Goal: Task Accomplishment & Management: Use online tool/utility

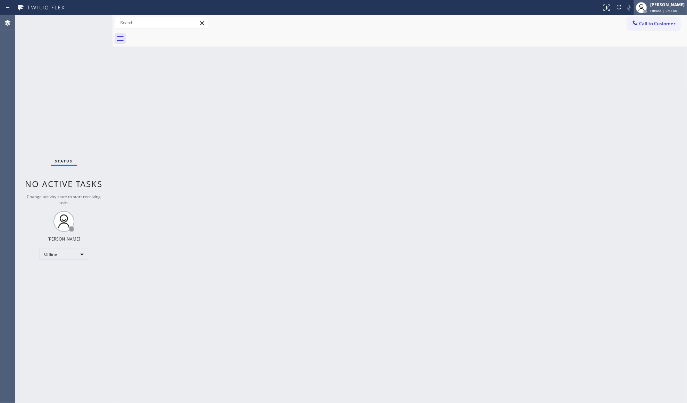
drag, startPoint x: 664, startPoint y: 10, endPoint x: 660, endPoint y: 13, distance: 4.2
click at [664, 10] on span "Offline | 2d 14h" at bounding box center [664, 10] width 27 height 5
click at [641, 42] on button "Unavailable" at bounding box center [652, 45] width 69 height 9
drag, startPoint x: 452, startPoint y: 89, endPoint x: 445, endPoint y: 86, distance: 7.3
click at [454, 90] on div "Back to Dashboard Change Sender ID Customers Technicians Select a contact Outbo…" at bounding box center [400, 209] width 575 height 388
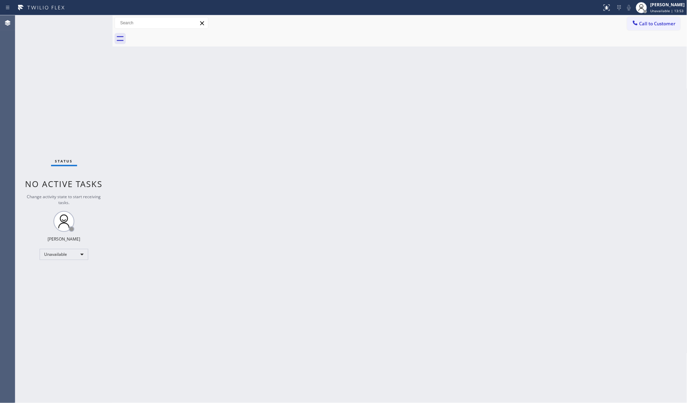
drag, startPoint x: 476, startPoint y: 95, endPoint x: 388, endPoint y: 94, distance: 88.3
click at [394, 93] on div "Back to Dashboard Change Sender ID Customers Technicians Select a contact Outbo…" at bounding box center [400, 209] width 575 height 388
click at [526, 164] on div "Back to Dashboard Change Sender ID Customers Technicians Select a contact Outbo…" at bounding box center [400, 209] width 575 height 388
click at [641, 24] on span "Call to Customer" at bounding box center [658, 23] width 36 height 6
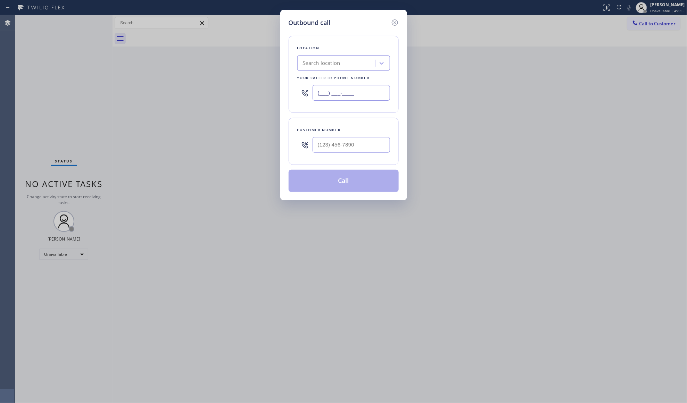
drag, startPoint x: 366, startPoint y: 98, endPoint x: 288, endPoint y: 95, distance: 77.9
click at [288, 96] on div "Outbound call Location Search location Your caller id phone number (___) ___-__…" at bounding box center [343, 105] width 127 height 191
paste input "562) 655-7979"
type input "[PHONE_NUMBER]"
click at [356, 142] on input "(___) ___-____" at bounding box center [351, 145] width 77 height 16
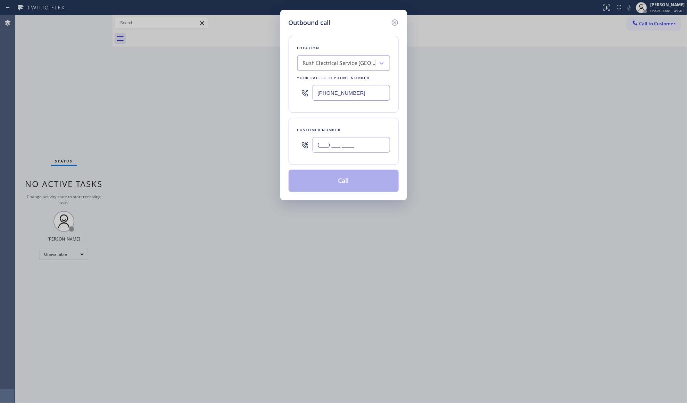
paste input "562) 397-1799"
type input "[PHONE_NUMBER]"
click at [353, 181] on button "Call" at bounding box center [344, 181] width 110 height 22
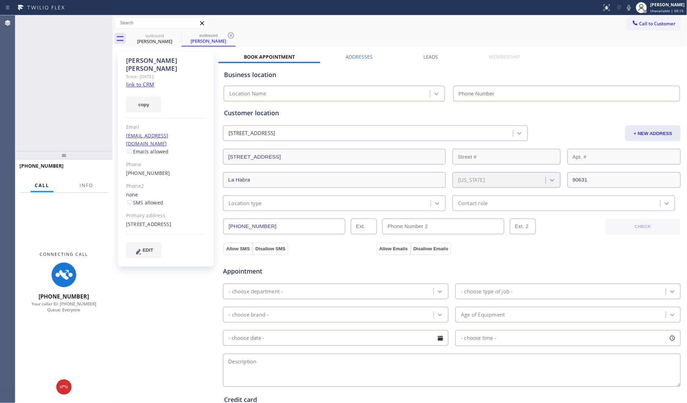
type input "[PHONE_NUMBER]"
click at [88, 186] on span "Info" at bounding box center [87, 185] width 14 height 6
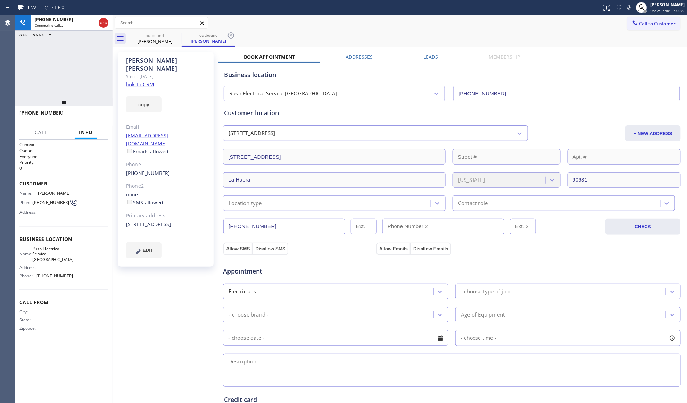
drag, startPoint x: 64, startPoint y: 159, endPoint x: 104, endPoint y: 87, distance: 81.9
click at [67, 105] on div at bounding box center [63, 102] width 97 height 8
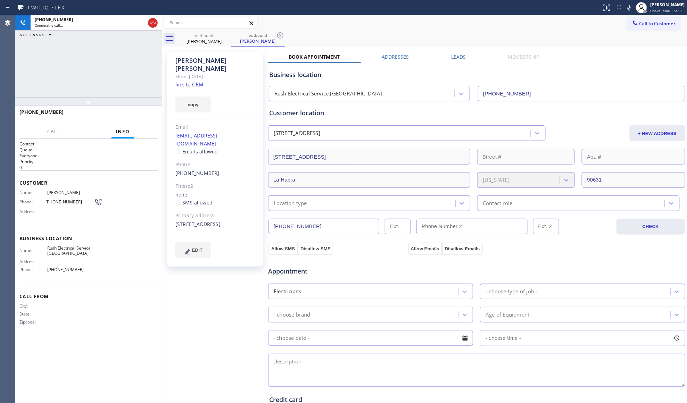
drag, startPoint x: 114, startPoint y: 77, endPoint x: 163, endPoint y: 81, distance: 49.5
click at [162, 81] on div at bounding box center [162, 209] width 0 height 388
drag, startPoint x: 152, startPoint y: 19, endPoint x: 156, endPoint y: 21, distance: 5.1
click at [153, 20] on icon at bounding box center [153, 23] width 8 height 8
click at [223, 38] on icon at bounding box center [226, 35] width 8 height 8
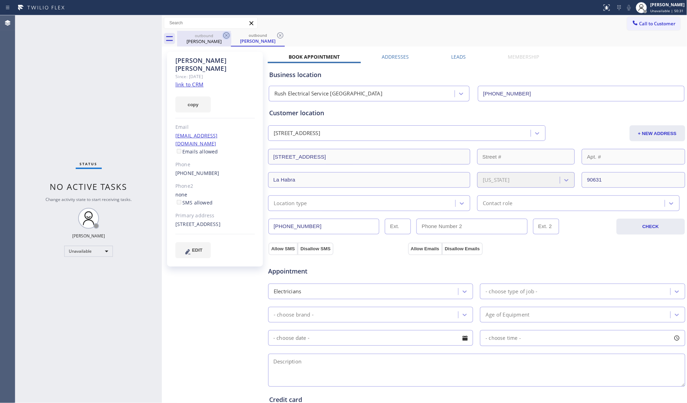
click at [227, 35] on icon at bounding box center [226, 35] width 8 height 8
click at [276, 36] on icon at bounding box center [280, 35] width 8 height 8
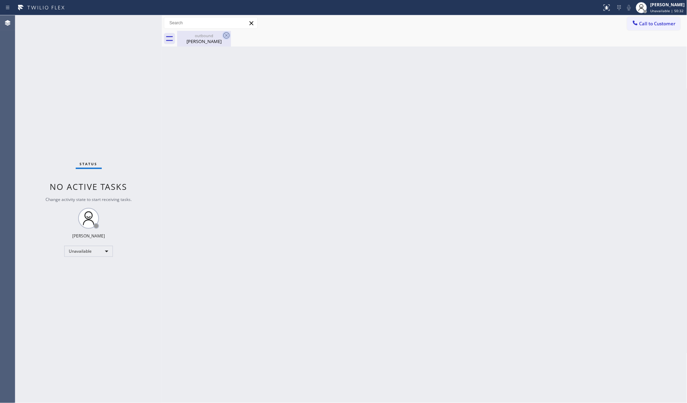
click at [228, 36] on icon at bounding box center [226, 35] width 8 height 8
click at [0, 0] on icon at bounding box center [0, 0] width 0 height 0
click at [214, 41] on div "[PERSON_NAME]" at bounding box center [204, 41] width 52 height 6
click at [209, 47] on div "Back to Dashboard Change Sender ID Customers Technicians Select a contact Outbo…" at bounding box center [425, 209] width 526 height 388
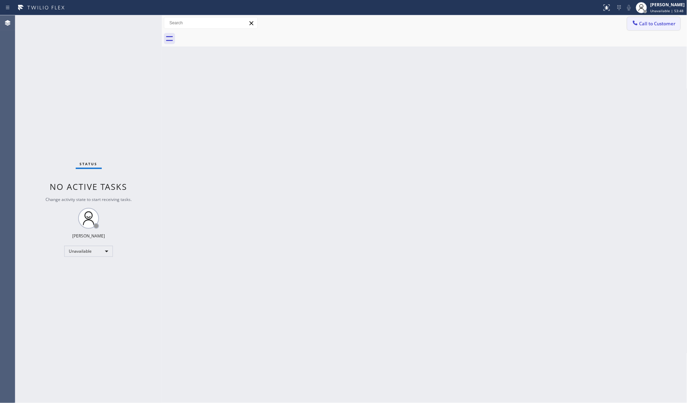
click at [655, 26] on span "Call to Customer" at bounding box center [658, 23] width 36 height 6
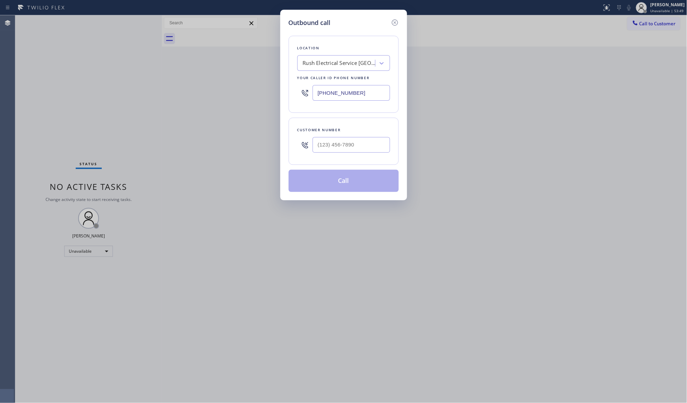
drag, startPoint x: 363, startPoint y: 91, endPoint x: 305, endPoint y: 93, distance: 58.1
click at [304, 95] on div "[PHONE_NUMBER]" at bounding box center [343, 93] width 93 height 23
paste input "84-6753"
type input "[PHONE_NUMBER]"
click at [362, 152] on input "(___) ___-____" at bounding box center [351, 145] width 77 height 16
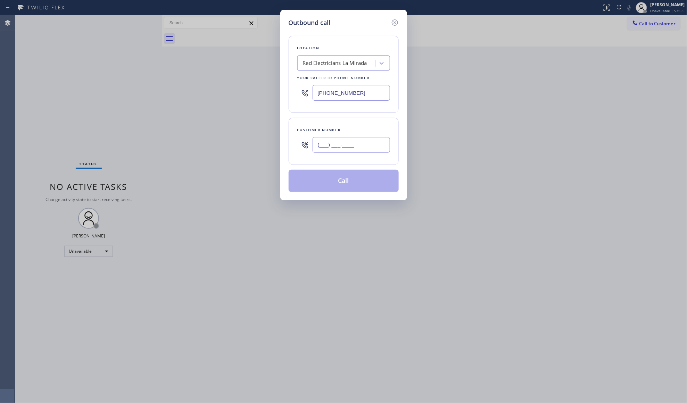
paste input "310) 754-5430"
type input "[PHONE_NUMBER]"
click at [363, 187] on button "Call" at bounding box center [344, 181] width 110 height 22
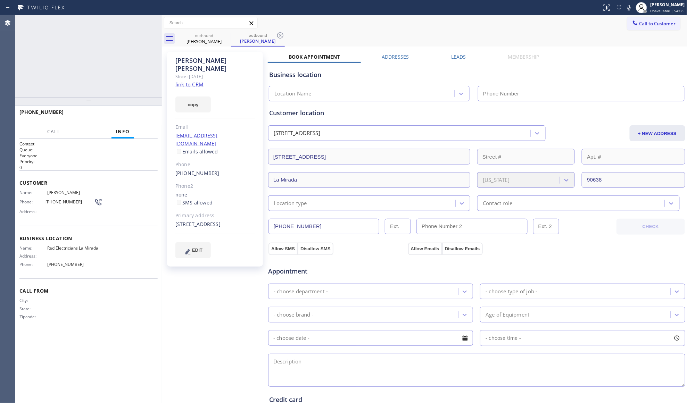
type input "[PHONE_NUMBER]"
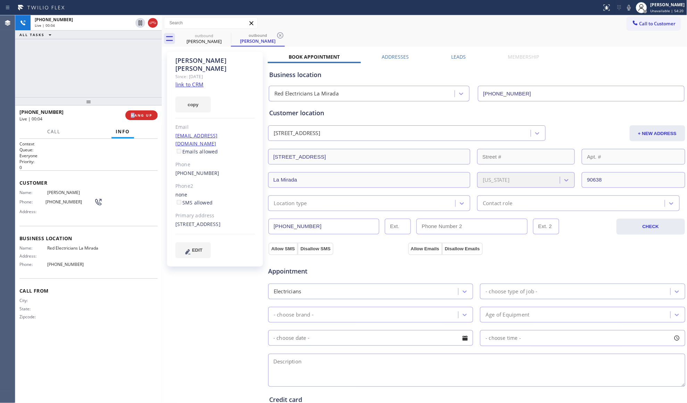
click at [133, 109] on div "[PHONE_NUMBER] Live | 00:04 HANG UP" at bounding box center [88, 115] width 138 height 18
click at [143, 113] on span "HANG UP" at bounding box center [141, 115] width 21 height 5
click at [156, 113] on button "COMPLETE" at bounding box center [140, 115] width 35 height 10
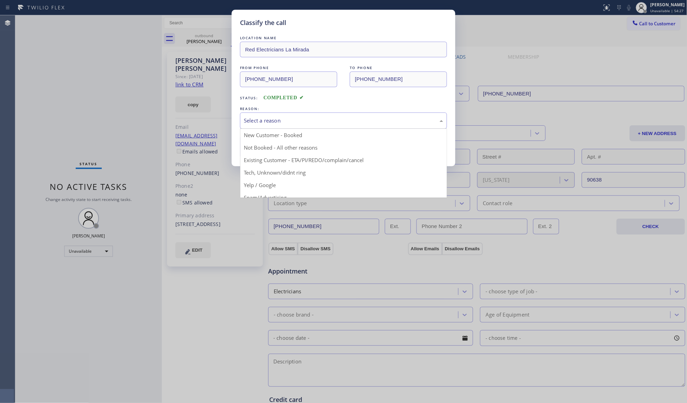
click at [265, 121] on div "Select a reason" at bounding box center [343, 121] width 199 height 8
click at [263, 149] on button "Save" at bounding box center [268, 147] width 56 height 22
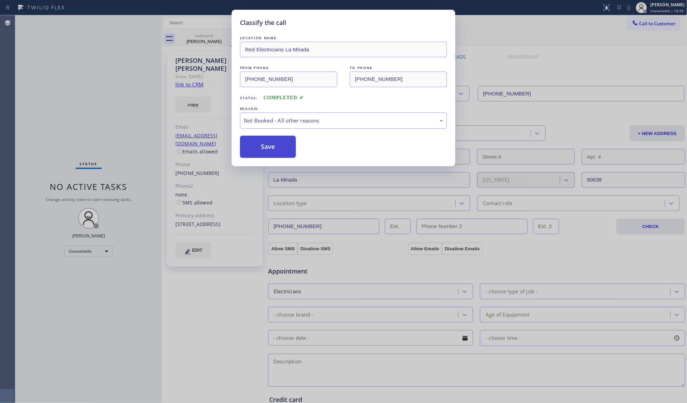
click at [263, 149] on button "Save" at bounding box center [268, 147] width 56 height 22
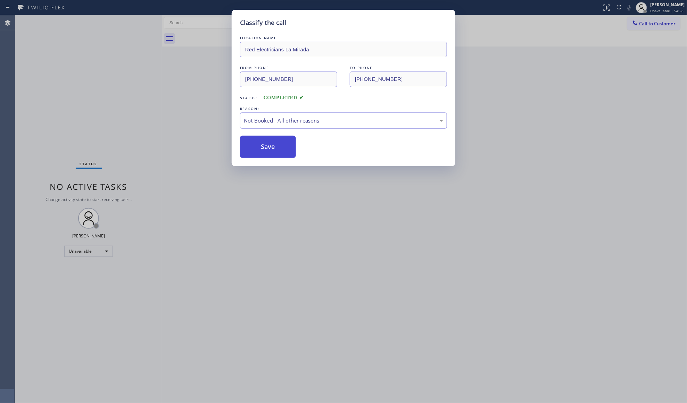
click at [264, 149] on button "Save" at bounding box center [268, 147] width 56 height 22
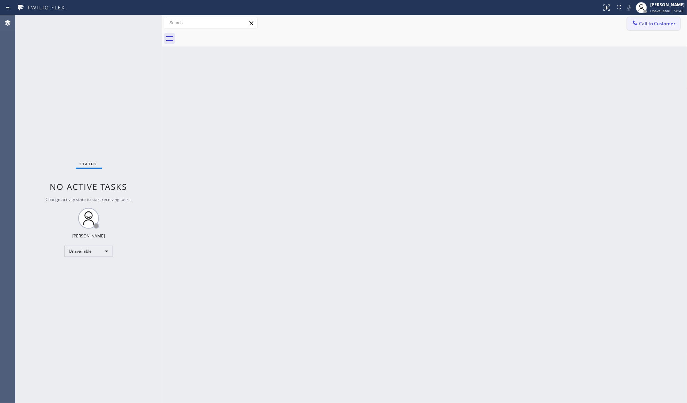
click at [659, 24] on span "Call to Customer" at bounding box center [658, 23] width 36 height 6
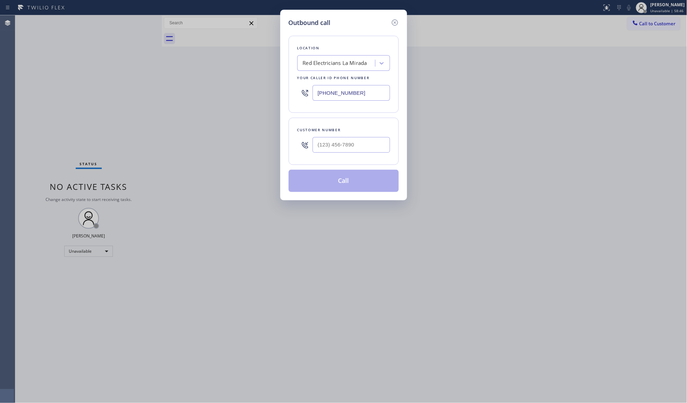
drag, startPoint x: 331, startPoint y: 101, endPoint x: 309, endPoint y: 102, distance: 22.6
click at [320, 101] on div "[PHONE_NUMBER]" at bounding box center [343, 93] width 93 height 23
paste input "206) 203-8787"
type input "[PHONE_NUMBER]"
paste input "206) 245-4085"
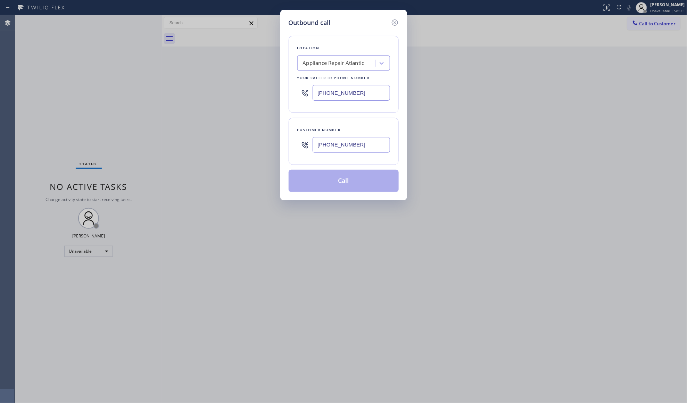
click at [354, 148] on input "[PHONE_NUMBER]" at bounding box center [351, 145] width 77 height 16
type input "[PHONE_NUMBER]"
click at [351, 179] on button "Call" at bounding box center [344, 181] width 110 height 22
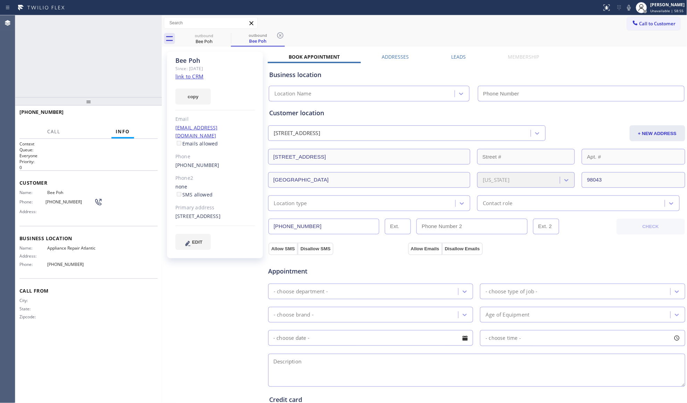
type input "[PHONE_NUMBER]"
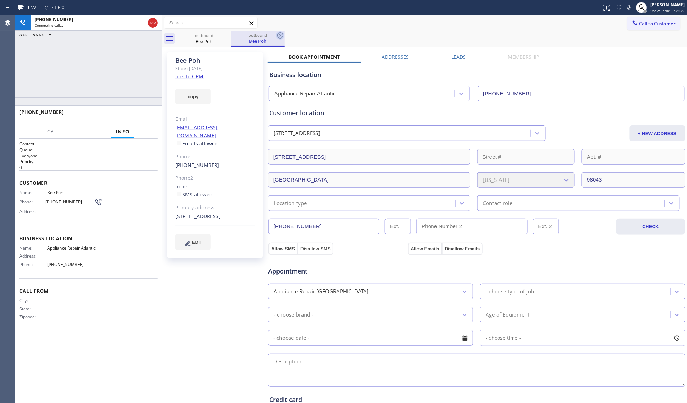
drag, startPoint x: 279, startPoint y: 35, endPoint x: 354, endPoint y: 22, distance: 76.3
click at [280, 36] on icon at bounding box center [280, 35] width 8 height 8
click at [631, 7] on icon at bounding box center [629, 7] width 8 height 8
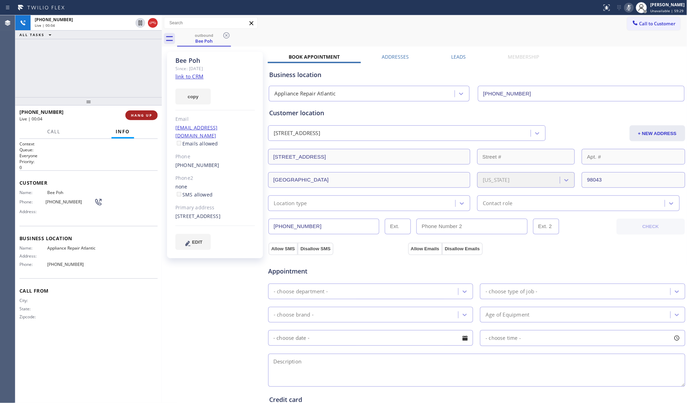
click at [134, 117] on span "HANG UP" at bounding box center [141, 115] width 21 height 5
click at [162, 92] on div at bounding box center [162, 209] width 0 height 388
click at [141, 117] on span "COMPLETE" at bounding box center [141, 115] width 24 height 5
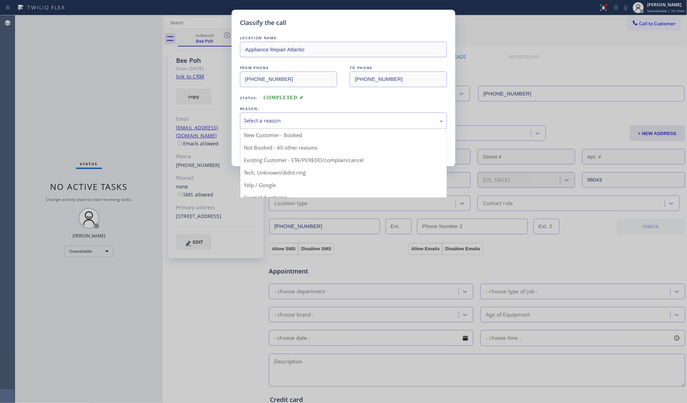
click at [324, 124] on div "Select a reason" at bounding box center [343, 121] width 199 height 8
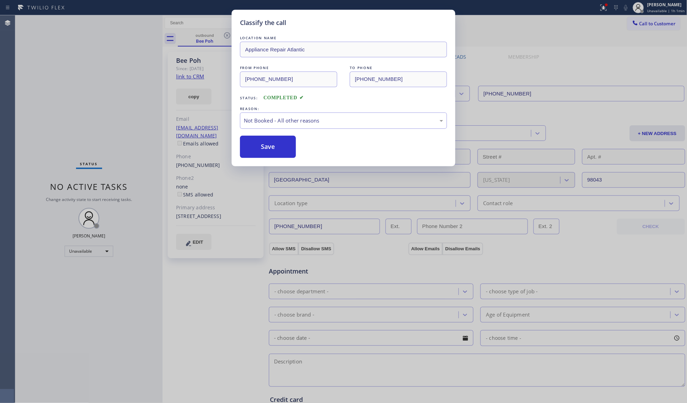
click at [298, 145] on div "Save" at bounding box center [343, 147] width 207 height 22
click at [286, 138] on button "Save" at bounding box center [268, 147] width 56 height 22
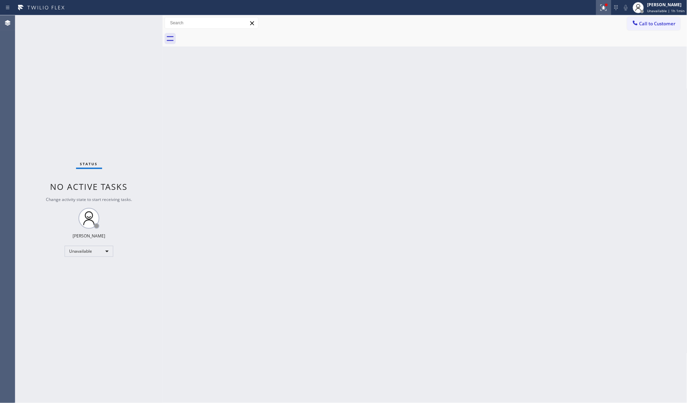
click at [605, 11] on icon at bounding box center [604, 7] width 8 height 8
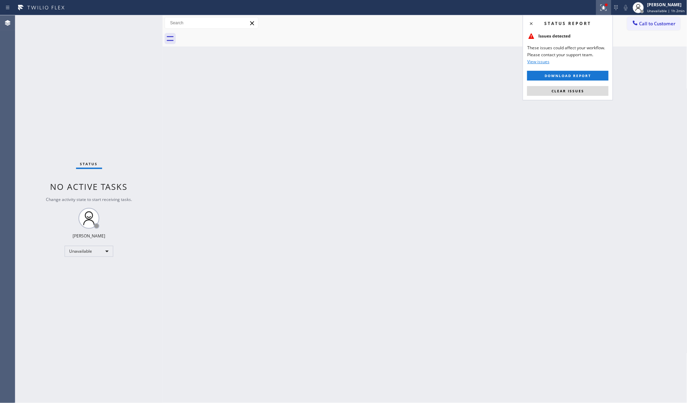
drag, startPoint x: 578, startPoint y: 89, endPoint x: 573, endPoint y: 88, distance: 5.1
click at [578, 89] on span "Clear issues" at bounding box center [568, 91] width 33 height 5
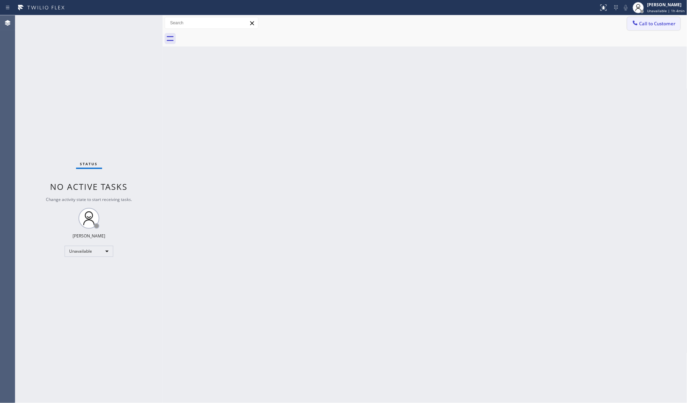
click at [646, 25] on span "Call to Customer" at bounding box center [658, 23] width 36 height 6
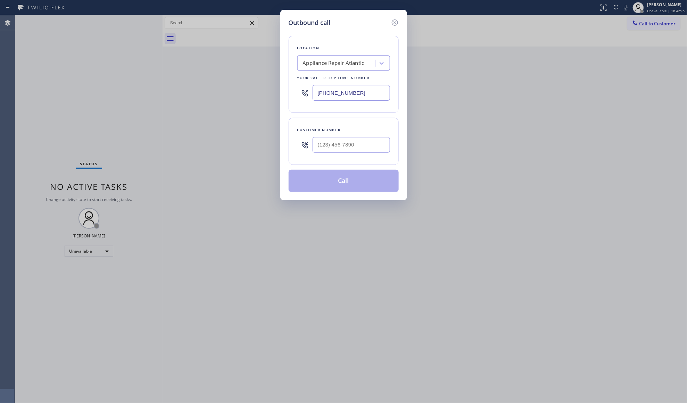
drag, startPoint x: 370, startPoint y: 87, endPoint x: 313, endPoint y: 92, distance: 57.3
click at [314, 92] on input "[PHONE_NUMBER]" at bounding box center [351, 93] width 77 height 16
paste input "425) 689-7046"
type input "[PHONE_NUMBER]"
drag, startPoint x: 366, startPoint y: 140, endPoint x: 371, endPoint y: 125, distance: 15.4
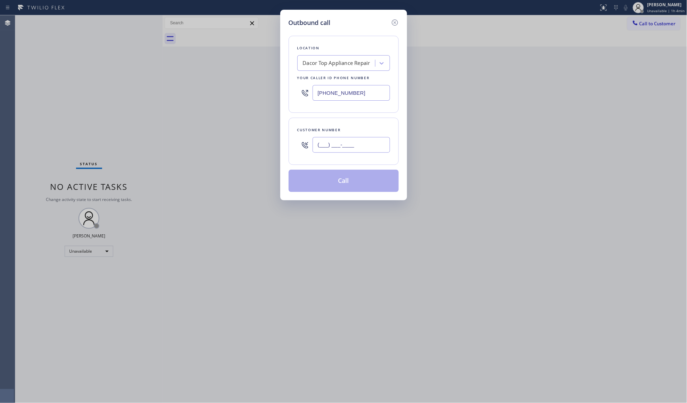
click at [366, 140] on input "(___) ___-____" at bounding box center [351, 145] width 77 height 16
paste input "206) 910-2051"
type input "[PHONE_NUMBER]"
click at [346, 180] on button "Call" at bounding box center [344, 181] width 110 height 22
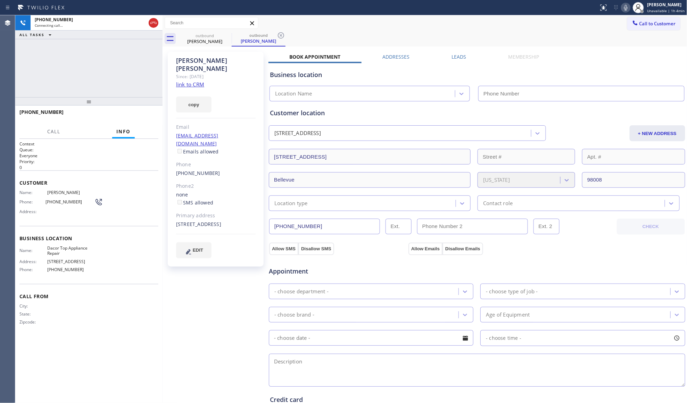
type input "[PHONE_NUMBER]"
click at [146, 113] on span "HANG UP" at bounding box center [142, 115] width 21 height 5
click at [147, 113] on span "HANG UP" at bounding box center [142, 115] width 21 height 5
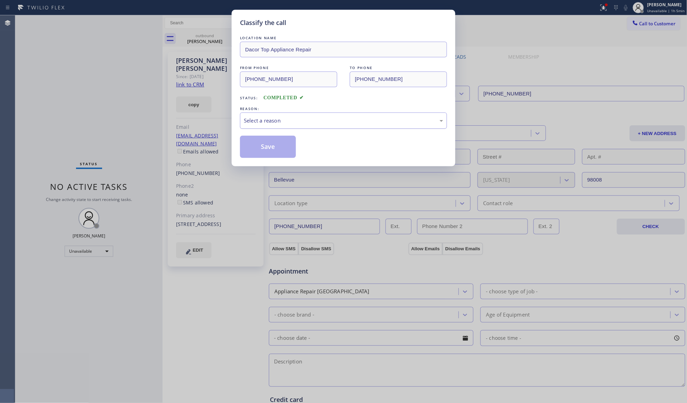
click at [273, 117] on div "Select a reason" at bounding box center [343, 121] width 199 height 8
click at [264, 143] on button "Save" at bounding box center [268, 147] width 56 height 22
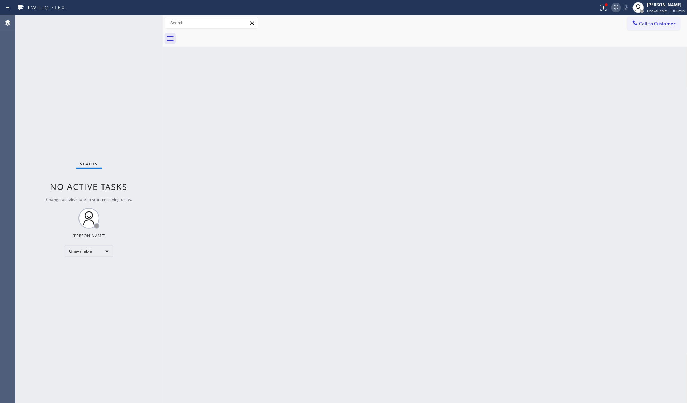
click at [614, 7] on icon at bounding box center [616, 7] width 8 height 8
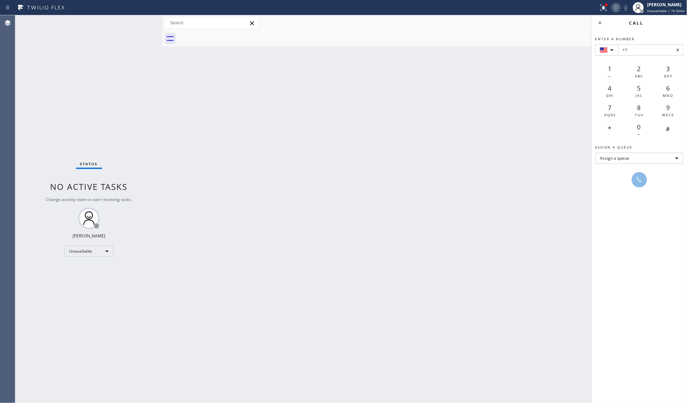
click at [614, 7] on icon at bounding box center [616, 7] width 8 height 8
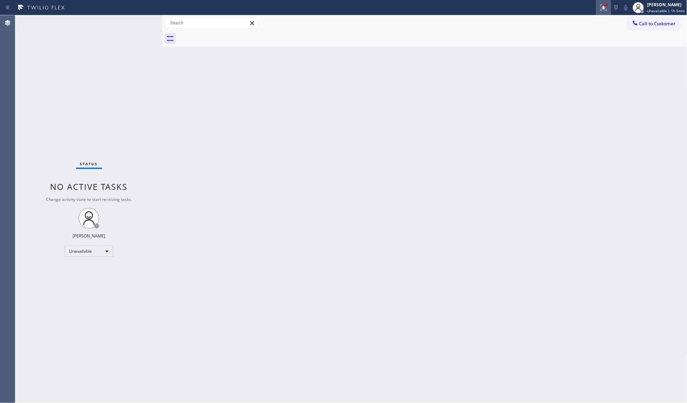
click at [607, 9] on icon at bounding box center [604, 8] width 6 height 6
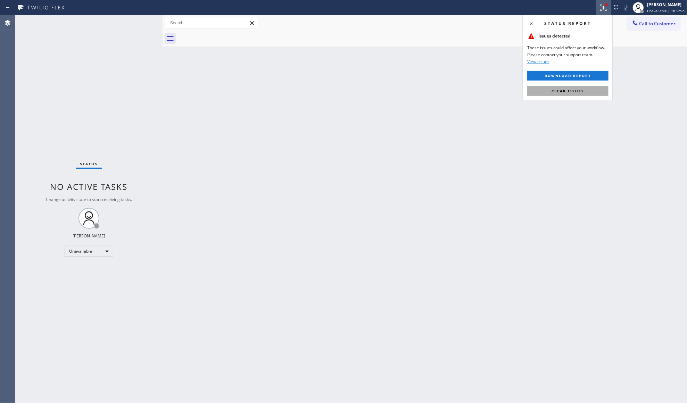
click at [573, 92] on span "Clear issues" at bounding box center [568, 91] width 33 height 5
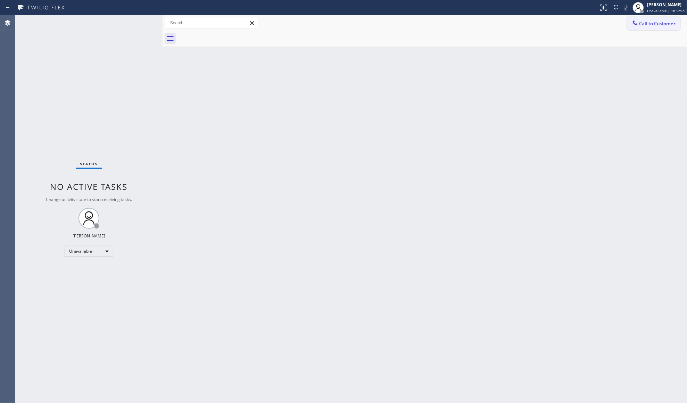
click at [652, 26] on span "Call to Customer" at bounding box center [658, 23] width 36 height 6
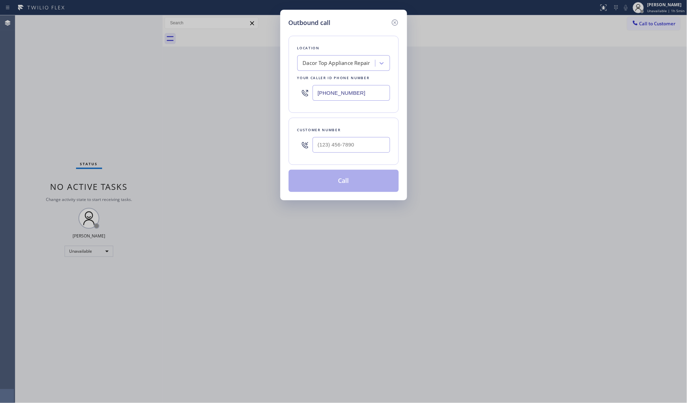
drag, startPoint x: 396, startPoint y: 20, endPoint x: 521, endPoint y: 25, distance: 125.2
click at [397, 20] on icon at bounding box center [395, 22] width 8 height 8
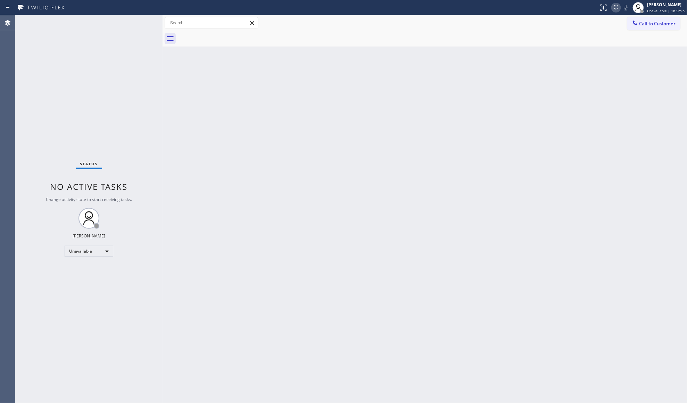
click at [621, 5] on icon at bounding box center [616, 7] width 8 height 8
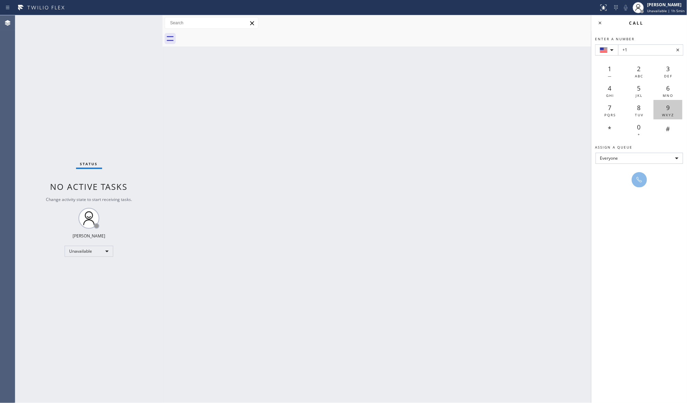
click at [671, 106] on div "9 WXYZ" at bounding box center [668, 109] width 29 height 19
click at [607, 70] on div "1 —" at bounding box center [610, 70] width 29 height 19
type input "+1911"
click at [642, 179] on icon at bounding box center [639, 180] width 8 height 8
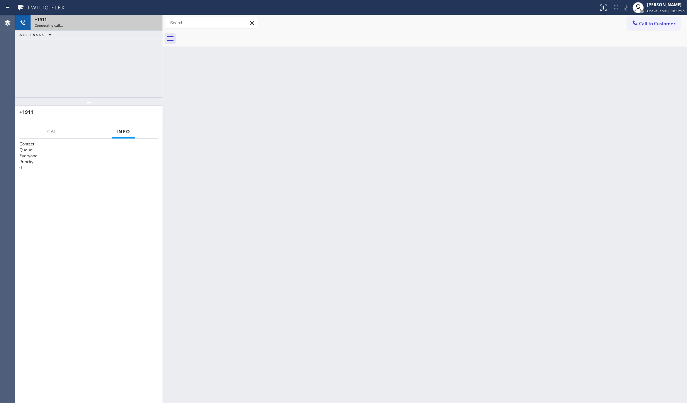
click at [149, 21] on div "+1911" at bounding box center [97, 20] width 124 height 6
click at [155, 24] on div "Connecting call…" at bounding box center [97, 25] width 124 height 5
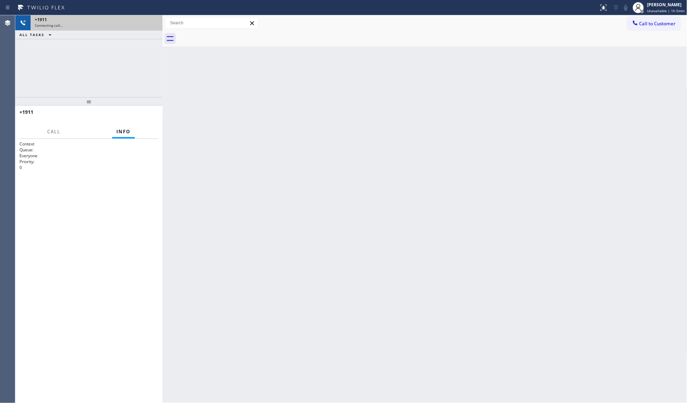
click at [155, 24] on div "Connecting call…" at bounding box center [97, 25] width 124 height 5
click at [155, 23] on div "Connecting call…" at bounding box center [97, 25] width 124 height 5
click at [155, 22] on div "+1911" at bounding box center [97, 20] width 124 height 6
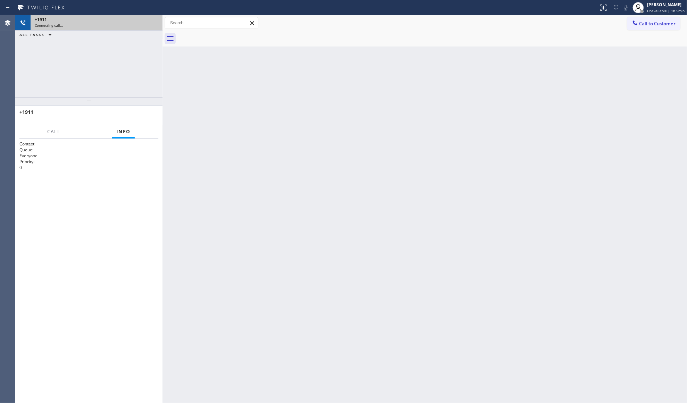
click at [155, 22] on div "+1911" at bounding box center [97, 20] width 124 height 6
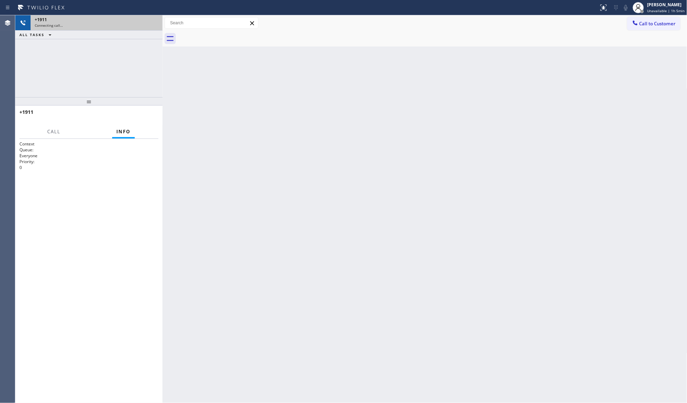
click at [155, 22] on div "+1911" at bounding box center [97, 20] width 124 height 6
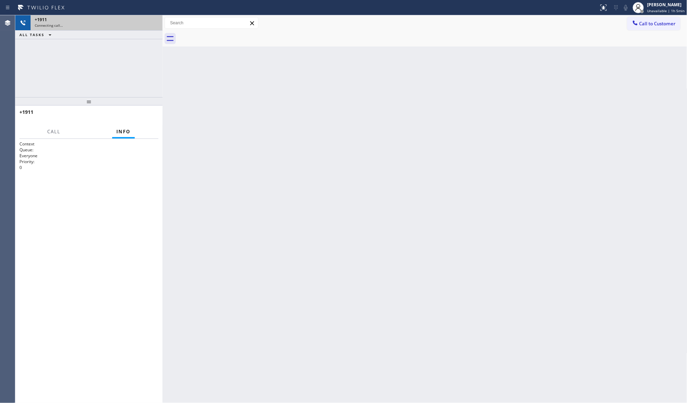
click at [155, 22] on div "+1911" at bounding box center [97, 20] width 124 height 6
click at [155, 22] on div "+1911 Connecting call…" at bounding box center [88, 22] width 147 height 15
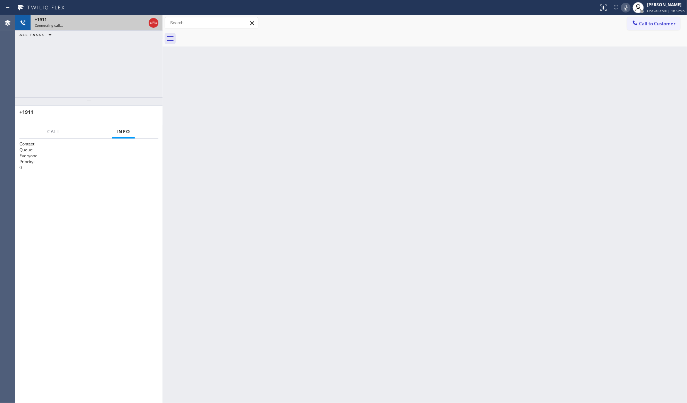
click at [155, 22] on icon at bounding box center [153, 23] width 8 height 8
click at [155, 22] on div "+1911" at bounding box center [97, 20] width 124 height 6
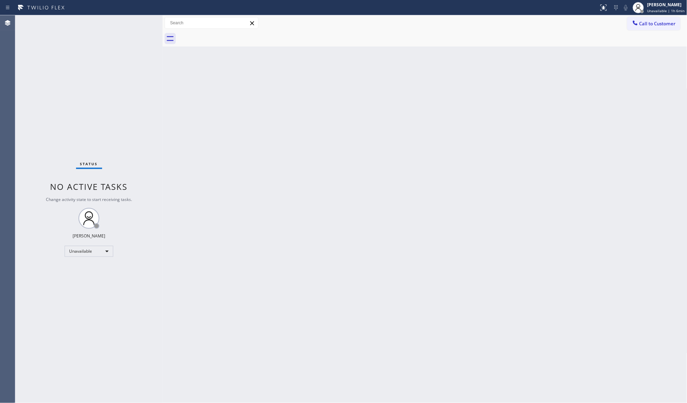
click at [56, 173] on div "Status No active tasks Change activity state to start receiving tasks. [PERSON_…" at bounding box center [88, 209] width 147 height 388
drag, startPoint x: 654, startPoint y: 6, endPoint x: 642, endPoint y: 9, distance: 11.7
click at [655, 6] on div "[PERSON_NAME]" at bounding box center [667, 5] width 38 height 6
click at [539, 34] on div at bounding box center [433, 39] width 510 height 16
click at [654, 18] on button "Call to Customer" at bounding box center [653, 23] width 53 height 13
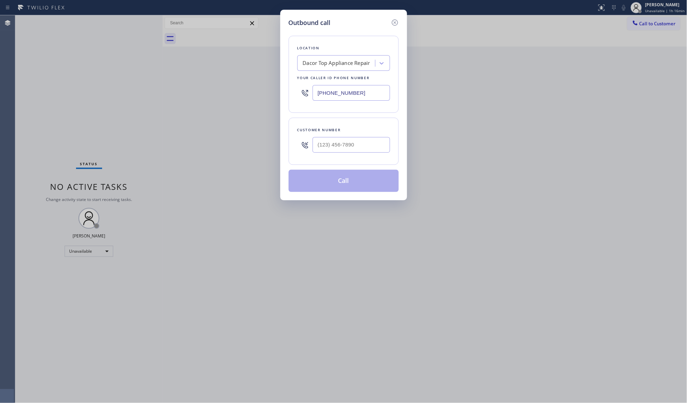
drag, startPoint x: 363, startPoint y: 89, endPoint x: 288, endPoint y: 96, distance: 75.7
click at [289, 98] on div "Location Dacor Top Appliance Repair Your caller id phone number [PHONE_NUMBER]" at bounding box center [344, 74] width 110 height 77
paste input "805) 991-7731"
type input "[PHONE_NUMBER]"
click at [356, 150] on input "(___) ___-____" at bounding box center [351, 145] width 77 height 16
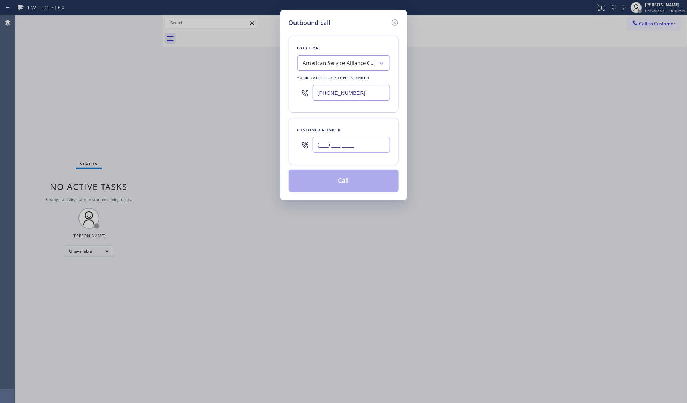
paste input "916) 769-3943"
type input "[PHONE_NUMBER]"
click at [343, 183] on button "Call" at bounding box center [344, 181] width 110 height 22
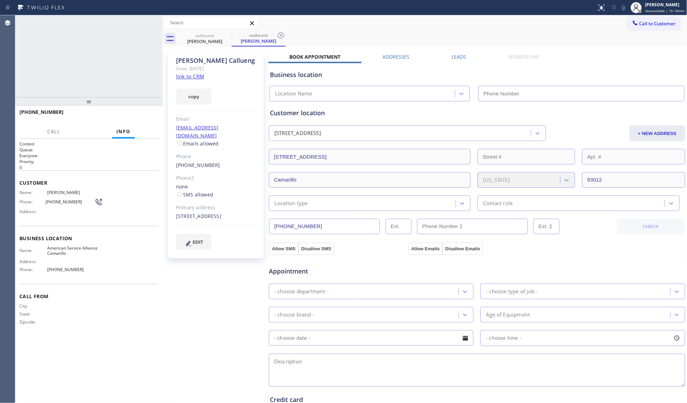
type input "[PHONE_NUMBER]"
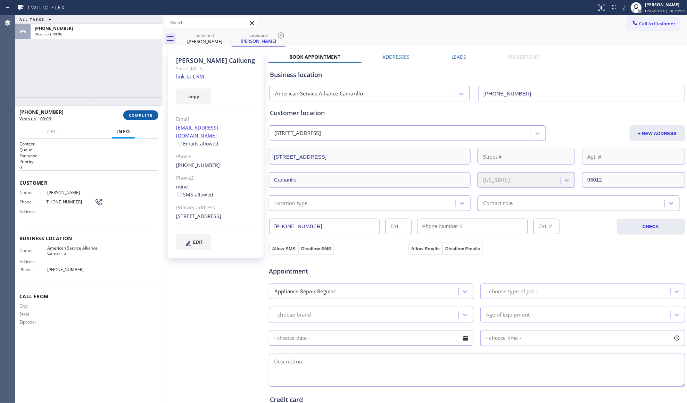
click at [137, 118] on button "COMPLETE" at bounding box center [140, 115] width 35 height 10
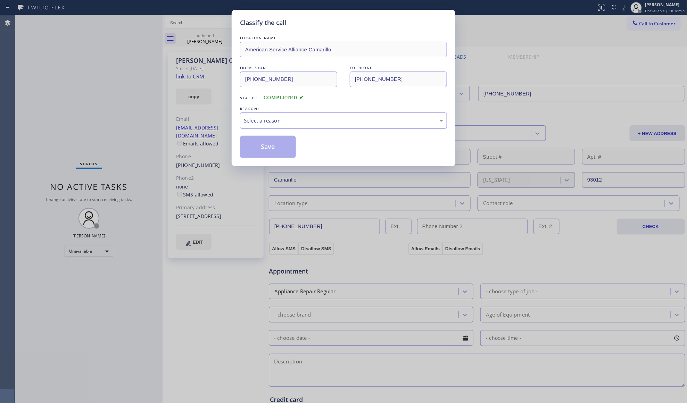
click at [266, 120] on div "Select a reason" at bounding box center [343, 121] width 199 height 8
click at [265, 146] on button "Save" at bounding box center [268, 147] width 56 height 22
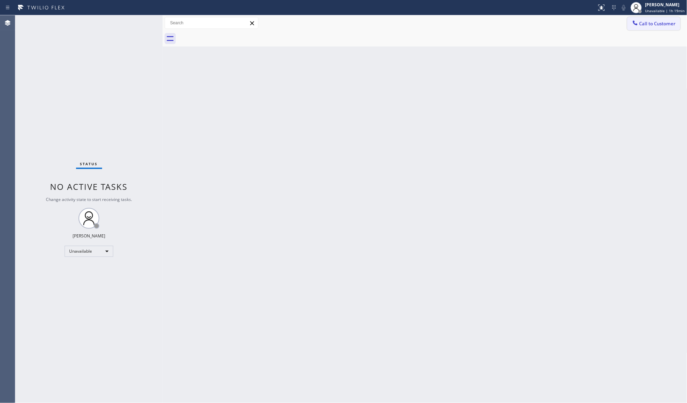
click at [654, 26] on span "Call to Customer" at bounding box center [658, 23] width 36 height 6
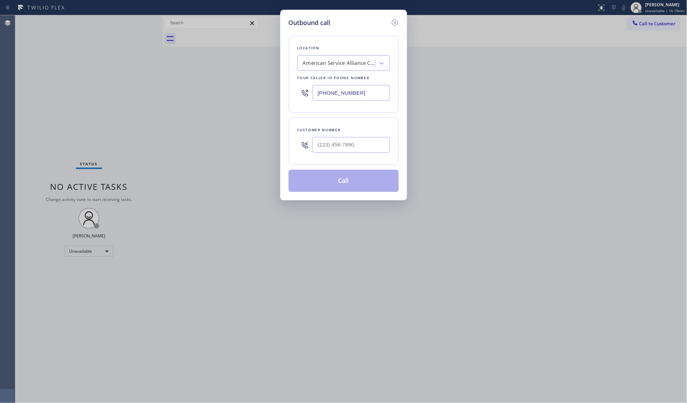
drag, startPoint x: 368, startPoint y: 92, endPoint x: 291, endPoint y: 92, distance: 76.4
click at [291, 92] on div "Location American Service Alliance Camarillo Your caller id phone number [PHONE…" at bounding box center [344, 74] width 110 height 77
paste input "650) 284-3957"
type input "[PHONE_NUMBER]"
click at [346, 154] on div at bounding box center [351, 145] width 77 height 23
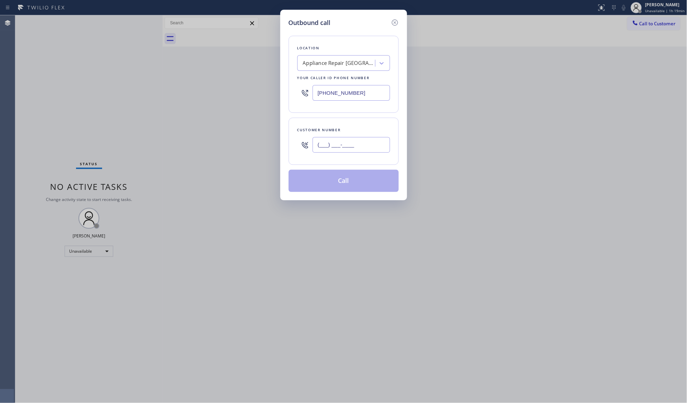
paste input "650) 504-6217"
click at [345, 146] on input "[PHONE_NUMBER]" at bounding box center [351, 145] width 77 height 16
type input "[PHONE_NUMBER]"
click at [339, 180] on button "Call" at bounding box center [344, 181] width 110 height 22
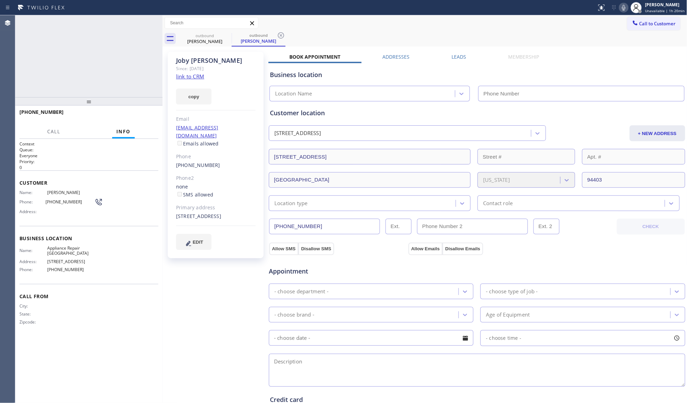
type input "[PHONE_NUMBER]"
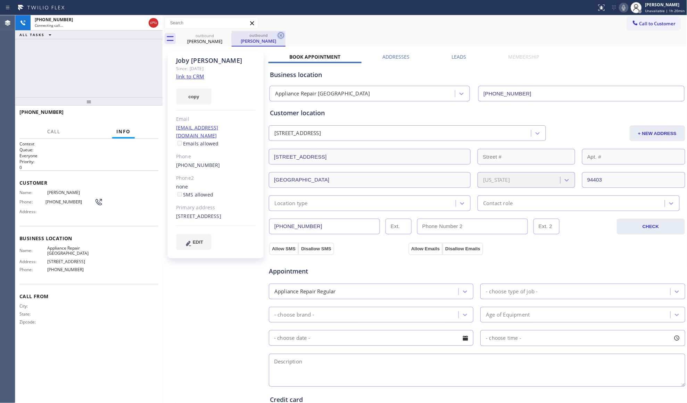
click at [280, 35] on icon at bounding box center [281, 35] width 6 height 6
click at [286, 35] on div "outbound [PERSON_NAME]" at bounding box center [433, 39] width 510 height 16
click at [299, 36] on div "outbound [PERSON_NAME]" at bounding box center [433, 39] width 510 height 16
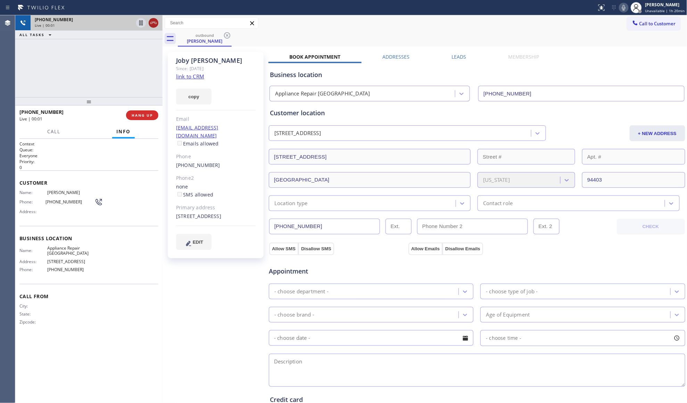
click at [153, 22] on icon at bounding box center [153, 23] width 8 height 8
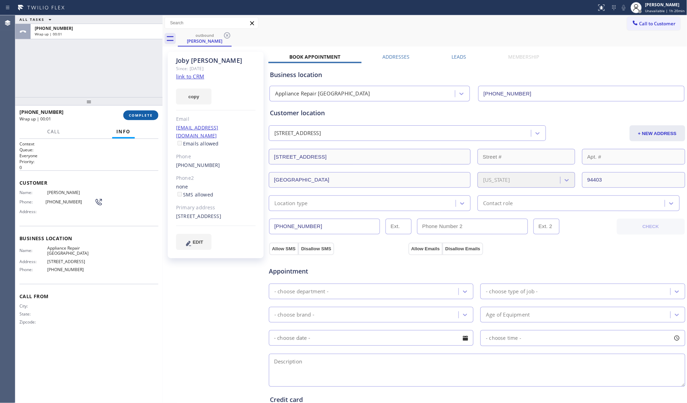
click at [141, 115] on span "COMPLETE" at bounding box center [141, 115] width 24 height 5
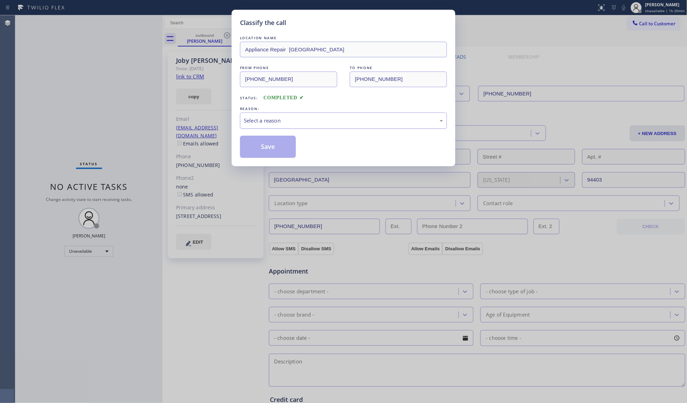
click at [284, 124] on div "Select a reason" at bounding box center [343, 121] width 199 height 8
click at [267, 147] on button "Save" at bounding box center [268, 147] width 56 height 22
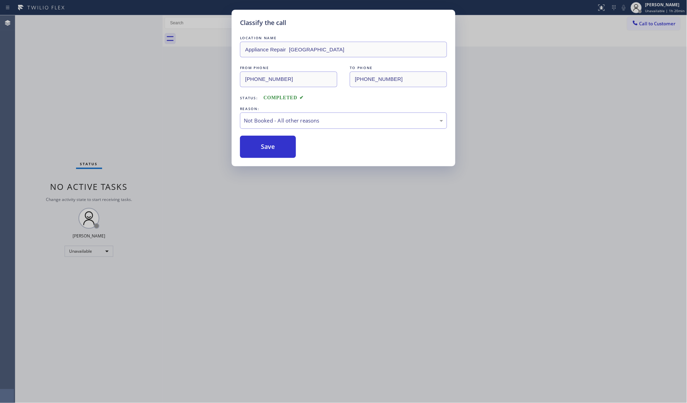
click at [267, 147] on button "Save" at bounding box center [268, 147] width 56 height 22
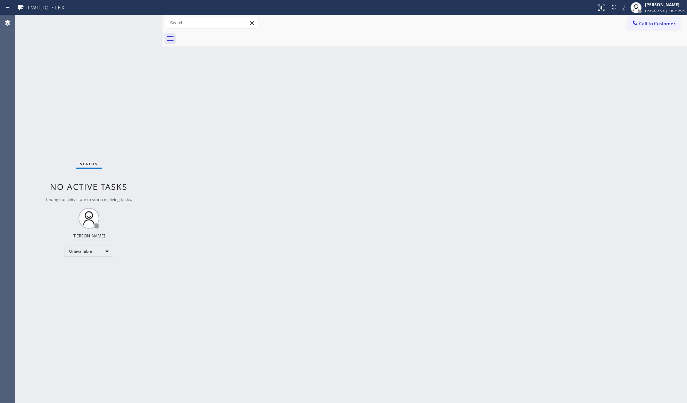
click at [634, 22] on icon at bounding box center [635, 22] width 7 height 7
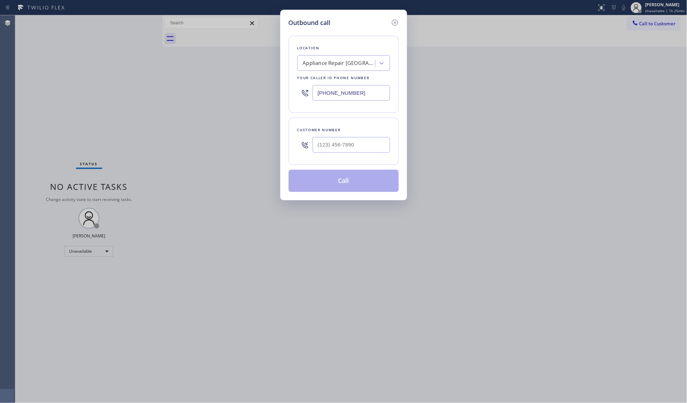
drag, startPoint x: 358, startPoint y: 85, endPoint x: 316, endPoint y: 95, distance: 42.8
click at [316, 95] on div "[PHONE_NUMBER]" at bounding box center [343, 93] width 93 height 23
click at [327, 95] on input "(___) ___-____" at bounding box center [351, 93] width 77 height 16
paste input "786) 628-9356"
type input "[PHONE_NUMBER]"
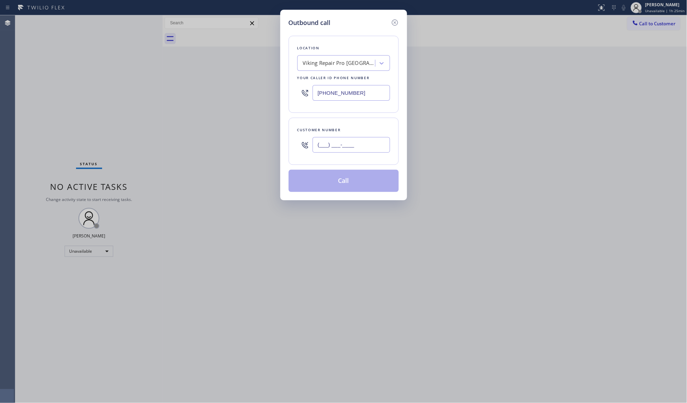
click at [342, 149] on input "(___) ___-____" at bounding box center [351, 145] width 77 height 16
paste input "305) 987-1013"
type input "[PHONE_NUMBER]"
click at [342, 180] on button "Call" at bounding box center [344, 181] width 110 height 22
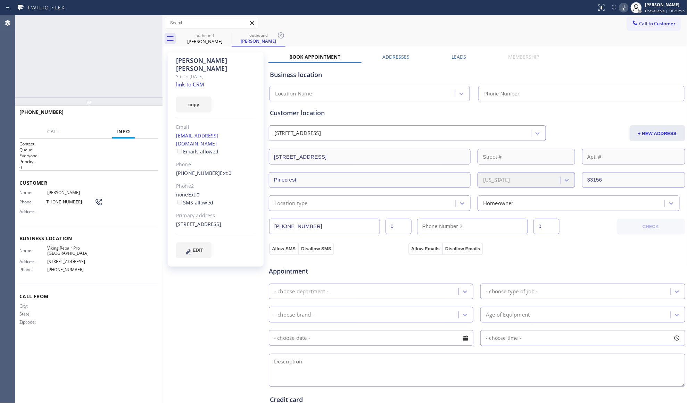
type input "[PHONE_NUMBER]"
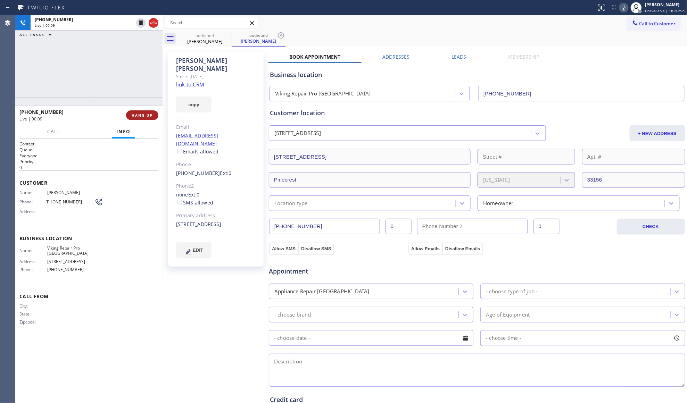
click at [152, 114] on span "HANG UP" at bounding box center [142, 115] width 21 height 5
click at [157, 113] on button "HANG UP" at bounding box center [142, 115] width 32 height 10
click at [163, 116] on div at bounding box center [163, 209] width 0 height 388
click at [149, 115] on span "COMPLETE" at bounding box center [141, 115] width 24 height 5
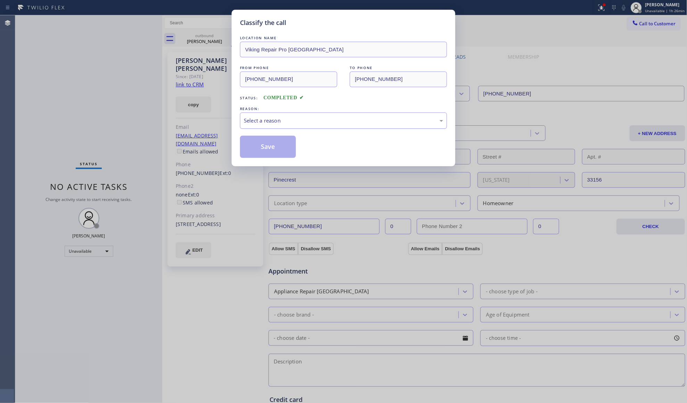
click at [258, 120] on div "Select a reason" at bounding box center [343, 121] width 199 height 8
click at [262, 144] on button "Save" at bounding box center [268, 147] width 56 height 22
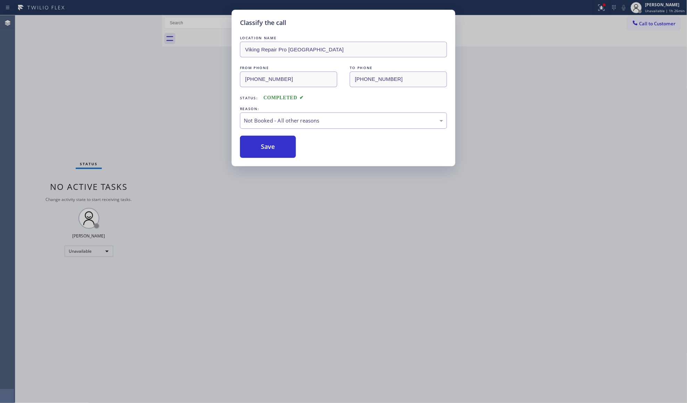
click at [262, 144] on button "Save" at bounding box center [268, 147] width 56 height 22
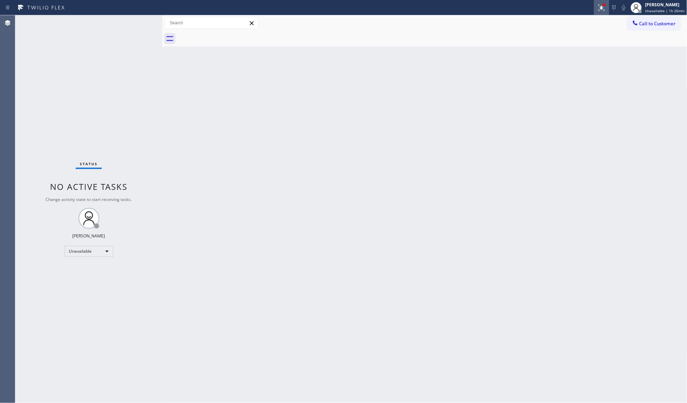
click at [602, 3] on icon at bounding box center [602, 7] width 8 height 8
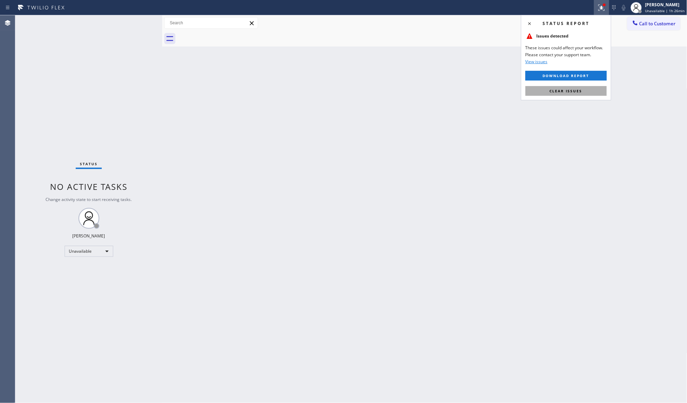
click at [564, 91] on span "Clear issues" at bounding box center [566, 91] width 33 height 5
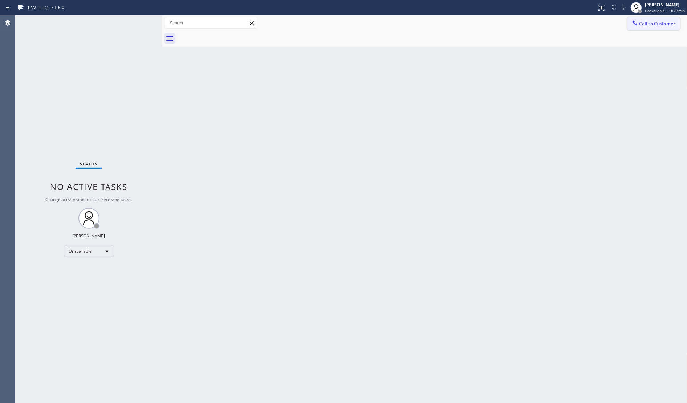
drag, startPoint x: 640, startPoint y: 23, endPoint x: 467, endPoint y: 54, distance: 175.8
click at [640, 23] on span "Call to Customer" at bounding box center [658, 23] width 36 height 6
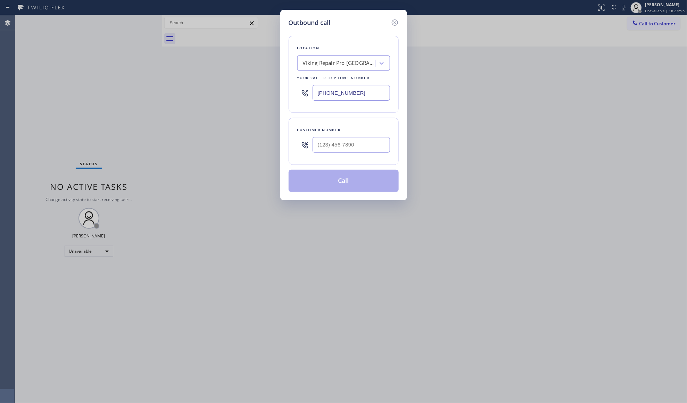
drag, startPoint x: 378, startPoint y: 94, endPoint x: 279, endPoint y: 95, distance: 98.7
click at [279, 95] on div "Outbound call Location Viking Repair Pro [GEOGRAPHIC_DATA] Your caller id phone…" at bounding box center [343, 201] width 687 height 403
paste input "425) 906-1762"
type input "[PHONE_NUMBER]"
click at [350, 153] on input "(___) ___-____" at bounding box center [351, 145] width 77 height 16
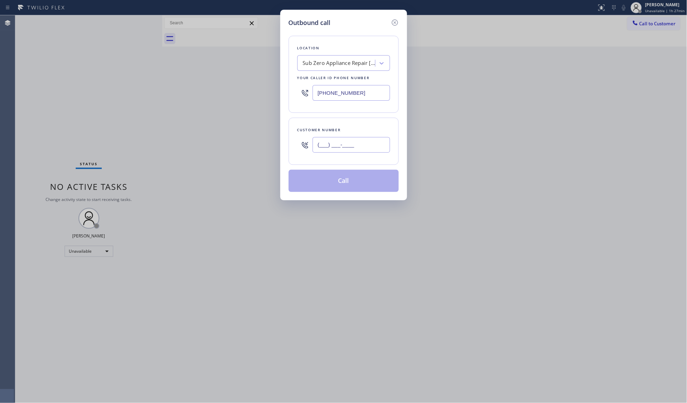
paste input "425) 258-1079"
type input "[PHONE_NUMBER]"
click at [352, 181] on button "Call" at bounding box center [344, 181] width 110 height 22
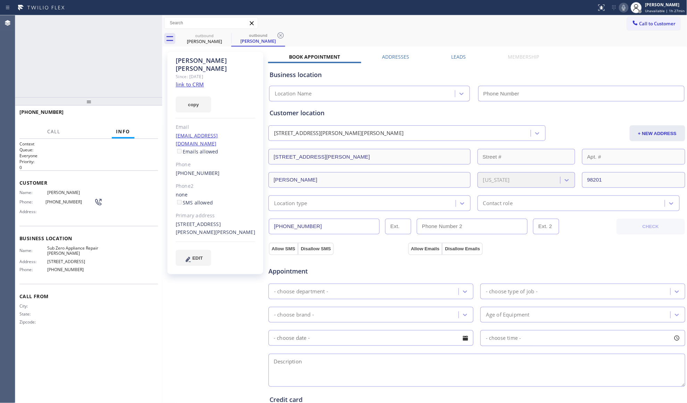
type input "[PHONE_NUMBER]"
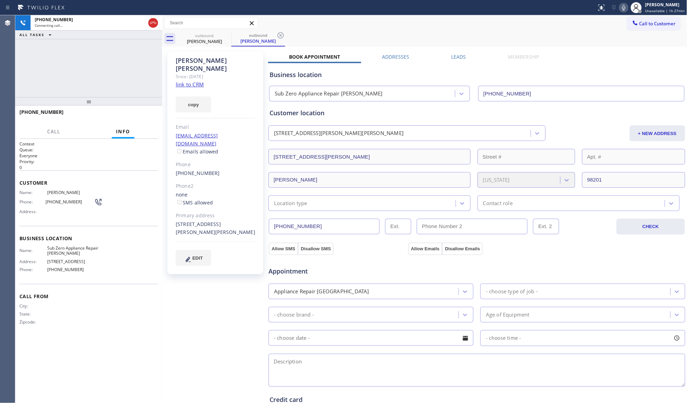
drag, startPoint x: 282, startPoint y: 34, endPoint x: 297, endPoint y: 32, distance: 14.7
click at [282, 34] on icon at bounding box center [281, 35] width 8 height 8
click at [297, 32] on div "outbound [PERSON_NAME]" at bounding box center [433, 39] width 510 height 16
click at [625, 8] on icon at bounding box center [624, 7] width 8 height 8
click at [623, 9] on icon at bounding box center [624, 7] width 8 height 8
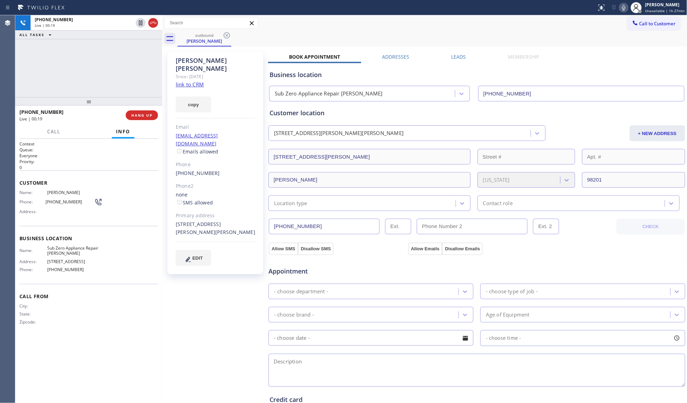
click at [623, 7] on icon at bounding box center [624, 7] width 8 height 8
click at [624, 7] on icon at bounding box center [624, 7] width 8 height 8
click at [625, 7] on icon at bounding box center [623, 8] width 3 height 6
click at [627, 7] on icon at bounding box center [624, 7] width 8 height 8
drag, startPoint x: 624, startPoint y: 15, endPoint x: 625, endPoint y: 11, distance: 3.7
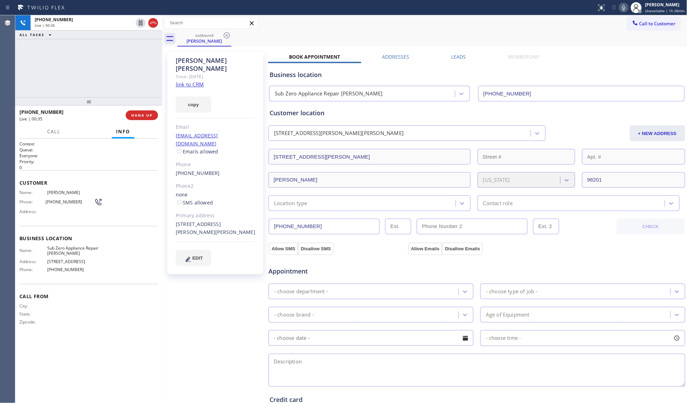
click at [624, 14] on div "Status report No issues detected If you experience an issue, please download th…" at bounding box center [343, 7] width 687 height 15
click at [625, 10] on icon at bounding box center [624, 7] width 8 height 8
click at [137, 114] on span "HANG UP" at bounding box center [141, 115] width 21 height 5
click at [143, 115] on span "COMPLETE" at bounding box center [141, 115] width 24 height 5
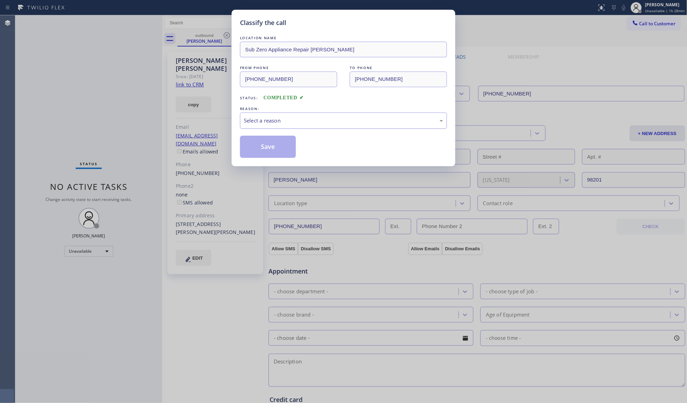
click at [287, 124] on div "Select a reason" at bounding box center [343, 121] width 199 height 8
click at [255, 150] on button "Save" at bounding box center [268, 147] width 56 height 22
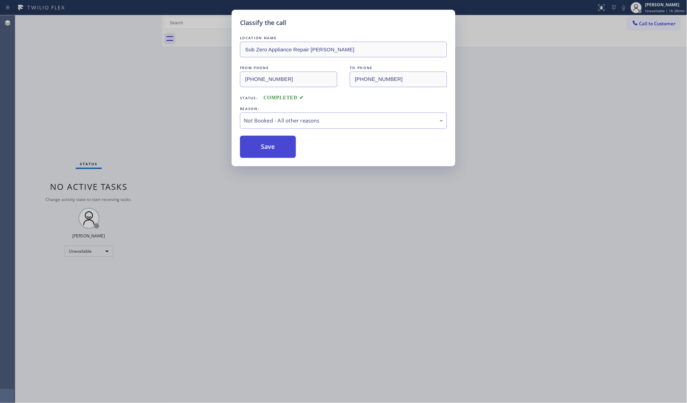
drag, startPoint x: 256, startPoint y: 150, endPoint x: 261, endPoint y: 146, distance: 6.4
click at [257, 150] on button "Save" at bounding box center [268, 147] width 56 height 22
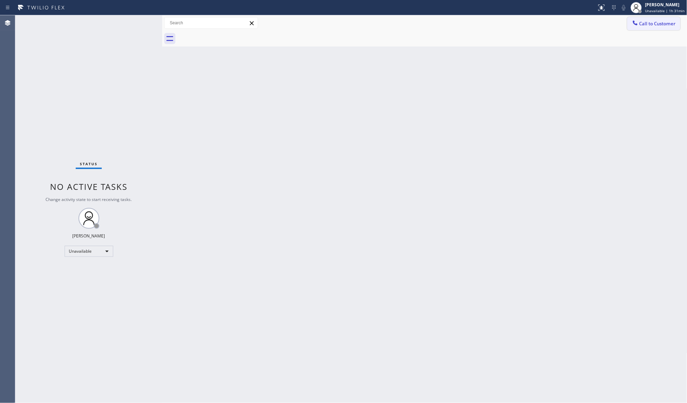
drag, startPoint x: 649, startPoint y: 23, endPoint x: 388, endPoint y: 52, distance: 262.6
click at [649, 24] on span "Call to Customer" at bounding box center [658, 23] width 36 height 6
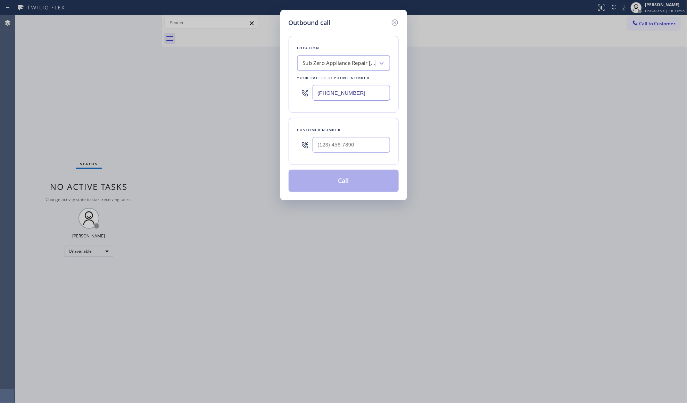
drag, startPoint x: 364, startPoint y: 90, endPoint x: 289, endPoint y: 79, distance: 75.5
click at [264, 92] on div "Outbound call Location Sub Zero Appliance Repair [GEOGRAPHIC_DATA] Your caller …" at bounding box center [343, 201] width 687 height 403
paste input "323) 746-035"
type input "[PHONE_NUMBER]"
click at [376, 142] on input "(___) ___-____" at bounding box center [351, 145] width 77 height 16
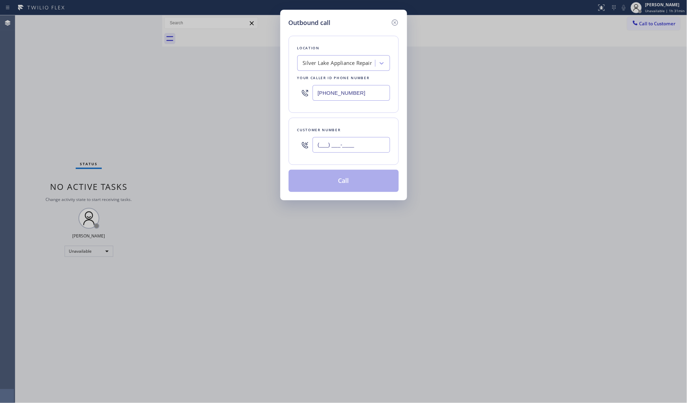
paste input "310) 801-6703"
type input "[PHONE_NUMBER]"
click at [367, 177] on button "Call" at bounding box center [344, 181] width 110 height 22
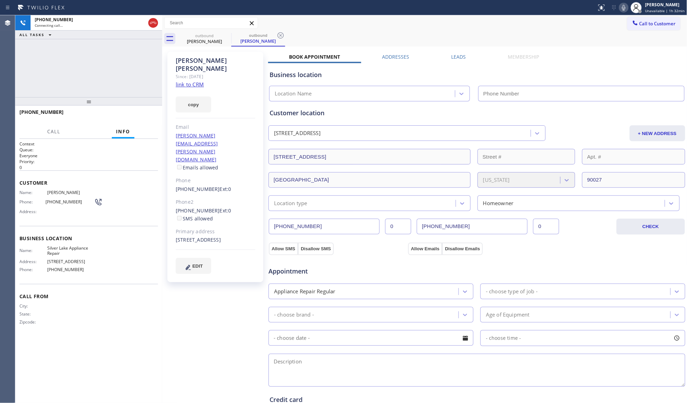
type input "[PHONE_NUMBER]"
drag, startPoint x: 131, startPoint y: 117, endPoint x: 137, endPoint y: 115, distance: 5.9
click at [132, 117] on span "HANG UP" at bounding box center [141, 115] width 21 height 5
click at [137, 115] on span "HANG UP" at bounding box center [141, 115] width 21 height 5
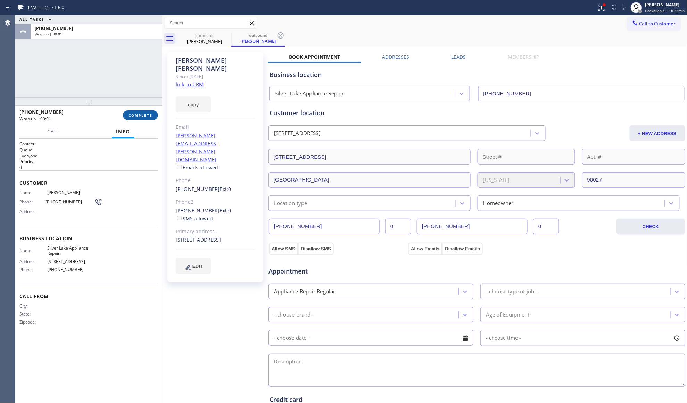
click at [139, 115] on span "COMPLETE" at bounding box center [141, 115] width 24 height 5
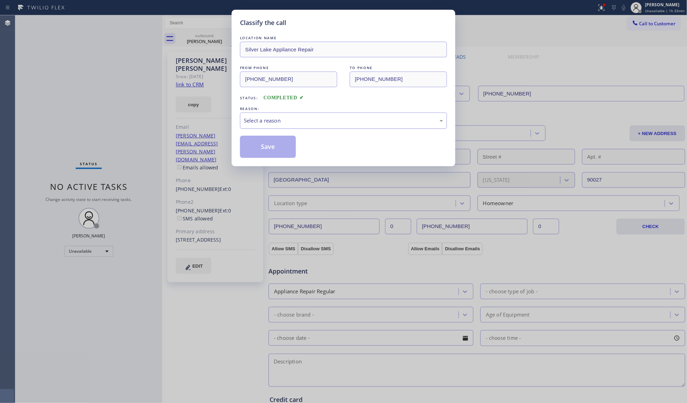
click at [256, 116] on div "Select a reason" at bounding box center [343, 121] width 207 height 16
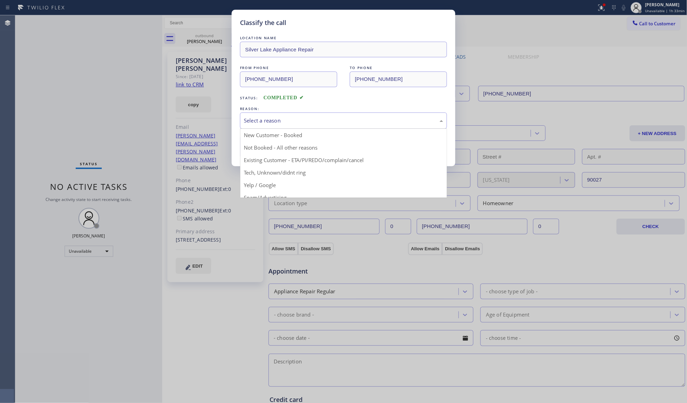
click at [273, 148] on button "Save" at bounding box center [268, 147] width 56 height 22
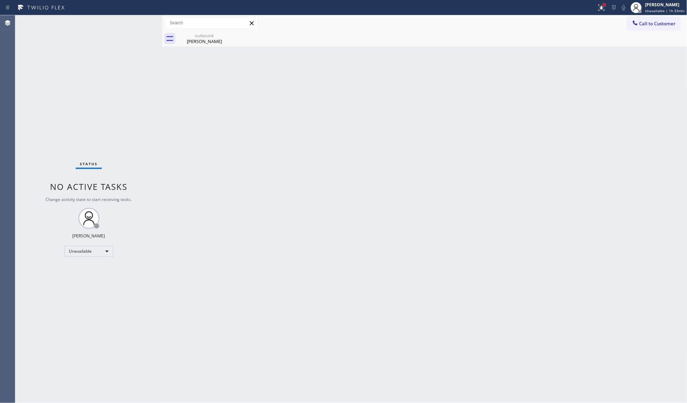
click at [606, 6] on div at bounding box center [604, 5] width 4 height 4
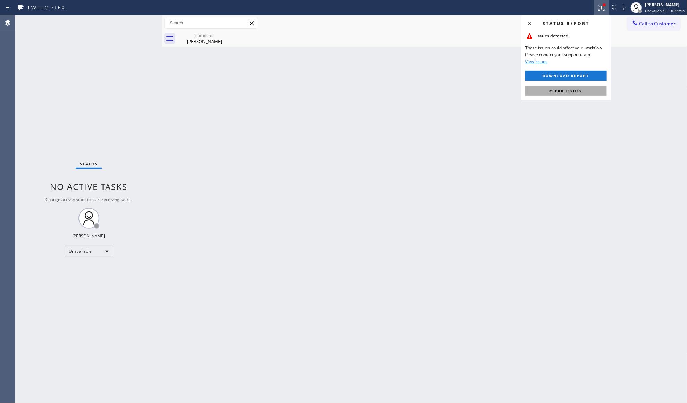
click at [575, 90] on span "Clear issues" at bounding box center [566, 91] width 33 height 5
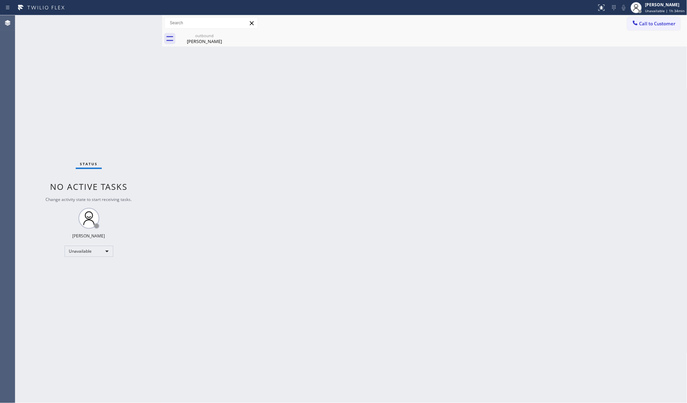
click at [445, 169] on div "Back to Dashboard Change Sender ID Customers Technicians Select a contact Outbo…" at bounding box center [424, 209] width 525 height 388
drag, startPoint x: 209, startPoint y: 41, endPoint x: 222, endPoint y: 31, distance: 16.5
click at [209, 40] on div "[PERSON_NAME]" at bounding box center [204, 41] width 52 height 6
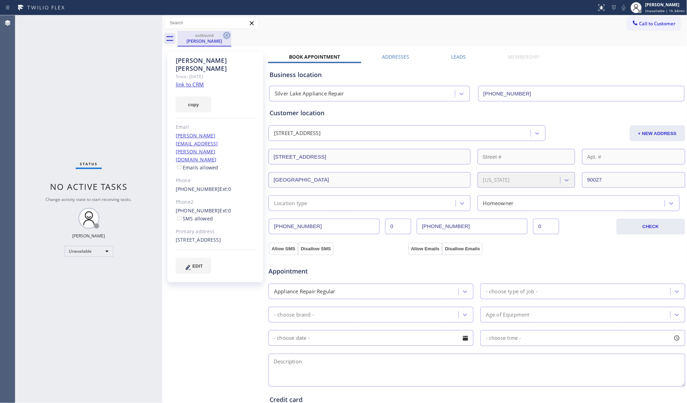
click at [223, 31] on icon at bounding box center [227, 35] width 8 height 8
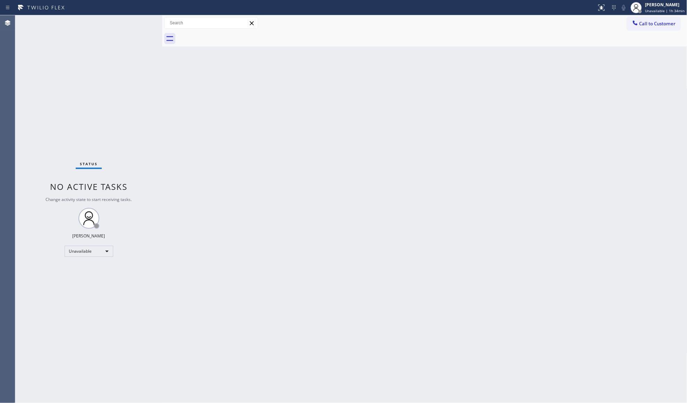
drag, startPoint x: 646, startPoint y: 19, endPoint x: 633, endPoint y: 22, distance: 13.0
click at [641, 20] on button "Call to Customer" at bounding box center [653, 23] width 53 height 13
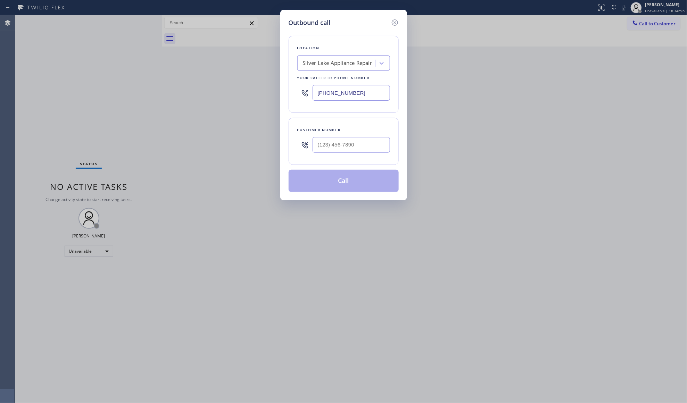
drag, startPoint x: 382, startPoint y: 93, endPoint x: 298, endPoint y: 92, distance: 84.4
click at [296, 95] on div "Location [GEOGRAPHIC_DATA] Appliance Repair Your caller id phone number [PHONE_…" at bounding box center [344, 74] width 110 height 77
paste input "805) 549-4266"
type input "[PHONE_NUMBER]"
click at [351, 140] on input "(___) ___-____" at bounding box center [351, 145] width 77 height 16
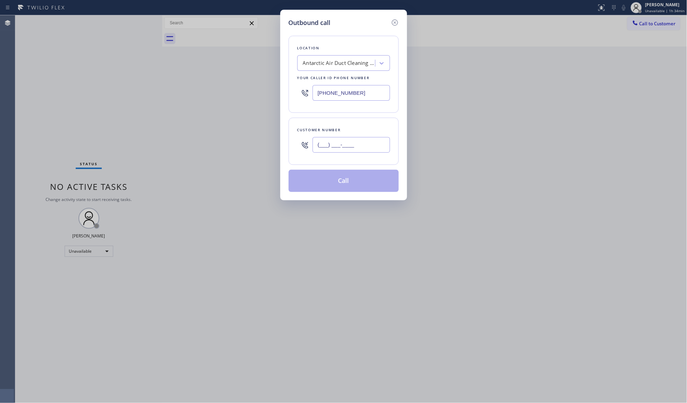
paste input "805) 293-5824"
type input "[PHONE_NUMBER]"
click at [355, 182] on button "Call" at bounding box center [344, 181] width 110 height 22
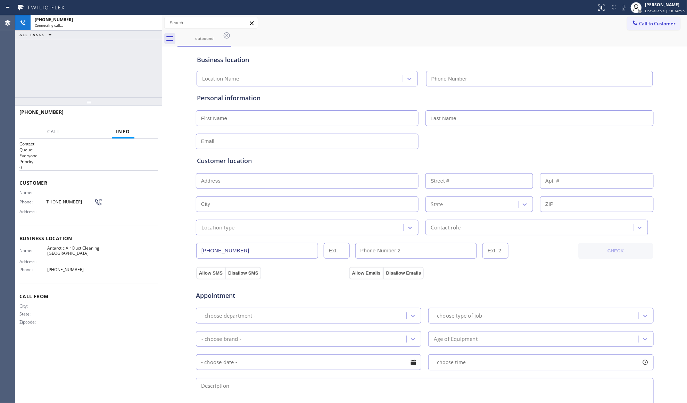
type input "[PHONE_NUMBER]"
drag, startPoint x: 480, startPoint y: 33, endPoint x: 476, endPoint y: 32, distance: 4.2
click at [476, 32] on div "outbound" at bounding box center [433, 39] width 510 height 16
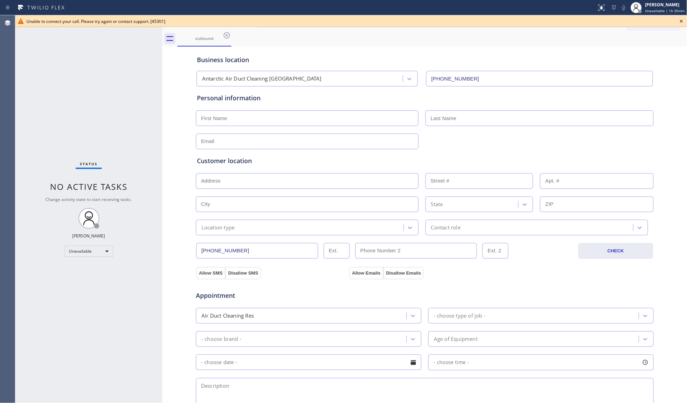
drag, startPoint x: 681, startPoint y: 19, endPoint x: 677, endPoint y: 21, distance: 4.8
click at [681, 19] on icon at bounding box center [682, 21] width 8 height 8
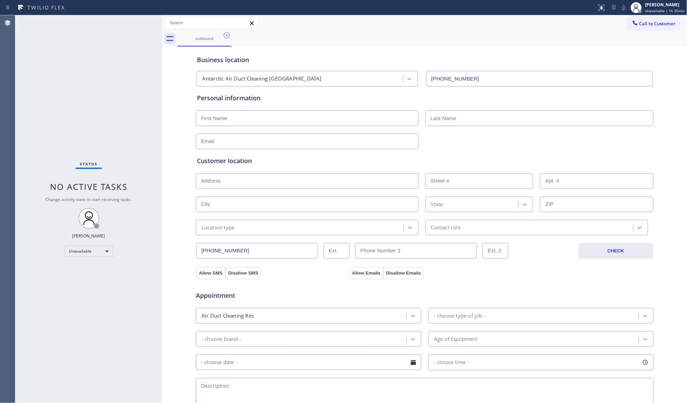
drag, startPoint x: 657, startPoint y: 24, endPoint x: 552, endPoint y: 65, distance: 112.2
click at [654, 24] on span "Call to Customer" at bounding box center [658, 23] width 36 height 6
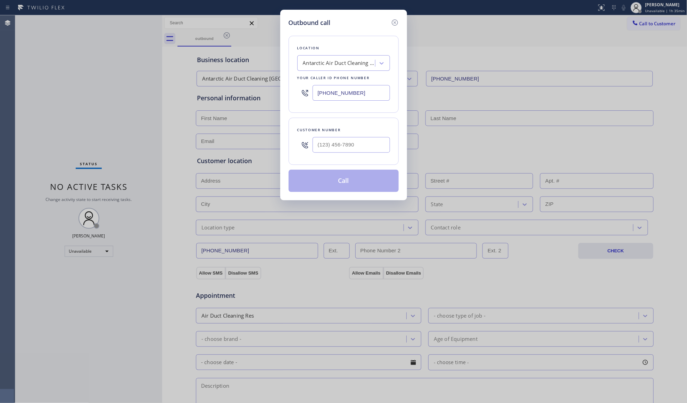
drag, startPoint x: 374, startPoint y: 95, endPoint x: 296, endPoint y: 88, distance: 78.1
click at [296, 89] on div "Location Antarctic Air Duct Cleaning Goleta Your caller id phone number [PHONE_…" at bounding box center [344, 74] width 110 height 77
paste input "720) 637-1164"
type input "[PHONE_NUMBER]"
paste input "972) 979-8597"
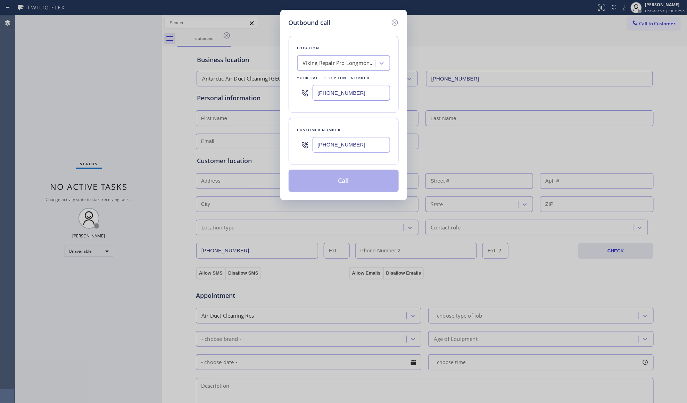
click at [326, 151] on input "[PHONE_NUMBER]" at bounding box center [351, 145] width 77 height 16
type input "[PHONE_NUMBER]"
click at [334, 181] on button "Call" at bounding box center [344, 181] width 110 height 22
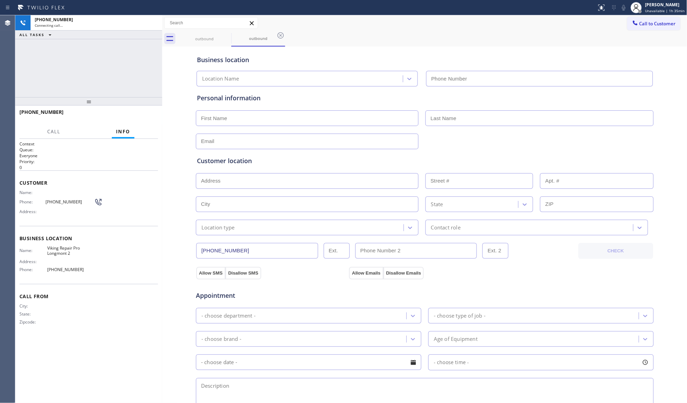
type input "[PHONE_NUMBER]"
click at [510, 35] on div "outbound outbound" at bounding box center [433, 39] width 510 height 16
click at [283, 34] on icon at bounding box center [281, 35] width 6 height 6
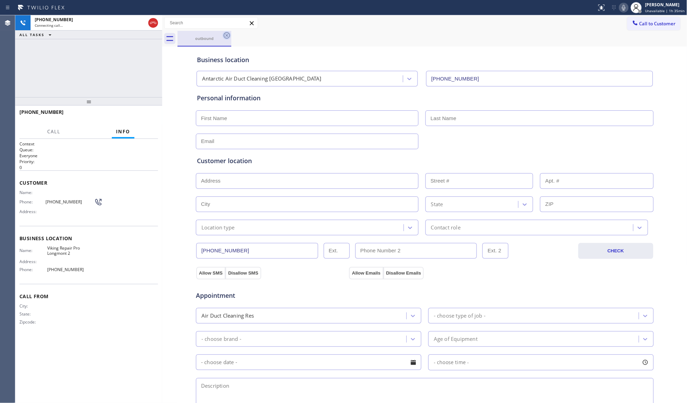
click at [224, 34] on icon at bounding box center [227, 35] width 6 height 6
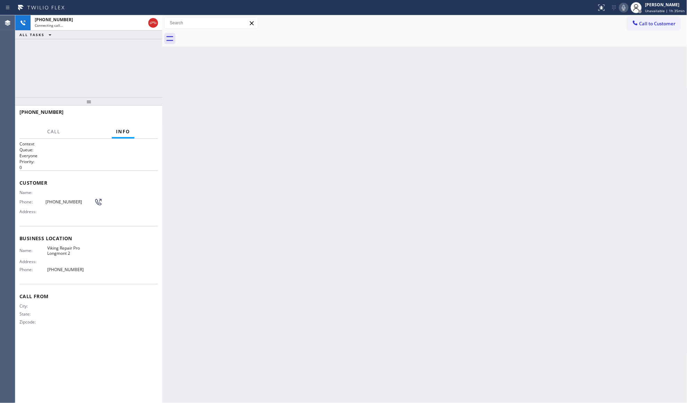
click at [148, 55] on div "[PHONE_NUMBER] Connecting call… ALL TASKS ALL TASKS ACTIVE TASKS TASKS IN WRAP …" at bounding box center [88, 56] width 147 height 82
click at [115, 16] on div "[PHONE_NUMBER] Connecting call…" at bounding box center [89, 22] width 116 height 15
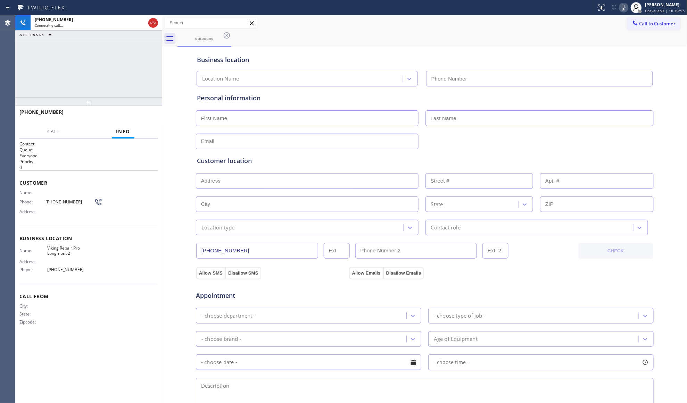
type input "[PHONE_NUMBER]"
click at [299, 32] on div "outbound" at bounding box center [433, 39] width 510 height 16
click at [152, 116] on span "HANG UP" at bounding box center [141, 115] width 21 height 5
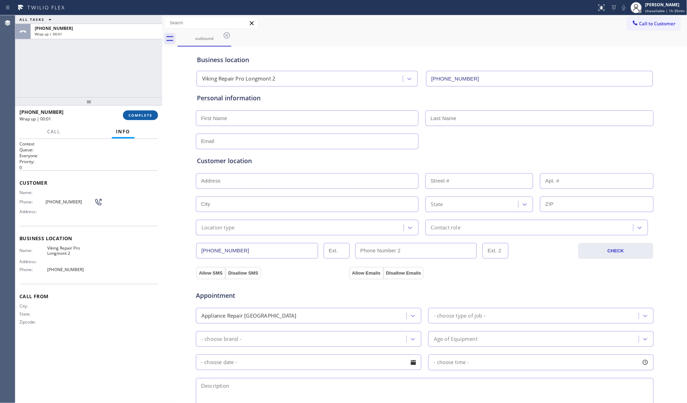
click at [155, 114] on button "COMPLETE" at bounding box center [140, 115] width 35 height 10
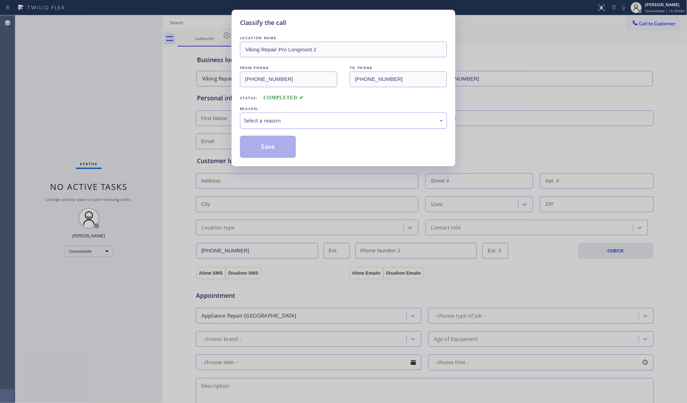
click at [277, 114] on div "Select a reason" at bounding box center [343, 121] width 207 height 16
click at [268, 148] on button "Save" at bounding box center [268, 147] width 56 height 22
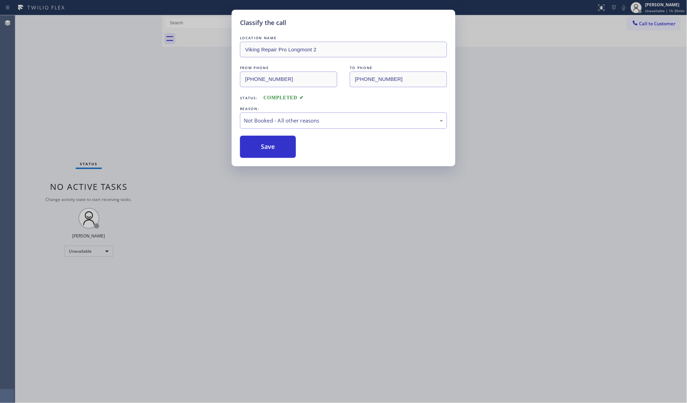
click at [659, 17] on div "Classify the call LOCATION NAME Viking Repair Pro Longmont 2 FROM PHONE [PHONE_…" at bounding box center [343, 201] width 687 height 403
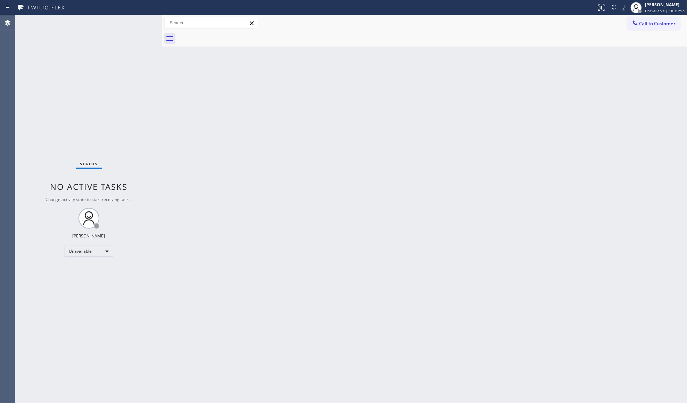
click at [506, 123] on div "Back to Dashboard Change Sender ID Customers Technicians Select a contact Outbo…" at bounding box center [424, 209] width 525 height 388
click at [636, 19] on icon at bounding box center [635, 22] width 7 height 7
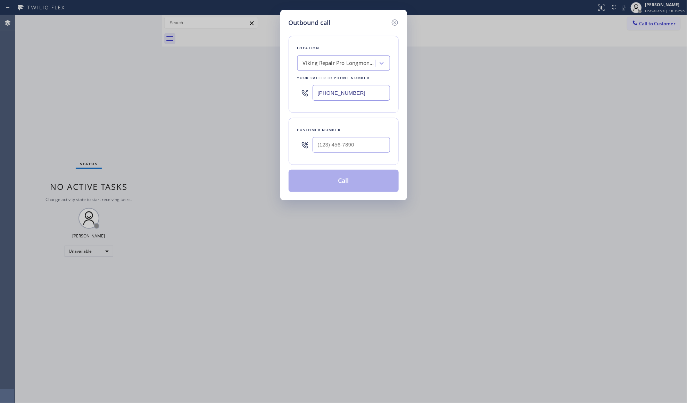
drag, startPoint x: 374, startPoint y: 100, endPoint x: 318, endPoint y: 93, distance: 56.7
click at [318, 93] on input "[PHONE_NUMBER]" at bounding box center [351, 93] width 77 height 16
paste input "60) 350-3337"
type input "[PHONE_NUMBER]"
paste input "951) 663-7627"
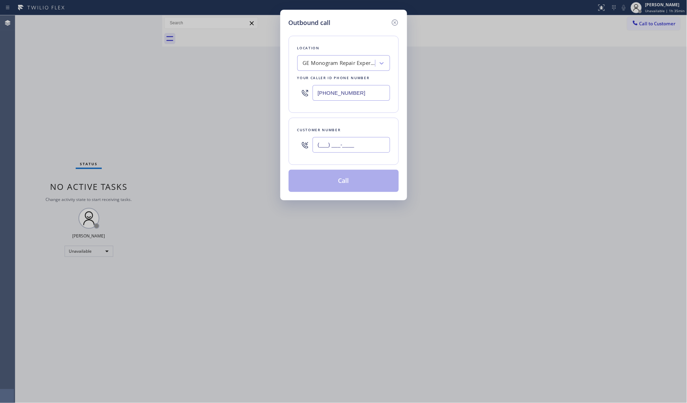
click at [368, 139] on input "(___) ___-____" at bounding box center [351, 145] width 77 height 16
type input "[PHONE_NUMBER]"
click at [354, 177] on button "Call" at bounding box center [344, 181] width 110 height 22
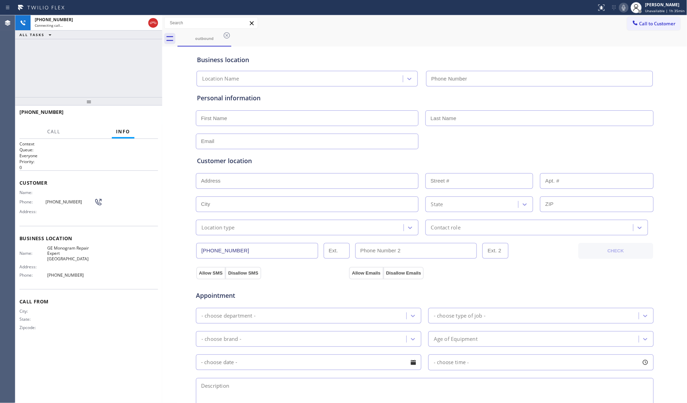
type input "[PHONE_NUMBER]"
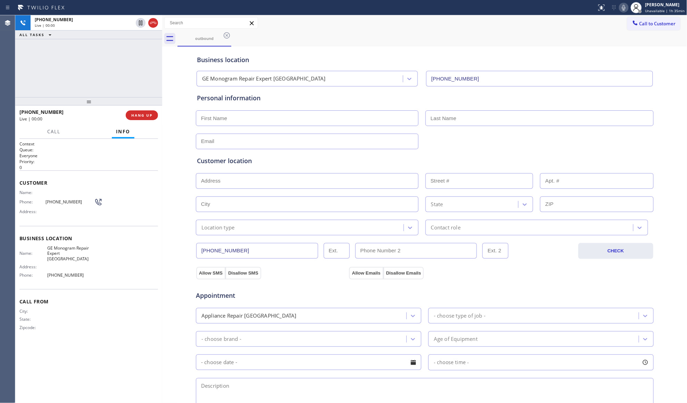
click at [160, 109] on div "[PHONE_NUMBER] Live | 00:00 HANG UP" at bounding box center [88, 115] width 147 height 19
click at [154, 112] on button "HANG UP" at bounding box center [142, 115] width 32 height 10
click at [152, 113] on button "HANG UP" at bounding box center [142, 115] width 32 height 10
click at [152, 113] on button "COMPLETE" at bounding box center [140, 115] width 35 height 10
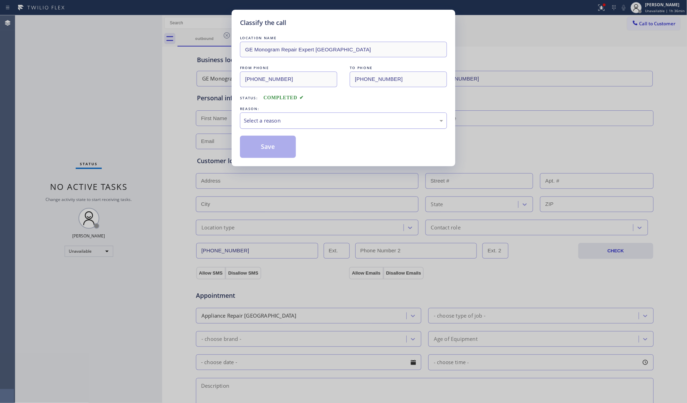
click at [299, 117] on div "Select a reason" at bounding box center [343, 121] width 199 height 8
click at [257, 148] on button "Save" at bounding box center [268, 147] width 56 height 22
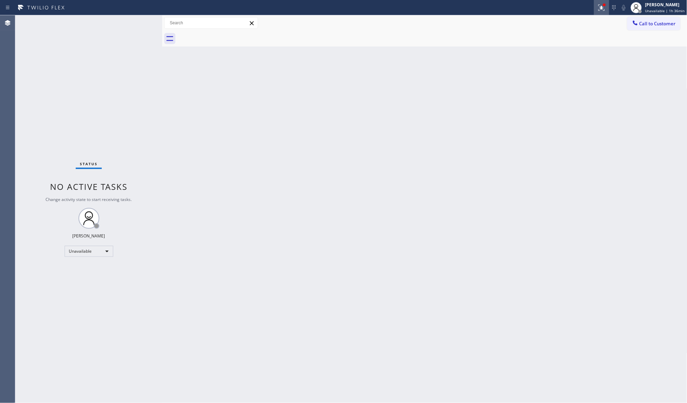
click at [604, 6] on icon at bounding box center [602, 7] width 4 height 2
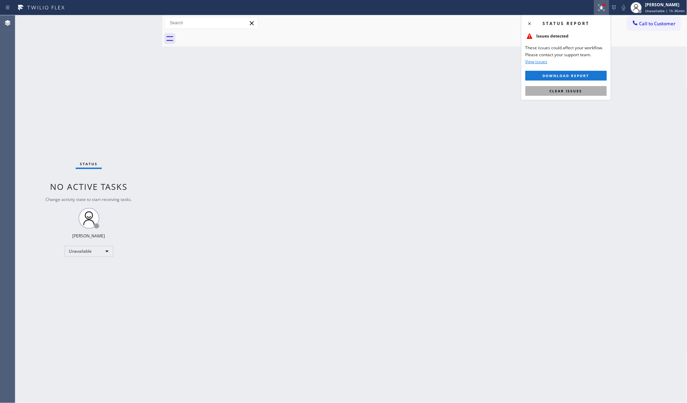
click at [550, 95] on button "Clear issues" at bounding box center [566, 91] width 81 height 10
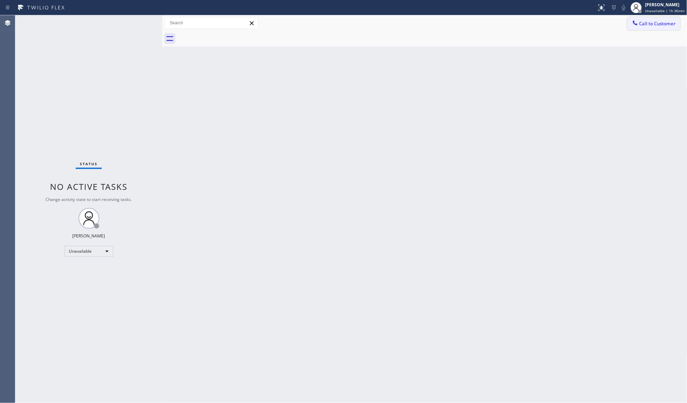
click at [657, 22] on span "Call to Customer" at bounding box center [658, 23] width 36 height 6
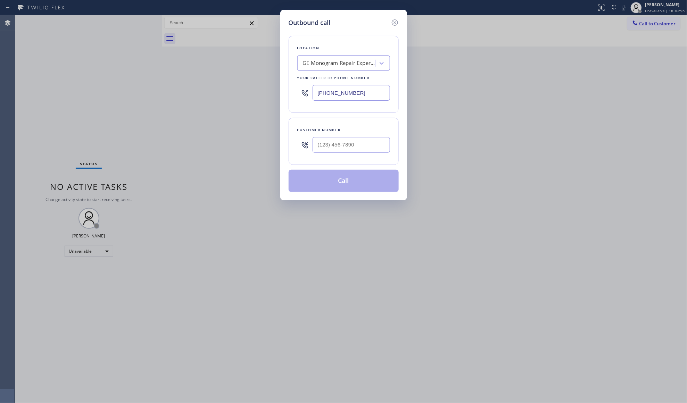
drag, startPoint x: 366, startPoint y: 97, endPoint x: 300, endPoint y: 97, distance: 65.7
click at [300, 97] on div "[PHONE_NUMBER]" at bounding box center [343, 93] width 93 height 23
paste input "86) 971-658"
type input "[PHONE_NUMBER]"
click at [335, 139] on input "(___) ___-____" at bounding box center [351, 145] width 77 height 16
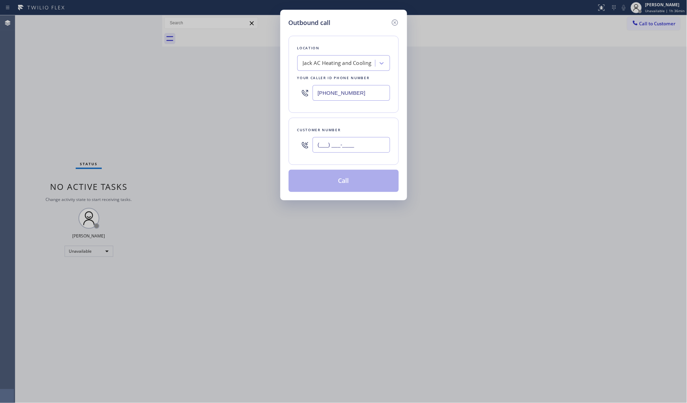
paste input "754) 336-6817"
type input "[PHONE_NUMBER]"
click at [351, 178] on button "Call" at bounding box center [344, 181] width 110 height 22
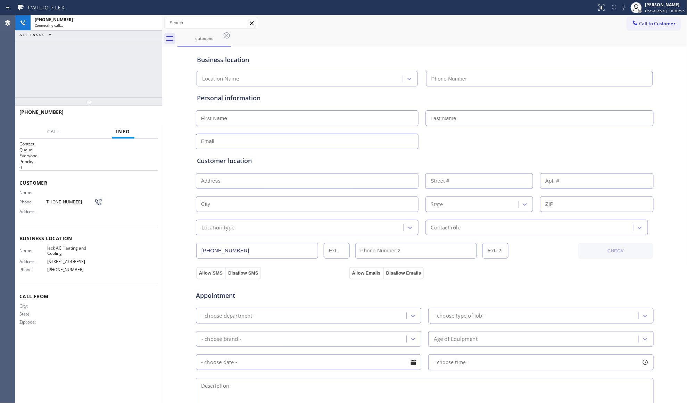
type input "[PHONE_NUMBER]"
click at [139, 120] on button "HANG UP" at bounding box center [142, 115] width 32 height 10
click at [139, 119] on button "HANG UP" at bounding box center [142, 115] width 32 height 10
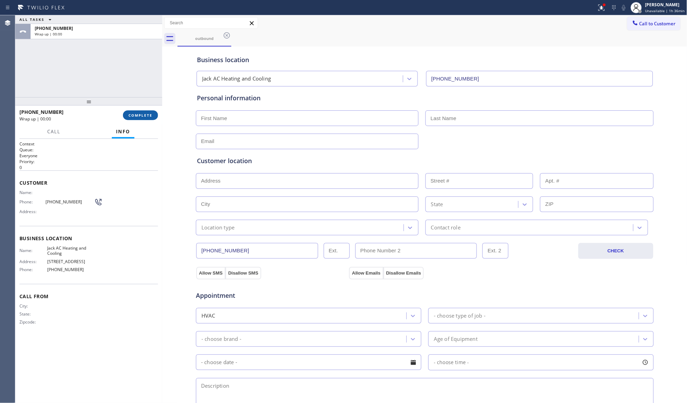
click at [139, 117] on span "COMPLETE" at bounding box center [141, 115] width 24 height 5
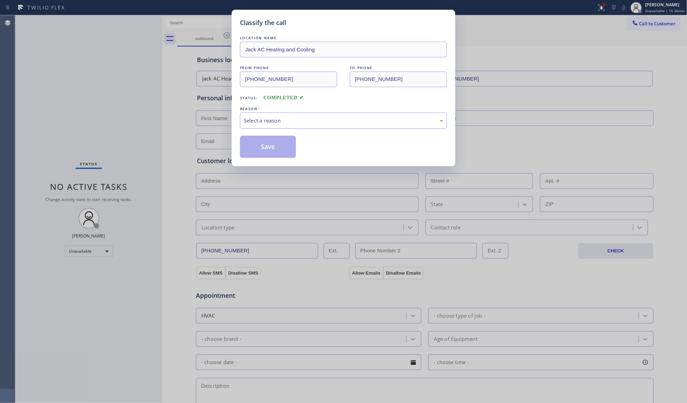
click at [262, 117] on div "Select a reason" at bounding box center [343, 121] width 199 height 8
click at [260, 150] on button "Save" at bounding box center [268, 147] width 56 height 22
click at [261, 149] on button "Save" at bounding box center [268, 147] width 56 height 22
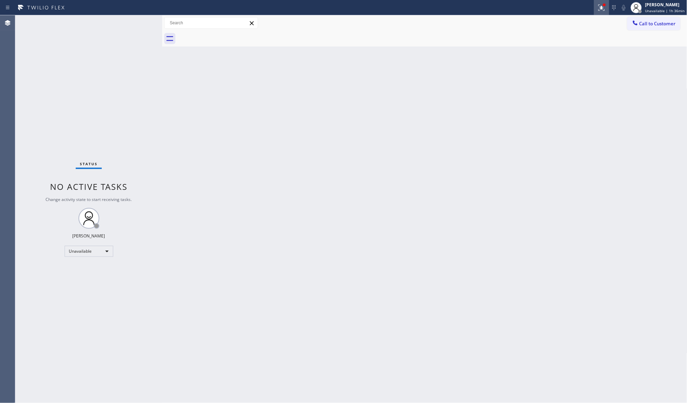
drag, startPoint x: 603, startPoint y: 10, endPoint x: 602, endPoint y: 30, distance: 19.8
click at [602, 11] on icon at bounding box center [602, 7] width 8 height 8
click at [579, 91] on span "Clear issues" at bounding box center [566, 91] width 33 height 5
click at [649, 26] on span "Call to Customer" at bounding box center [658, 23] width 36 height 6
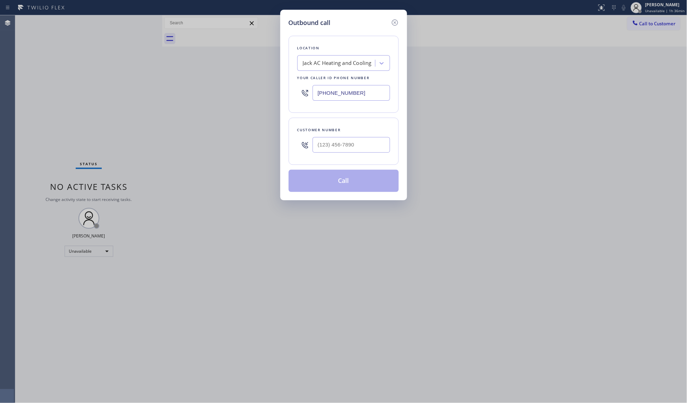
drag, startPoint x: 363, startPoint y: 92, endPoint x: 305, endPoint y: 85, distance: 58.5
click at [305, 85] on div "[PHONE_NUMBER]" at bounding box center [343, 93] width 93 height 23
paste input "312) 836-435"
type input "[PHONE_NUMBER]"
drag, startPoint x: 370, startPoint y: 148, endPoint x: 373, endPoint y: 153, distance: 6.3
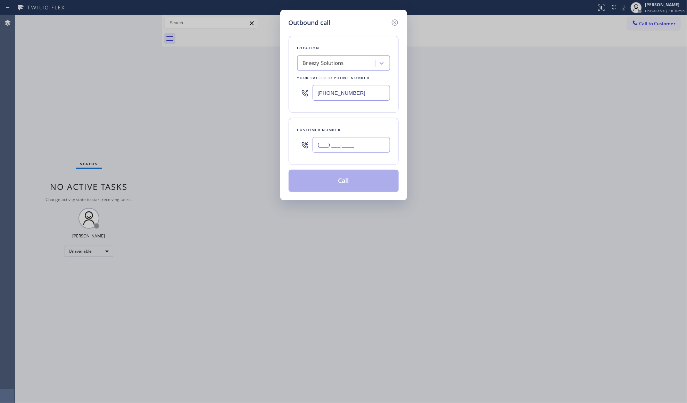
click at [371, 149] on input "(___) ___-____" at bounding box center [351, 145] width 77 height 16
paste input "773) 882-6553"
type input "[PHONE_NUMBER]"
click at [359, 177] on button "Call" at bounding box center [344, 181] width 110 height 22
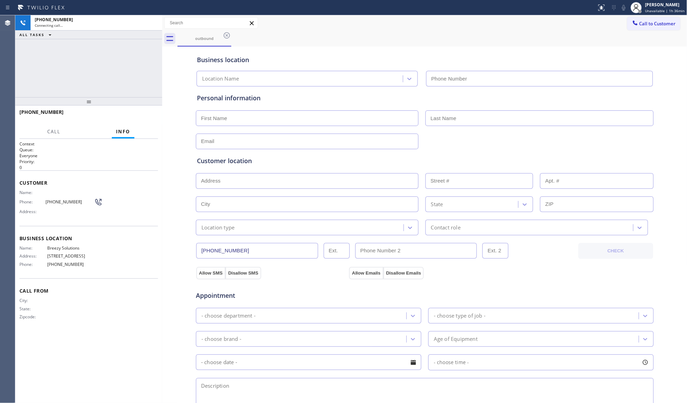
type input "[PHONE_NUMBER]"
click at [441, 41] on div "outbound" at bounding box center [433, 39] width 510 height 16
click at [141, 114] on span "HANG UP" at bounding box center [141, 115] width 21 height 5
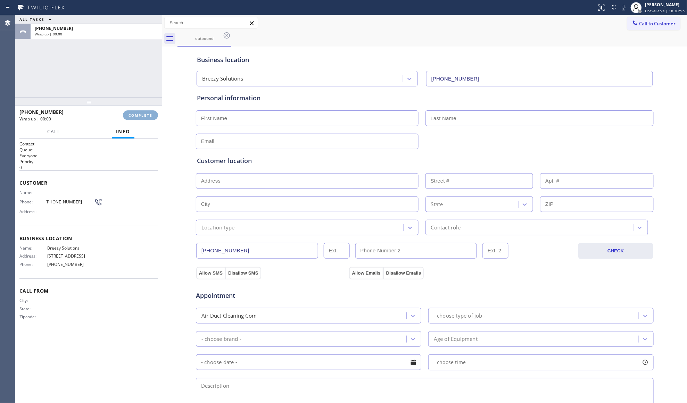
click at [141, 114] on span "COMPLETE" at bounding box center [141, 115] width 24 height 5
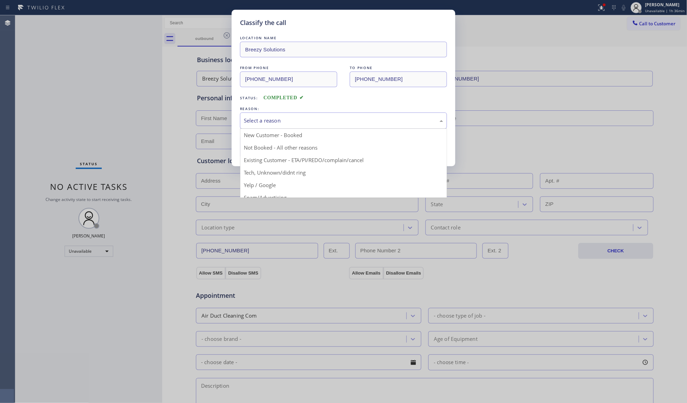
click at [360, 118] on div "Select a reason" at bounding box center [343, 121] width 199 height 8
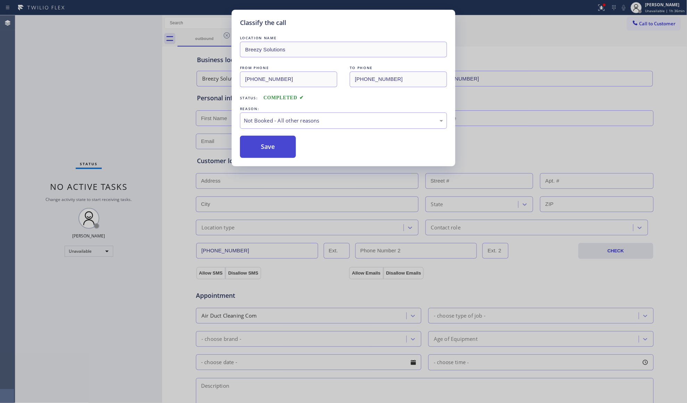
click at [288, 147] on button "Save" at bounding box center [268, 147] width 56 height 22
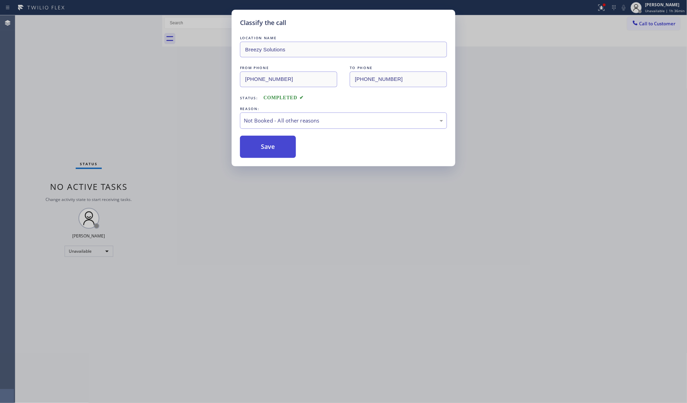
click at [288, 147] on button "Save" at bounding box center [268, 147] width 56 height 22
drag, startPoint x: 288, startPoint y: 147, endPoint x: 325, endPoint y: 142, distance: 37.2
click at [288, 147] on button "Save" at bounding box center [268, 147] width 56 height 22
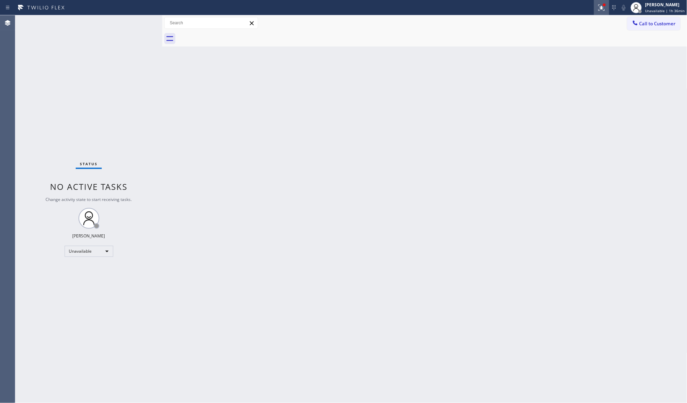
drag, startPoint x: 604, startPoint y: 14, endPoint x: 604, endPoint y: 36, distance: 22.2
click at [604, 14] on button at bounding box center [601, 7] width 15 height 15
click at [583, 85] on div "Status report Issues detected These issues could affect your workflow. Please c…" at bounding box center [566, 57] width 90 height 85
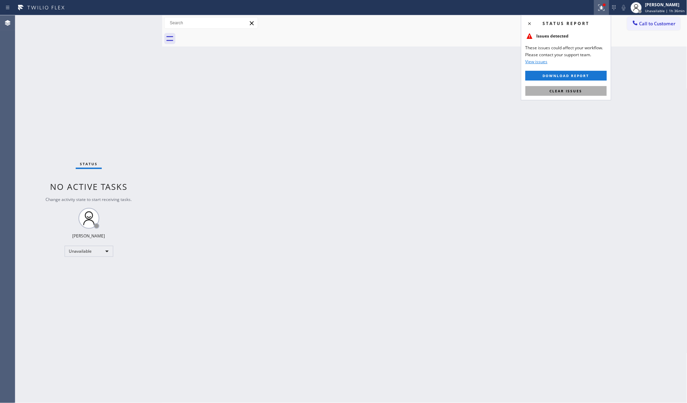
click at [582, 92] on button "Clear issues" at bounding box center [566, 91] width 81 height 10
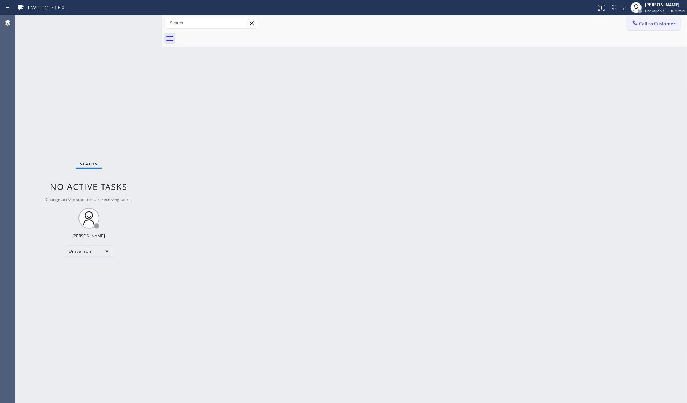
click at [631, 27] on button "Call to Customer" at bounding box center [653, 23] width 53 height 13
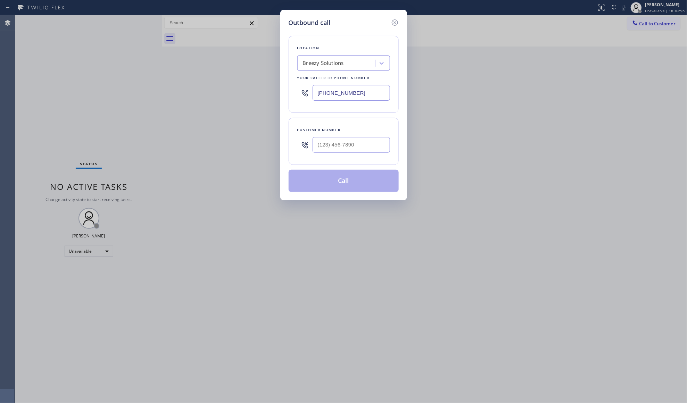
drag, startPoint x: 383, startPoint y: 93, endPoint x: 317, endPoint y: 94, distance: 65.7
click at [317, 95] on input "[PHONE_NUMBER]" at bounding box center [351, 93] width 77 height 16
paste input "480) 908-9388"
type input "[PHONE_NUMBER]"
click at [378, 148] on input "(___) ___-____" at bounding box center [351, 145] width 77 height 16
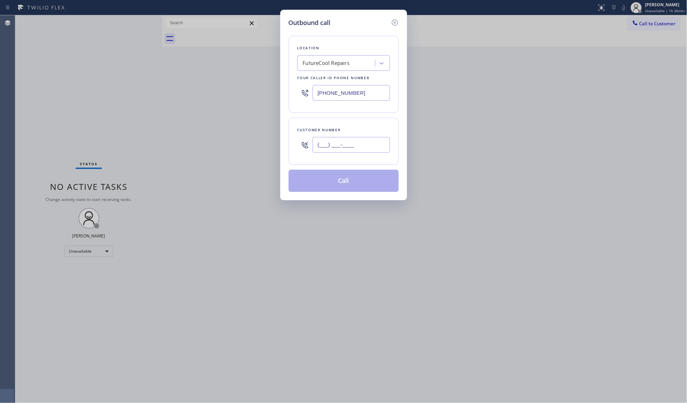
paste input "928) 239-6050"
type input "[PHONE_NUMBER]"
click at [356, 174] on button "Call" at bounding box center [344, 181] width 110 height 22
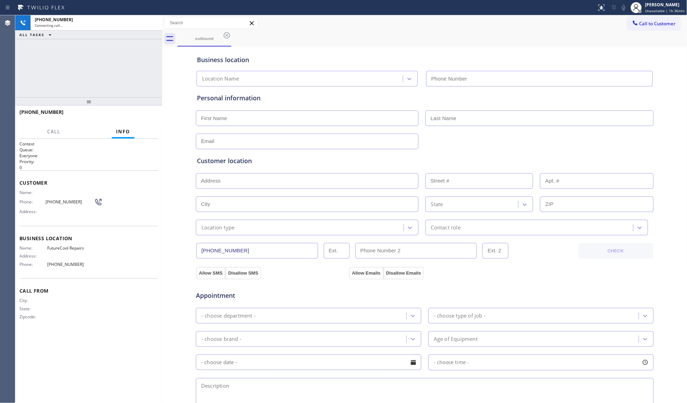
type input "[PHONE_NUMBER]"
click at [142, 120] on button "HANG UP" at bounding box center [142, 115] width 32 height 10
click at [142, 119] on button "HANG UP" at bounding box center [142, 115] width 32 height 10
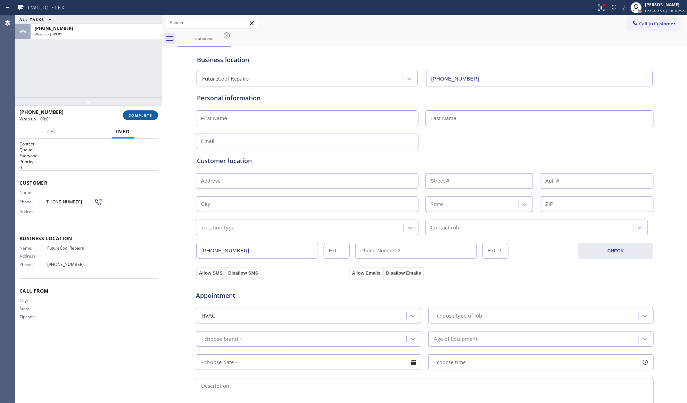
click at [144, 117] on span "COMPLETE" at bounding box center [141, 115] width 24 height 5
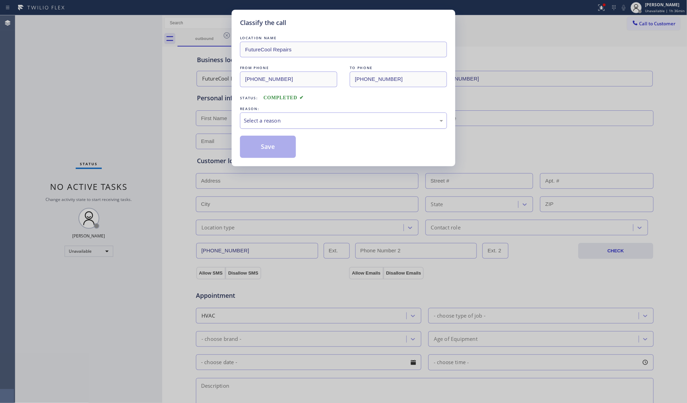
click at [260, 121] on div "Select a reason" at bounding box center [343, 121] width 199 height 8
click at [266, 148] on button "Save" at bounding box center [268, 147] width 56 height 22
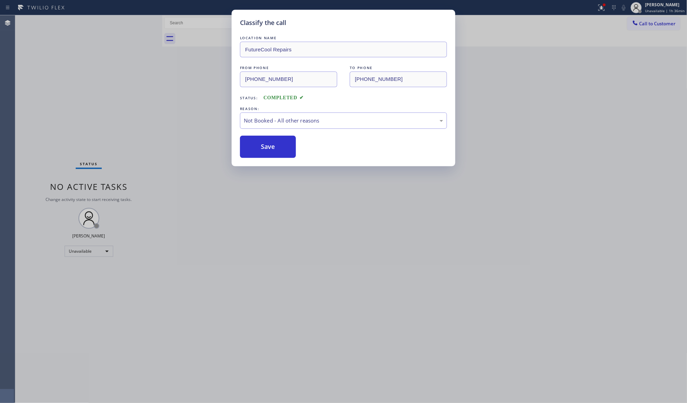
drag, startPoint x: 266, startPoint y: 148, endPoint x: 401, endPoint y: 136, distance: 135.3
click at [266, 148] on button "Save" at bounding box center [268, 147] width 56 height 22
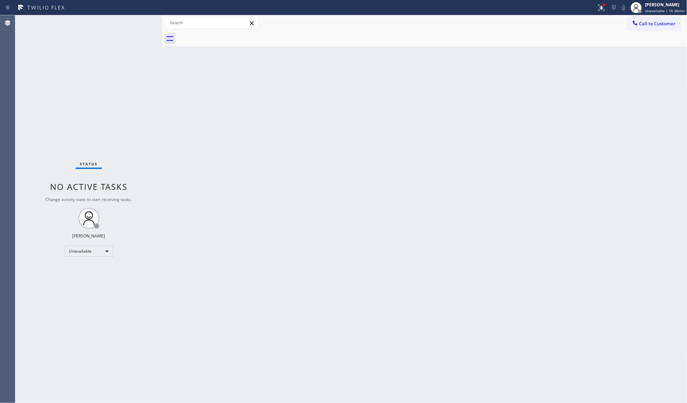
click at [639, 18] on button "Call to Customer" at bounding box center [653, 23] width 53 height 13
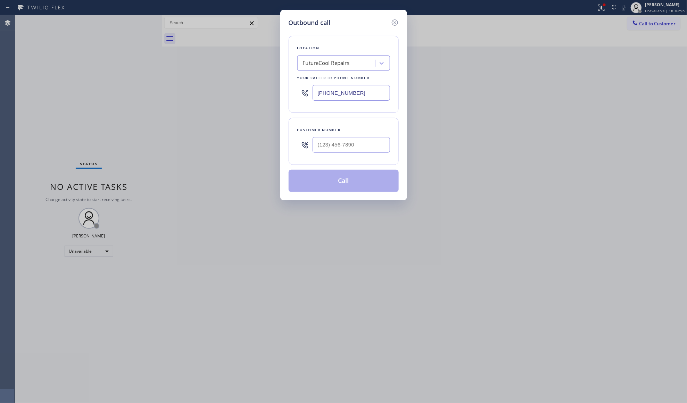
drag, startPoint x: 323, startPoint y: 92, endPoint x: 285, endPoint y: 93, distance: 37.9
click at [282, 92] on div "Outbound call Location FutureCool Repairs Your caller id phone number [PHONE_NU…" at bounding box center [343, 105] width 127 height 191
paste input "281) 957-3980"
type input "[PHONE_NUMBER]"
click at [364, 143] on input "(___) ___-____" at bounding box center [351, 145] width 77 height 16
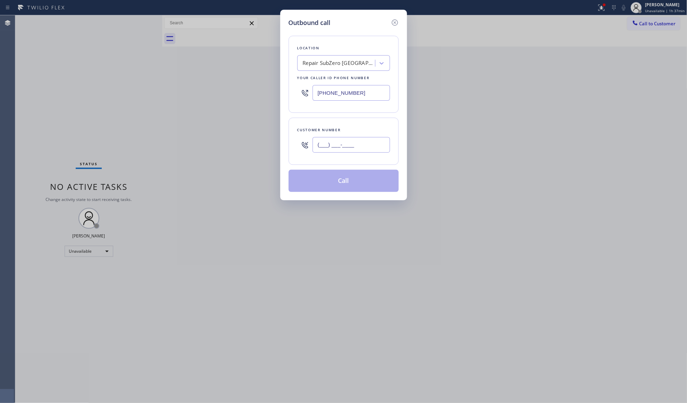
paste input "832) 974-8032"
type input "[PHONE_NUMBER]"
click at [339, 177] on button "Call" at bounding box center [344, 181] width 110 height 22
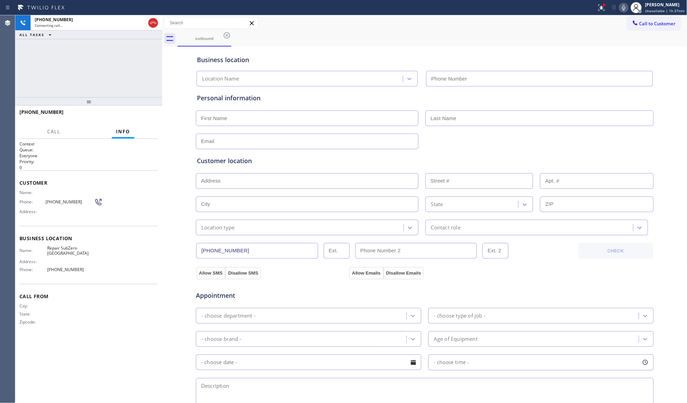
click at [314, 54] on div "Business location Location Name" at bounding box center [425, 67] width 459 height 38
type input "[PHONE_NUMBER]"
drag, startPoint x: 599, startPoint y: 6, endPoint x: 584, endPoint y: 52, distance: 48.0
click at [599, 7] on icon at bounding box center [602, 7] width 8 height 8
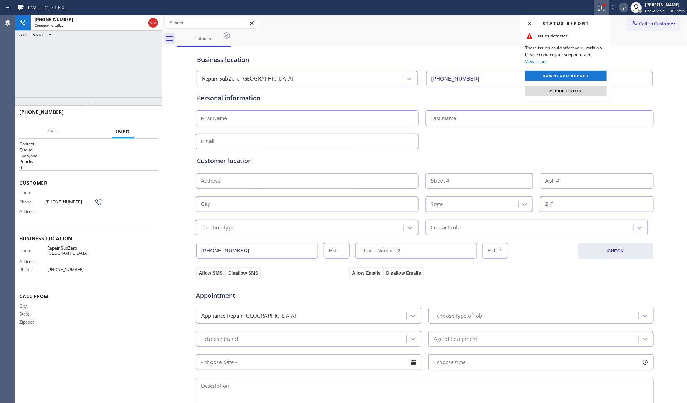
drag, startPoint x: 570, startPoint y: 89, endPoint x: 520, endPoint y: 102, distance: 51.4
click at [568, 90] on span "Clear issues" at bounding box center [566, 91] width 33 height 5
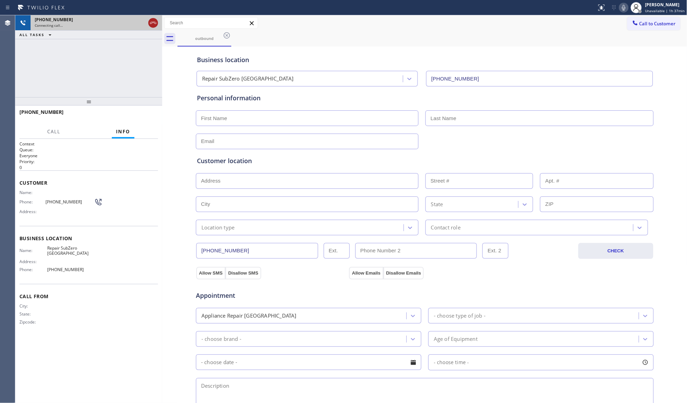
click at [149, 19] on icon at bounding box center [153, 23] width 8 height 8
click at [337, 56] on div "Business location" at bounding box center [425, 59] width 456 height 9
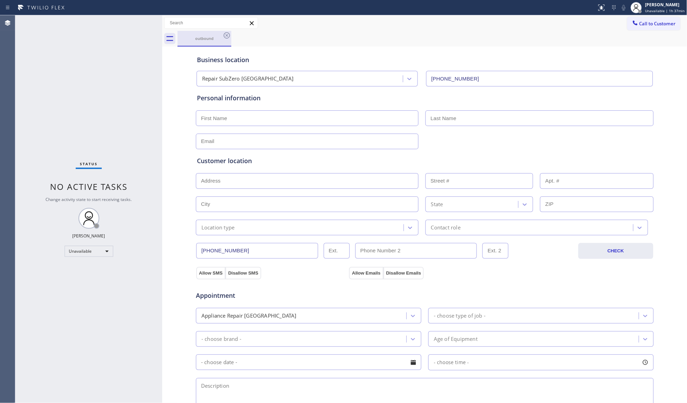
click at [220, 34] on div "outbound" at bounding box center [204, 38] width 52 height 15
click at [224, 34] on icon at bounding box center [227, 35] width 6 height 6
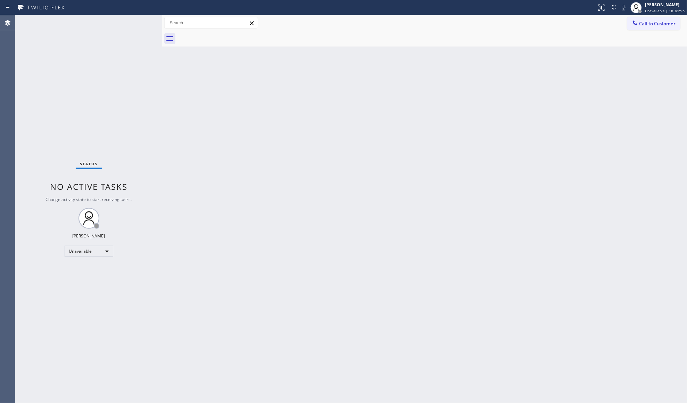
drag, startPoint x: 538, startPoint y: 39, endPoint x: 545, endPoint y: 39, distance: 6.6
click at [539, 39] on div at bounding box center [433, 39] width 510 height 16
drag, startPoint x: 654, startPoint y: 23, endPoint x: 598, endPoint y: 37, distance: 57.4
click at [652, 23] on span "Call to Customer" at bounding box center [658, 23] width 36 height 6
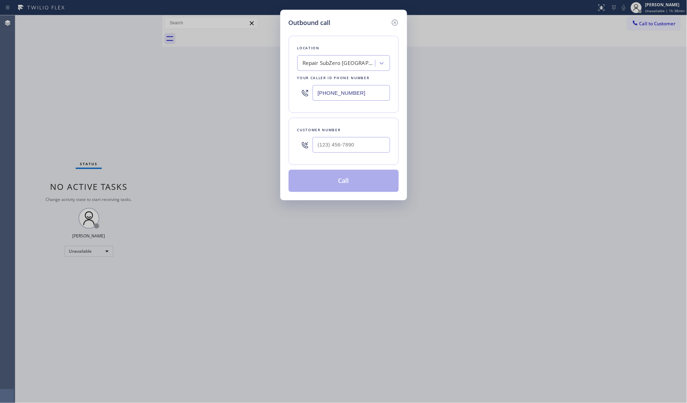
drag, startPoint x: 372, startPoint y: 96, endPoint x: 317, endPoint y: 96, distance: 54.9
click at [284, 96] on div "Outbound call Location Repair SubZero [GEOGRAPHIC_DATA] Your caller id phone nu…" at bounding box center [343, 105] width 127 height 191
paste input "323) 870-6746"
type input "[PHONE_NUMBER]"
click at [342, 146] on input "(___) ___-____" at bounding box center [351, 145] width 77 height 16
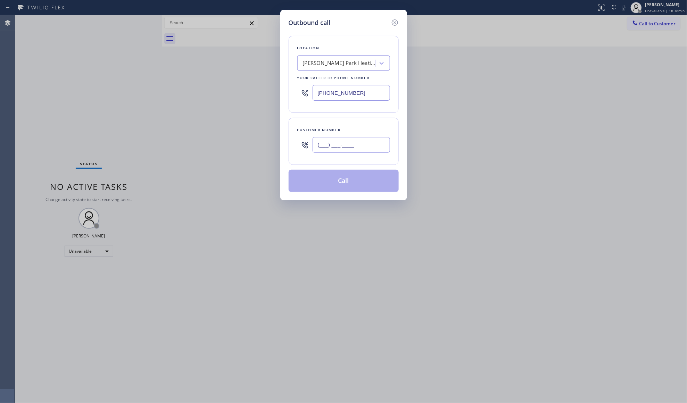
paste input "754) 336-6794"
type input "[PHONE_NUMBER]"
click at [341, 181] on button "Call" at bounding box center [344, 181] width 110 height 22
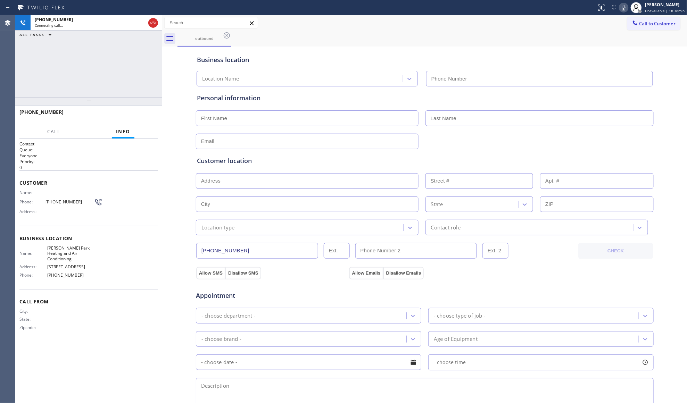
type input "[PHONE_NUMBER]"
click at [559, 27] on div "Call to Customer Outbound call Location [PERSON_NAME][GEOGRAPHIC_DATA] Heating …" at bounding box center [424, 23] width 525 height 12
click at [418, 41] on div "outbound" at bounding box center [433, 39] width 510 height 16
click at [135, 113] on span "HANG UP" at bounding box center [141, 115] width 21 height 5
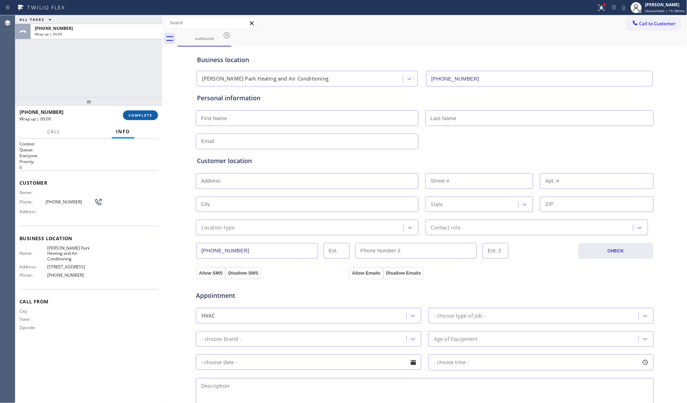
click at [136, 113] on span "COMPLETE" at bounding box center [141, 115] width 24 height 5
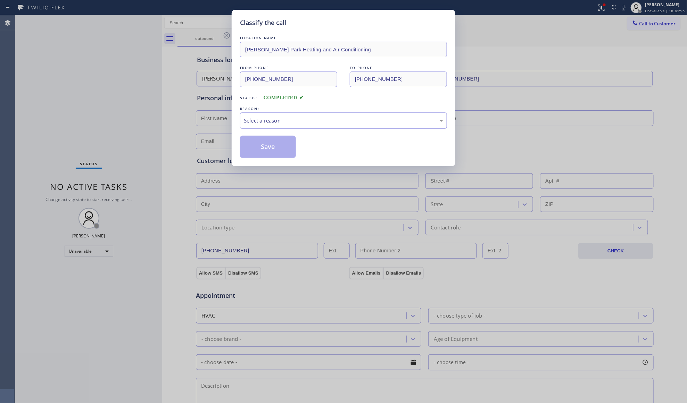
click at [310, 126] on div "Select a reason" at bounding box center [343, 121] width 207 height 16
click at [274, 151] on button "Save" at bounding box center [268, 147] width 56 height 22
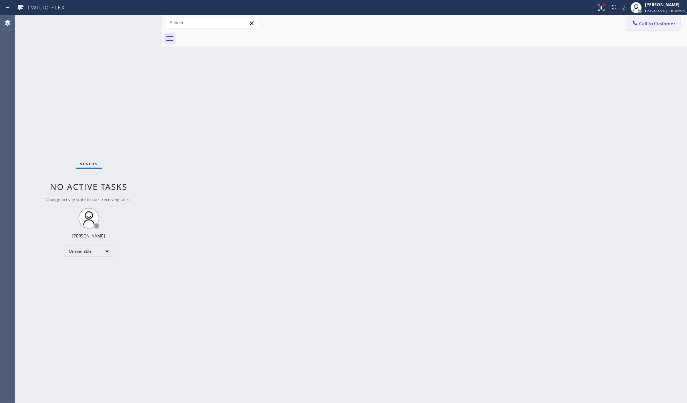
click at [639, 24] on div at bounding box center [635, 23] width 8 height 8
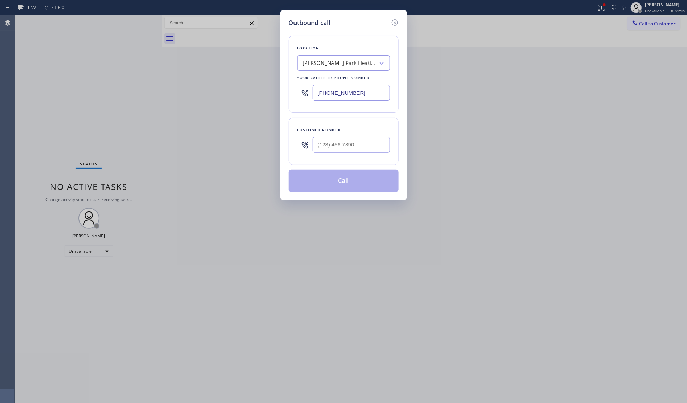
drag, startPoint x: 364, startPoint y: 92, endPoint x: 318, endPoint y: 93, distance: 46.6
click at [318, 93] on input "[PHONE_NUMBER]" at bounding box center [351, 93] width 77 height 16
paste input "213) 292-5480"
type input "[PHONE_NUMBER]"
click at [342, 145] on input "(___) ___-____" at bounding box center [351, 145] width 77 height 16
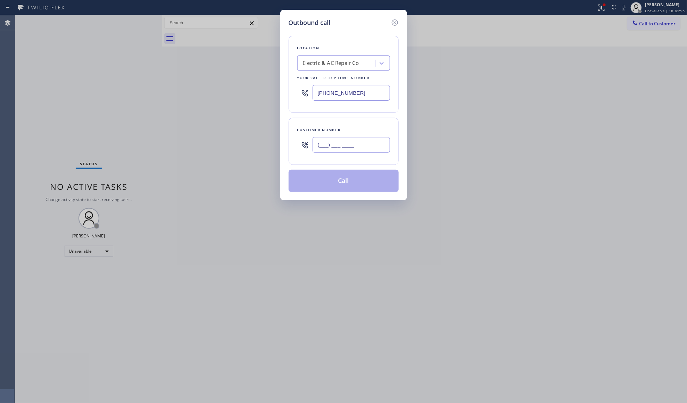
paste input "754) 336-6799"
type input "[PHONE_NUMBER]"
click at [348, 180] on button "Call" at bounding box center [344, 181] width 110 height 22
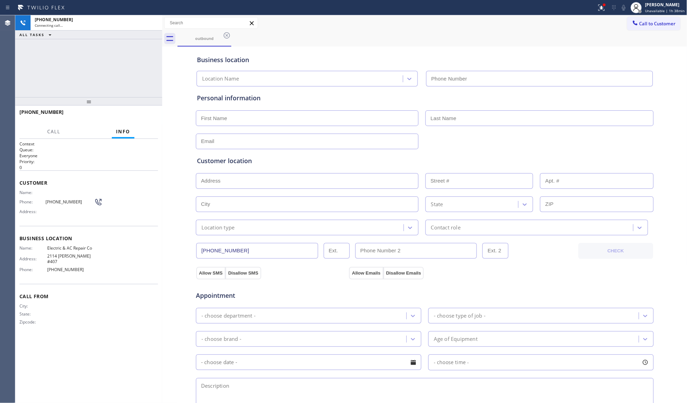
type input "[PHONE_NUMBER]"
click at [626, 9] on icon at bounding box center [623, 8] width 3 height 6
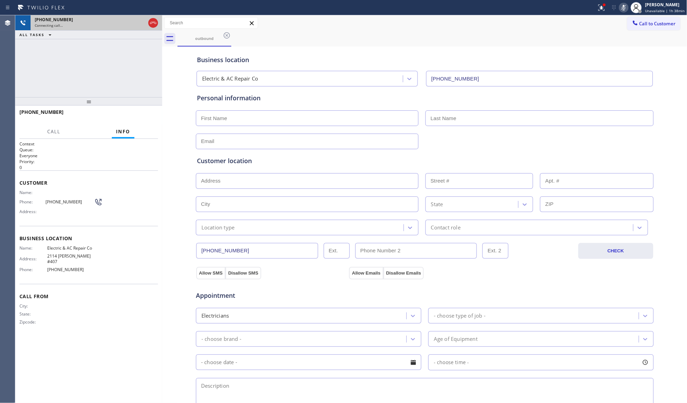
click at [155, 21] on icon at bounding box center [153, 23] width 8 height 8
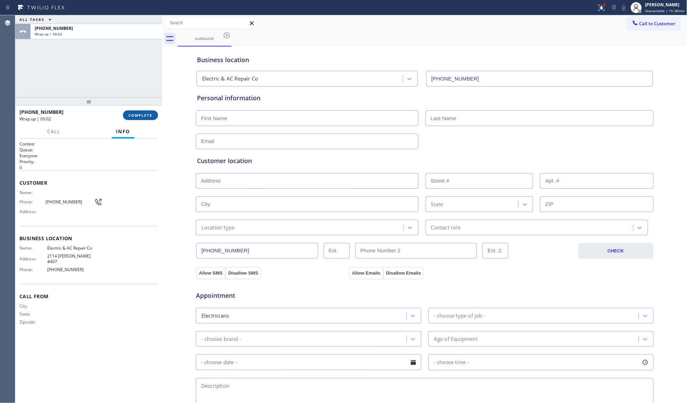
click at [145, 116] on span "COMPLETE" at bounding box center [141, 115] width 24 height 5
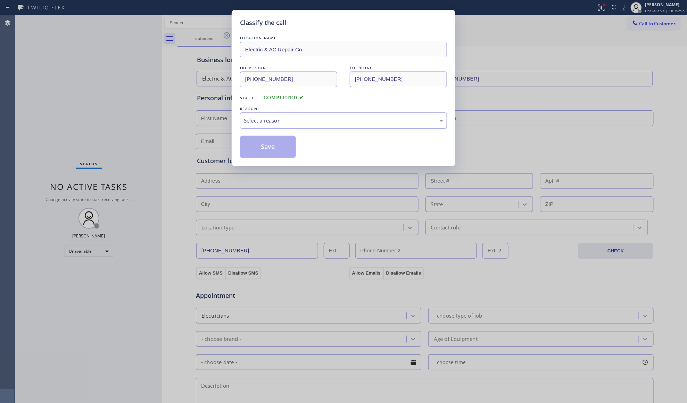
click at [259, 124] on div "Select a reason" at bounding box center [343, 121] width 199 height 8
click at [264, 147] on button "Save" at bounding box center [268, 147] width 56 height 22
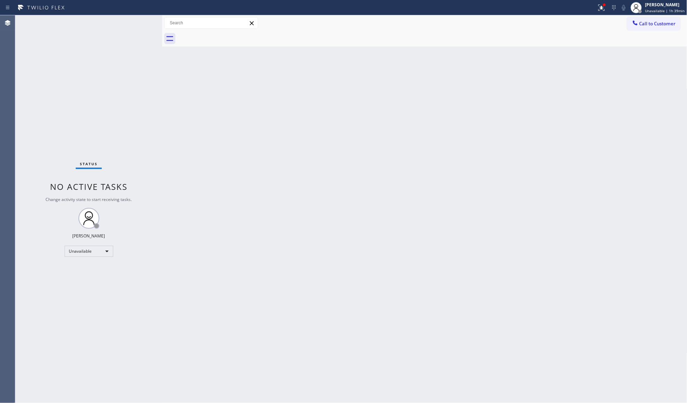
drag, startPoint x: 597, startPoint y: 7, endPoint x: 609, endPoint y: 22, distance: 19.3
click at [600, 10] on div at bounding box center [601, 7] width 15 height 8
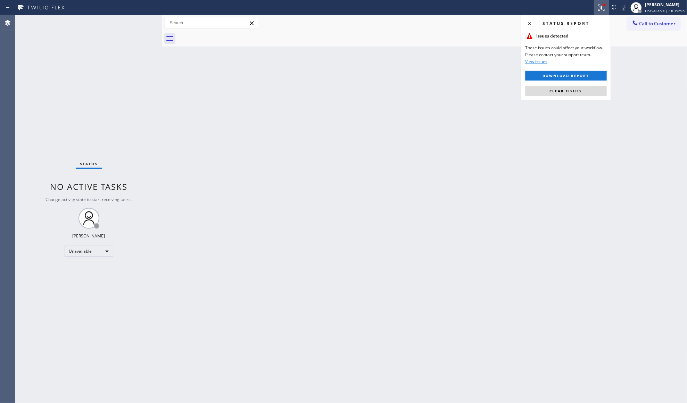
click at [572, 82] on div "Status report Issues detected These issues could affect your workflow. Please c…" at bounding box center [566, 57] width 90 height 85
click at [573, 90] on span "Clear issues" at bounding box center [566, 91] width 33 height 5
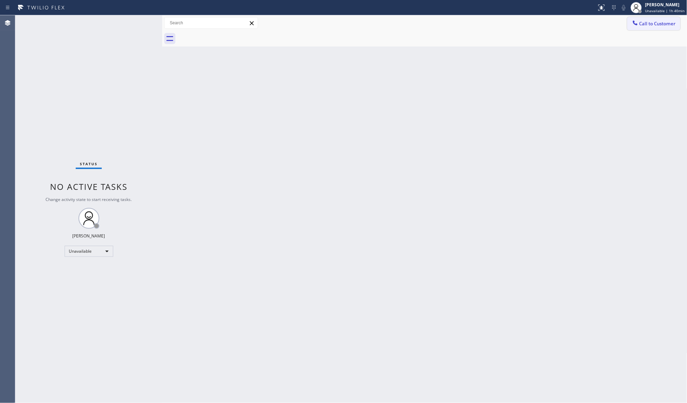
click at [643, 21] on span "Call to Customer" at bounding box center [658, 23] width 36 height 6
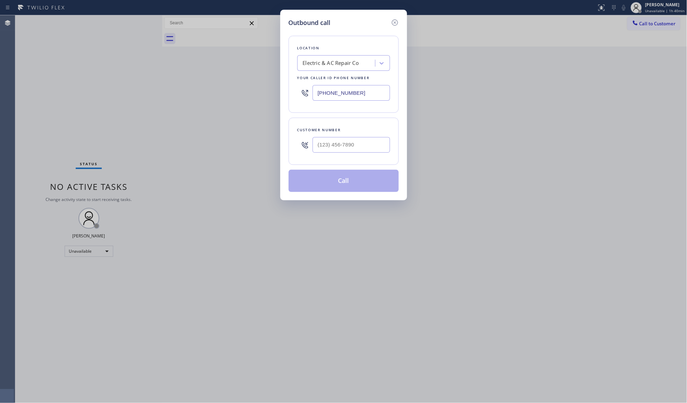
drag, startPoint x: 363, startPoint y: 97, endPoint x: 283, endPoint y: 86, distance: 80.7
click at [281, 90] on div "Outbound call Location Electric & AC Repair Co Your caller id phone number [PHO…" at bounding box center [343, 105] width 127 height 191
paste input "67-9034"
type input "[PHONE_NUMBER]"
click at [313, 149] on div at bounding box center [304, 145] width 15 height 23
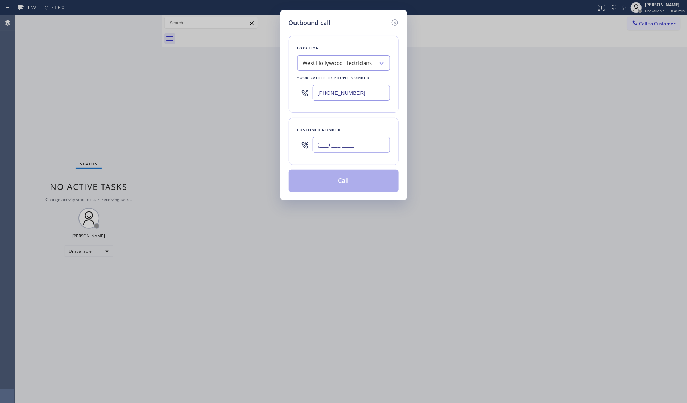
click at [320, 148] on input "(___) ___-____" at bounding box center [351, 145] width 77 height 16
paste input "310) 663-9595"
type input "[PHONE_NUMBER]"
click at [349, 177] on button "Call" at bounding box center [344, 181] width 110 height 22
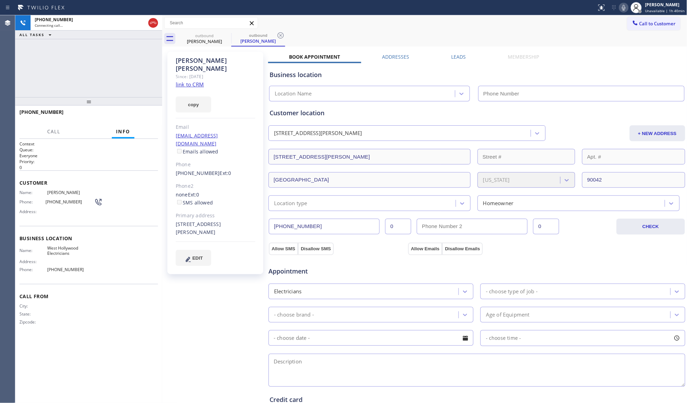
type input "[PHONE_NUMBER]"
click at [282, 33] on icon at bounding box center [281, 35] width 6 height 6
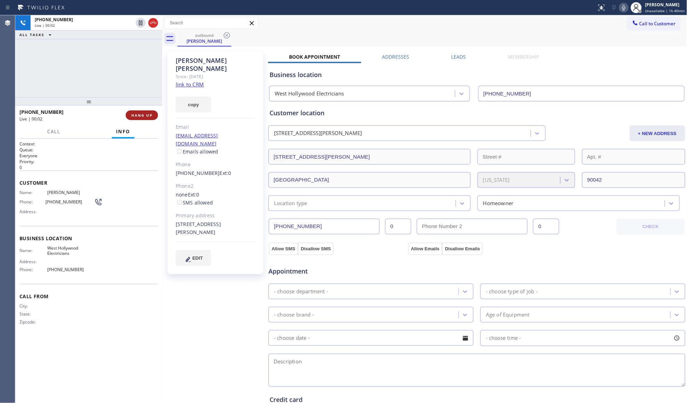
drag, startPoint x: 137, startPoint y: 117, endPoint x: 10, endPoint y: 117, distance: 126.8
click at [133, 117] on span "HANG UP" at bounding box center [141, 115] width 21 height 5
click at [145, 120] on div "[PHONE_NUMBER] Wrap up | 00:17 COMPLETE" at bounding box center [88, 115] width 139 height 18
drag, startPoint x: 133, startPoint y: 124, endPoint x: 154, endPoint y: 113, distance: 23.2
click at [139, 123] on div "[PHONE_NUMBER] Wrap up | 00:19 COMPLETE" at bounding box center [88, 115] width 147 height 19
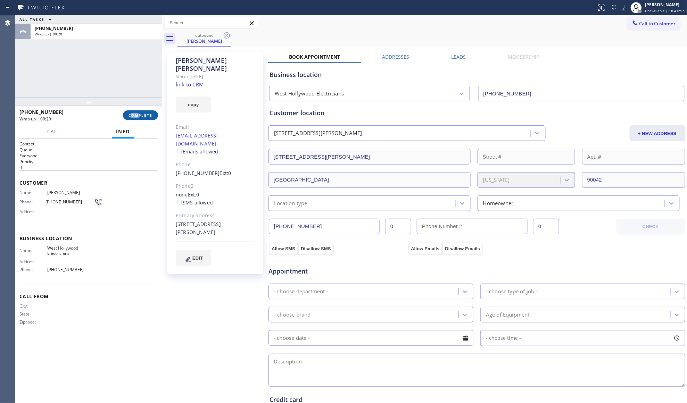
click at [154, 113] on button "COMPLETE" at bounding box center [140, 115] width 35 height 10
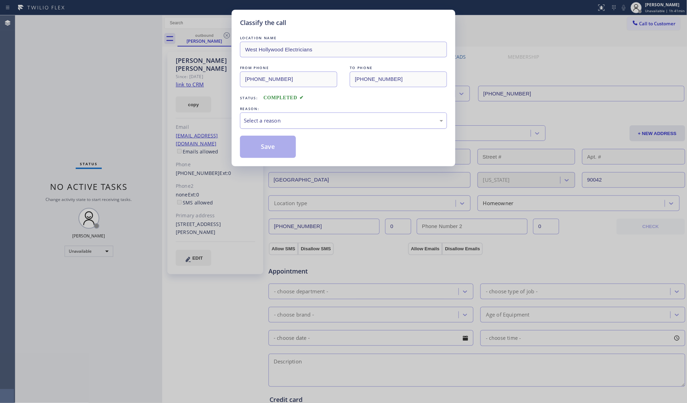
drag, startPoint x: 301, startPoint y: 123, endPoint x: 293, endPoint y: 127, distance: 9.0
click at [299, 123] on div "Select a reason" at bounding box center [343, 121] width 199 height 8
click at [264, 152] on button "Save" at bounding box center [268, 147] width 56 height 22
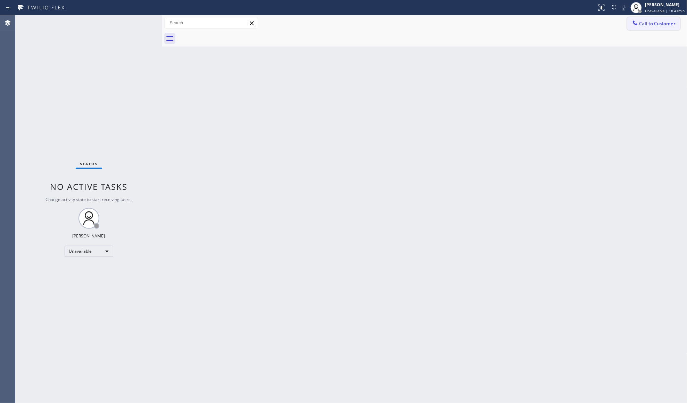
click at [648, 24] on span "Call to Customer" at bounding box center [658, 23] width 36 height 6
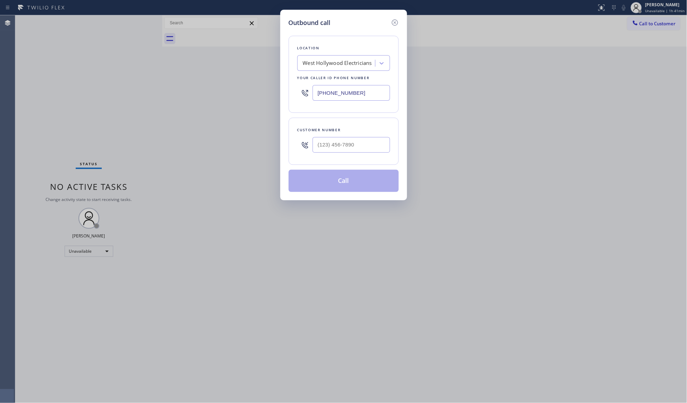
drag, startPoint x: 357, startPoint y: 92, endPoint x: 299, endPoint y: 95, distance: 58.1
click at [299, 95] on div "[PHONE_NUMBER]" at bounding box center [343, 93] width 93 height 23
paste input "408) 317-1155"
type input "[PHONE_NUMBER]"
drag, startPoint x: 364, startPoint y: 144, endPoint x: 378, endPoint y: 142, distance: 13.7
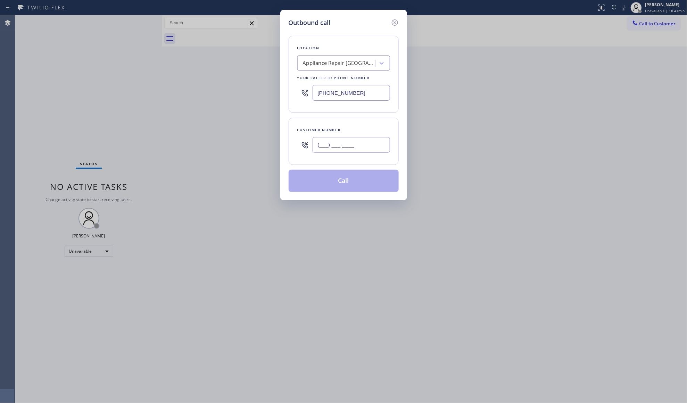
click at [365, 145] on input "(___) ___-____" at bounding box center [351, 145] width 77 height 16
paste input "408) 391-0676"
type input "[PHONE_NUMBER]"
click at [344, 184] on button "Call" at bounding box center [344, 181] width 110 height 22
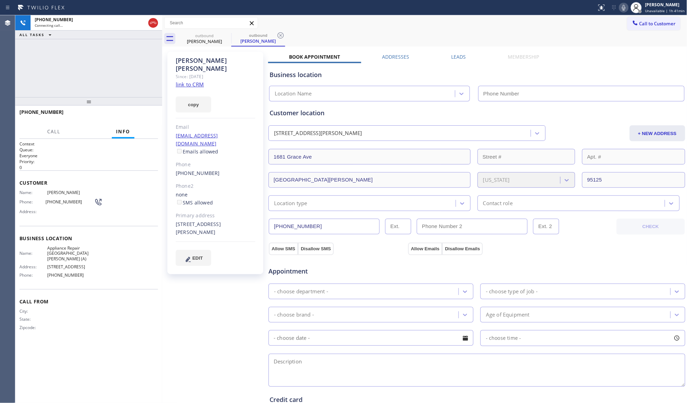
type input "[PHONE_NUMBER]"
click at [463, 25] on div "Call to Customer Outbound call Location Appliance Repair [GEOGRAPHIC_DATA][PERS…" at bounding box center [424, 23] width 525 height 12
drag, startPoint x: 284, startPoint y: 34, endPoint x: 299, endPoint y: 32, distance: 15.4
click at [284, 34] on icon at bounding box center [281, 35] width 8 height 8
click at [299, 32] on div "outbound [PERSON_NAME]" at bounding box center [433, 39] width 510 height 16
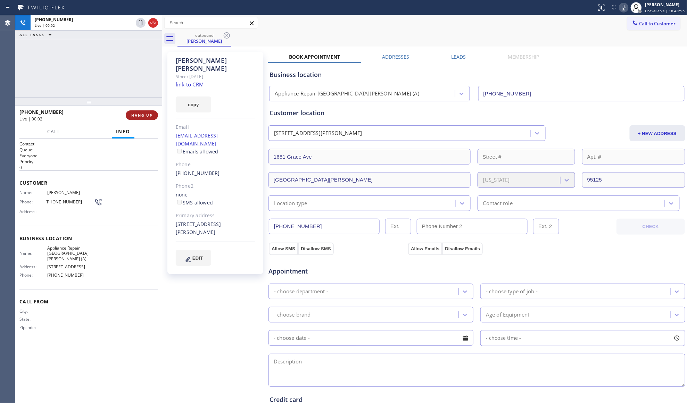
click at [138, 117] on span "HANG UP" at bounding box center [141, 115] width 21 height 5
click at [138, 117] on span "COMPLETE" at bounding box center [141, 115] width 24 height 5
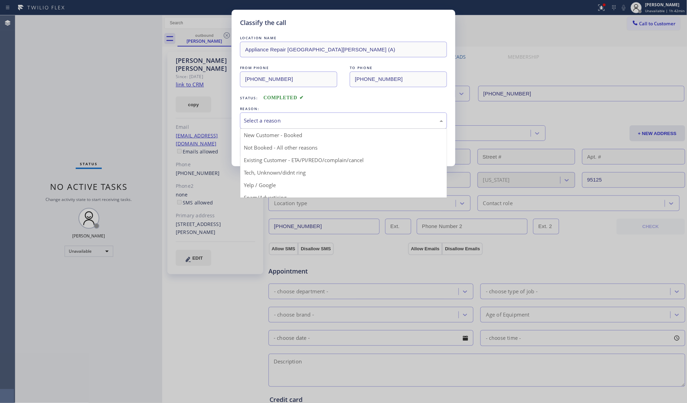
click at [284, 117] on div "Select a reason" at bounding box center [343, 121] width 199 height 8
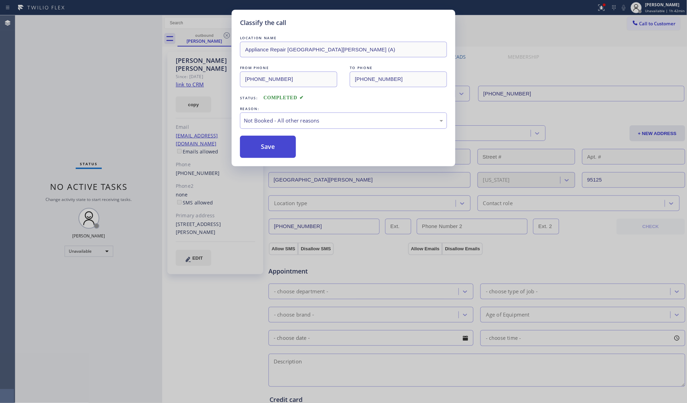
click at [270, 146] on button "Save" at bounding box center [268, 147] width 56 height 22
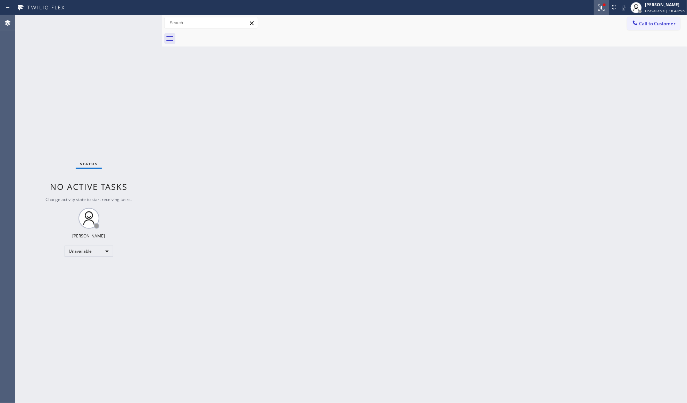
drag, startPoint x: 605, startPoint y: 9, endPoint x: 573, endPoint y: 56, distance: 57.2
click at [605, 10] on icon at bounding box center [602, 7] width 8 height 8
click at [565, 95] on button "Clear issues" at bounding box center [566, 91] width 81 height 10
click at [645, 22] on span "Call to Customer" at bounding box center [658, 23] width 36 height 6
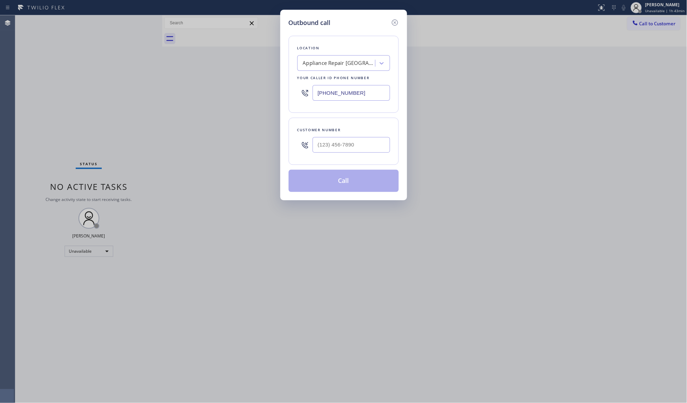
drag, startPoint x: 365, startPoint y: 99, endPoint x: 295, endPoint y: 98, distance: 69.5
click at [295, 98] on div "Location Appliance Repair [GEOGRAPHIC_DATA][PERSON_NAME] (A) Your caller id pho…" at bounding box center [344, 74] width 110 height 77
paste input "539-2626"
type input "[PHONE_NUMBER]"
click at [362, 142] on input "(___) ___-____" at bounding box center [351, 145] width 77 height 16
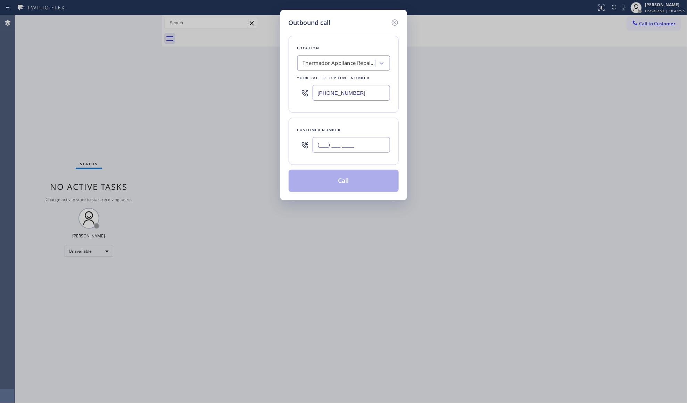
paste input "408) 482-8142"
type input "[PHONE_NUMBER]"
click at [350, 184] on button "Call" at bounding box center [344, 181] width 110 height 22
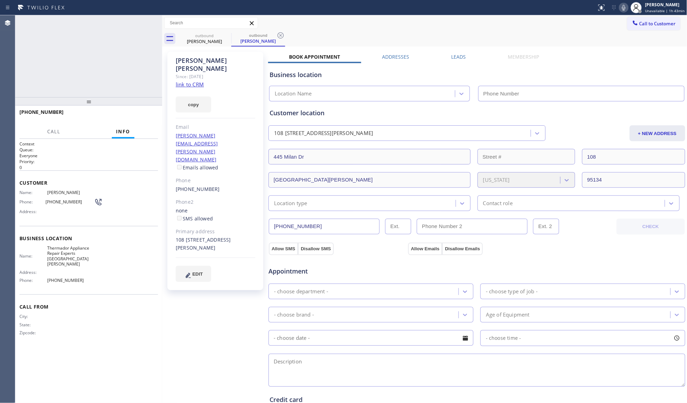
type input "[PHONE_NUMBER]"
click at [451, 24] on div "Call to Customer Outbound call Location Thermador Appliance Repair Experts [GEO…" at bounding box center [424, 23] width 525 height 12
type input "[PHONE_NUMBER]"
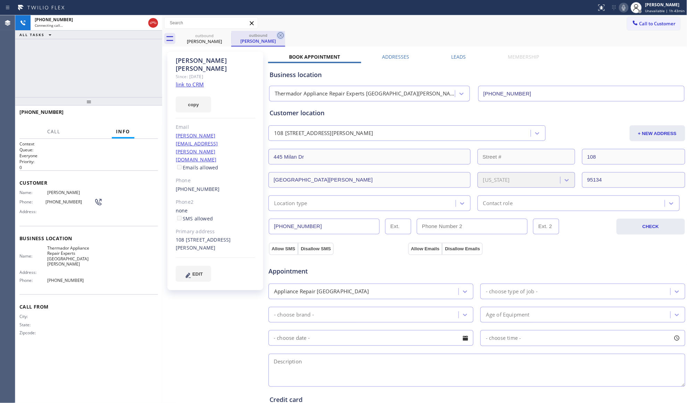
click at [281, 37] on icon at bounding box center [281, 35] width 8 height 8
drag, startPoint x: 288, startPoint y: 35, endPoint x: 295, endPoint y: 35, distance: 7.3
click at [288, 35] on div "outbound [PERSON_NAME]" at bounding box center [433, 39] width 510 height 16
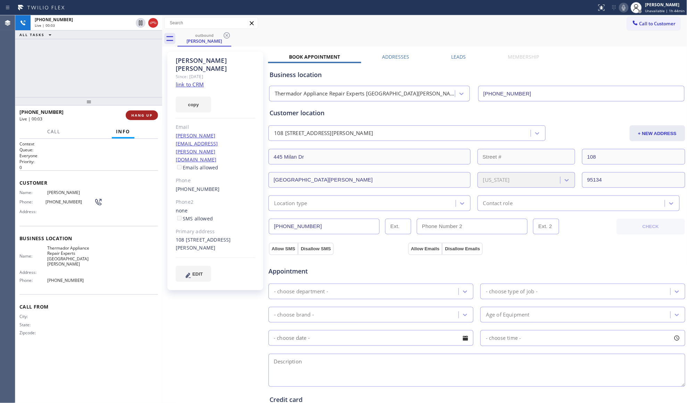
click at [144, 112] on button "HANG UP" at bounding box center [142, 115] width 32 height 10
click at [145, 113] on span "HANG UP" at bounding box center [141, 115] width 21 height 5
click at [147, 114] on span "COMPLETE" at bounding box center [141, 115] width 24 height 5
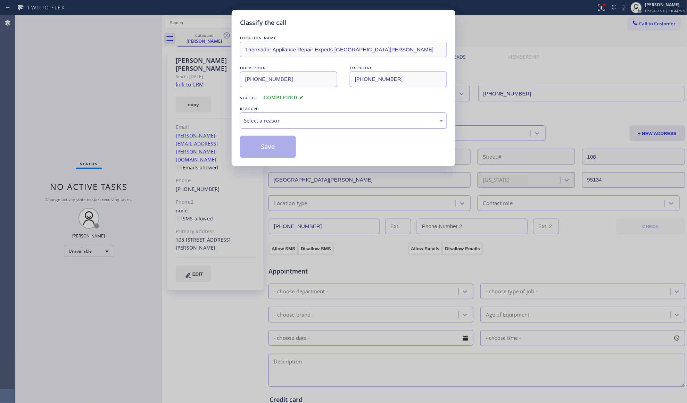
click at [324, 122] on div "Select a reason" at bounding box center [343, 121] width 199 height 8
click at [263, 149] on button "Save" at bounding box center [268, 147] width 56 height 22
click at [263, 148] on button "Save" at bounding box center [268, 147] width 56 height 22
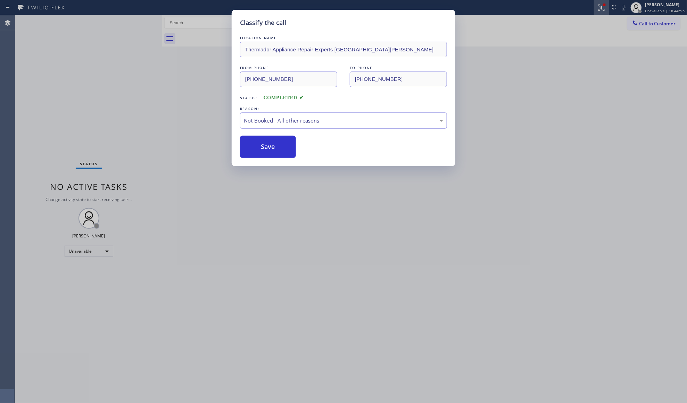
click at [605, 9] on icon at bounding box center [602, 7] width 8 height 8
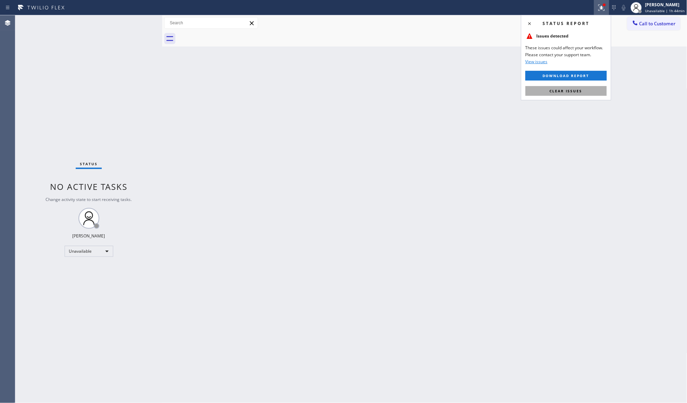
click at [557, 89] on span "Clear issues" at bounding box center [566, 91] width 33 height 5
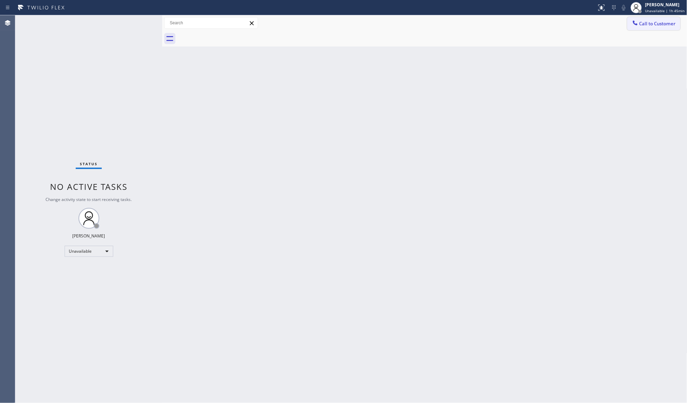
click at [641, 22] on span "Call to Customer" at bounding box center [658, 23] width 36 height 6
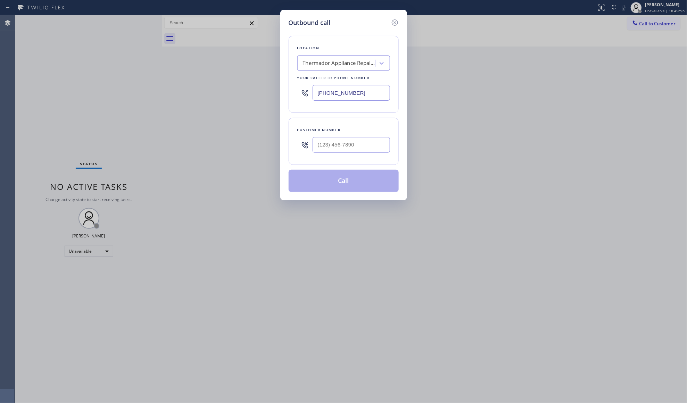
drag, startPoint x: 368, startPoint y: 97, endPoint x: 286, endPoint y: 95, distance: 81.3
click at [278, 98] on div "Outbound call Location Thermador Appliance Repair Experts [GEOGRAPHIC_DATA][PER…" at bounding box center [343, 201] width 687 height 403
paste input "21-117"
type input "[PHONE_NUMBER]"
drag, startPoint x: 368, startPoint y: 145, endPoint x: 371, endPoint y: 139, distance: 6.6
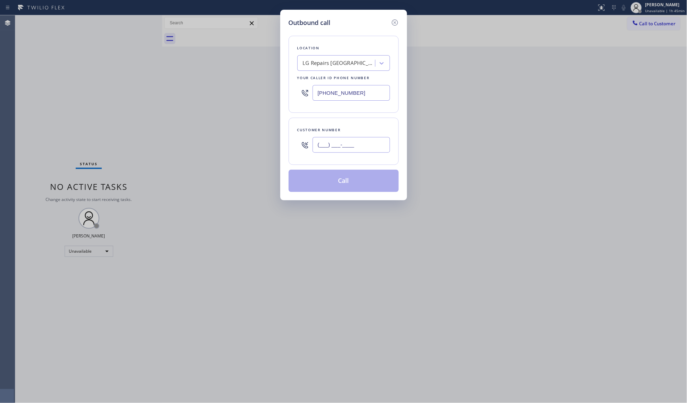
click at [368, 145] on input "(___) ___-____" at bounding box center [351, 145] width 77 height 16
paste input "408) 821-9190"
type input "[PHONE_NUMBER]"
click at [344, 185] on button "Call" at bounding box center [344, 181] width 110 height 22
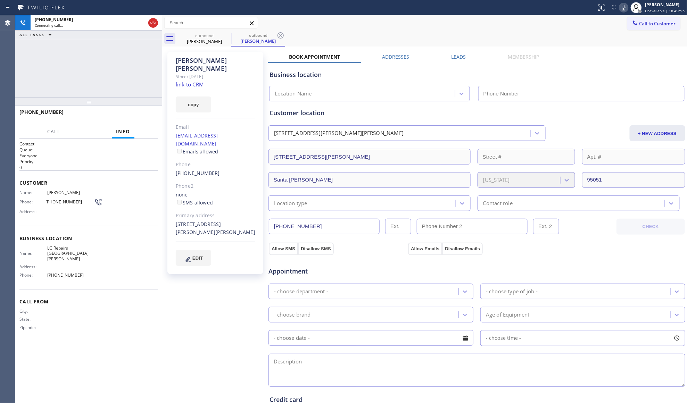
click at [461, 18] on div "Call to Customer Outbound call Location LG Repairs [GEOGRAPHIC_DATA][PERSON_NAM…" at bounding box center [424, 23] width 525 height 12
type input "[PHONE_NUMBER]"
click at [285, 32] on div "outbound [PERSON_NAME]" at bounding box center [258, 39] width 54 height 16
click at [281, 36] on icon at bounding box center [281, 35] width 6 height 6
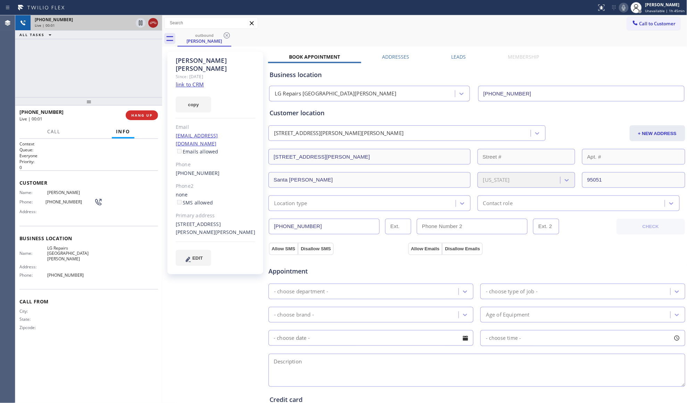
drag, startPoint x: 159, startPoint y: 31, endPoint x: 156, endPoint y: 26, distance: 5.1
click at [158, 29] on div "[PHONE_NUMBER] Live | 00:01 ALL TASKS ALL TASKS ACTIVE TASKS TASKS IN WRAP UP" at bounding box center [88, 27] width 147 height 24
click at [156, 26] on icon at bounding box center [153, 23] width 8 height 8
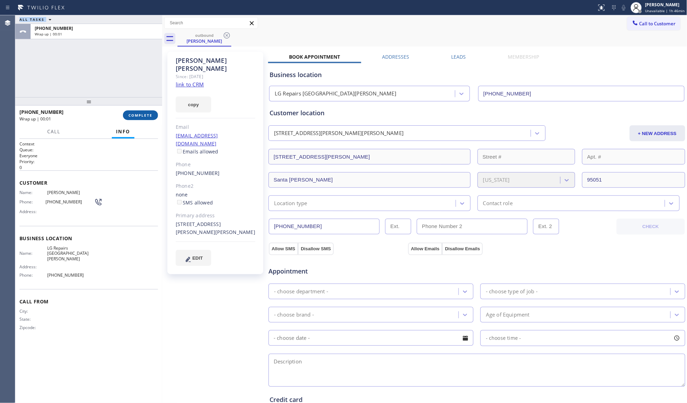
click at [150, 114] on span "COMPLETE" at bounding box center [141, 115] width 24 height 5
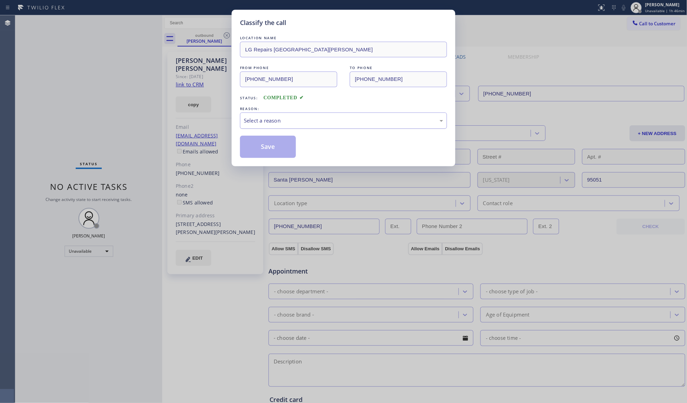
click at [271, 124] on div "Select a reason" at bounding box center [343, 121] width 199 height 8
click at [268, 154] on button "Save" at bounding box center [268, 147] width 56 height 22
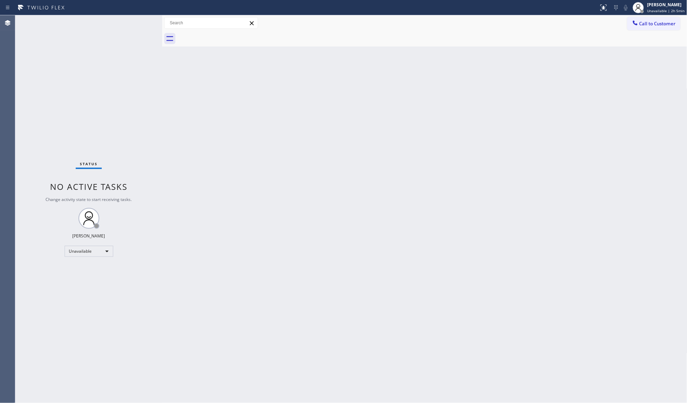
drag, startPoint x: 648, startPoint y: 16, endPoint x: 592, endPoint y: 74, distance: 80.3
click at [647, 23] on div "Call to Customer Outbound call Location LG Repairs [GEOGRAPHIC_DATA][PERSON_NAM…" at bounding box center [424, 23] width 525 height 16
drag, startPoint x: 666, startPoint y: 25, endPoint x: 501, endPoint y: 70, distance: 170.8
click at [660, 26] on span "Call to Customer" at bounding box center [658, 23] width 36 height 6
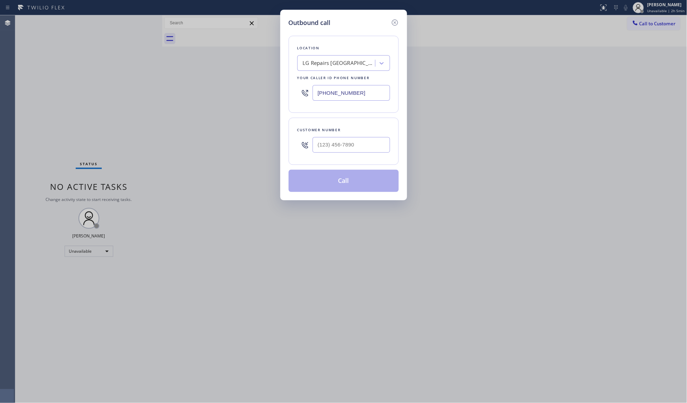
drag, startPoint x: 450, startPoint y: 86, endPoint x: 413, endPoint y: 98, distance: 38.7
click at [446, 87] on div "Outbound call Location LG Repairs [GEOGRAPHIC_DATA][PERSON_NAME] Your caller id…" at bounding box center [343, 201] width 687 height 403
drag, startPoint x: 364, startPoint y: 92, endPoint x: 306, endPoint y: 83, distance: 58.7
click at [294, 97] on div "Location LG Repairs [GEOGRAPHIC_DATA][PERSON_NAME] Your caller id phone number …" at bounding box center [344, 74] width 110 height 77
paste input "657) 400-5111"
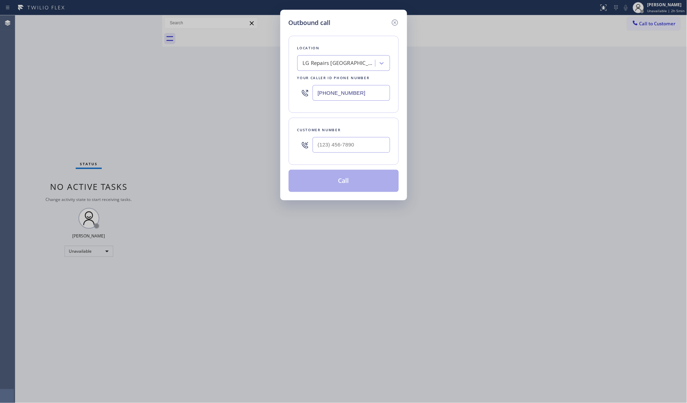
type input "[PHONE_NUMBER]"
drag, startPoint x: 374, startPoint y: 156, endPoint x: 373, endPoint y: 152, distance: 4.3
click at [373, 154] on div at bounding box center [351, 145] width 77 height 23
click at [369, 143] on input "(___) ___-____" at bounding box center [351, 145] width 77 height 16
paste input "714) 553-3853"
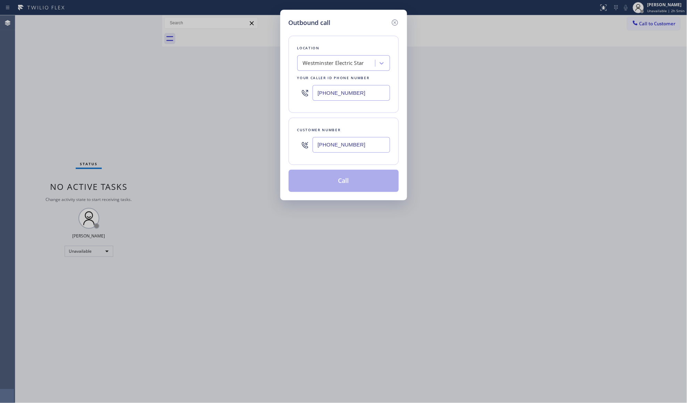
type input "[PHONE_NUMBER]"
click at [354, 180] on button "Call" at bounding box center [344, 181] width 110 height 22
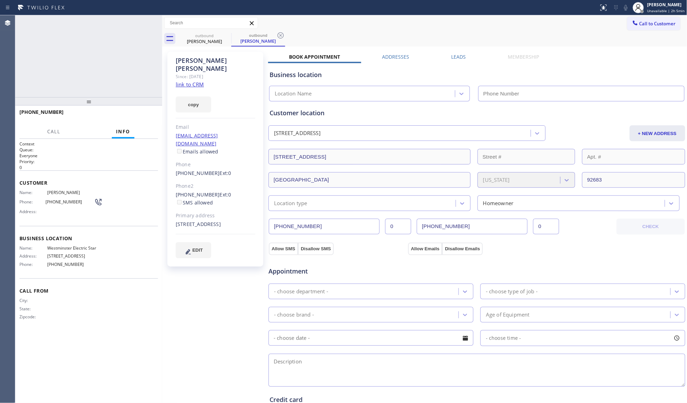
type input "[PHONE_NUMBER]"
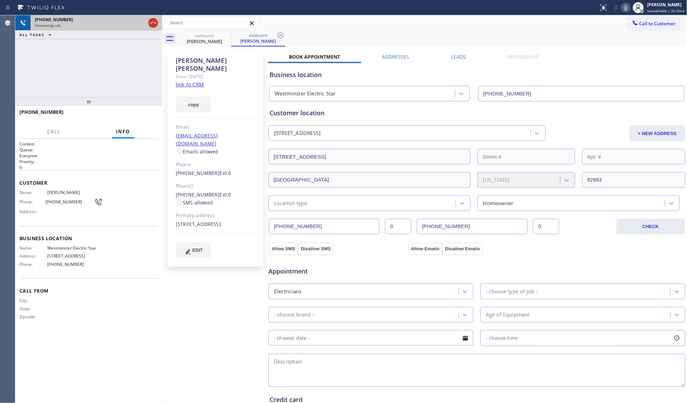
click at [151, 26] on icon at bounding box center [153, 23] width 8 height 8
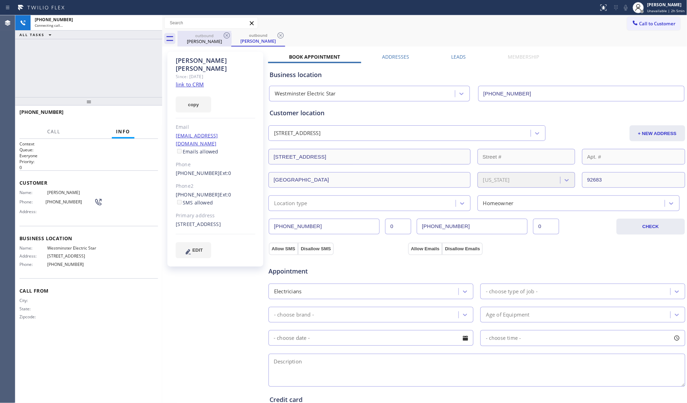
click at [207, 33] on div "outbound" at bounding box center [204, 35] width 52 height 5
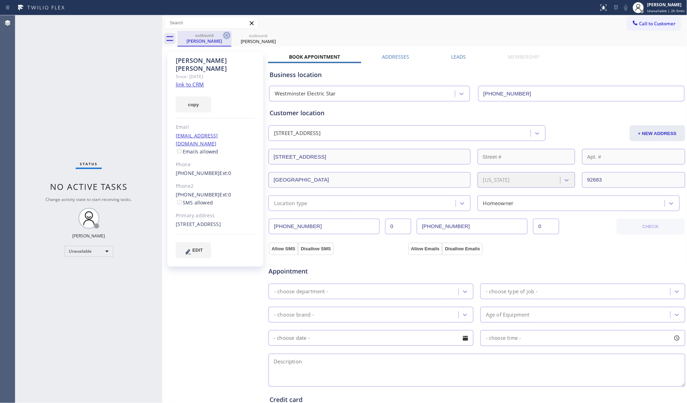
click at [224, 36] on icon at bounding box center [227, 35] width 8 height 8
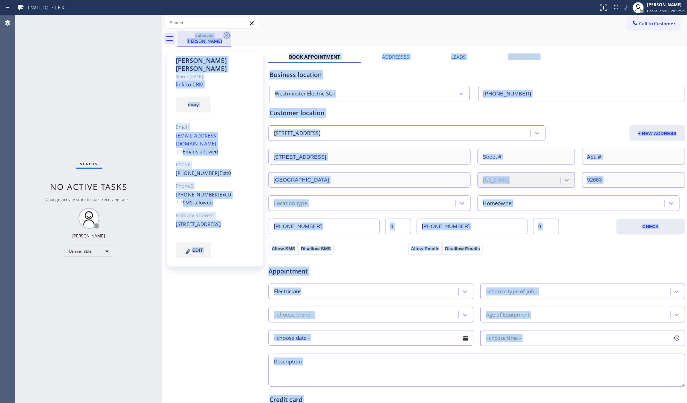
click at [224, 36] on div "outbound [PERSON_NAME]" at bounding box center [433, 39] width 510 height 16
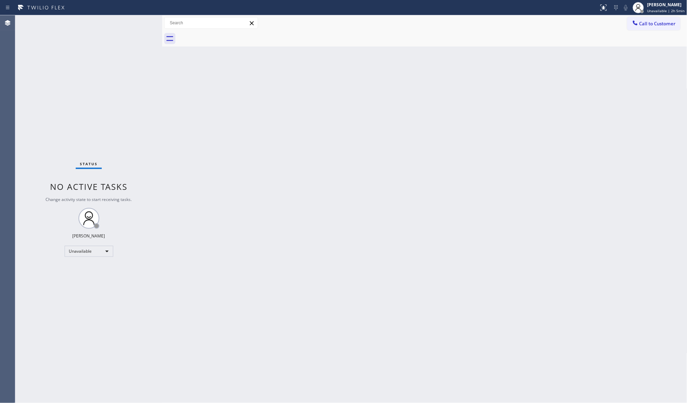
click at [224, 36] on div at bounding box center [433, 39] width 510 height 16
click at [649, 18] on button "Call to Customer" at bounding box center [653, 23] width 53 height 13
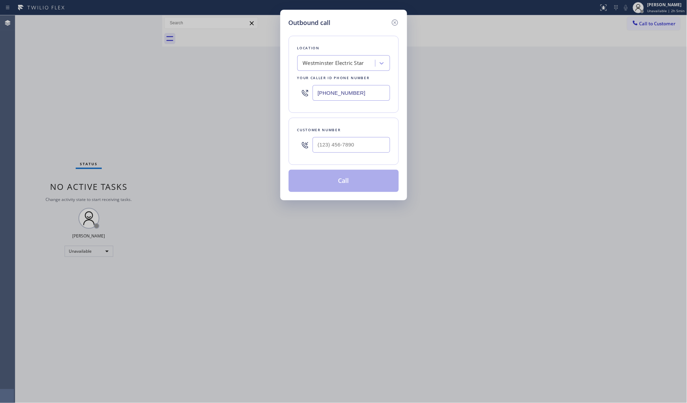
drag, startPoint x: 367, startPoint y: 92, endPoint x: 288, endPoint y: 94, distance: 78.5
click at [289, 94] on div "Location [GEOGRAPHIC_DATA] Electric Star Your caller id phone number [PHONE_NUM…" at bounding box center [344, 74] width 110 height 77
paste input "760) 742-5149"
type input "[PHONE_NUMBER]"
paste input "661) 429-6326"
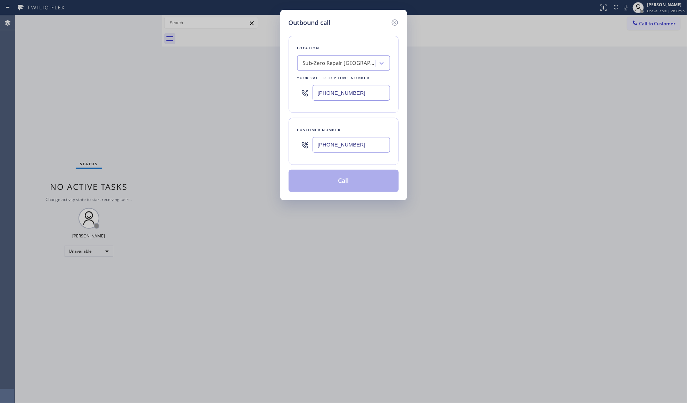
click at [371, 145] on input "[PHONE_NUMBER]" at bounding box center [351, 145] width 77 height 16
type input "[PHONE_NUMBER]"
click at [358, 187] on button "Call" at bounding box center [344, 181] width 110 height 22
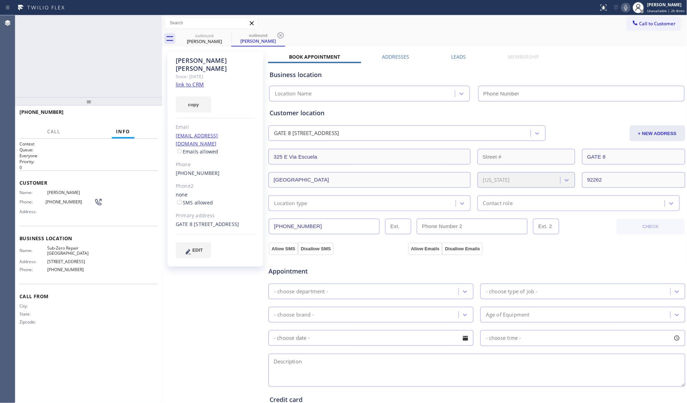
type input "[PHONE_NUMBER]"
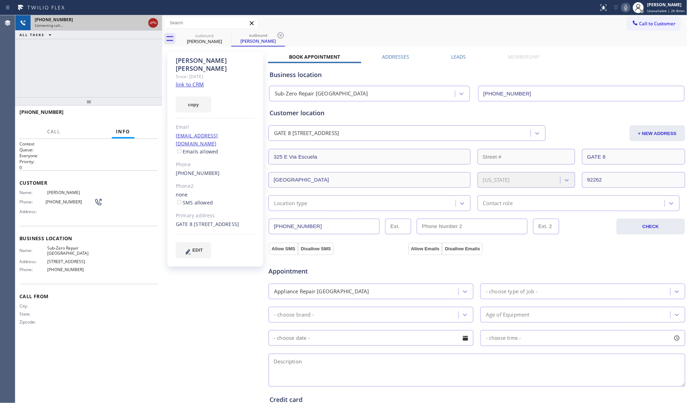
click at [152, 25] on icon at bounding box center [153, 23] width 8 height 8
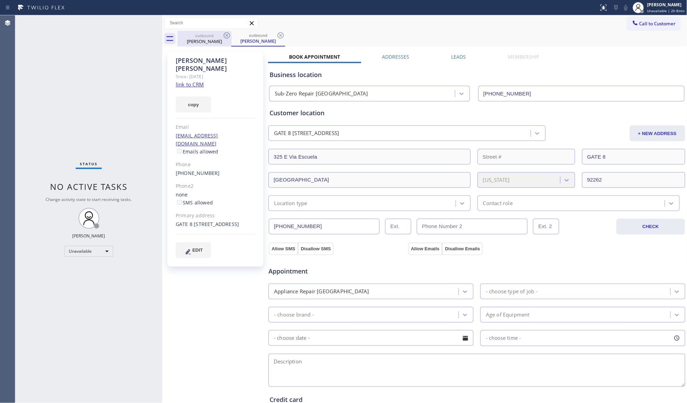
click at [204, 42] on div "[PERSON_NAME]" at bounding box center [204, 41] width 52 height 6
click at [223, 45] on div "outbound [PERSON_NAME]" at bounding box center [204, 38] width 52 height 15
click at [226, 40] on div at bounding box center [227, 35] width 8 height 8
click at [226, 35] on icon at bounding box center [227, 35] width 6 height 6
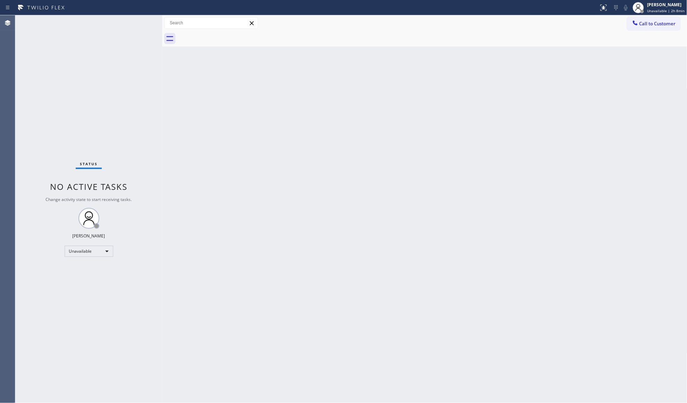
click at [226, 34] on div at bounding box center [433, 39] width 510 height 16
click at [473, 104] on div "Back to Dashboard Change Sender ID Customers Technicians Select a contact Outbo…" at bounding box center [424, 209] width 525 height 388
click at [656, 9] on span "Unavailable | 2h 12min" at bounding box center [666, 10] width 40 height 5
click at [639, 54] on button "Break" at bounding box center [652, 54] width 69 height 9
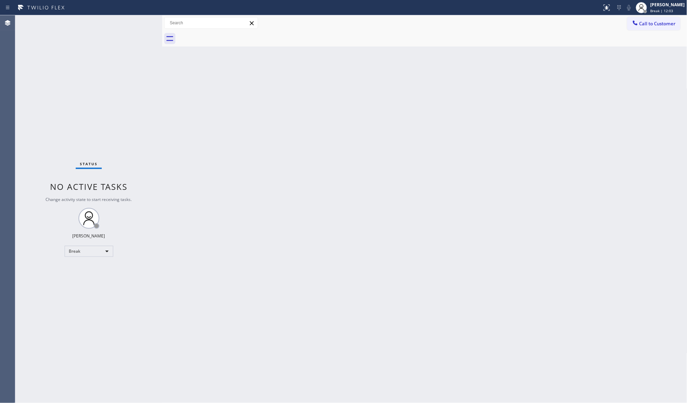
drag, startPoint x: 652, startPoint y: 6, endPoint x: 653, endPoint y: 15, distance: 9.4
click at [652, 6] on div "[PERSON_NAME]" at bounding box center [668, 5] width 34 height 6
click at [637, 41] on button "Unavailable" at bounding box center [652, 45] width 69 height 9
drag, startPoint x: 426, startPoint y: 70, endPoint x: 420, endPoint y: 73, distance: 6.8
click at [426, 72] on div "Back to Dashboard Change Sender ID Customers Technicians Select a contact Outbo…" at bounding box center [424, 209] width 525 height 388
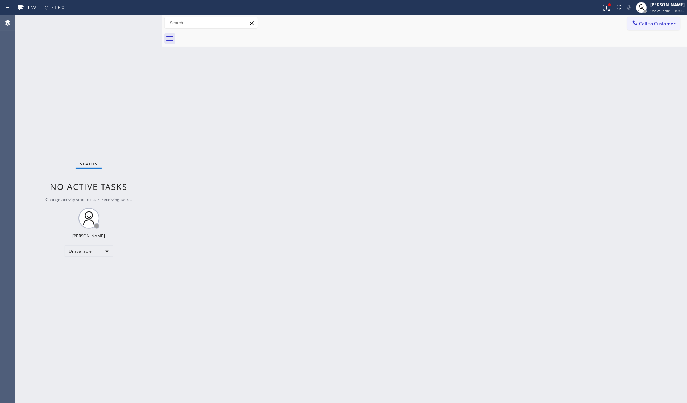
click at [88, 191] on span "No active tasks" at bounding box center [88, 186] width 77 height 11
drag, startPoint x: 120, startPoint y: 191, endPoint x: 337, endPoint y: 173, distance: 217.2
click at [335, 173] on div "Back to Dashboard Change Sender ID Customers Technicians Select a contact Outbo…" at bounding box center [424, 209] width 525 height 388
click at [444, 220] on div "Back to Dashboard Change Sender ID Customers Technicians Select a contact Outbo…" at bounding box center [424, 209] width 525 height 388
click at [641, 28] on button "Call to Customer" at bounding box center [653, 23] width 53 height 13
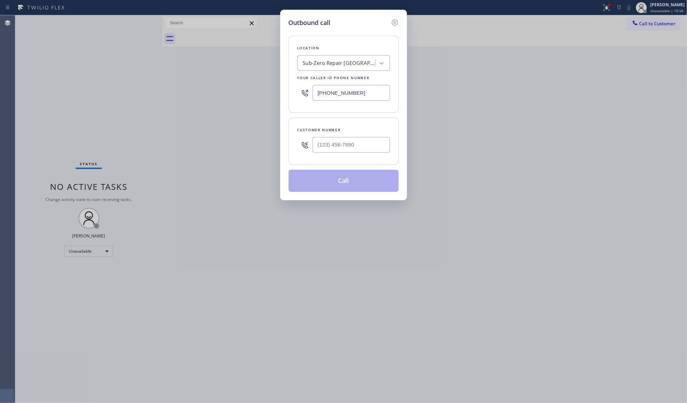
drag, startPoint x: 366, startPoint y: 96, endPoint x: 263, endPoint y: 88, distance: 102.5
click at [281, 95] on div "Outbound call Location Sub-Zero Repair [GEOGRAPHIC_DATA] Your caller id phone n…" at bounding box center [343, 105] width 127 height 191
paste input "949) 734-7320"
type input "[PHONE_NUMBER]"
click at [366, 147] on input "(___) ___-____" at bounding box center [351, 145] width 77 height 16
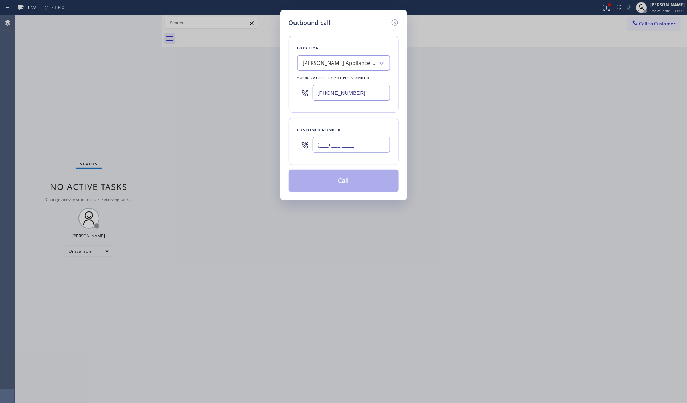
paste input "714) 528-9289"
type input "[PHONE_NUMBER]"
click at [348, 195] on div "Outbound call Location [PERSON_NAME] Appliance Repair 2 #uncorrect Your caller …" at bounding box center [343, 105] width 127 height 191
click at [335, 186] on button "Call" at bounding box center [344, 181] width 110 height 22
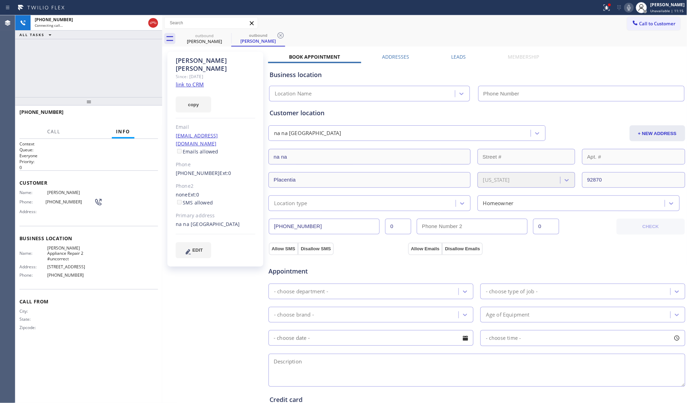
drag, startPoint x: 320, startPoint y: 25, endPoint x: 291, endPoint y: 29, distance: 29.5
click at [320, 25] on div "Call to Customer Outbound call Location [PERSON_NAME] Appliance Repair 2 #uncor…" at bounding box center [424, 23] width 525 height 12
type input "[PHONE_NUMBER]"
click at [280, 33] on icon at bounding box center [281, 35] width 6 height 6
click at [631, 8] on icon at bounding box center [629, 7] width 8 height 8
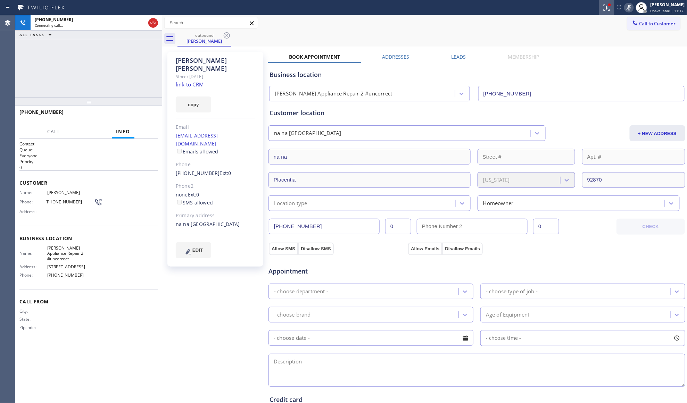
click at [610, 7] on icon at bounding box center [607, 7] width 8 height 8
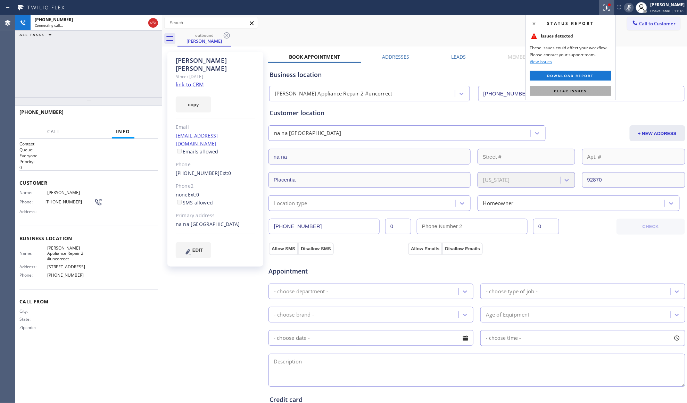
click at [564, 90] on span "Clear issues" at bounding box center [571, 91] width 33 height 5
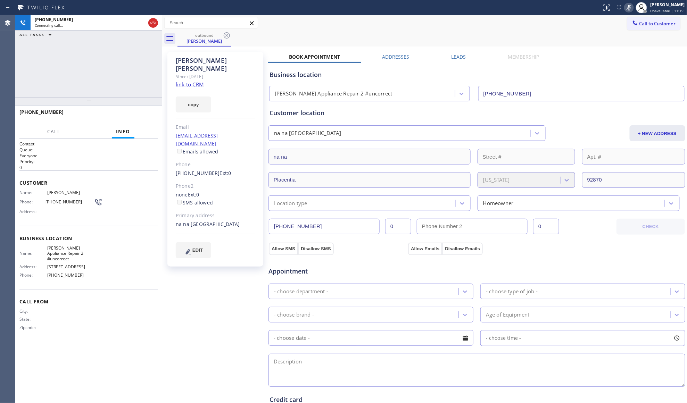
click at [524, 31] on div "outbound [PERSON_NAME]" at bounding box center [433, 39] width 510 height 16
drag, startPoint x: 151, startPoint y: 25, endPoint x: 163, endPoint y: 25, distance: 11.8
click at [152, 26] on icon at bounding box center [153, 23] width 8 height 8
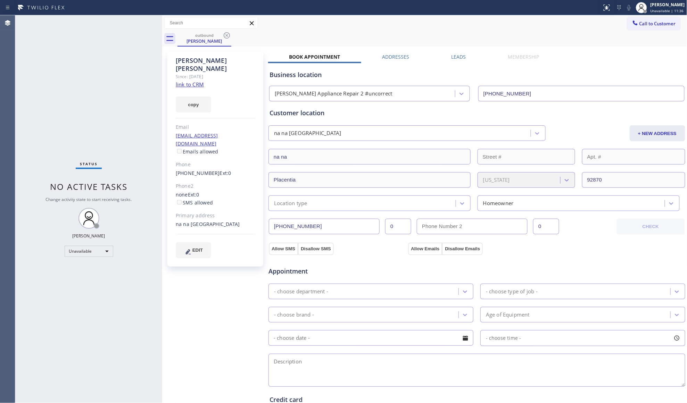
click at [227, 35] on icon at bounding box center [227, 35] width 6 height 6
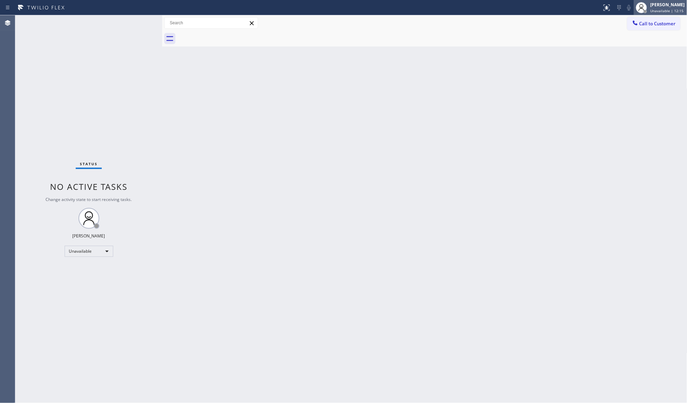
click at [642, 13] on div at bounding box center [641, 7] width 11 height 11
drag, startPoint x: 594, startPoint y: 44, endPoint x: 635, endPoint y: 24, distance: 46.0
click at [609, 38] on div at bounding box center [433, 39] width 510 height 16
drag, startPoint x: 642, startPoint y: 20, endPoint x: 619, endPoint y: 38, distance: 28.8
click at [641, 22] on span "Call to Customer" at bounding box center [658, 23] width 36 height 6
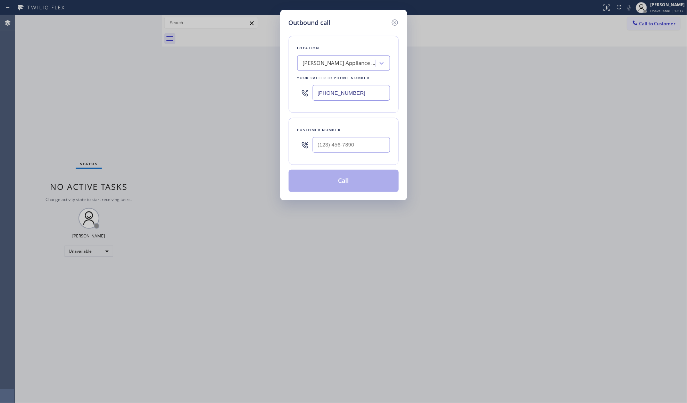
drag, startPoint x: 317, startPoint y: 98, endPoint x: 284, endPoint y: 97, distance: 33.7
click at [282, 98] on div "Outbound call Location [PERSON_NAME] Appliance Repair 2 #uncorrect Your caller …" at bounding box center [343, 105] width 127 height 191
paste input "408) 317-1155"
type input "[PHONE_NUMBER]"
click at [347, 136] on div at bounding box center [351, 145] width 77 height 23
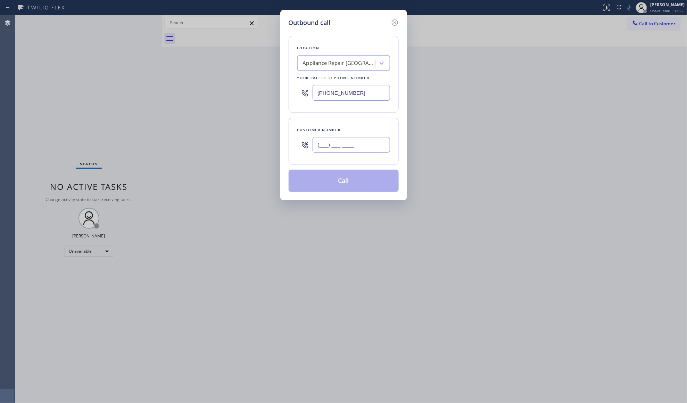
paste input "510) 332-4812"
click at [360, 148] on input "[PHONE_NUMBER]" at bounding box center [351, 145] width 77 height 16
type input "[PHONE_NUMBER]"
click at [352, 177] on button "Call" at bounding box center [344, 181] width 110 height 22
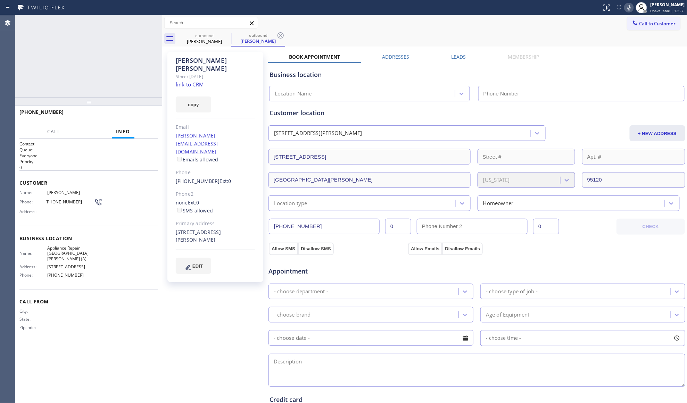
type input "[PHONE_NUMBER]"
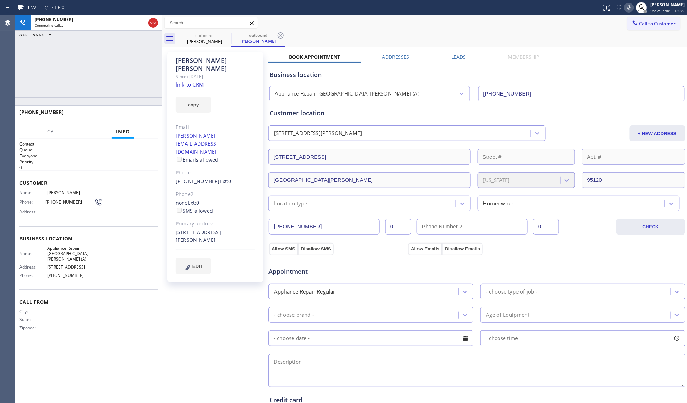
drag, startPoint x: 454, startPoint y: 24, endPoint x: 334, endPoint y: 29, distance: 120.0
click at [453, 24] on div "Call to Customer Outbound call Location Appliance Repair [GEOGRAPHIC_DATA][PERS…" at bounding box center [424, 23] width 525 height 12
drag, startPoint x: 279, startPoint y: 38, endPoint x: 304, endPoint y: 30, distance: 25.7
click at [280, 38] on icon at bounding box center [281, 35] width 6 height 6
drag, startPoint x: 305, startPoint y: 30, endPoint x: 319, endPoint y: 23, distance: 15.4
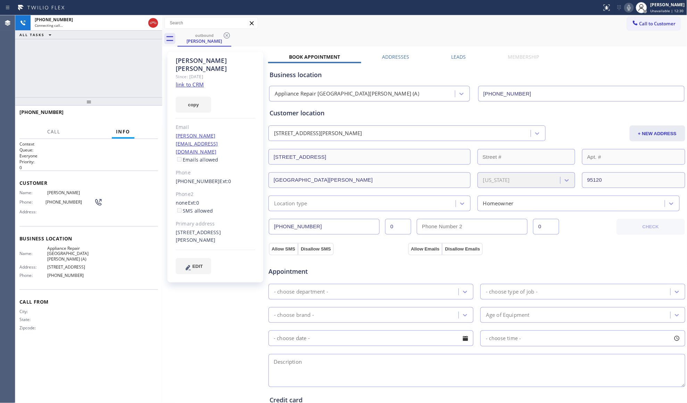
click at [305, 30] on div "Call to Customer Outbound call Location Appliance Repair [GEOGRAPHIC_DATA][PERS…" at bounding box center [424, 23] width 525 height 16
click at [131, 58] on div "[PHONE_NUMBER] Connecting call… ALL TASKS ALL TASKS ACTIVE TASKS TASKS IN WRAP …" at bounding box center [88, 56] width 147 height 82
click at [145, 110] on button "HANG UP" at bounding box center [142, 115] width 32 height 10
click at [142, 114] on span "HANG UP" at bounding box center [141, 115] width 21 height 5
click at [142, 114] on span "COMPLETE" at bounding box center [141, 115] width 24 height 5
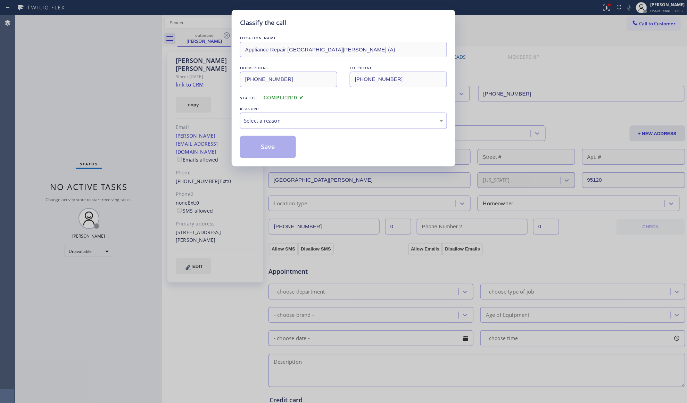
drag, startPoint x: 317, startPoint y: 115, endPoint x: 314, endPoint y: 122, distance: 8.3
click at [317, 115] on div "Select a reason" at bounding box center [343, 121] width 207 height 16
click at [277, 148] on button "Save" at bounding box center [268, 147] width 56 height 22
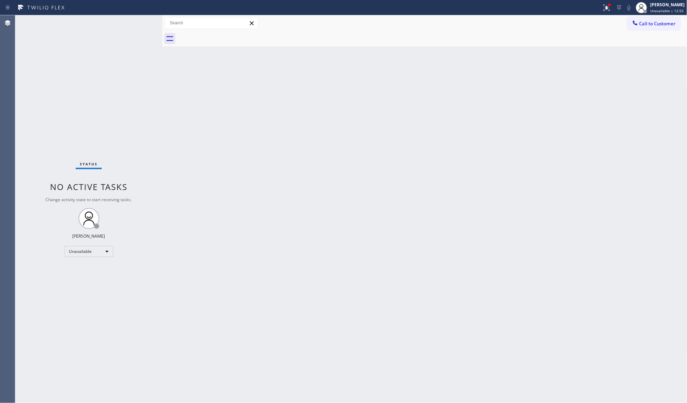
click at [598, 6] on div at bounding box center [301, 7] width 597 height 11
click at [604, 7] on icon at bounding box center [607, 7] width 8 height 8
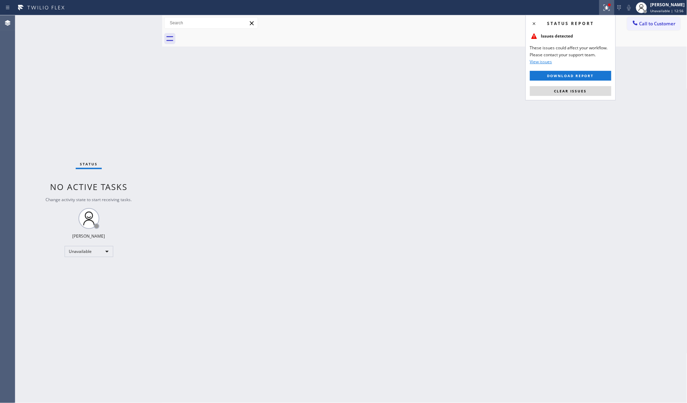
click at [571, 85] on div "Status report Issues detected These issues could affect your workflow. Please c…" at bounding box center [571, 57] width 90 height 85
click at [570, 89] on span "Clear issues" at bounding box center [571, 91] width 33 height 5
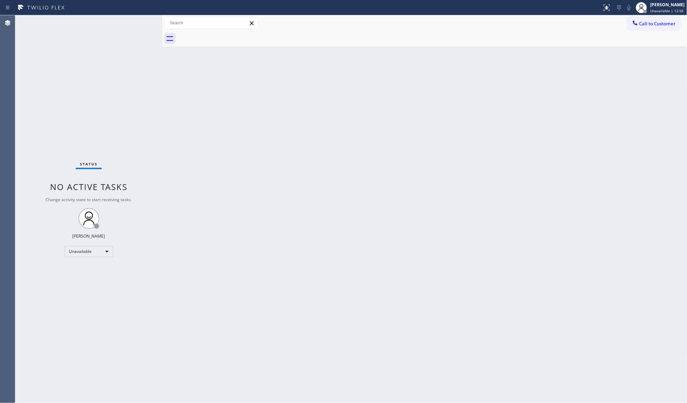
drag, startPoint x: 559, startPoint y: 51, endPoint x: 564, endPoint y: 42, distance: 10.7
click at [559, 51] on div "Back to Dashboard Change Sender ID Customers Technicians Select a contact Outbo…" at bounding box center [424, 209] width 525 height 388
drag, startPoint x: 632, startPoint y: 24, endPoint x: 606, endPoint y: 32, distance: 26.9
click at [630, 24] on button "Call to Customer" at bounding box center [653, 23] width 53 height 13
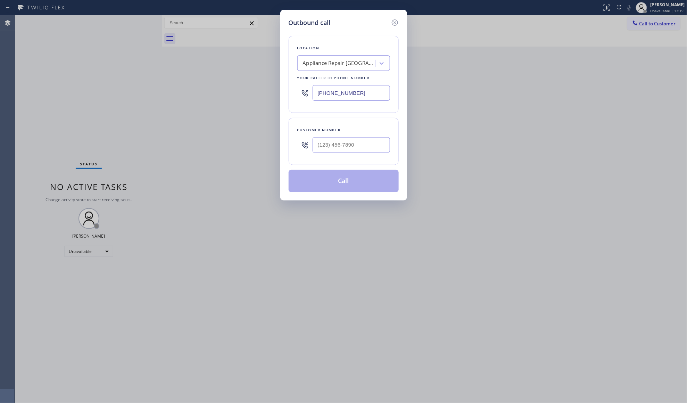
drag, startPoint x: 365, startPoint y: 90, endPoint x: 266, endPoint y: 90, distance: 98.7
click at [266, 90] on div "Outbound call Location Appliance Repair [GEOGRAPHIC_DATA][PERSON_NAME] (A) Your…" at bounding box center [343, 201] width 687 height 403
paste input "347) 486-6117"
type input "[PHONE_NUMBER]"
click at [373, 151] on input "(___) ___-____" at bounding box center [351, 145] width 77 height 16
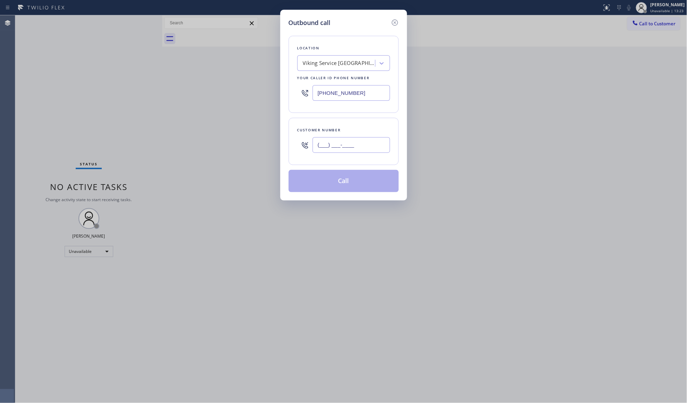
paste input "917) 294-6700"
type input "[PHONE_NUMBER]"
click at [342, 188] on button "Call" at bounding box center [344, 181] width 110 height 22
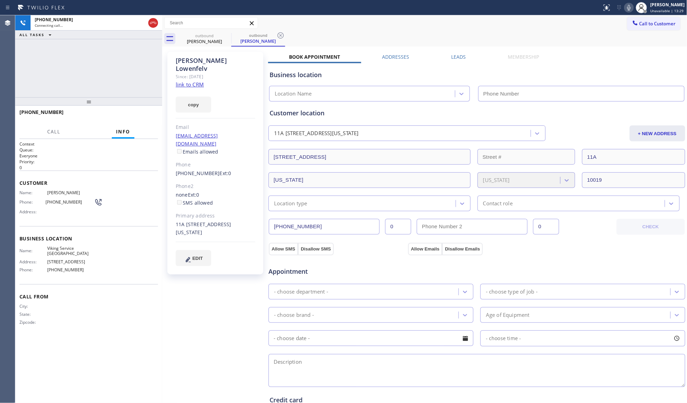
type input "[PHONE_NUMBER]"
drag, startPoint x: 441, startPoint y: 28, endPoint x: 383, endPoint y: 49, distance: 62.4
click at [438, 30] on div "Call to Customer Outbound call Location Viking Service [GEOGRAPHIC_DATA] Your c…" at bounding box center [424, 23] width 525 height 16
click at [280, 33] on icon at bounding box center [281, 35] width 6 height 6
click at [294, 28] on div "Call to Customer Outbound call Location Viking Service [GEOGRAPHIC_DATA] Your c…" at bounding box center [424, 23] width 525 height 12
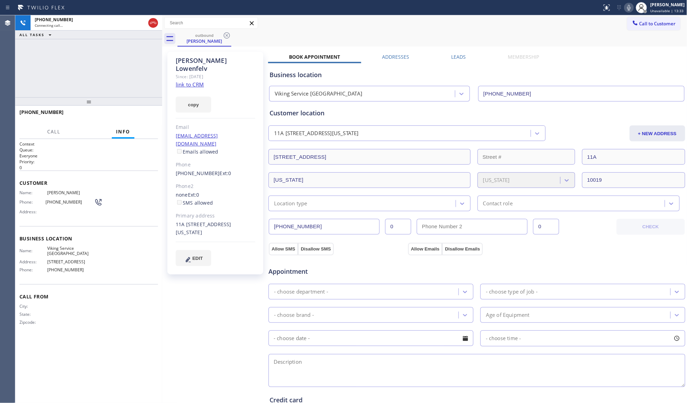
click at [471, 31] on div "outbound [PERSON_NAME]" at bounding box center [433, 39] width 510 height 16
click at [448, 27] on div "Call to Customer Outbound call Location Viking Service [GEOGRAPHIC_DATA] Your c…" at bounding box center [424, 23] width 525 height 12
click at [423, 41] on div "outbound [PERSON_NAME]" at bounding box center [433, 39] width 510 height 16
click at [139, 120] on button "HANG UP" at bounding box center [142, 115] width 32 height 10
click at [139, 119] on button "HANG UP" at bounding box center [142, 115] width 32 height 10
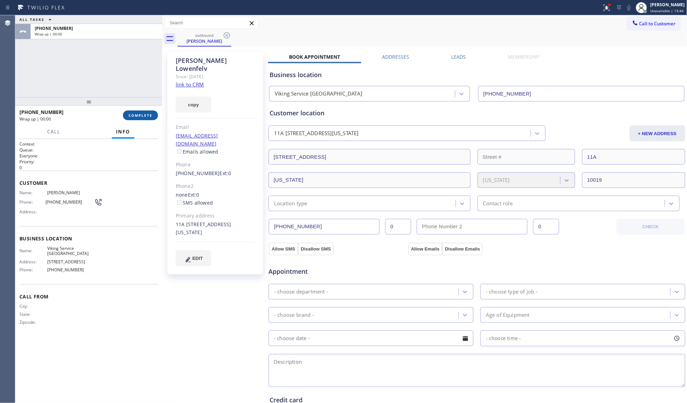
click at [139, 118] on button "COMPLETE" at bounding box center [140, 115] width 35 height 10
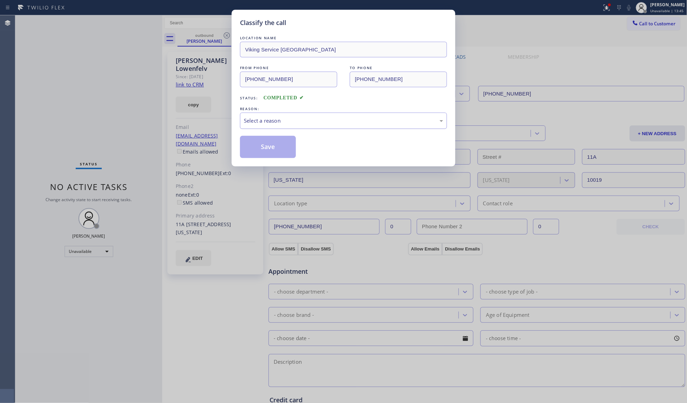
drag, startPoint x: 288, startPoint y: 120, endPoint x: 285, endPoint y: 126, distance: 7.3
click at [288, 123] on div "Select a reason" at bounding box center [343, 121] width 199 height 8
click at [274, 144] on button "Save" at bounding box center [268, 147] width 56 height 22
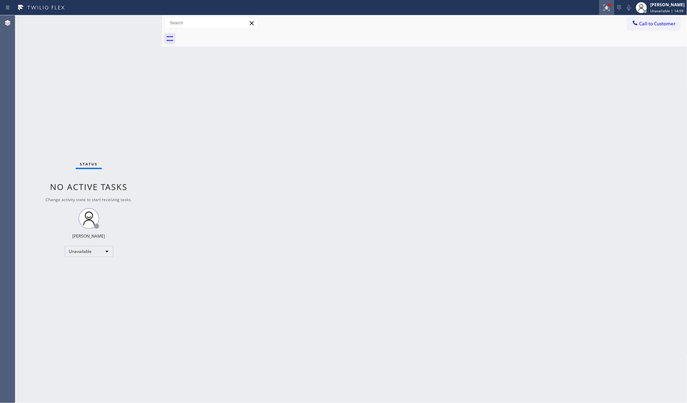
click at [608, 3] on icon at bounding box center [607, 7] width 8 height 8
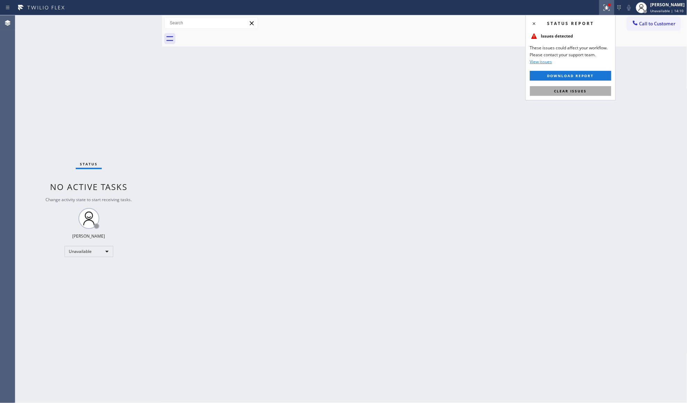
click at [572, 92] on span "Clear issues" at bounding box center [571, 91] width 33 height 5
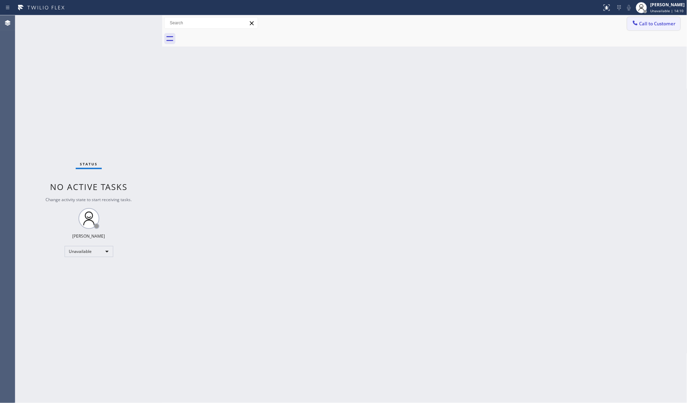
click at [628, 25] on button "Call to Customer" at bounding box center [653, 23] width 53 height 13
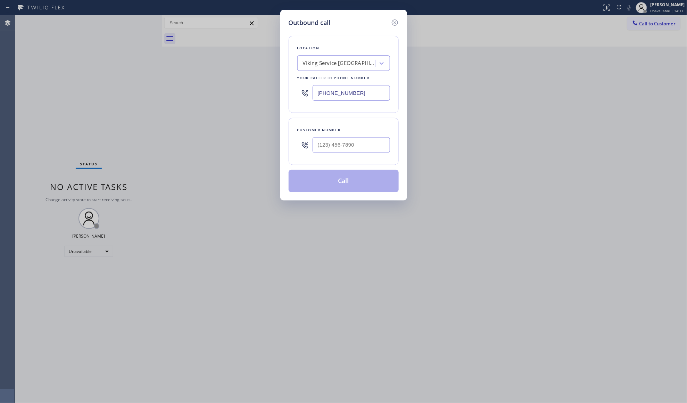
drag, startPoint x: 376, startPoint y: 93, endPoint x: 325, endPoint y: 87, distance: 51.5
click at [315, 89] on input "[PHONE_NUMBER]" at bounding box center [351, 93] width 77 height 16
paste input "408) 692-9515"
type input "[PHONE_NUMBER]"
click at [381, 146] on input "(___) ___-____" at bounding box center [351, 145] width 77 height 16
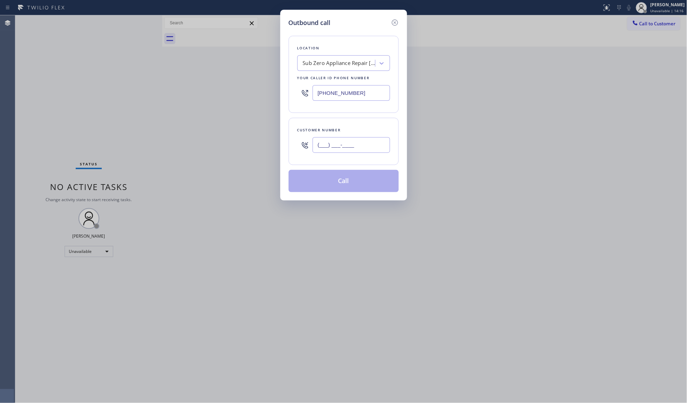
paste input "408) 268-8335"
type input "[PHONE_NUMBER]"
click at [362, 177] on button "Call" at bounding box center [344, 181] width 110 height 22
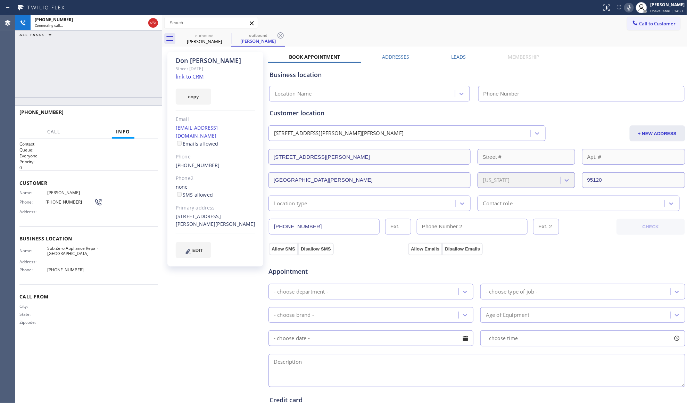
type input "[PHONE_NUMBER]"
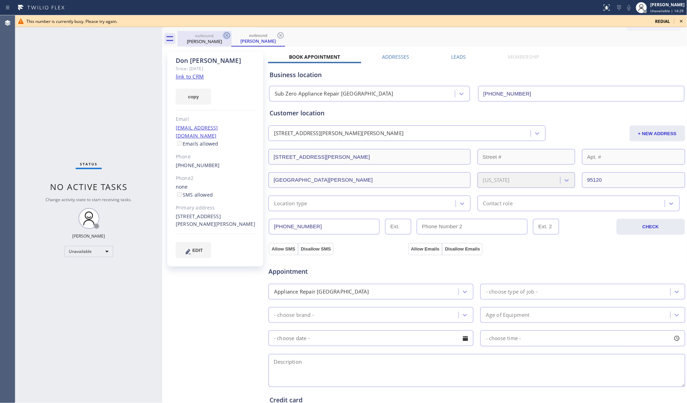
drag, startPoint x: 220, startPoint y: 39, endPoint x: 224, endPoint y: 35, distance: 5.2
click at [221, 39] on div "[PERSON_NAME]" at bounding box center [204, 41] width 52 height 6
click at [224, 35] on icon at bounding box center [227, 35] width 8 height 8
click at [0, 0] on icon at bounding box center [0, 0] width 0 height 0
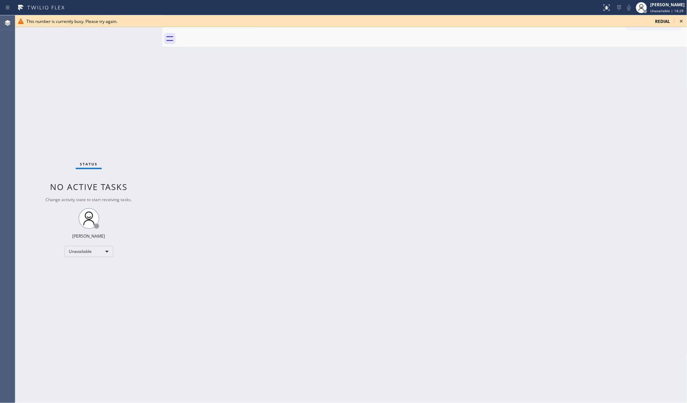
click at [224, 35] on div at bounding box center [433, 39] width 510 height 16
click at [667, 23] on span "redial" at bounding box center [663, 21] width 15 height 6
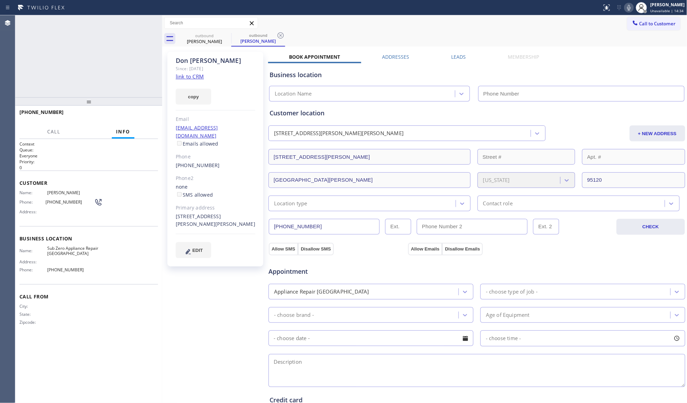
type input "[PHONE_NUMBER]"
click at [279, 38] on icon at bounding box center [281, 35] width 8 height 8
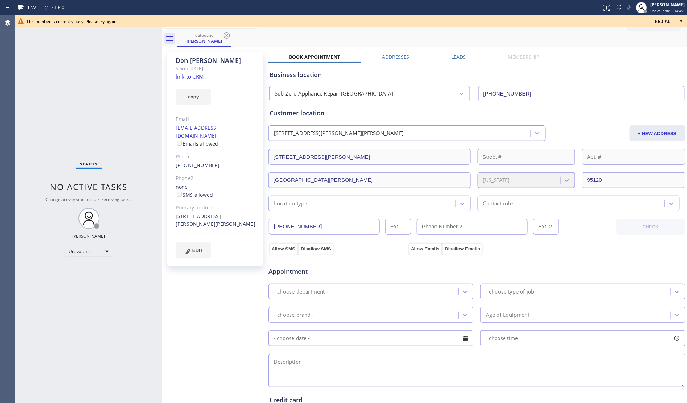
click at [187, 15] on div "Status report No issues detected If you experience an issue, please download th…" at bounding box center [343, 201] width 687 height 403
drag, startPoint x: 187, startPoint y: 15, endPoint x: 177, endPoint y: 45, distance: 31.8
click at [132, 45] on div "Status No active tasks Change activity state to start receiving tasks. [PERSON_…" at bounding box center [88, 209] width 147 height 388
click at [226, 34] on icon at bounding box center [227, 35] width 6 height 6
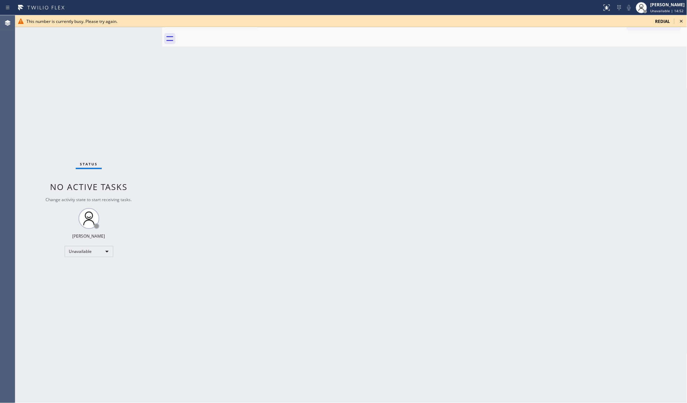
click at [686, 20] on div "This number is currently busy. Please try again. redial" at bounding box center [351, 21] width 672 height 12
click at [683, 20] on icon at bounding box center [682, 21] width 8 height 8
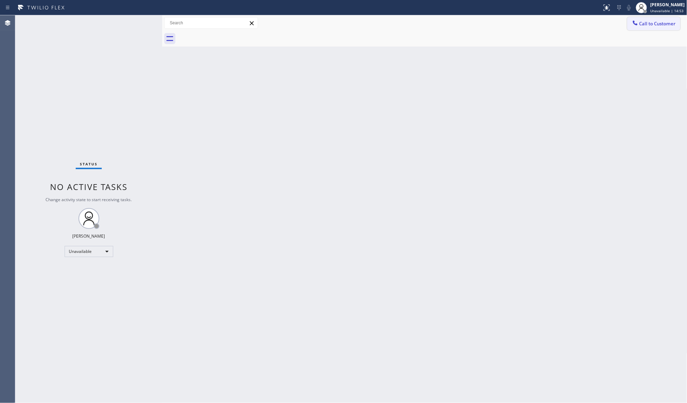
click at [641, 28] on button "Call to Customer" at bounding box center [653, 23] width 53 height 13
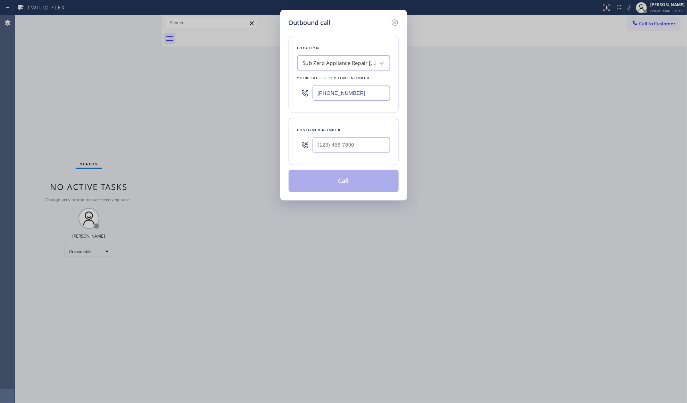
drag, startPoint x: 360, startPoint y: 99, endPoint x: 276, endPoint y: 94, distance: 84.9
click at [276, 94] on div "Outbound call Location Sub Zero Appliance Repair [GEOGRAPHIC_DATA] Your caller …" at bounding box center [343, 201] width 687 height 403
paste input "949) 239-0453"
type input "[PHONE_NUMBER]"
click at [368, 151] on input "(___) ___-____" at bounding box center [351, 145] width 77 height 16
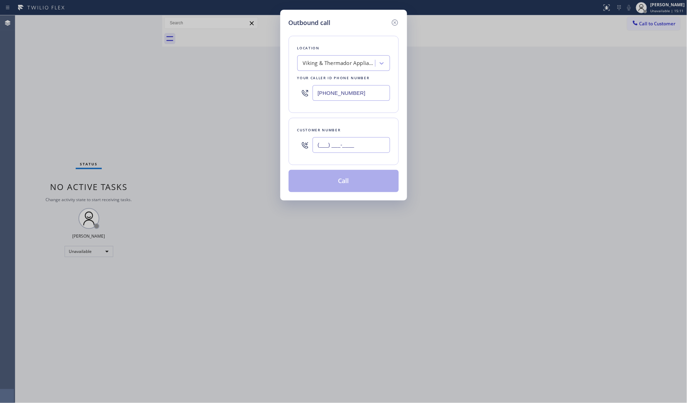
paste input "949) 610-9496"
type input "[PHONE_NUMBER]"
click at [333, 181] on button "Call" at bounding box center [344, 181] width 110 height 22
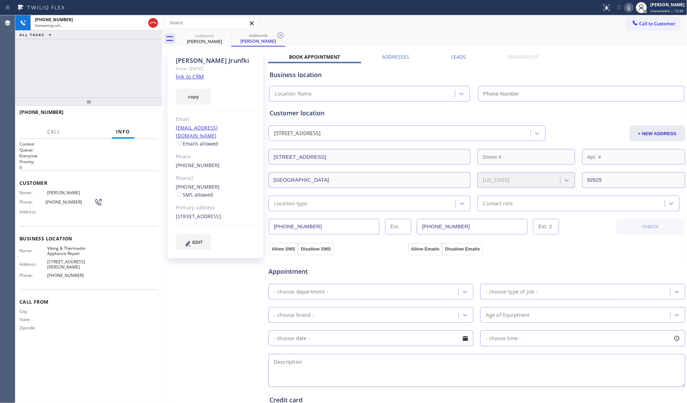
type input "[PHONE_NUMBER]"
drag, startPoint x: 278, startPoint y: 37, endPoint x: 294, endPoint y: 32, distance: 16.4
click at [280, 36] on icon at bounding box center [281, 35] width 8 height 8
drag, startPoint x: 294, startPoint y: 32, endPoint x: 302, endPoint y: 31, distance: 8.4
click at [294, 32] on div "outbound [PERSON_NAME]" at bounding box center [433, 39] width 510 height 16
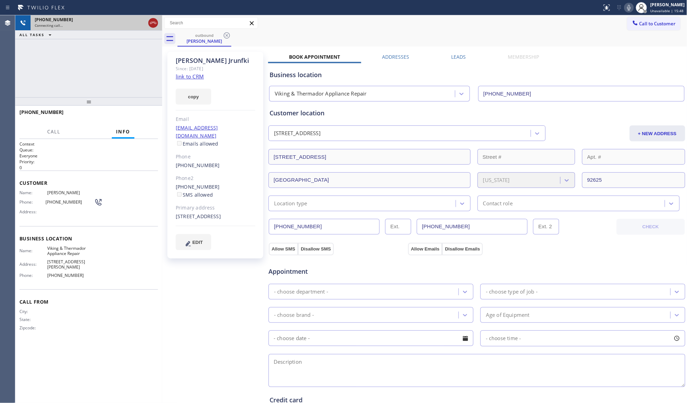
click at [150, 24] on icon at bounding box center [153, 23] width 8 height 8
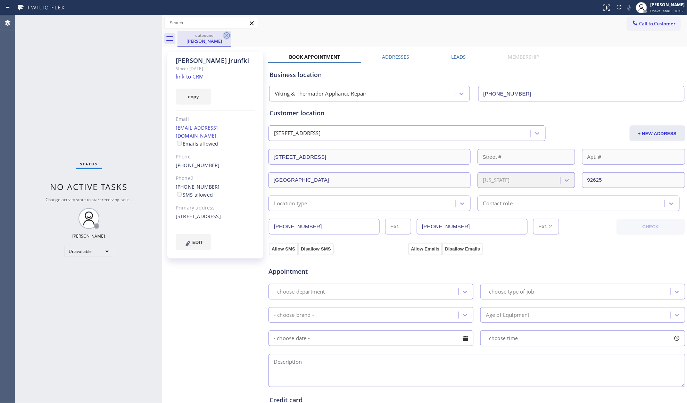
click at [227, 39] on icon at bounding box center [227, 35] width 8 height 8
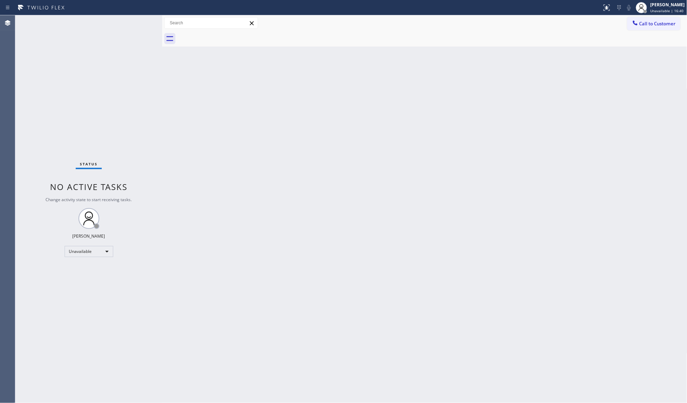
drag, startPoint x: 646, startPoint y: 17, endPoint x: 633, endPoint y: 27, distance: 16.1
click at [646, 18] on button "Call to Customer" at bounding box center [653, 23] width 53 height 13
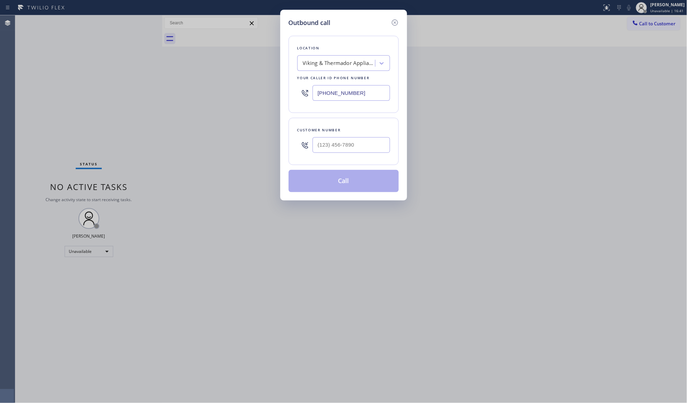
drag, startPoint x: 372, startPoint y: 105, endPoint x: 277, endPoint y: 100, distance: 96.0
click at [277, 100] on div "Outbound call Location Viking & Thermador Appliance Repair Your caller id phone…" at bounding box center [343, 201] width 687 height 403
click at [370, 89] on input "(___) ___-____" at bounding box center [351, 93] width 77 height 16
paste input "760) 284-8440"
type input "[PHONE_NUMBER]"
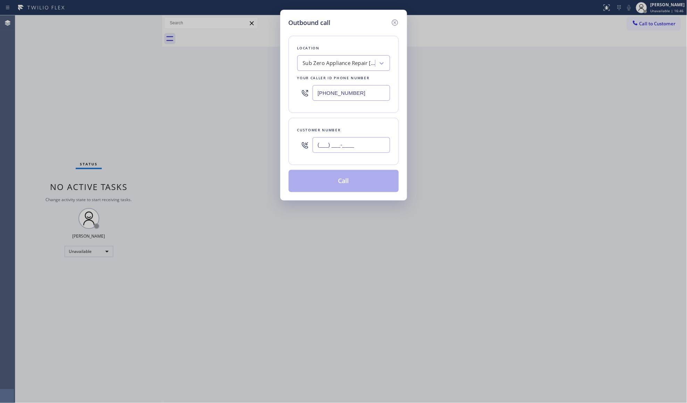
paste input "818) 370-1098"
click at [353, 138] on input "[PHONE_NUMBER]" at bounding box center [351, 145] width 77 height 16
type input "[PHONE_NUMBER]"
drag, startPoint x: 336, startPoint y: 182, endPoint x: 338, endPoint y: 185, distance: 3.8
click at [336, 184] on button "Call" at bounding box center [344, 181] width 110 height 22
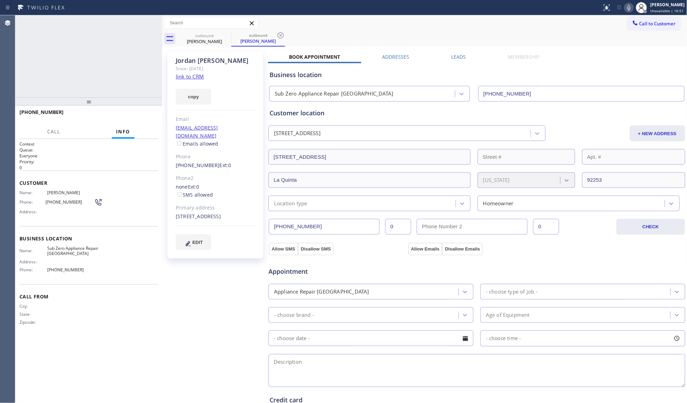
type input "[PHONE_NUMBER]"
click at [144, 120] on button "HANG UP" at bounding box center [142, 115] width 32 height 10
click at [146, 118] on button "COMPLETE" at bounding box center [140, 115] width 35 height 10
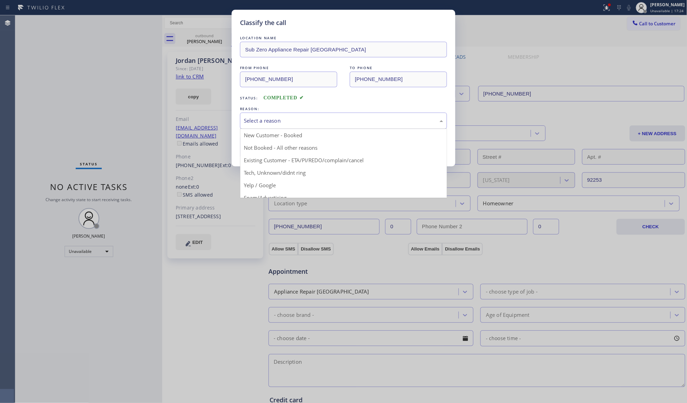
click at [287, 118] on div "Select a reason" at bounding box center [343, 121] width 199 height 8
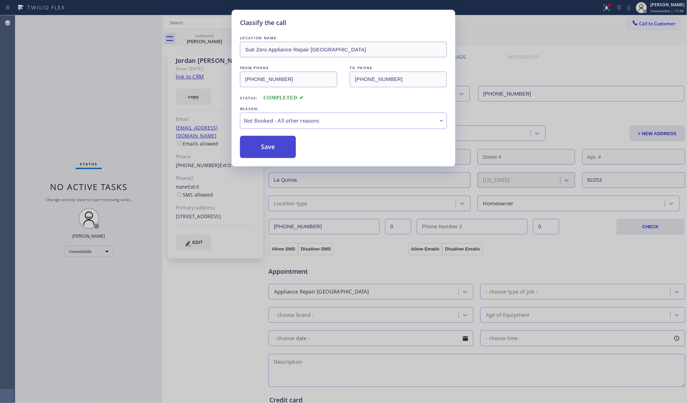
click at [277, 145] on button "Save" at bounding box center [268, 147] width 56 height 22
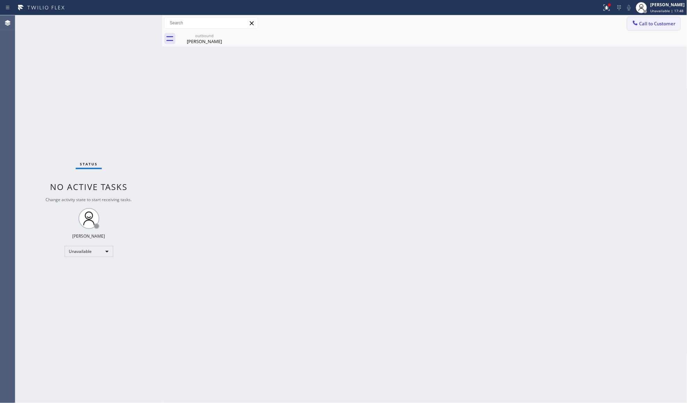
click at [638, 21] on icon at bounding box center [635, 22] width 7 height 7
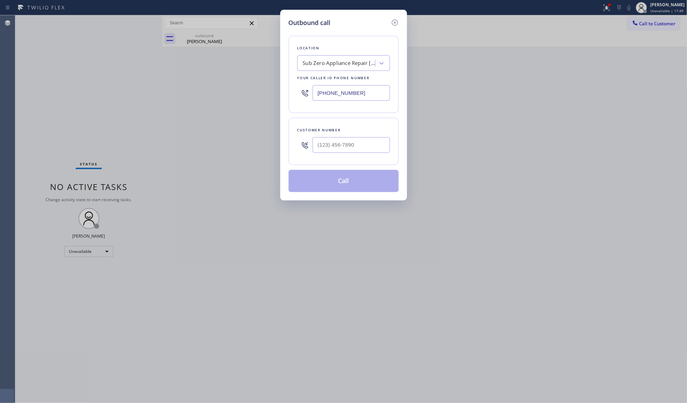
drag, startPoint x: 366, startPoint y: 94, endPoint x: 226, endPoint y: 90, distance: 139.7
click at [226, 90] on div "Outbound call Location Sub Zero Appliance Repair [GEOGRAPHIC_DATA] Your caller …" at bounding box center [343, 201] width 687 height 403
paste input "310) 388-3824"
type input "[PHONE_NUMBER]"
click at [351, 147] on input "(___) ___-____" at bounding box center [351, 145] width 77 height 16
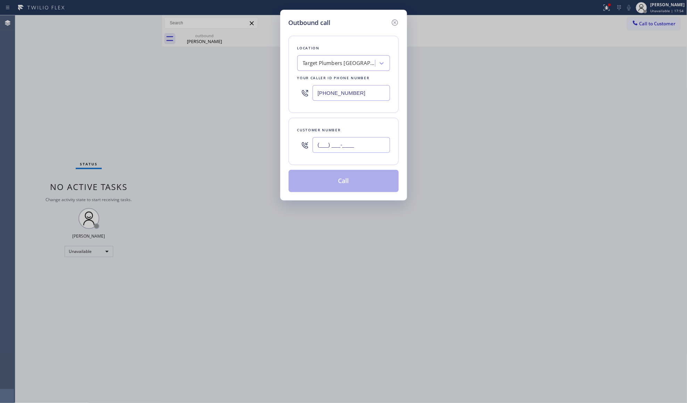
paste input "310) 460-9764"
type input "[PHONE_NUMBER]"
click at [345, 183] on button "Call" at bounding box center [344, 181] width 110 height 22
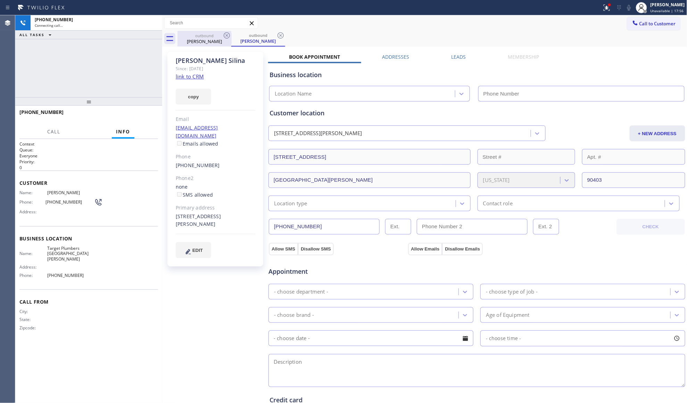
drag, startPoint x: 207, startPoint y: 42, endPoint x: 217, endPoint y: 40, distance: 10.7
click at [207, 42] on div "[PERSON_NAME]" at bounding box center [204, 41] width 52 height 6
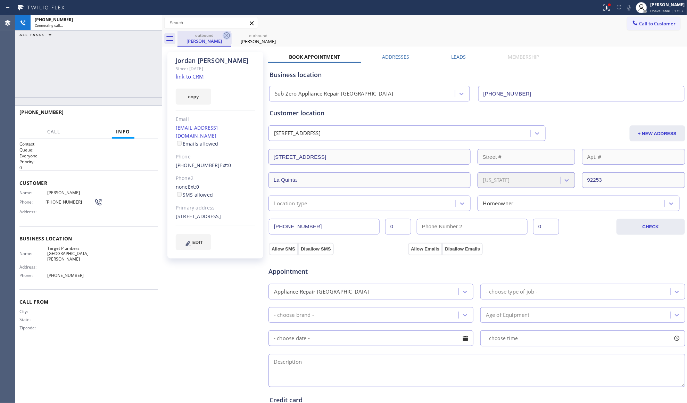
click at [225, 37] on icon at bounding box center [227, 35] width 8 height 8
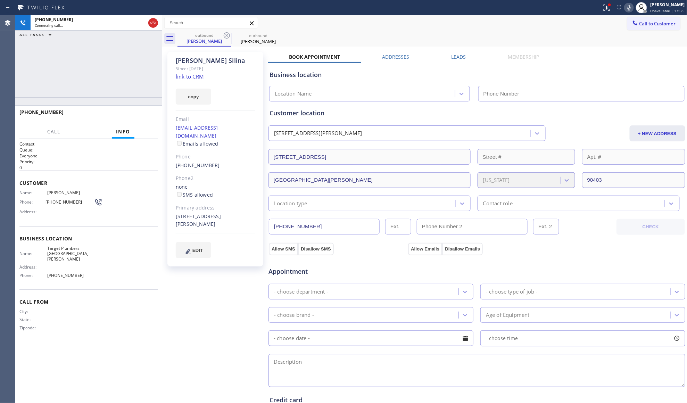
type input "[PHONE_NUMBER]"
click at [597, 3] on div at bounding box center [301, 7] width 597 height 11
click at [599, 6] on div at bounding box center [301, 7] width 597 height 11
click at [606, 8] on icon at bounding box center [607, 7] width 8 height 8
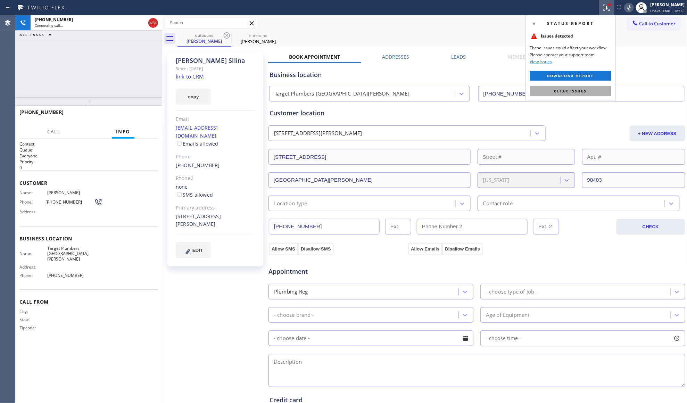
click at [586, 94] on button "Clear issues" at bounding box center [570, 91] width 81 height 10
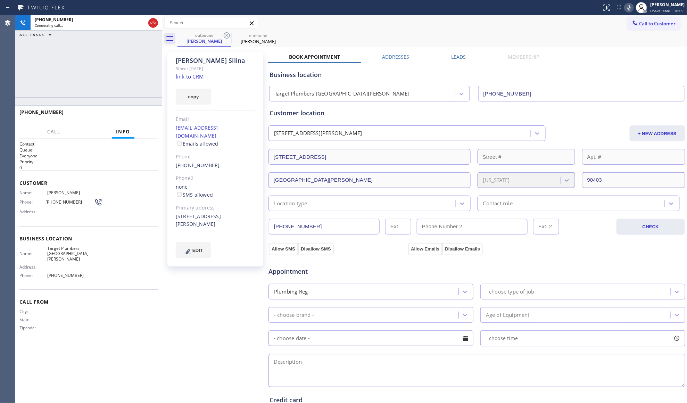
click at [408, 67] on div "Business location Target Plumbers [GEOGRAPHIC_DATA][PERSON_NAME] [PHONE_NUMBER]" at bounding box center [477, 82] width 418 height 38
click at [406, 34] on div "outbound [PERSON_NAME] outbound [PERSON_NAME]" at bounding box center [433, 39] width 510 height 16
click at [153, 21] on icon at bounding box center [153, 23] width 8 height 8
drag, startPoint x: 202, startPoint y: 23, endPoint x: 227, endPoint y: 25, distance: 24.8
click at [213, 25] on input "text" at bounding box center [211, 22] width 93 height 11
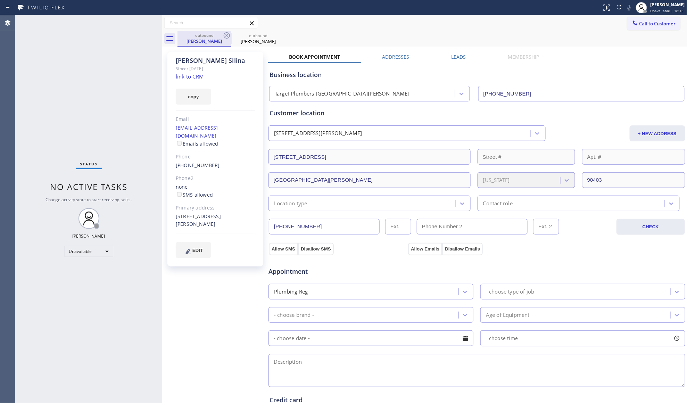
click at [218, 31] on div "outbound [PERSON_NAME]" at bounding box center [204, 38] width 52 height 15
drag, startPoint x: 222, startPoint y: 31, endPoint x: 226, endPoint y: 36, distance: 6.9
click at [226, 36] on div "outbound [PERSON_NAME]" at bounding box center [205, 39] width 54 height 16
click at [227, 37] on icon at bounding box center [227, 35] width 8 height 8
click at [0, 0] on icon at bounding box center [0, 0] width 0 height 0
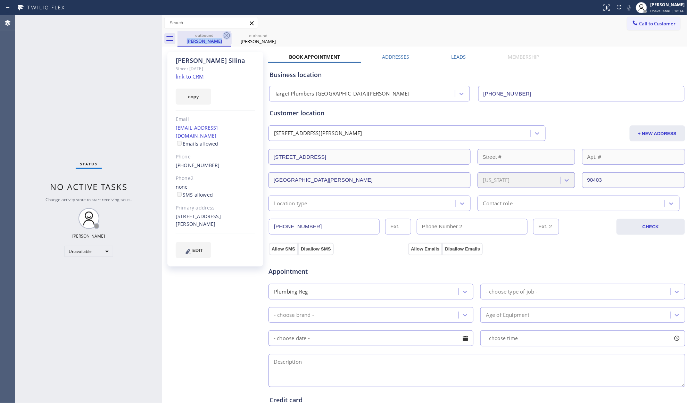
click at [227, 37] on div "outbound [PERSON_NAME] outbound [PERSON_NAME]" at bounding box center [433, 39] width 510 height 16
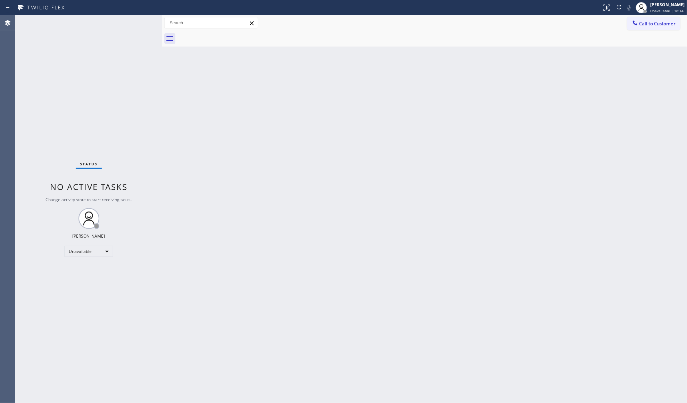
drag, startPoint x: 214, startPoint y: 42, endPoint x: 255, endPoint y: 42, distance: 40.3
click at [214, 42] on div at bounding box center [433, 39] width 510 height 16
drag, startPoint x: 666, startPoint y: 25, endPoint x: 657, endPoint y: 27, distance: 8.5
click at [660, 25] on span "Call to Customer" at bounding box center [658, 23] width 36 height 6
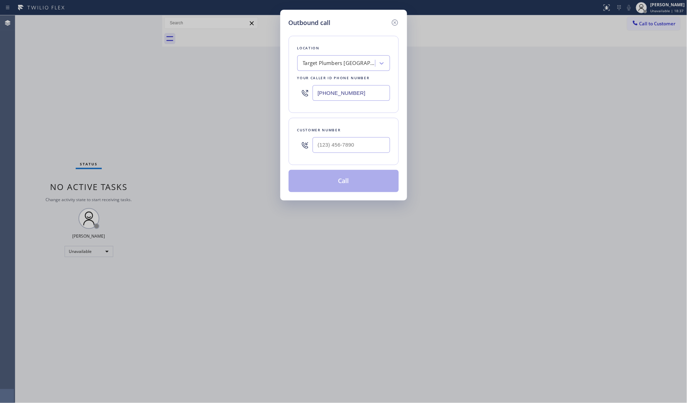
drag, startPoint x: 355, startPoint y: 93, endPoint x: 324, endPoint y: 92, distance: 31.0
click at [310, 95] on div "[PHONE_NUMBER]" at bounding box center [343, 93] width 93 height 23
paste input "400-5899"
type input "[PHONE_NUMBER]"
paste input "310) 351-8675"
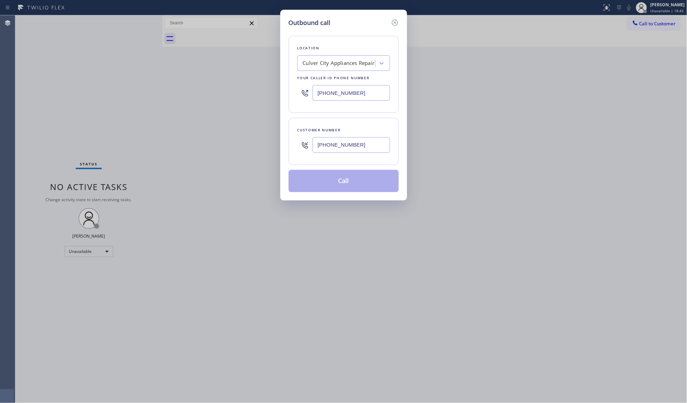
click at [380, 142] on input "[PHONE_NUMBER]" at bounding box center [351, 145] width 77 height 16
type input "[PHONE_NUMBER]"
click at [338, 170] on div "Location [GEOGRAPHIC_DATA] Appliances Repair Your caller id phone number [PHONE…" at bounding box center [344, 109] width 110 height 165
click at [348, 126] on div "Customer number [PHONE_NUMBER]" at bounding box center [344, 141] width 110 height 47
click at [335, 177] on button "Call" at bounding box center [344, 181] width 110 height 22
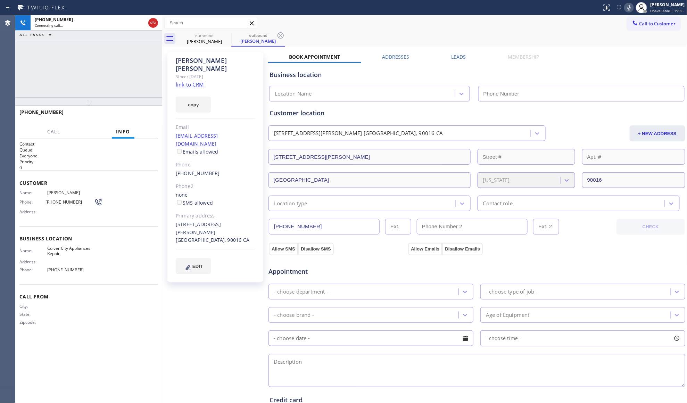
type input "[PHONE_NUMBER]"
click at [457, 56] on label "Leads" at bounding box center [459, 57] width 15 height 7
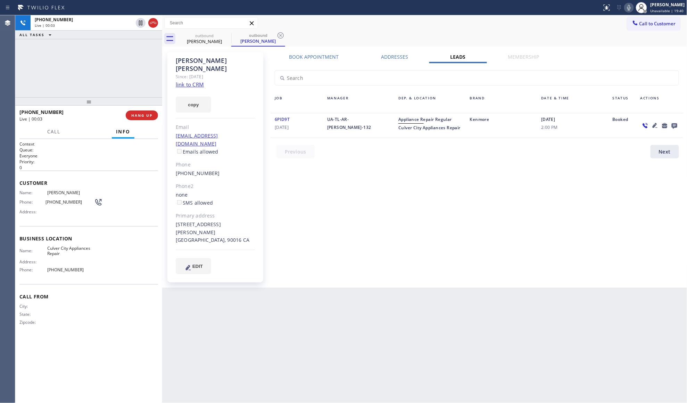
click at [673, 122] on icon at bounding box center [675, 125] width 8 height 9
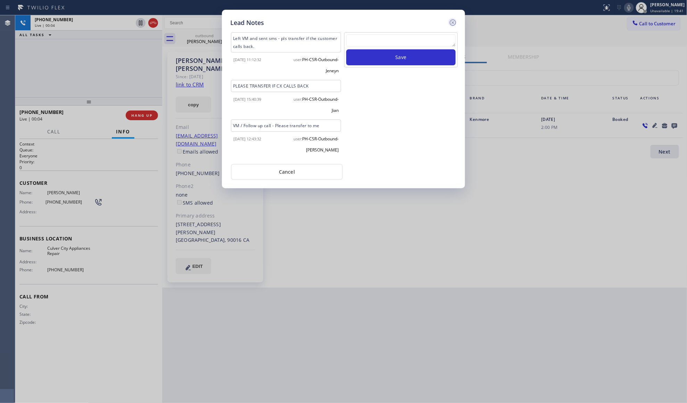
click at [454, 24] on icon at bounding box center [453, 22] width 8 height 8
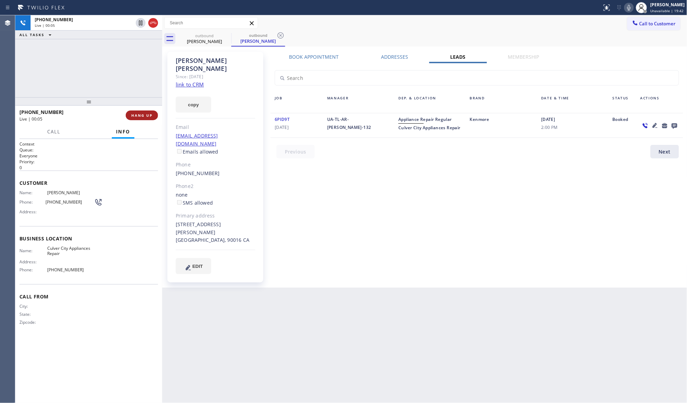
click at [145, 112] on button "HANG UP" at bounding box center [142, 115] width 32 height 10
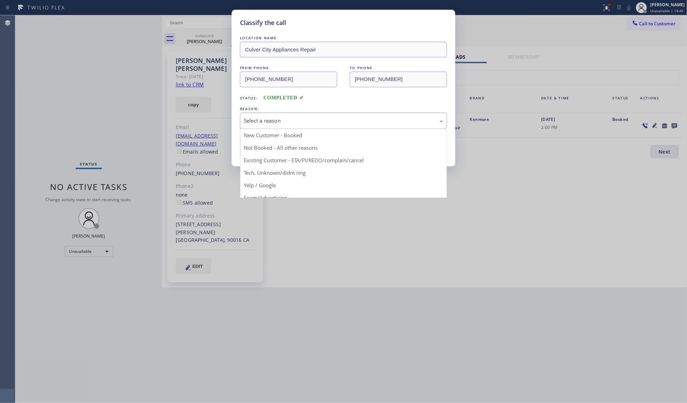
drag, startPoint x: 261, startPoint y: 113, endPoint x: 261, endPoint y: 117, distance: 4.2
click at [261, 114] on div "Select a reason" at bounding box center [343, 121] width 207 height 16
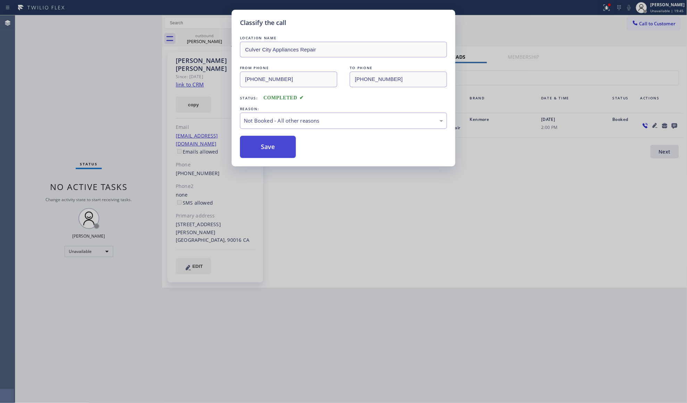
click at [261, 148] on button "Save" at bounding box center [268, 147] width 56 height 22
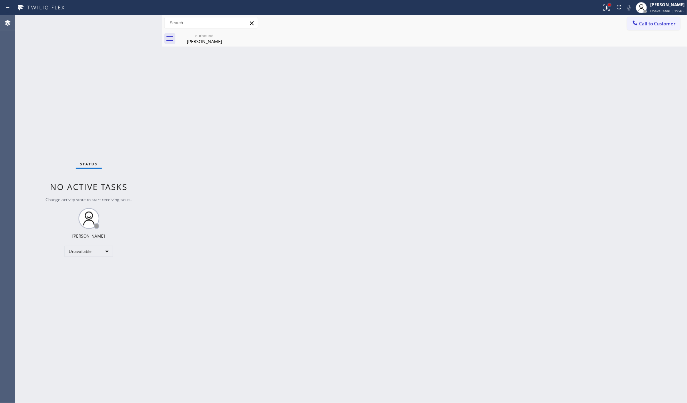
click at [611, 6] on div at bounding box center [609, 4] width 3 height 3
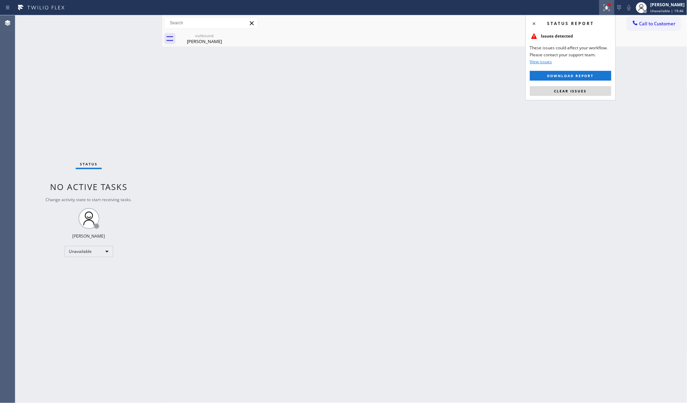
click at [609, 3] on div at bounding box center [610, 5] width 4 height 4
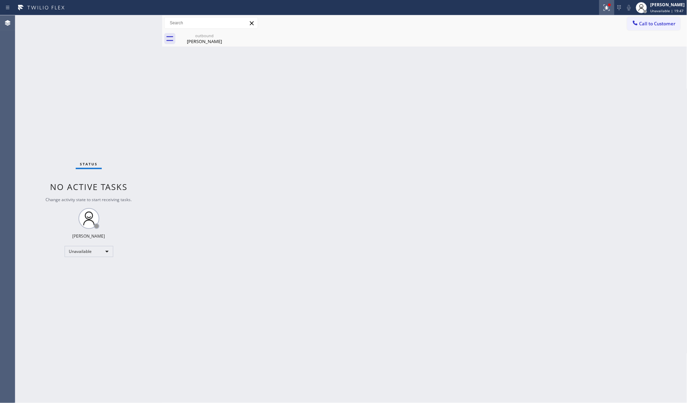
click at [614, 7] on div at bounding box center [606, 7] width 15 height 8
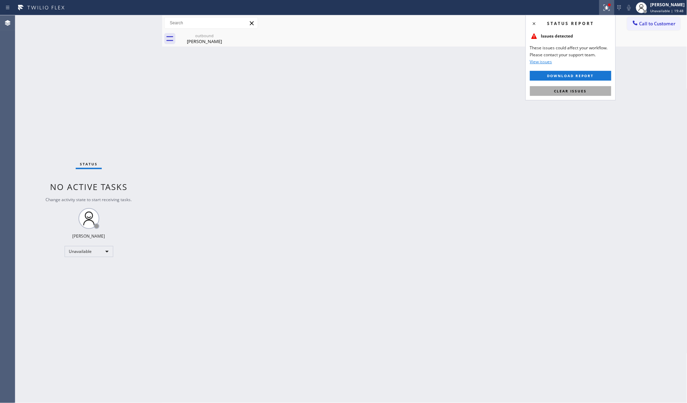
click at [560, 93] on button "Clear issues" at bounding box center [570, 91] width 81 height 10
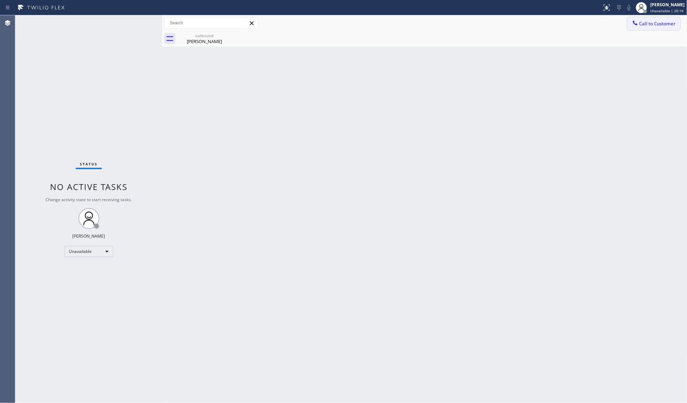
drag, startPoint x: 645, startPoint y: 22, endPoint x: 605, endPoint y: 35, distance: 41.9
click at [645, 23] on span "Call to Customer" at bounding box center [658, 23] width 36 height 6
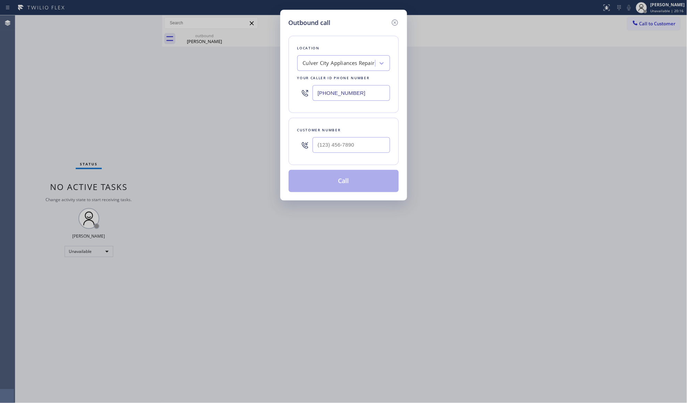
drag, startPoint x: 356, startPoint y: 94, endPoint x: 303, endPoint y: 95, distance: 52.8
click at [301, 97] on div "[PHONE_NUMBER]" at bounding box center [343, 93] width 93 height 23
click at [356, 96] on input "(___) ___-____" at bounding box center [351, 93] width 77 height 16
paste input "323) 529-6205"
type input "[PHONE_NUMBER]"
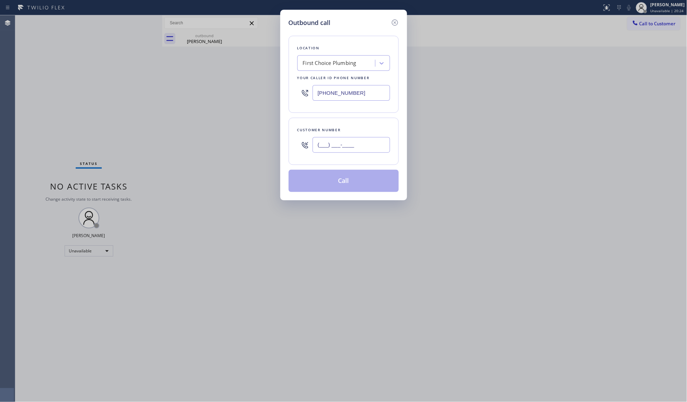
drag, startPoint x: 383, startPoint y: 138, endPoint x: 381, endPoint y: 142, distance: 4.7
click at [381, 142] on input "(___) ___-____" at bounding box center [351, 145] width 77 height 16
paste input "text"
click at [322, 151] on input "(___) ___-____" at bounding box center [351, 145] width 77 height 16
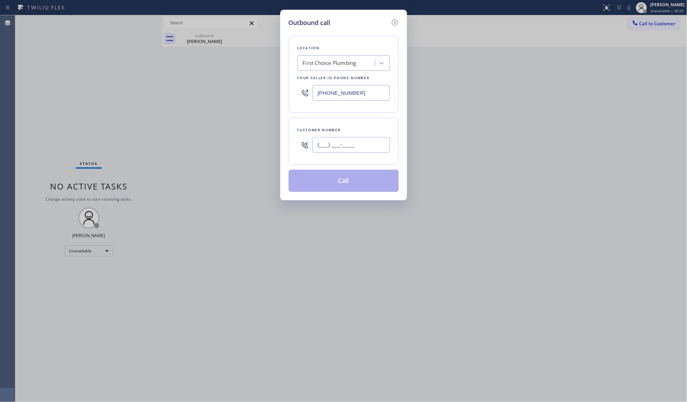
click at [321, 151] on input "(___) ___-____" at bounding box center [351, 145] width 77 height 16
paste input "720) 341-5601"
type input "[PHONE_NUMBER]"
click at [368, 181] on button "Call" at bounding box center [344, 181] width 110 height 22
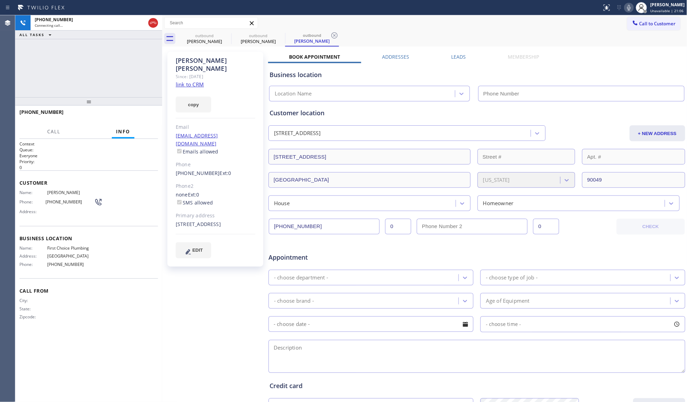
type input "[PHONE_NUMBER]"
drag, startPoint x: 338, startPoint y: 35, endPoint x: 298, endPoint y: 40, distance: 40.5
click at [337, 35] on icon at bounding box center [334, 35] width 8 height 8
click at [280, 34] on icon at bounding box center [281, 35] width 8 height 8
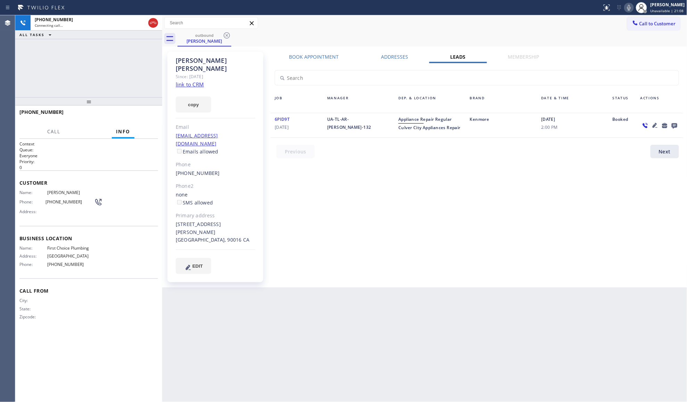
click at [227, 35] on icon at bounding box center [227, 35] width 8 height 8
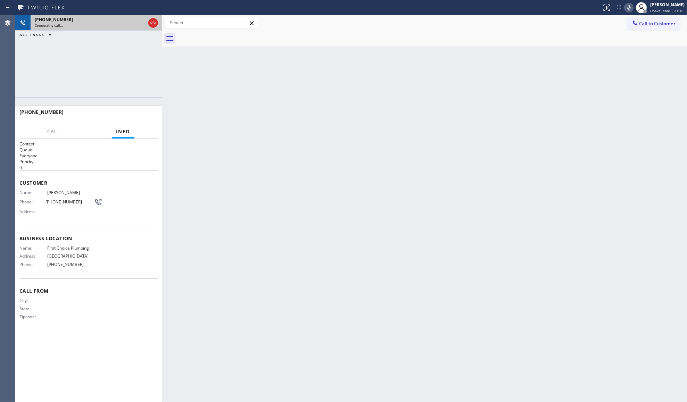
click at [71, 20] on div "[PHONE_NUMBER]" at bounding box center [90, 20] width 111 height 6
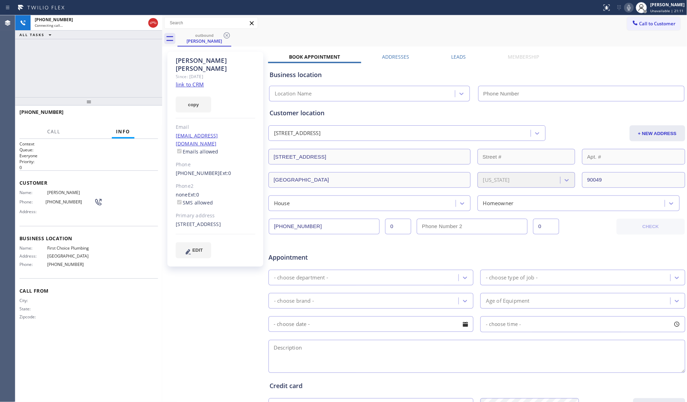
type input "[PHONE_NUMBER]"
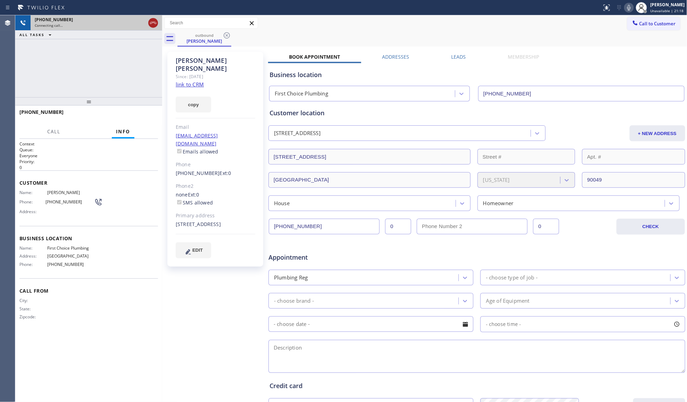
click at [154, 22] on icon at bounding box center [153, 23] width 8 height 8
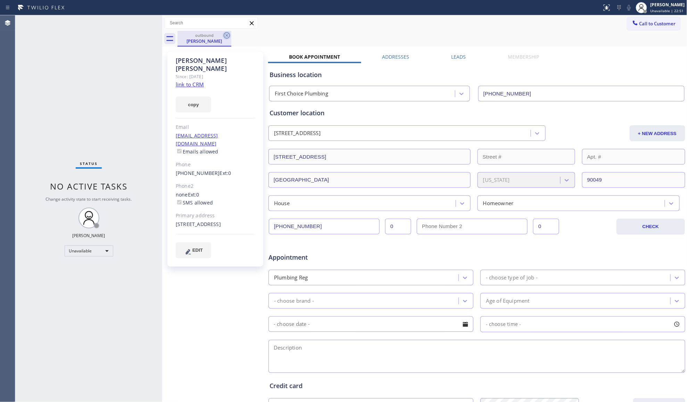
click at [229, 35] on icon at bounding box center [227, 35] width 8 height 8
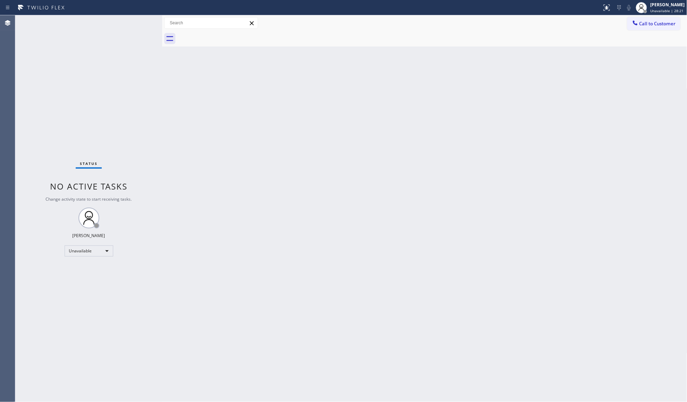
drag, startPoint x: 649, startPoint y: 28, endPoint x: 641, endPoint y: 28, distance: 7.6
click at [645, 28] on button "Call to Customer" at bounding box center [653, 23] width 53 height 13
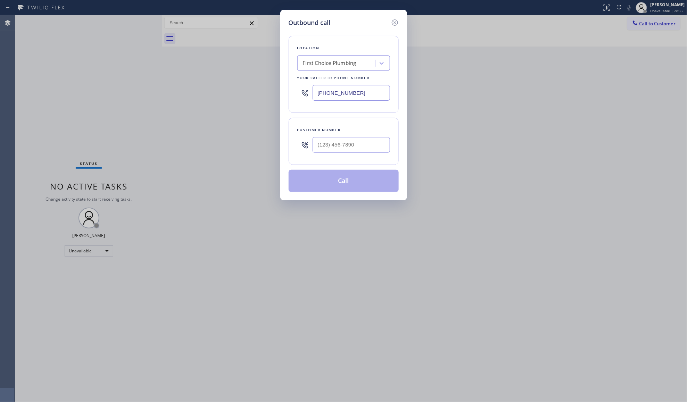
drag, startPoint x: 366, startPoint y: 98, endPoint x: 299, endPoint y: 93, distance: 67.2
click at [296, 92] on div "Location First Choice Plumbing Your caller id phone number [PHONE_NUMBER]" at bounding box center [344, 74] width 110 height 77
paste input "833) 692-2271"
type input "[PHONE_NUMBER]"
click at [376, 150] on input "(___) ___-____" at bounding box center [351, 145] width 77 height 16
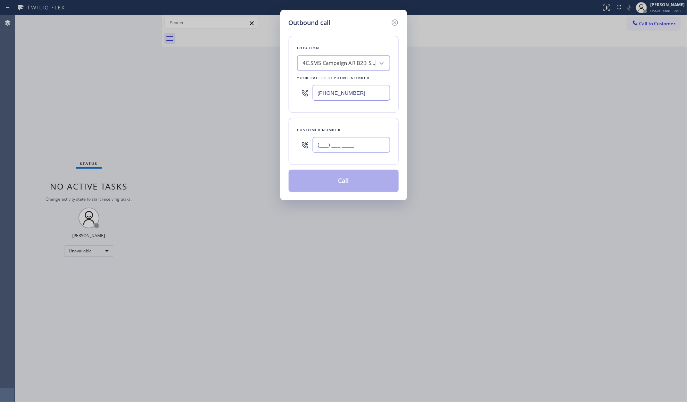
paste input "630) 606-8121"
type input "[PHONE_NUMBER]"
click at [337, 183] on button "Call" at bounding box center [344, 181] width 110 height 22
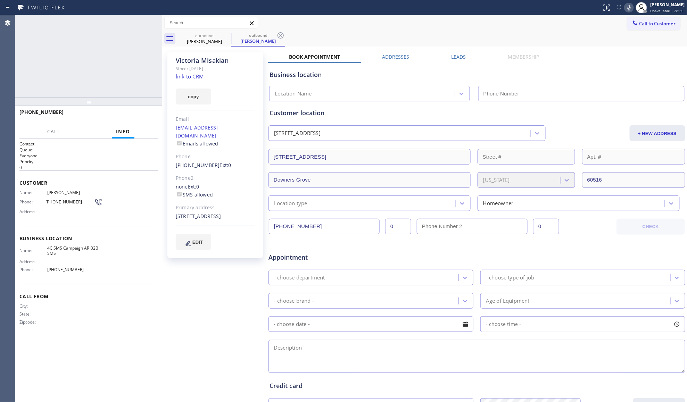
type input "[PHONE_NUMBER]"
click at [192, 76] on link "link to CRM" at bounding box center [190, 76] width 28 height 7
drag, startPoint x: 154, startPoint y: 22, endPoint x: 163, endPoint y: 21, distance: 9.8
click at [155, 22] on icon at bounding box center [153, 23] width 8 height 8
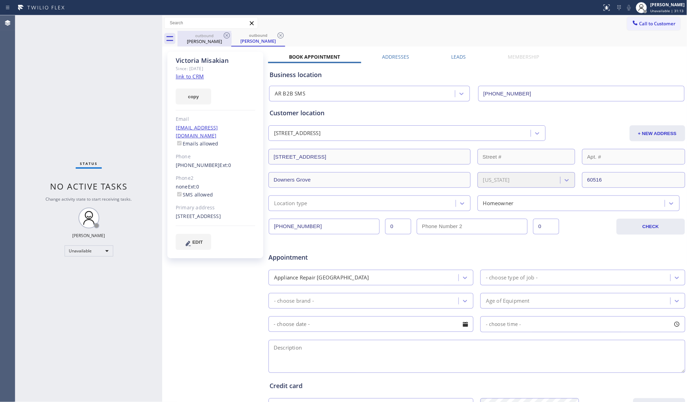
drag, startPoint x: 218, startPoint y: 38, endPoint x: 222, endPoint y: 36, distance: 3.9
click at [219, 38] on div "[PERSON_NAME]" at bounding box center [204, 41] width 52 height 6
click at [223, 35] on icon at bounding box center [227, 35] width 8 height 8
click at [0, 0] on icon at bounding box center [0, 0] width 0 height 0
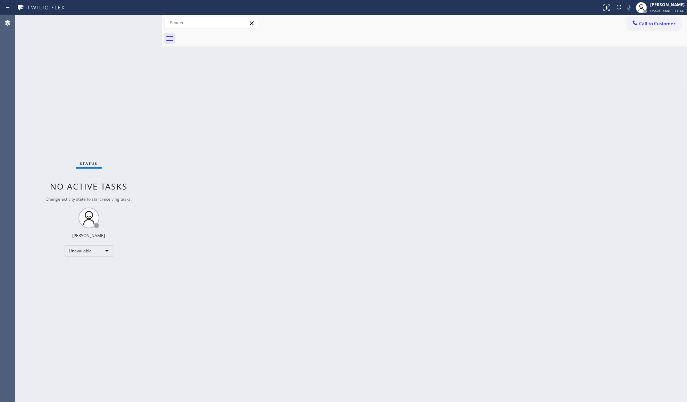
click at [223, 35] on div at bounding box center [433, 39] width 510 height 16
click at [657, 28] on button "Call to Customer" at bounding box center [653, 23] width 53 height 13
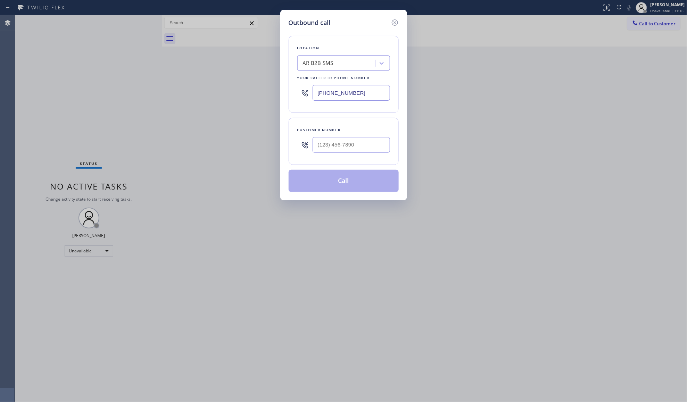
drag, startPoint x: 377, startPoint y: 98, endPoint x: 263, endPoint y: 95, distance: 114.7
click at [263, 95] on div "Outbound call Location AR B2B SMS Your caller id phone number [PHONE_NUMBER] Cu…" at bounding box center [343, 201] width 687 height 402
paste input "77) 659-7578"
type input "[PHONE_NUMBER]"
drag, startPoint x: 353, startPoint y: 147, endPoint x: 363, endPoint y: 143, distance: 10.2
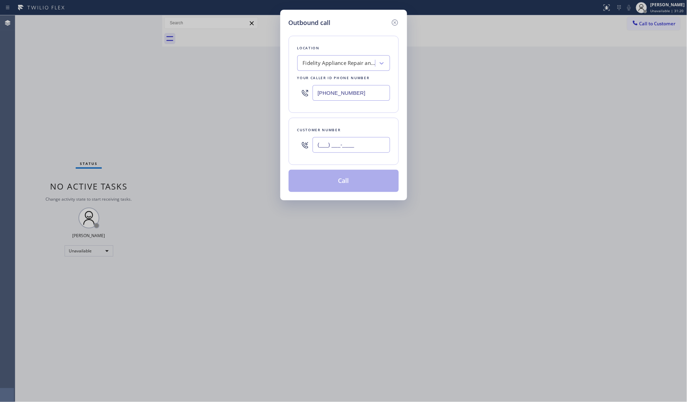
click at [355, 147] on input "(___) ___-____" at bounding box center [351, 145] width 77 height 16
paste input "310) 472-3726"
type input "[PHONE_NUMBER]"
drag, startPoint x: 338, startPoint y: 179, endPoint x: 346, endPoint y: 180, distance: 8.4
click at [338, 178] on button "Call" at bounding box center [344, 181] width 110 height 22
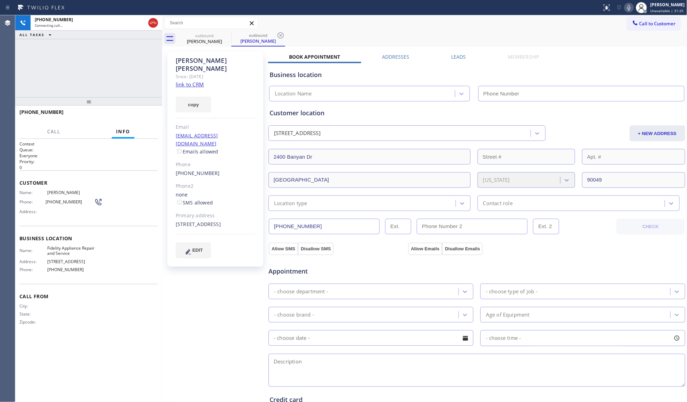
type input "[PHONE_NUMBER]"
drag, startPoint x: 281, startPoint y: 36, endPoint x: 292, endPoint y: 34, distance: 10.7
click at [282, 36] on icon at bounding box center [281, 35] width 8 height 8
click at [292, 34] on div "outbound [PERSON_NAME]" at bounding box center [433, 39] width 510 height 16
click at [82, 47] on div "[PHONE_NUMBER] Connecting call… ALL TASKS ALL TASKS ACTIVE TASKS TASKS IN WRAP …" at bounding box center [88, 56] width 147 height 82
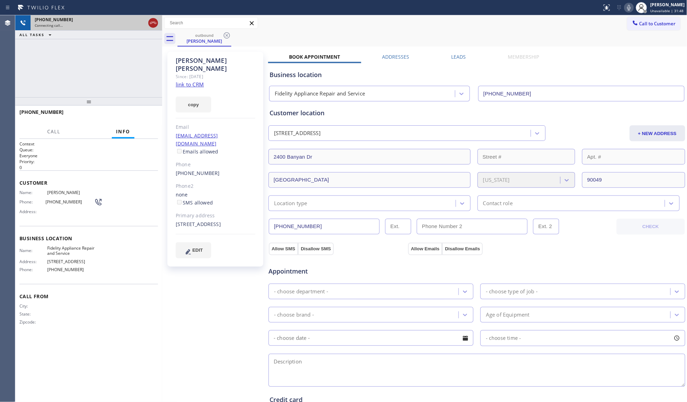
click at [150, 26] on icon at bounding box center [153, 23] width 8 height 8
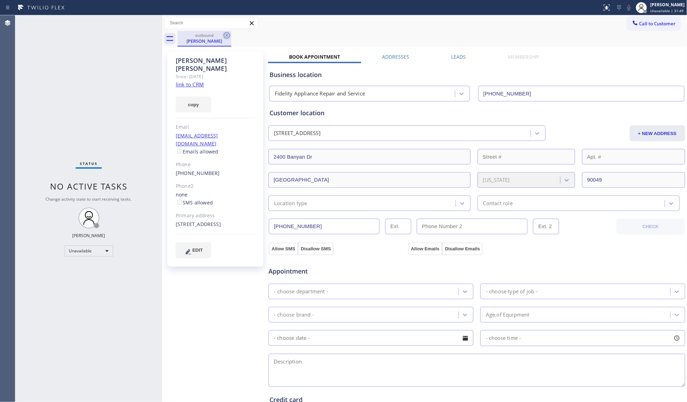
click at [223, 35] on icon at bounding box center [227, 35] width 8 height 8
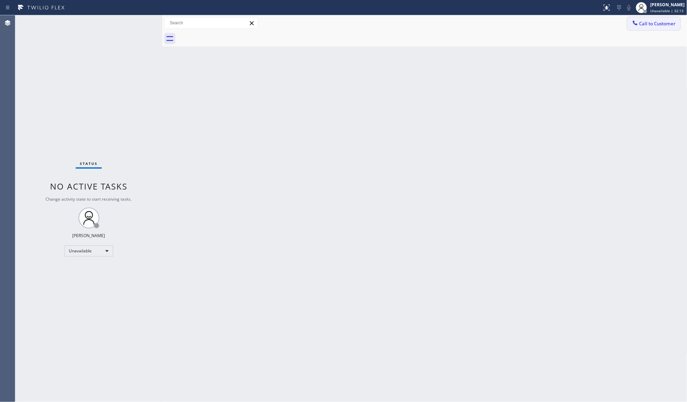
click at [646, 28] on button "Call to Customer" at bounding box center [653, 23] width 53 height 13
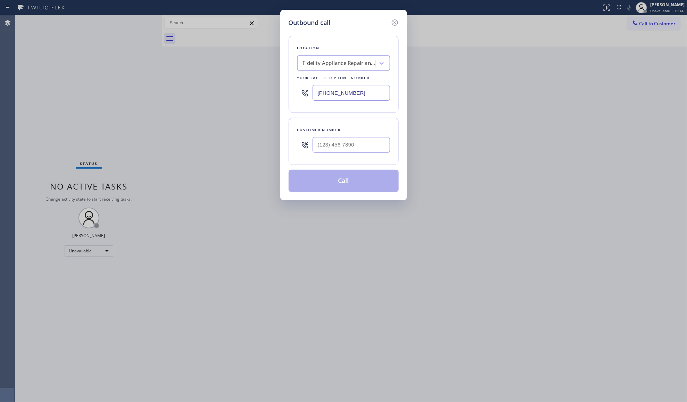
drag, startPoint x: 349, startPoint y: 96, endPoint x: 282, endPoint y: 89, distance: 67.1
click at [282, 92] on div "Outbound call Location Fidelity Appliance Repair and Service Your caller id pho…" at bounding box center [343, 105] width 127 height 191
paste input "650) 679-7117"
type input "[PHONE_NUMBER]"
drag, startPoint x: 370, startPoint y: 131, endPoint x: 365, endPoint y: 134, distance: 6.1
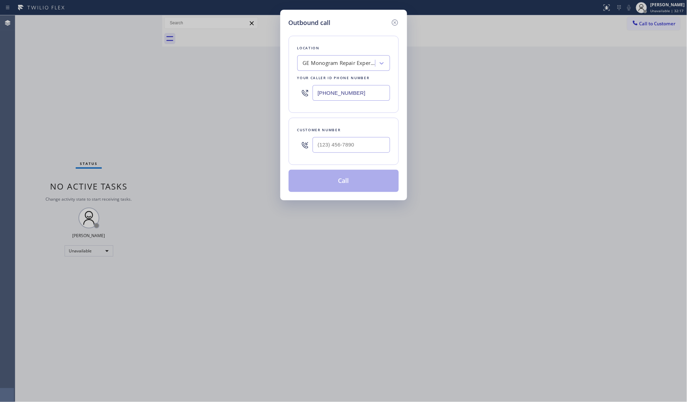
click at [370, 131] on div "Customer number" at bounding box center [343, 129] width 93 height 7
paste input "310) 729-8117"
click at [359, 149] on input "[PHONE_NUMBER]" at bounding box center [351, 145] width 77 height 16
type input "[PHONE_NUMBER]"
click at [352, 188] on button "Call" at bounding box center [344, 181] width 110 height 22
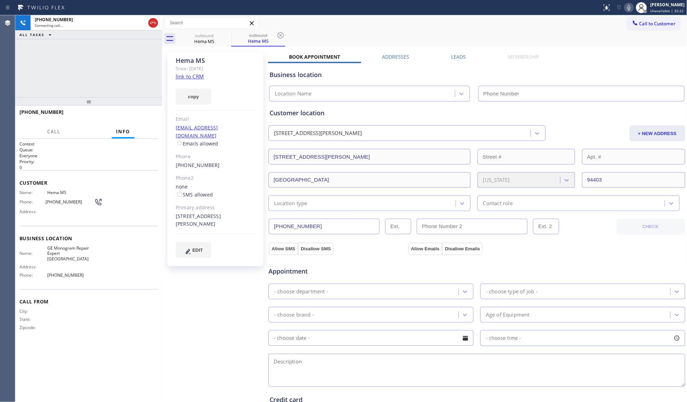
type input "[PHONE_NUMBER]"
click at [144, 116] on span "HANG UP" at bounding box center [141, 115] width 21 height 5
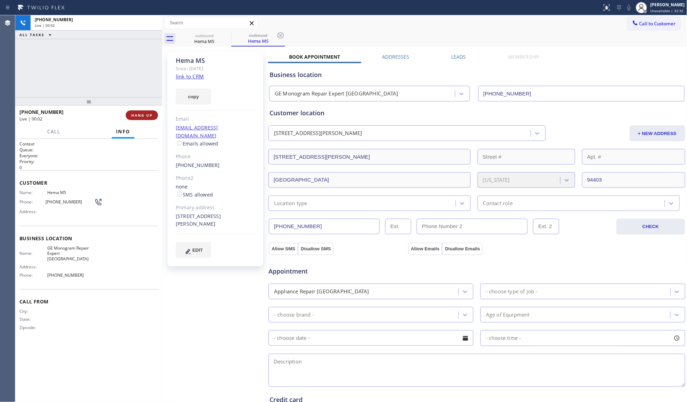
click at [144, 116] on span "HANG UP" at bounding box center [141, 115] width 21 height 5
click at [144, 116] on span "COMPLETE" at bounding box center [141, 115] width 24 height 5
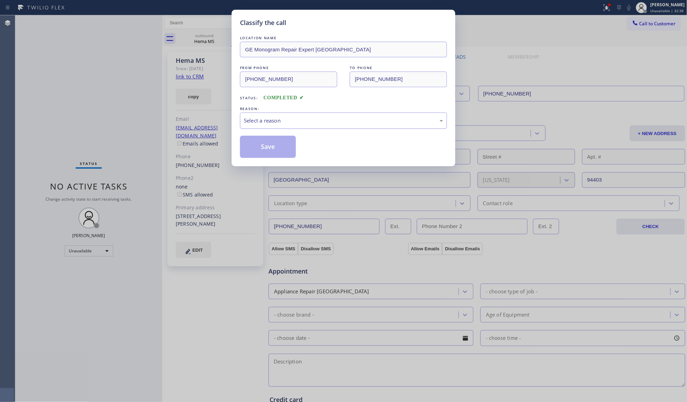
click at [290, 120] on div "Select a reason" at bounding box center [343, 121] width 199 height 8
click at [263, 146] on button "Save" at bounding box center [268, 147] width 56 height 22
click at [263, 145] on button "Save" at bounding box center [268, 147] width 56 height 22
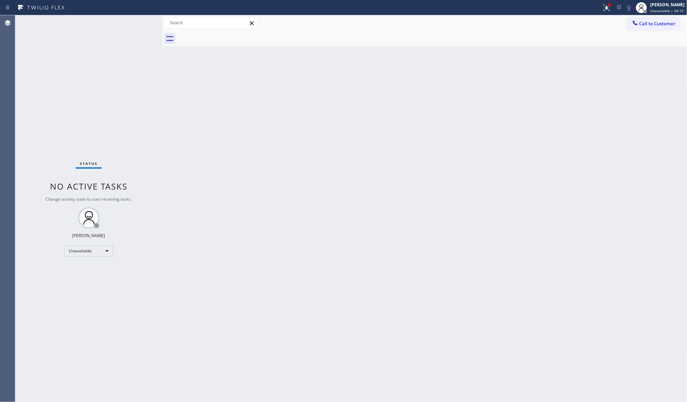
click at [498, 79] on div "Back to Dashboard Change Sender ID Customers Technicians Select a contact Outbo…" at bounding box center [424, 208] width 525 height 387
click at [616, 6] on div at bounding box center [620, 7] width 10 height 8
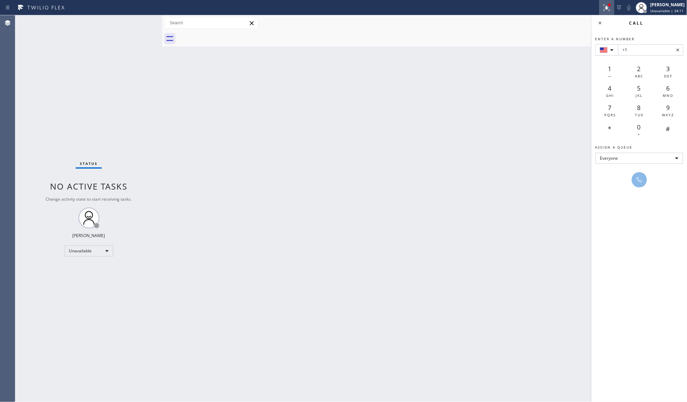
drag, startPoint x: 602, startPoint y: 2, endPoint x: 599, endPoint y: 52, distance: 50.2
click at [602, 3] on button at bounding box center [606, 7] width 15 height 15
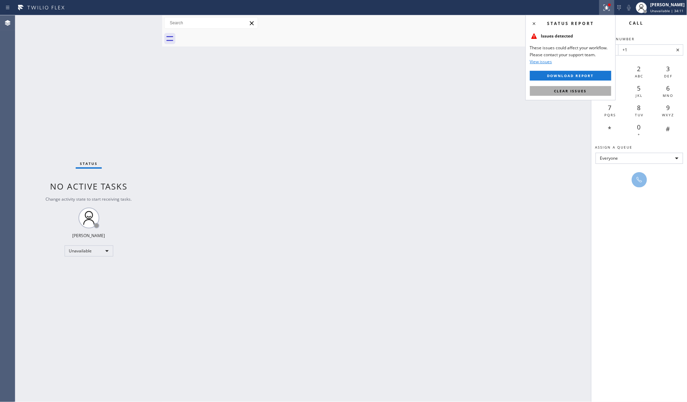
click at [584, 91] on span "Clear issues" at bounding box center [571, 91] width 33 height 5
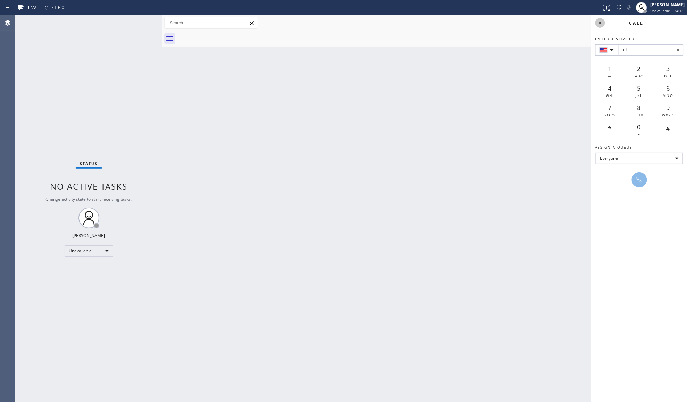
click at [601, 23] on icon at bounding box center [600, 23] width 8 height 8
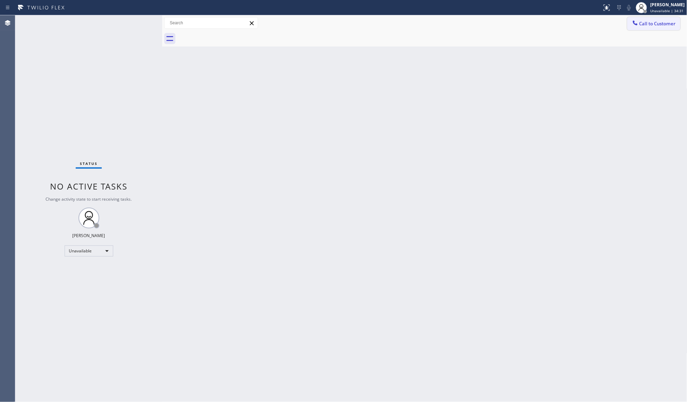
click at [641, 29] on button "Call to Customer" at bounding box center [653, 23] width 53 height 13
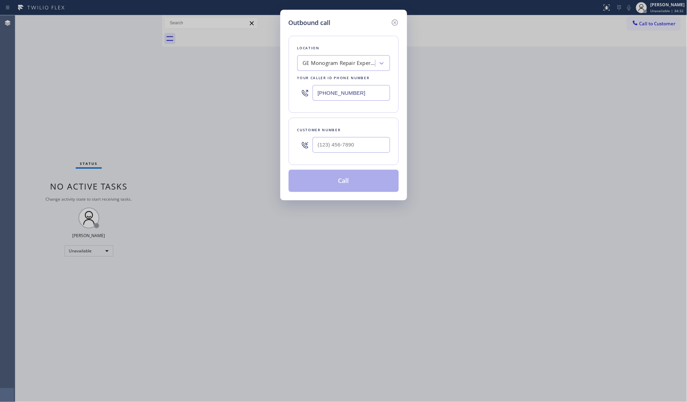
drag, startPoint x: 371, startPoint y: 95, endPoint x: 306, endPoint y: 95, distance: 65.3
click at [306, 95] on div "[PHONE_NUMBER]" at bounding box center [343, 93] width 93 height 23
paste input "855) 662-5332"
type input "[PHONE_NUMBER]"
paste input "310) 567-3094"
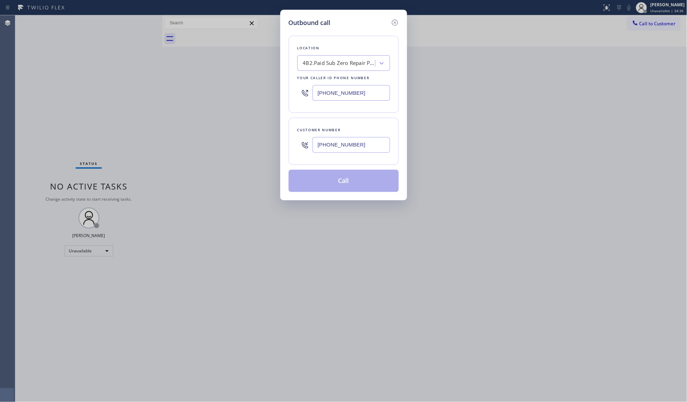
click at [339, 142] on input "[PHONE_NUMBER]" at bounding box center [351, 145] width 77 height 16
type input "[PHONE_NUMBER]"
click at [350, 183] on button "Call" at bounding box center [344, 181] width 110 height 22
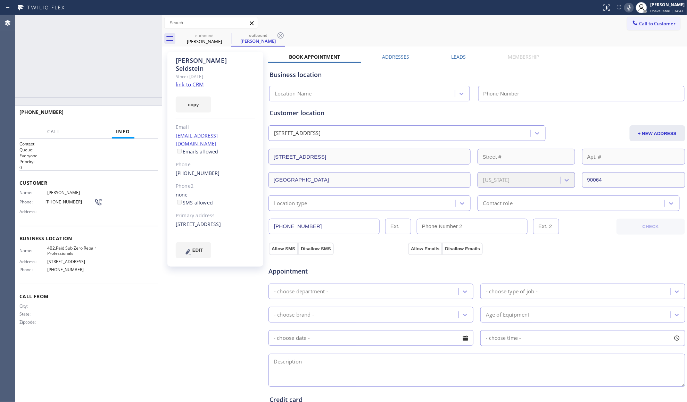
type input "[PHONE_NUMBER]"
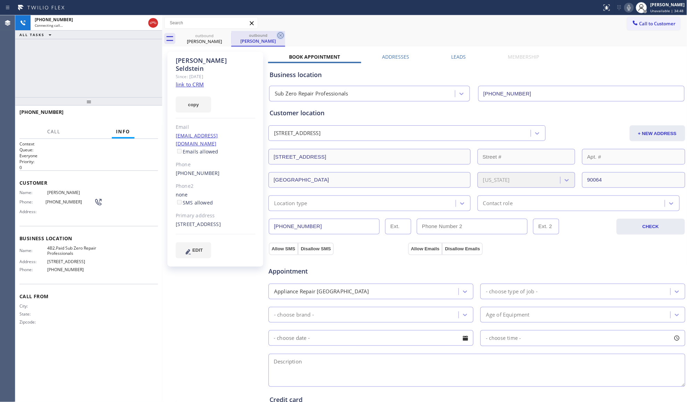
click at [281, 35] on icon at bounding box center [281, 35] width 6 height 6
click at [302, 32] on div "outbound [PERSON_NAME] outbound [PERSON_NAME]" at bounding box center [433, 39] width 510 height 16
click at [263, 34] on div "outbound [PERSON_NAME]" at bounding box center [433, 39] width 510 height 16
click at [116, 81] on div "[PHONE_NUMBER] Connecting call… ALL TASKS ALL TASKS ACTIVE TASKS TASKS IN WRAP …" at bounding box center [88, 56] width 147 height 82
click at [289, 33] on div "outbound [PERSON_NAME]" at bounding box center [433, 39] width 510 height 16
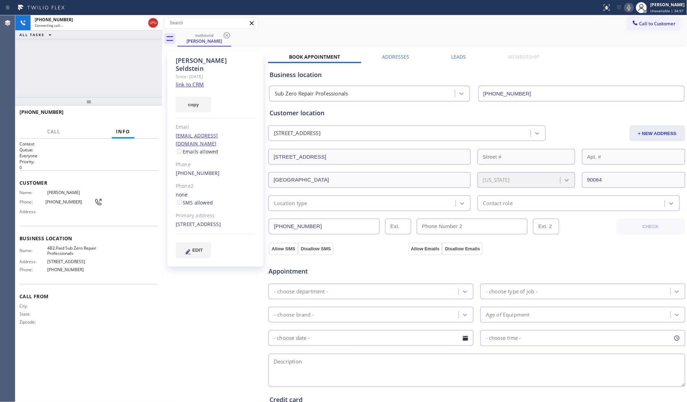
click at [573, 78] on div "Business location" at bounding box center [477, 74] width 415 height 9
click at [512, 13] on div at bounding box center [301, 7] width 597 height 11
click at [103, 89] on div "[PHONE_NUMBER] Connecting call… ALL TASKS ALL TASKS ACTIVE TASKS TASKS IN WRAP …" at bounding box center [88, 56] width 147 height 82
click at [381, 33] on div "outbound [PERSON_NAME]" at bounding box center [433, 39] width 510 height 16
click at [149, 116] on span "HANG UP" at bounding box center [141, 115] width 21 height 5
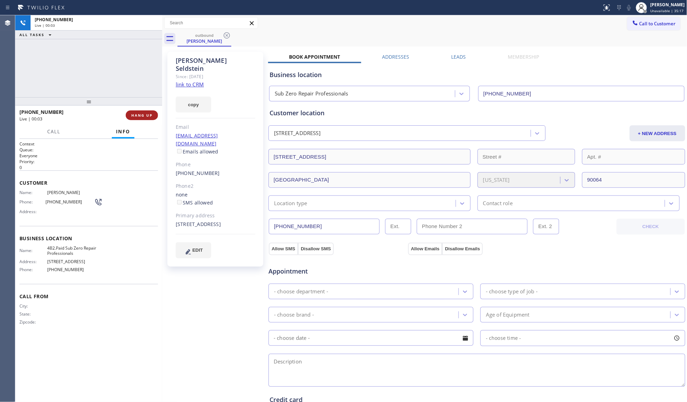
click at [148, 116] on span "HANG UP" at bounding box center [141, 115] width 21 height 5
click at [146, 114] on span "COMPLETE" at bounding box center [141, 115] width 24 height 5
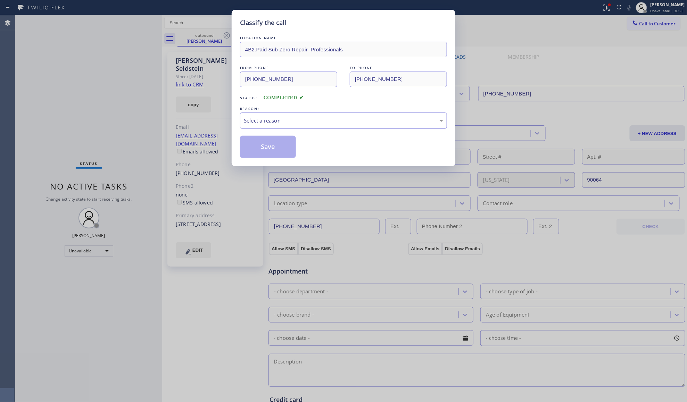
drag, startPoint x: 272, startPoint y: 112, endPoint x: 270, endPoint y: 127, distance: 15.8
click at [272, 113] on div "REASON: Select a reason" at bounding box center [343, 117] width 207 height 24
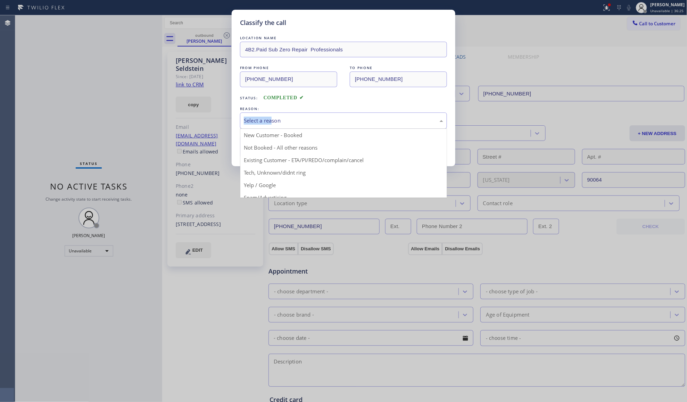
click at [270, 127] on div "Select a reason" at bounding box center [343, 121] width 207 height 16
click at [256, 149] on button "Save" at bounding box center [268, 147] width 56 height 22
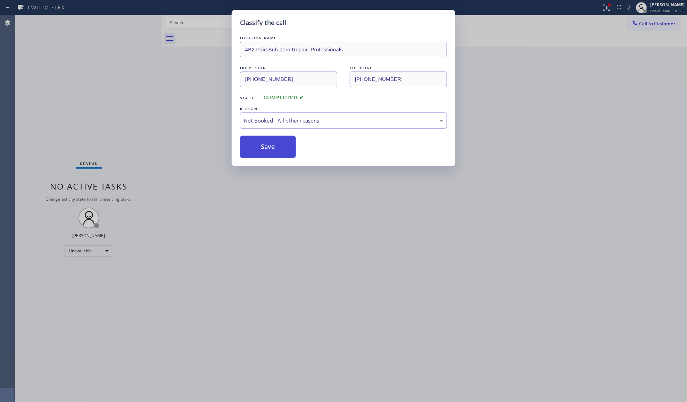
click at [256, 149] on button "Save" at bounding box center [268, 147] width 56 height 22
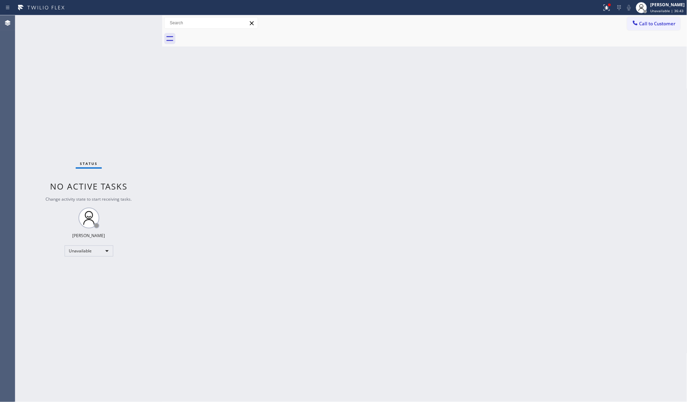
drag, startPoint x: 652, startPoint y: 23, endPoint x: 635, endPoint y: 23, distance: 17.0
click at [648, 22] on span "Call to Customer" at bounding box center [658, 23] width 36 height 6
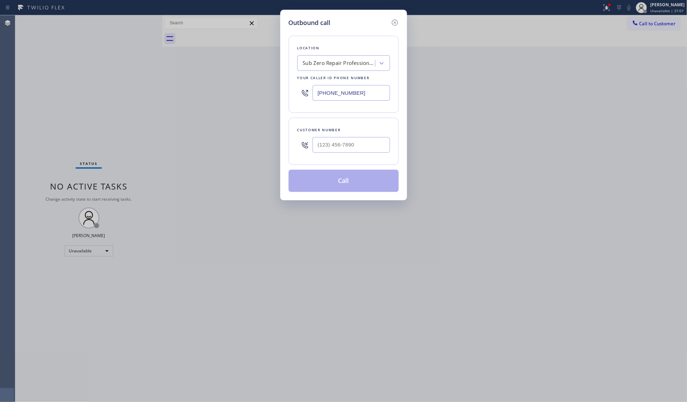
drag, startPoint x: 602, startPoint y: 5, endPoint x: 604, endPoint y: 8, distance: 4.1
click at [603, 7] on div "Outbound call Location Sub Zero Repair Professionals Your caller id phone numbe…" at bounding box center [343, 201] width 687 height 402
drag, startPoint x: 360, startPoint y: 95, endPoint x: 307, endPoint y: 91, distance: 52.6
click at [307, 91] on div "[PHONE_NUMBER]" at bounding box center [343, 93] width 93 height 23
paste input "900-0094"
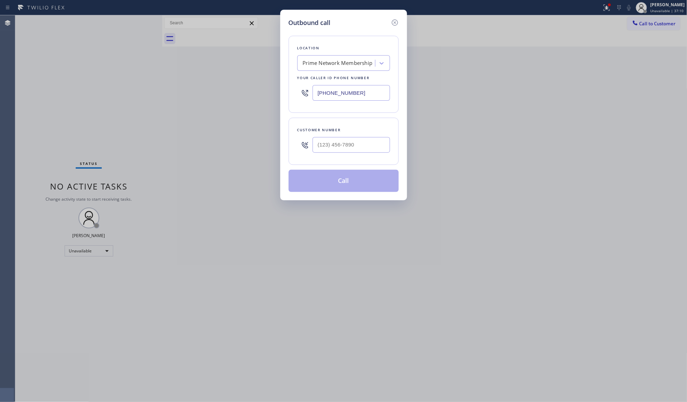
type input "[PHONE_NUMBER]"
click at [354, 141] on input "(___) ___-____" at bounding box center [351, 145] width 77 height 16
paste input "415) 823-0748"
type input "[PHONE_NUMBER]"
click at [345, 167] on div "Location Prime Network Membership Your caller id phone number [PHONE_NUMBER] Cu…" at bounding box center [344, 109] width 110 height 165
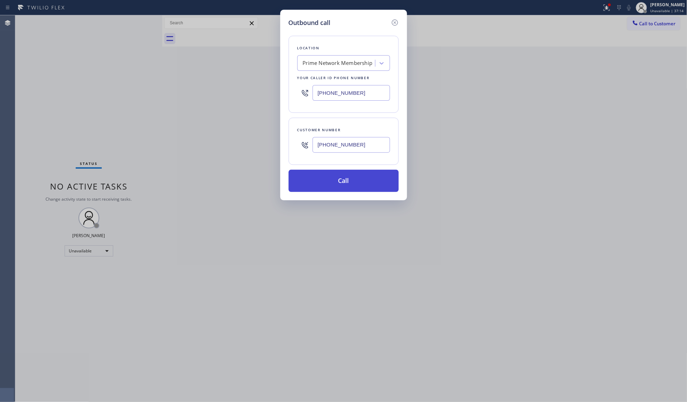
click at [345, 181] on button "Call" at bounding box center [344, 181] width 110 height 22
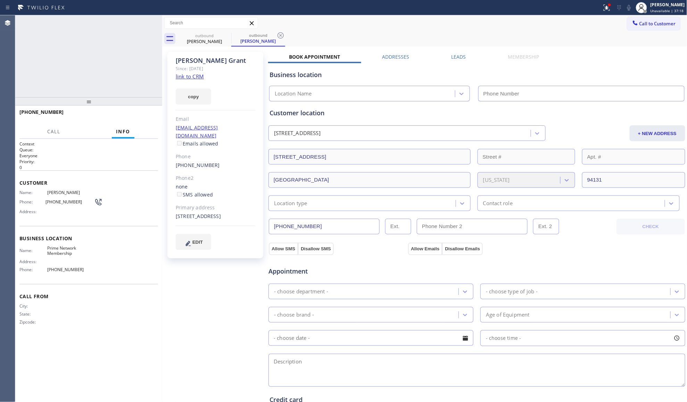
type input "[PHONE_NUMBER]"
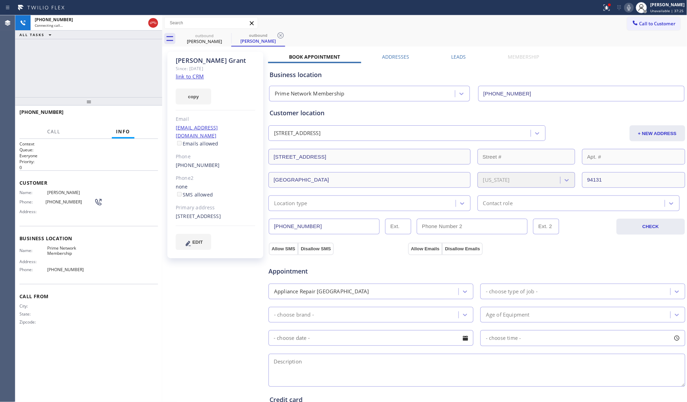
click at [473, 27] on div "Call to Customer Outbound call Location Prime Network Membership Your caller id…" at bounding box center [424, 23] width 525 height 12
drag, startPoint x: 279, startPoint y: 34, endPoint x: 315, endPoint y: 38, distance: 37.0
click at [281, 36] on icon at bounding box center [281, 35] width 6 height 6
click at [315, 38] on div "outbound [PERSON_NAME]" at bounding box center [433, 39] width 510 height 16
click at [81, 71] on div "[PHONE_NUMBER] Connecting call… ALL TASKS ALL TASKS ACTIVE TASKS TASKS IN WRAP …" at bounding box center [88, 56] width 147 height 82
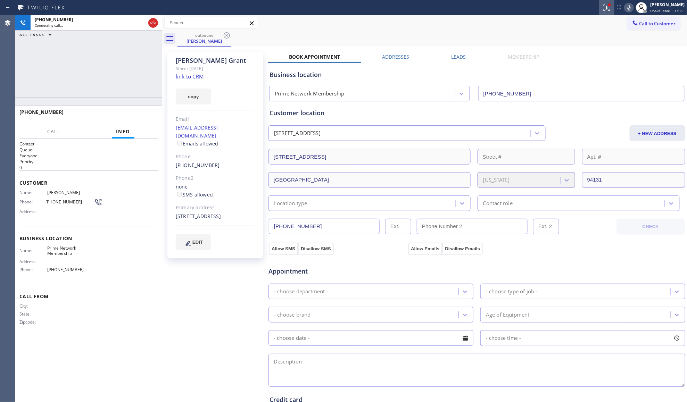
click at [607, 7] on icon at bounding box center [607, 7] width 8 height 8
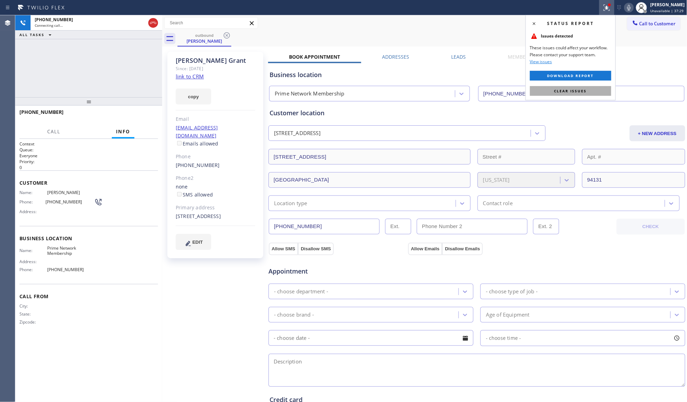
click at [562, 88] on button "Clear issues" at bounding box center [570, 91] width 81 height 10
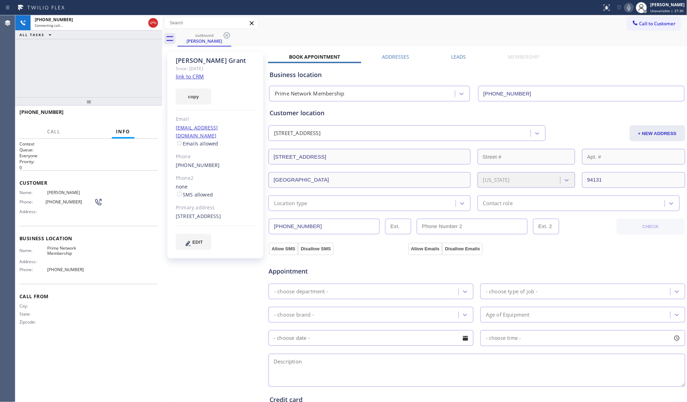
click at [515, 39] on div "outbound [PERSON_NAME]" at bounding box center [433, 39] width 510 height 16
click at [305, 28] on div "Call to Customer Outbound call Location Prime Network Membership Your caller id…" at bounding box center [424, 23] width 525 height 12
click at [134, 85] on div "[PHONE_NUMBER] Connecting call… ALL TASKS ALL TASKS ACTIVE TASKS TASKS IN WRAP …" at bounding box center [88, 56] width 147 height 82
click at [483, 20] on div "Call to Customer Outbound call Location Prime Network Membership Your caller id…" at bounding box center [424, 23] width 525 height 12
click at [137, 120] on button "HANG UP" at bounding box center [142, 115] width 32 height 10
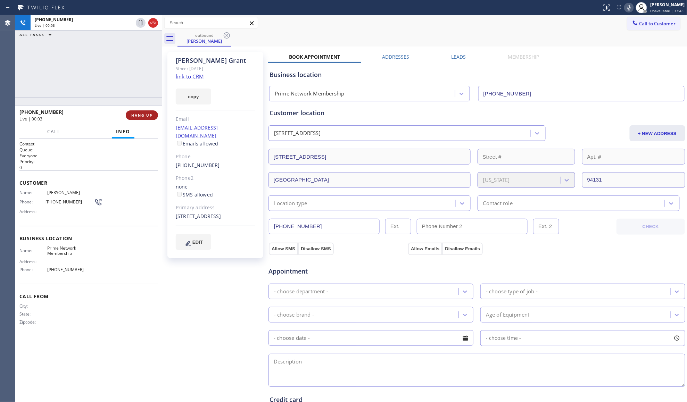
click at [136, 118] on button "HANG UP" at bounding box center [142, 115] width 32 height 10
click at [136, 117] on span "COMPLETE" at bounding box center [141, 115] width 24 height 5
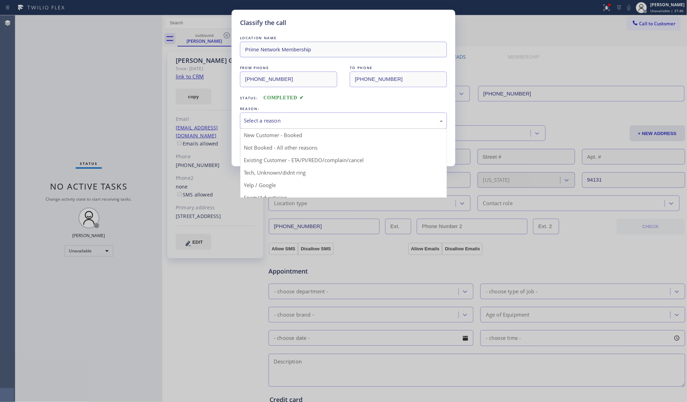
click at [325, 121] on div "Select a reason" at bounding box center [343, 121] width 199 height 8
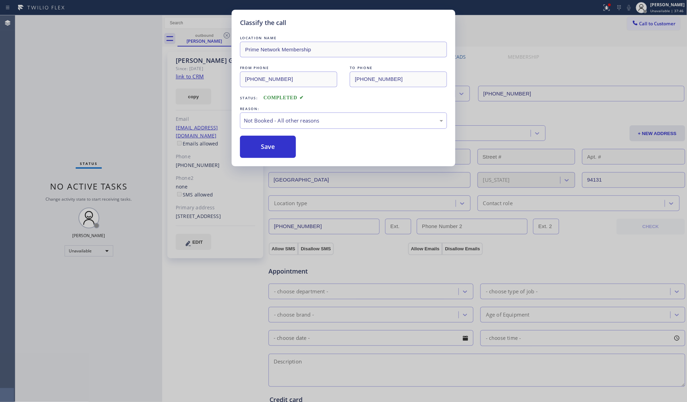
click at [274, 147] on button "Save" at bounding box center [268, 147] width 56 height 22
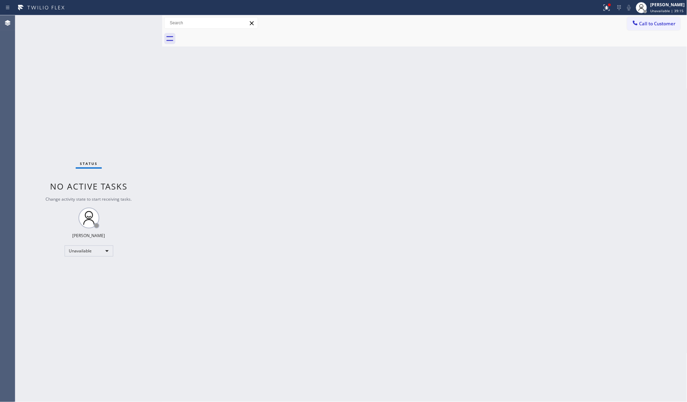
click at [613, 21] on div "Call to Customer Outbound call Location Prime Network Membership Your caller id…" at bounding box center [424, 23] width 525 height 12
click at [608, 15] on div "Call to Customer Outbound call Location Prime Network Membership Your caller id…" at bounding box center [424, 23] width 525 height 16
drag, startPoint x: 603, startPoint y: 9, endPoint x: 586, endPoint y: 72, distance: 65.4
click at [603, 10] on div at bounding box center [606, 7] width 15 height 8
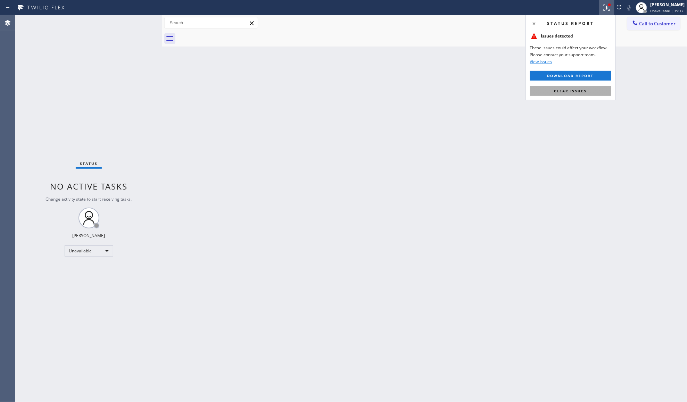
click at [580, 93] on button "Clear issues" at bounding box center [570, 91] width 81 height 10
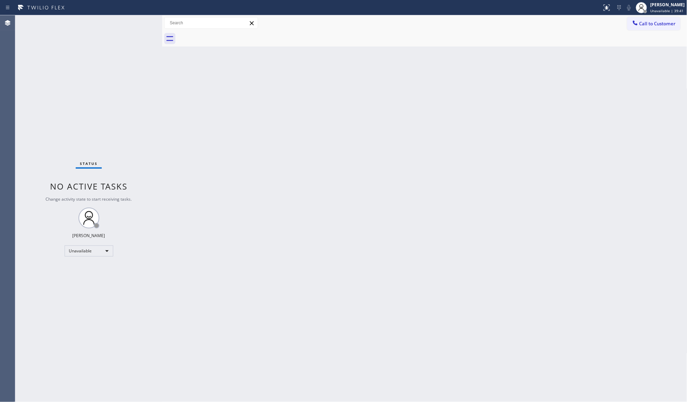
drag, startPoint x: 643, startPoint y: 20, endPoint x: 605, endPoint y: 22, distance: 38.6
click at [639, 21] on button "Call to Customer" at bounding box center [653, 23] width 53 height 13
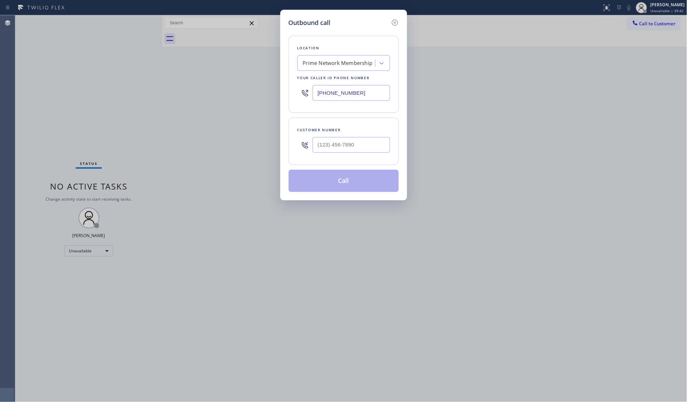
drag, startPoint x: 366, startPoint y: 91, endPoint x: 309, endPoint y: 87, distance: 57.1
click at [310, 88] on div "[PHONE_NUMBER]" at bounding box center [343, 93] width 93 height 23
paste input "424) 772-3921"
type input "[PHONE_NUMBER]"
click at [373, 145] on input "(___) ___-____" at bounding box center [351, 145] width 77 height 16
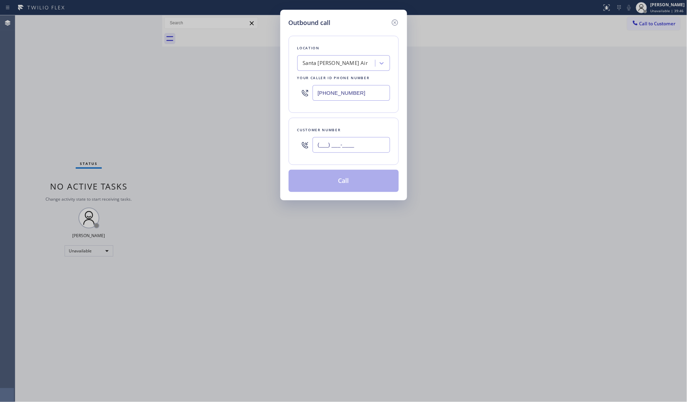
paste input "310) 621-8709"
click at [358, 151] on input "[PHONE_NUMBER]" at bounding box center [351, 145] width 77 height 16
type input "[PHONE_NUMBER]"
click at [350, 174] on button "Call" at bounding box center [344, 181] width 110 height 22
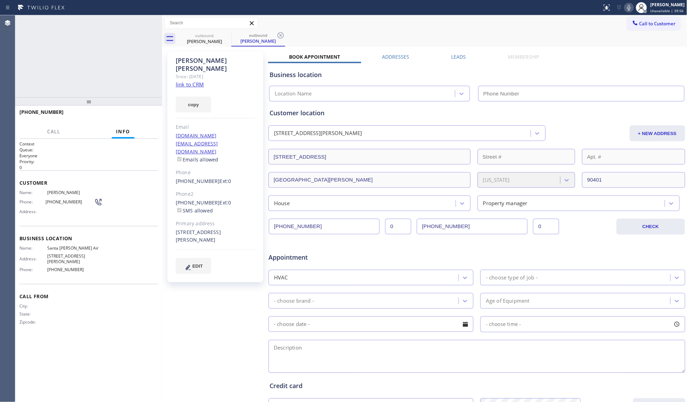
type input "[PHONE_NUMBER]"
click at [148, 22] on div "[PHONE_NUMBER] Connecting call…" at bounding box center [88, 22] width 147 height 15
click at [148, 22] on div at bounding box center [153, 22] width 13 height 15
click at [149, 22] on icon at bounding box center [153, 23] width 8 height 8
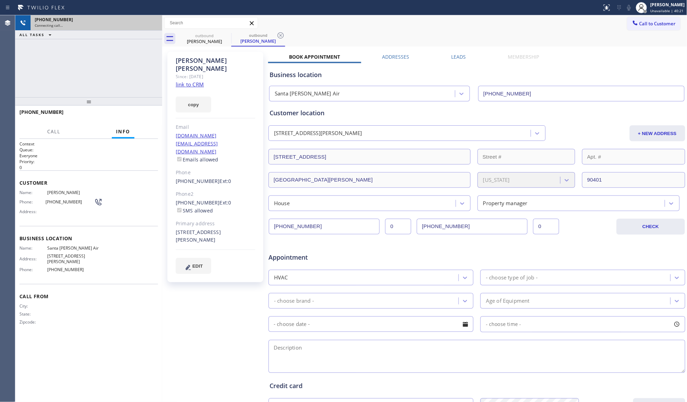
click at [152, 22] on div "[PHONE_NUMBER]" at bounding box center [96, 20] width 123 height 6
click at [153, 22] on div "[PHONE_NUMBER]" at bounding box center [96, 20] width 123 height 6
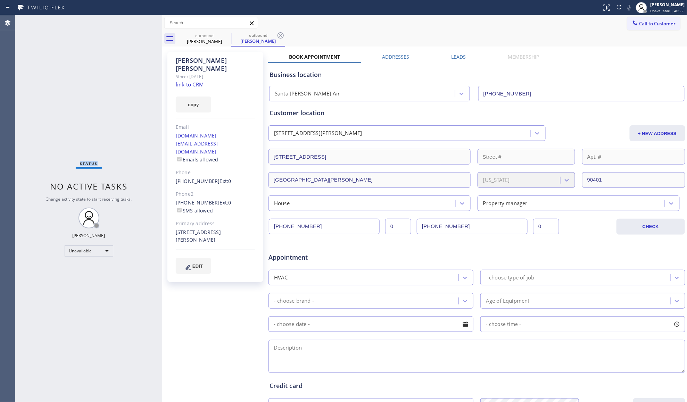
click at [153, 22] on div "Status No active tasks Change activity state to start receiving tasks. [PERSON_…" at bounding box center [88, 208] width 147 height 387
click at [154, 22] on div "Status No active tasks Change activity state to start receiving tasks. [PERSON_…" at bounding box center [88, 208] width 147 height 387
click at [227, 35] on icon at bounding box center [227, 35] width 6 height 6
click at [0, 0] on icon at bounding box center [0, 0] width 0 height 0
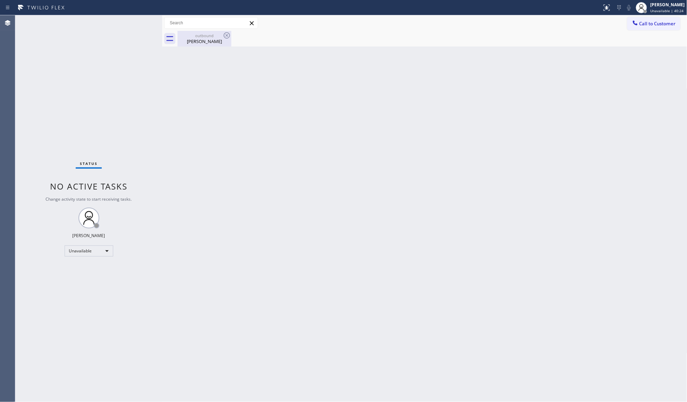
click at [227, 35] on icon at bounding box center [227, 35] width 6 height 6
click at [210, 41] on div "[PERSON_NAME]" at bounding box center [204, 41] width 52 height 6
drag, startPoint x: 647, startPoint y: 22, endPoint x: 532, endPoint y: 54, distance: 118.7
click at [643, 24] on span "Call to Customer" at bounding box center [658, 23] width 36 height 6
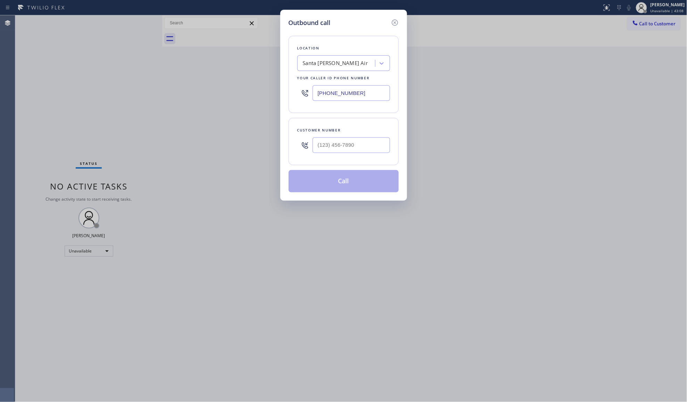
drag, startPoint x: 360, startPoint y: 96, endPoint x: 310, endPoint y: 96, distance: 50.0
click at [310, 96] on div "[PHONE_NUMBER]" at bounding box center [343, 93] width 93 height 23
paste input "949) 799-3868"
type input "[PHONE_NUMBER]"
drag, startPoint x: 353, startPoint y: 150, endPoint x: 356, endPoint y: 145, distance: 6.5
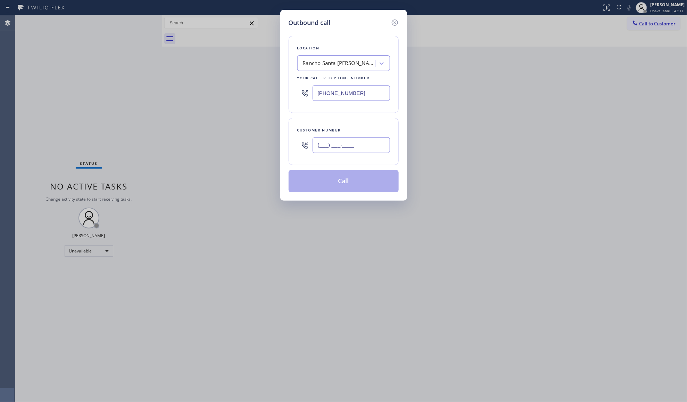
click at [355, 149] on input "(___) ___-____" at bounding box center [351, 145] width 77 height 16
click at [356, 145] on input "(___) ___-____" at bounding box center [351, 145] width 77 height 16
paste input "text"
click at [313, 148] on input "(___) ___-____" at bounding box center [351, 145] width 77 height 16
paste input "949) 742-0748"
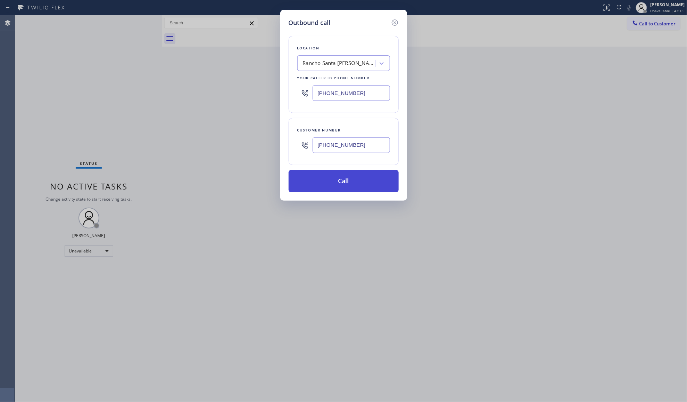
type input "[PHONE_NUMBER]"
click at [349, 184] on button "Call" at bounding box center [344, 181] width 110 height 22
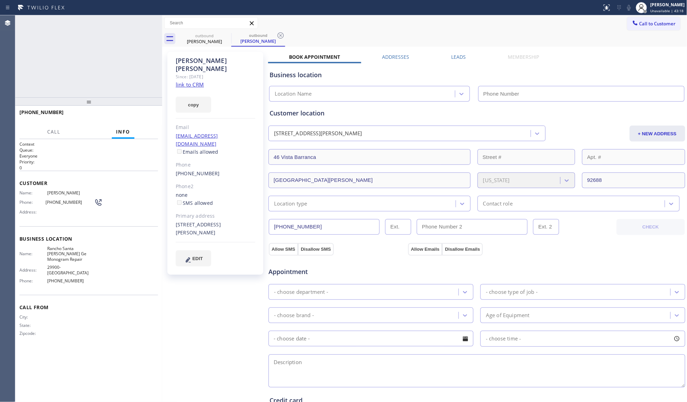
type input "[PHONE_NUMBER]"
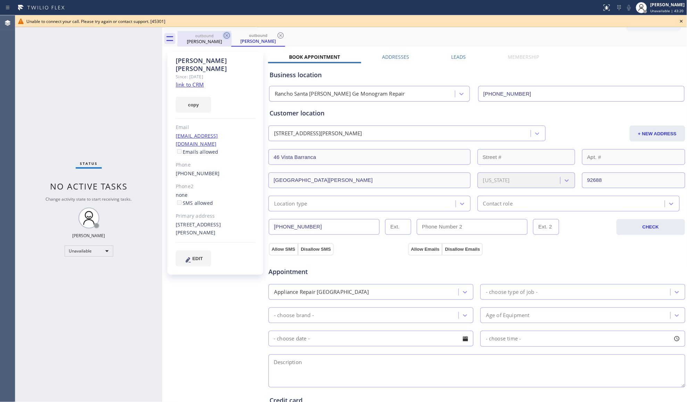
click at [224, 40] on div "[PERSON_NAME]" at bounding box center [204, 41] width 52 height 6
click at [225, 34] on icon at bounding box center [227, 35] width 8 height 8
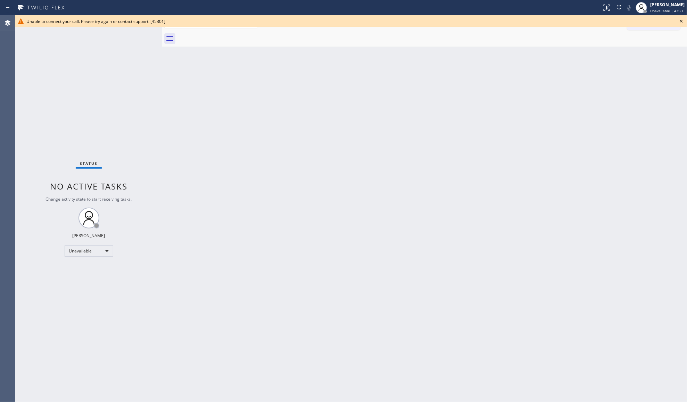
click at [225, 34] on div at bounding box center [433, 39] width 510 height 16
click at [678, 20] on icon at bounding box center [682, 21] width 8 height 8
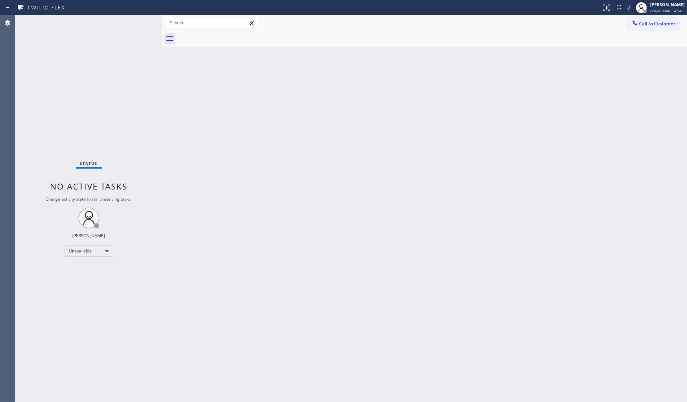
click at [640, 23] on span "Call to Customer" at bounding box center [658, 23] width 36 height 6
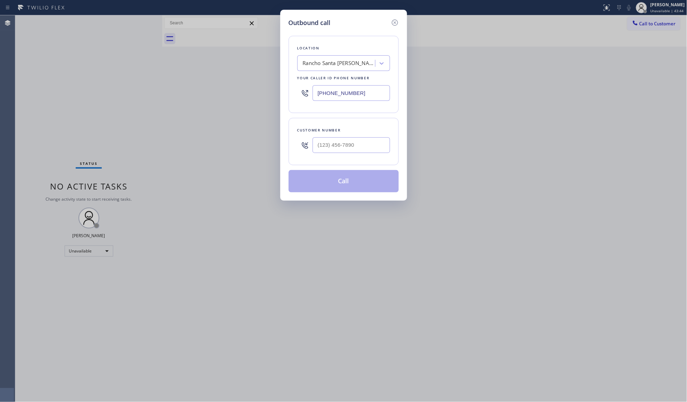
drag, startPoint x: 375, startPoint y: 103, endPoint x: 301, endPoint y: 100, distance: 74.1
click at [302, 101] on div "Location [GEOGRAPHIC_DATA][PERSON_NAME] Ge Monogram Repair Your caller id phone…" at bounding box center [344, 74] width 110 height 77
click at [362, 85] on input "[PHONE_NUMBER]" at bounding box center [351, 93] width 77 height 16
click at [359, 91] on input "[PHONE_NUMBER]" at bounding box center [351, 93] width 77 height 16
drag, startPoint x: 363, startPoint y: 90, endPoint x: 333, endPoint y: 90, distance: 30.2
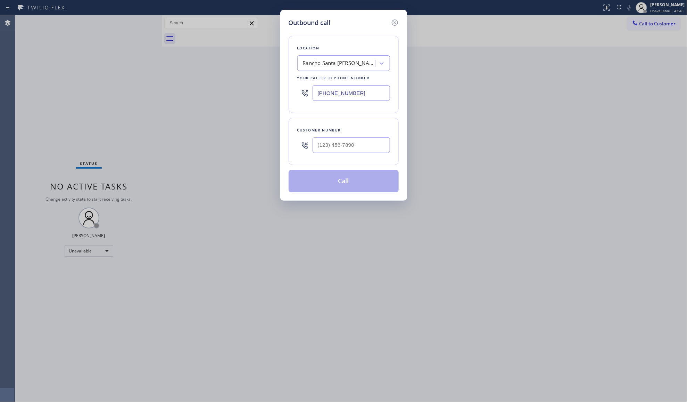
click at [333, 90] on input "[PHONE_NUMBER]" at bounding box center [351, 93] width 77 height 16
drag, startPoint x: 319, startPoint y: 98, endPoint x: 394, endPoint y: 98, distance: 75.4
click at [394, 97] on div "Location [GEOGRAPHIC_DATA][PERSON_NAME] Ge Monogram Repair Your caller id phone…" at bounding box center [344, 74] width 110 height 77
paste input "727) 472-5713"
type input "[PHONE_NUMBER]"
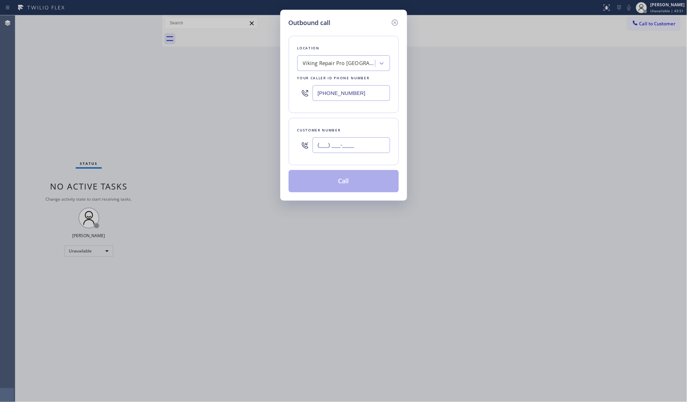
paste input "909) 693-6788"
click at [331, 148] on input "(___) ___-____" at bounding box center [351, 145] width 77 height 16
type input "[PHONE_NUMBER]"
drag, startPoint x: 341, startPoint y: 177, endPoint x: 345, endPoint y: 174, distance: 4.7
click at [342, 177] on button "Call" at bounding box center [344, 181] width 110 height 22
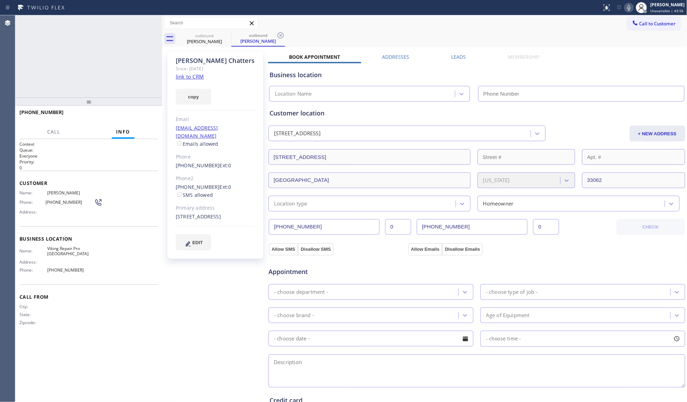
type input "[PHONE_NUMBER]"
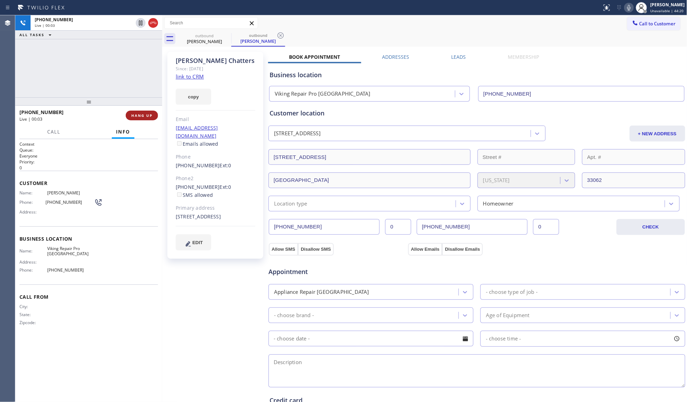
click at [146, 110] on button "HANG UP" at bounding box center [142, 115] width 32 height 10
click at [149, 115] on span "HANG UP" at bounding box center [141, 115] width 21 height 5
click at [151, 117] on span "COMPLETE" at bounding box center [141, 115] width 24 height 5
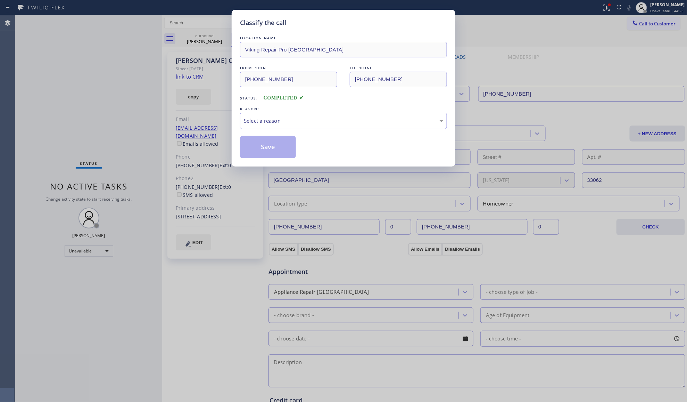
click at [154, 117] on div "Classify the call LOCATION NAME Viking Repair Pro [GEOGRAPHIC_DATA] FROM PHONE …" at bounding box center [343, 201] width 687 height 402
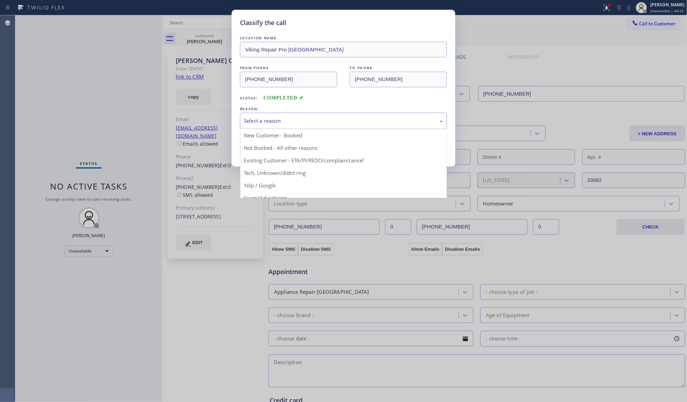
click at [253, 125] on div "Select a reason" at bounding box center [343, 121] width 199 height 8
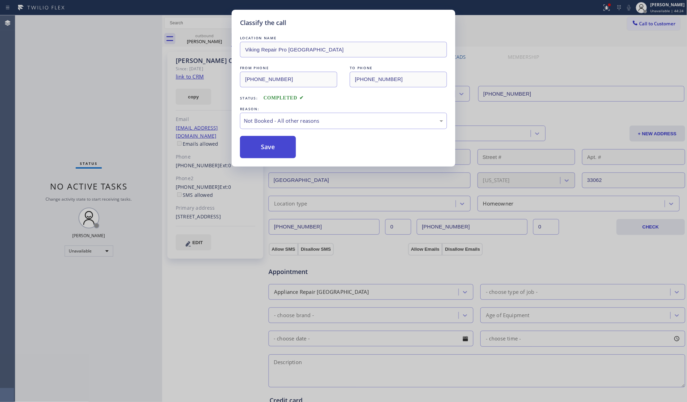
click at [257, 148] on button "Save" at bounding box center [268, 147] width 56 height 22
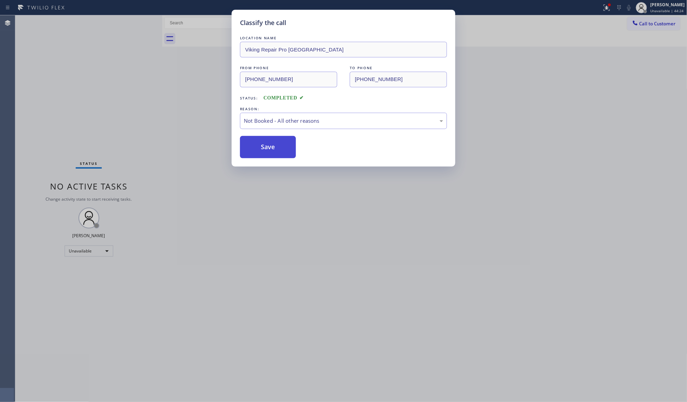
click at [257, 148] on button "Save" at bounding box center [268, 147] width 56 height 22
click at [257, 147] on button "Save" at bounding box center [268, 147] width 56 height 22
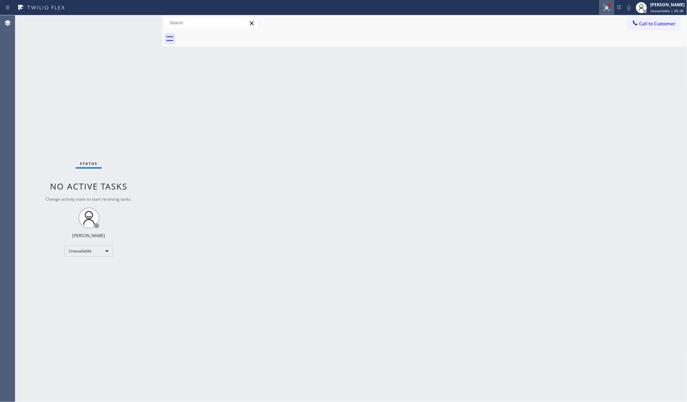
click at [611, 5] on div at bounding box center [609, 4] width 3 height 3
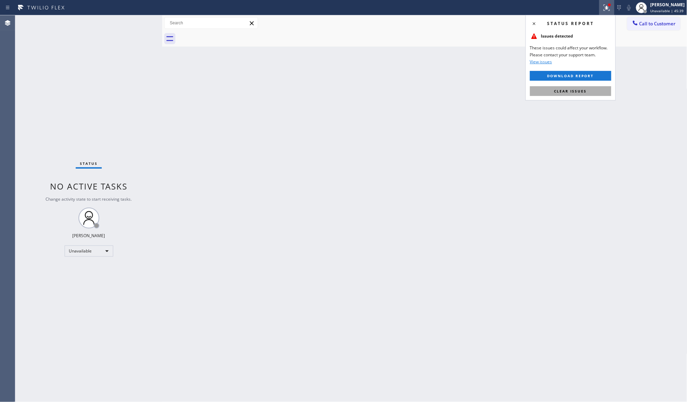
click at [597, 92] on button "Clear issues" at bounding box center [570, 91] width 81 height 10
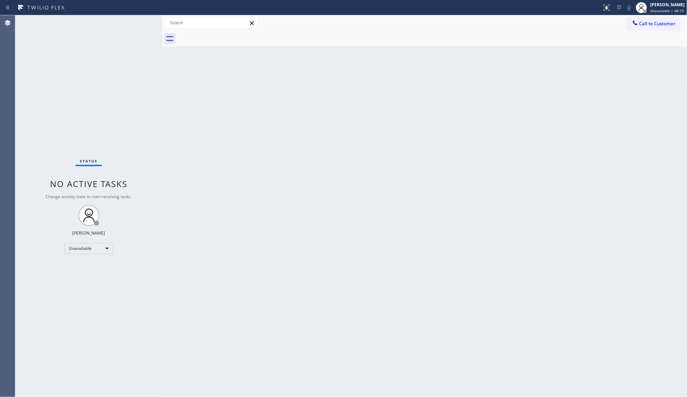
drag, startPoint x: 652, startPoint y: 28, endPoint x: 590, endPoint y: 26, distance: 61.9
click at [651, 28] on button "Call to Customer" at bounding box center [653, 23] width 53 height 13
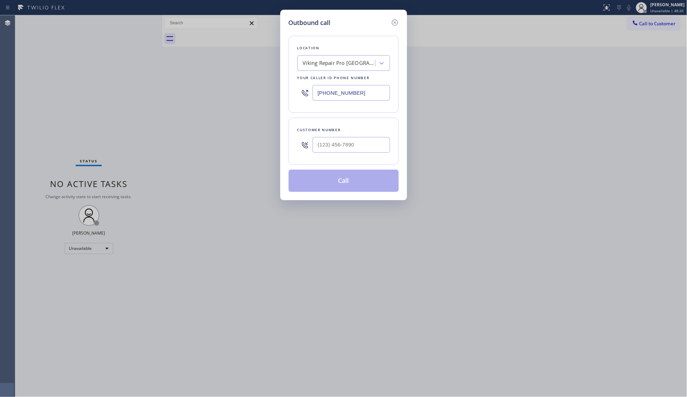
drag, startPoint x: 372, startPoint y: 96, endPoint x: 280, endPoint y: 96, distance: 92.4
click at [280, 96] on div "Outbound call Location Viking Repair Pro [GEOGRAPHIC_DATA] Your caller id phone…" at bounding box center [343, 105] width 127 height 191
paste input "877) 777-0796"
type input "[PHONE_NUMBER]"
paste input "text"
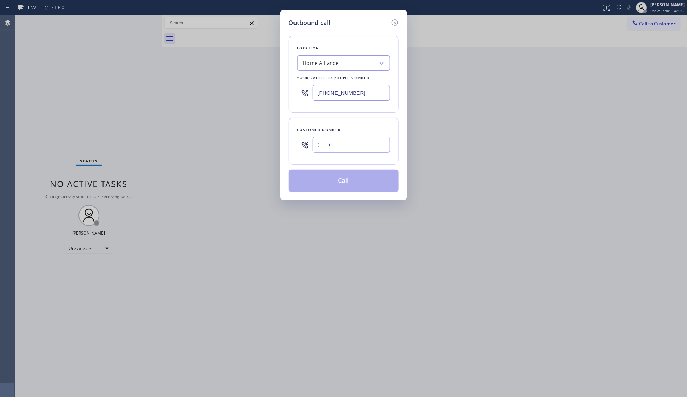
drag, startPoint x: 355, startPoint y: 146, endPoint x: 361, endPoint y: 145, distance: 5.7
click at [358, 146] on input "(___) ___-____" at bounding box center [351, 145] width 77 height 16
paste input "310) 625-7182"
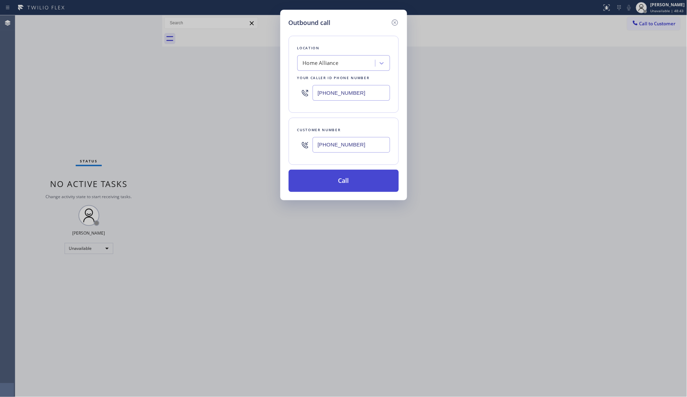
type input "[PHONE_NUMBER]"
drag, startPoint x: 318, startPoint y: 173, endPoint x: 322, endPoint y: 178, distance: 6.9
click at [320, 174] on button "Call" at bounding box center [344, 181] width 110 height 22
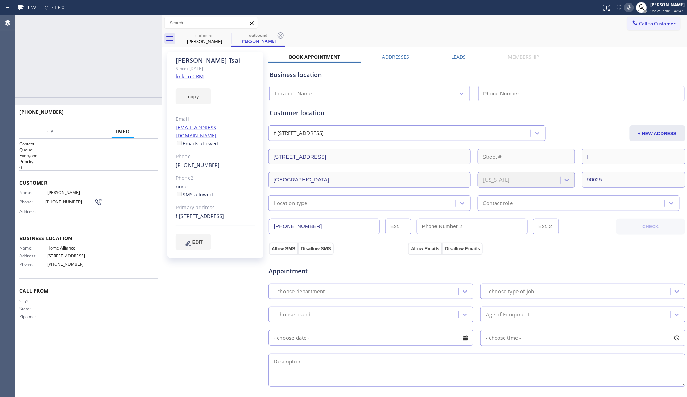
type input "[PHONE_NUMBER]"
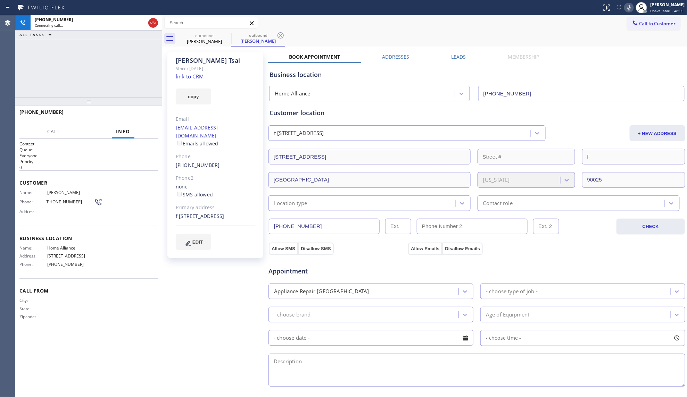
click at [281, 36] on icon at bounding box center [281, 35] width 8 height 8
click at [223, 35] on icon at bounding box center [227, 35] width 8 height 8
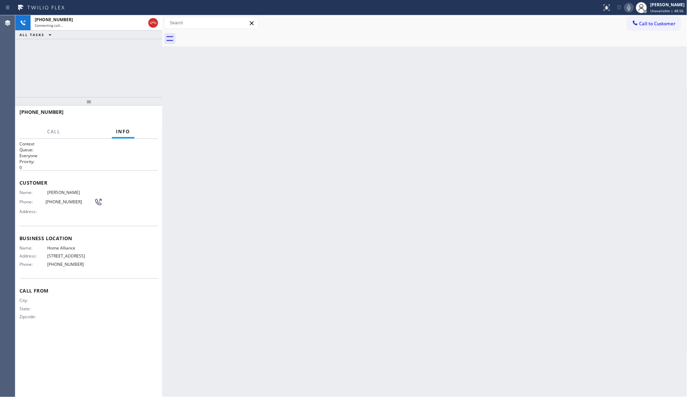
drag, startPoint x: 110, startPoint y: 56, endPoint x: 112, endPoint y: 60, distance: 3.6
click at [110, 59] on div "[PHONE_NUMBER] Connecting call… ALL TASKS ALL TASKS ACTIVE TASKS TASKS IN WRAP …" at bounding box center [88, 56] width 147 height 82
click at [152, 20] on icon at bounding box center [153, 23] width 8 height 8
drag, startPoint x: 353, startPoint y: 43, endPoint x: 362, endPoint y: 44, distance: 8.3
click at [359, 44] on div at bounding box center [433, 39] width 510 height 16
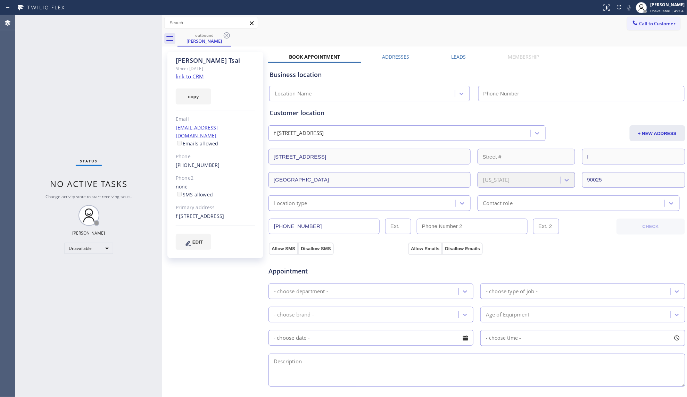
type input "[PHONE_NUMBER]"
click at [231, 35] on div "outbound [PERSON_NAME]" at bounding box center [433, 39] width 510 height 16
click at [227, 34] on icon at bounding box center [227, 35] width 8 height 8
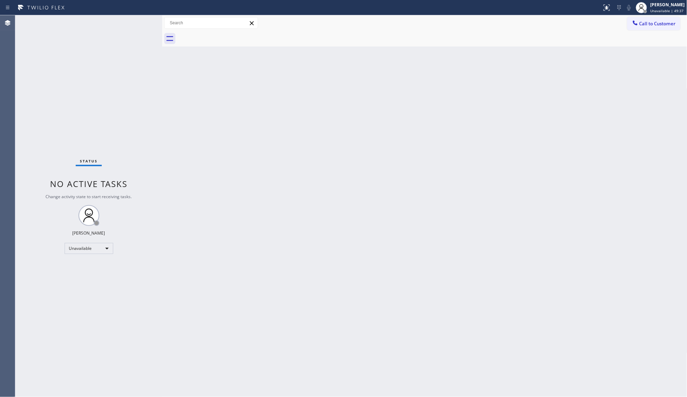
drag, startPoint x: 650, startPoint y: 25, endPoint x: 567, endPoint y: 47, distance: 85.8
click at [645, 26] on span "Call to Customer" at bounding box center [658, 23] width 36 height 6
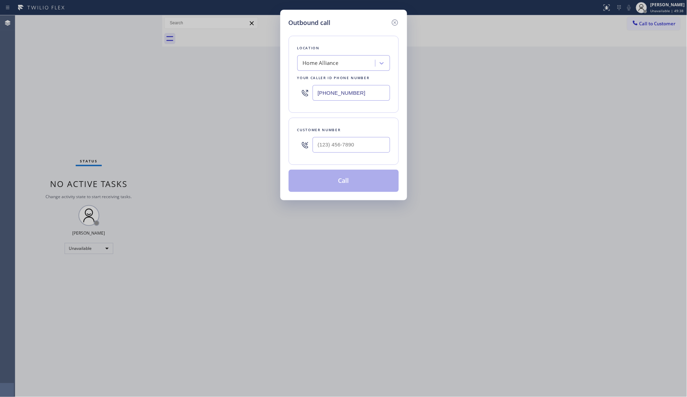
drag, startPoint x: 383, startPoint y: 89, endPoint x: 297, endPoint y: 92, distance: 86.2
click at [297, 92] on div "Location Home Alliance Your caller id phone number [PHONE_NUMBER]" at bounding box center [344, 74] width 110 height 77
paste input "33) 692-2271"
type input "[PHONE_NUMBER]"
drag, startPoint x: 347, startPoint y: 155, endPoint x: 352, endPoint y: 152, distance: 5.6
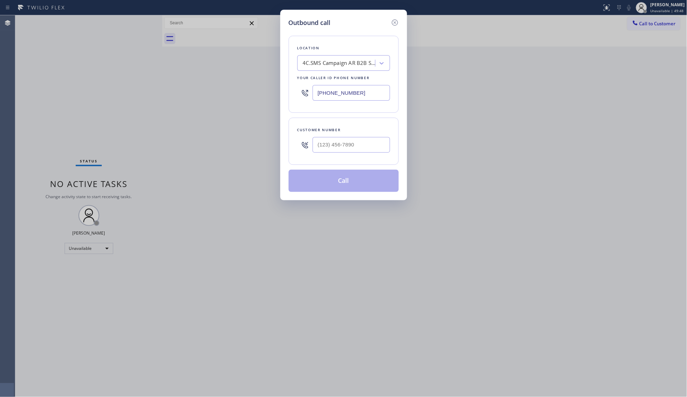
click at [350, 153] on div at bounding box center [351, 145] width 77 height 23
click at [362, 148] on input "(___) ___-____" at bounding box center [351, 145] width 77 height 16
paste input "310) 963-2429"
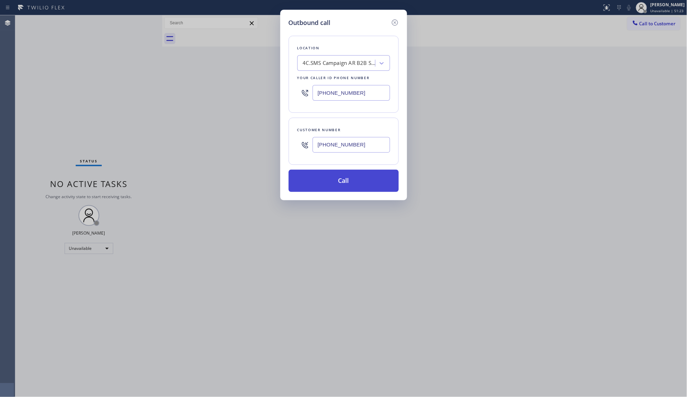
type input "[PHONE_NUMBER]"
click at [339, 181] on button "Call" at bounding box center [344, 181] width 110 height 22
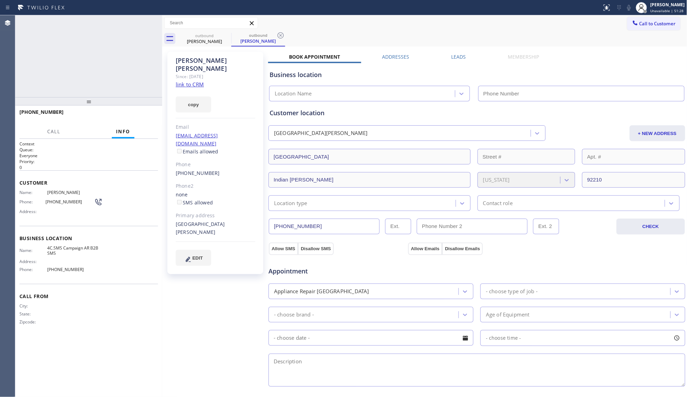
type input "[PHONE_NUMBER]"
drag, startPoint x: 466, startPoint y: 33, endPoint x: 352, endPoint y: 32, distance: 114.3
click at [459, 33] on div "outbound [PERSON_NAME] outbound [PERSON_NAME]" at bounding box center [433, 39] width 510 height 16
drag, startPoint x: 277, startPoint y: 38, endPoint x: 281, endPoint y: 38, distance: 4.5
click at [277, 38] on icon at bounding box center [281, 35] width 8 height 8
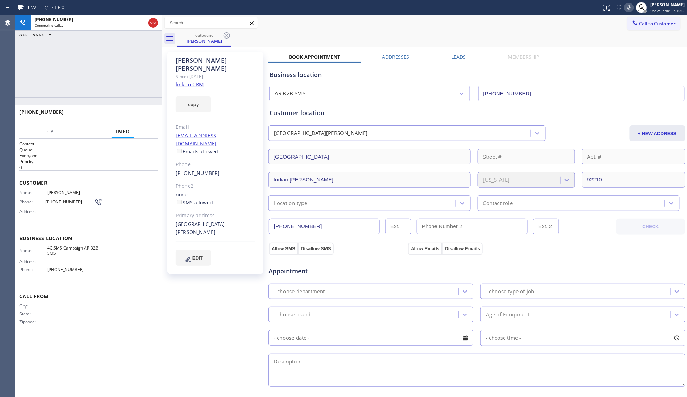
click at [354, 31] on div "outbound [PERSON_NAME]" at bounding box center [433, 39] width 510 height 16
click at [153, 19] on icon at bounding box center [153, 23] width 8 height 8
click at [146, 22] on div "[PHONE_NUMBER]" at bounding box center [90, 20] width 111 height 6
click at [159, 24] on div "[PHONE_NUMBER] Connecting call…" at bounding box center [95, 22] width 129 height 15
drag, startPoint x: 159, startPoint y: 24, endPoint x: 159, endPoint y: 28, distance: 4.2
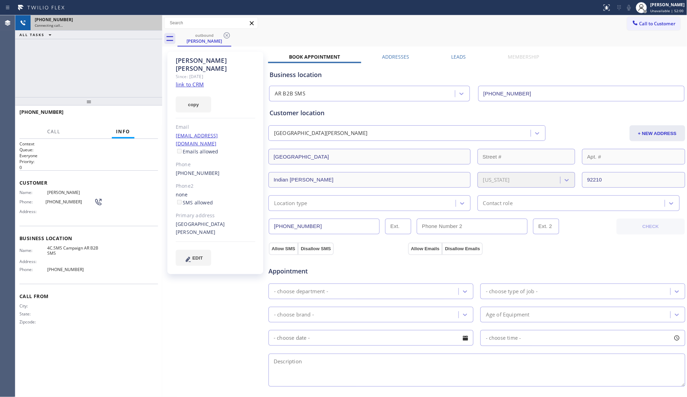
click at [159, 25] on div "[PHONE_NUMBER] Connecting call…" at bounding box center [95, 22] width 129 height 15
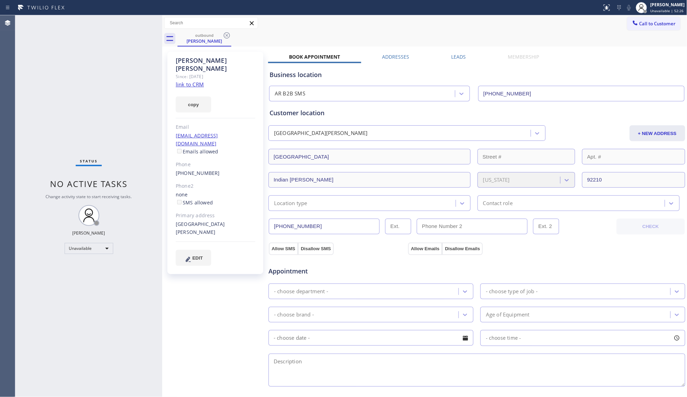
click at [225, 35] on icon at bounding box center [227, 35] width 8 height 8
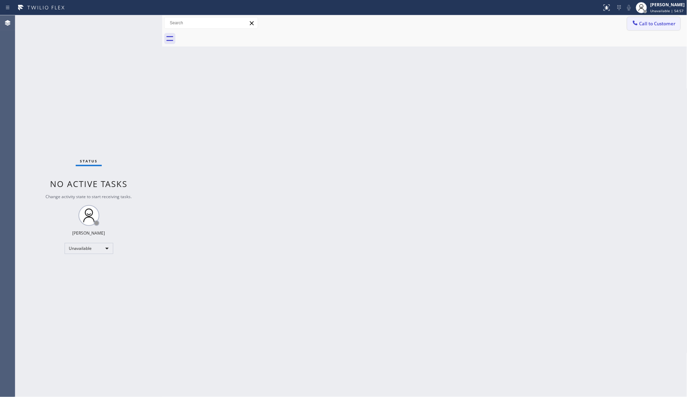
click at [652, 26] on span "Call to Customer" at bounding box center [658, 23] width 36 height 6
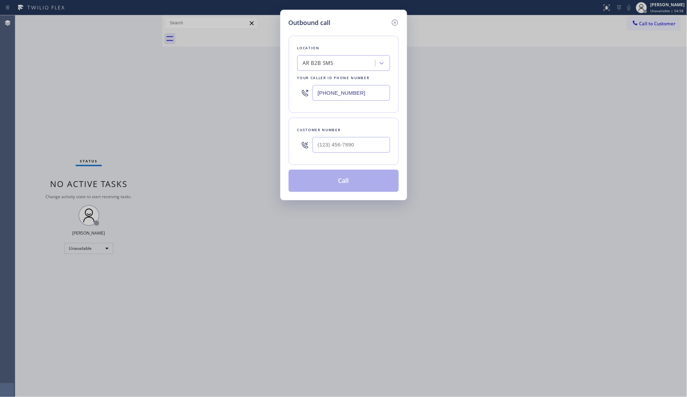
drag, startPoint x: 375, startPoint y: 92, endPoint x: 302, endPoint y: 97, distance: 73.1
click at [304, 99] on div "[PHONE_NUMBER]" at bounding box center [343, 93] width 93 height 23
paste input "58) 757-7725"
type input "[PHONE_NUMBER]"
drag, startPoint x: 346, startPoint y: 136, endPoint x: 353, endPoint y: 139, distance: 8.2
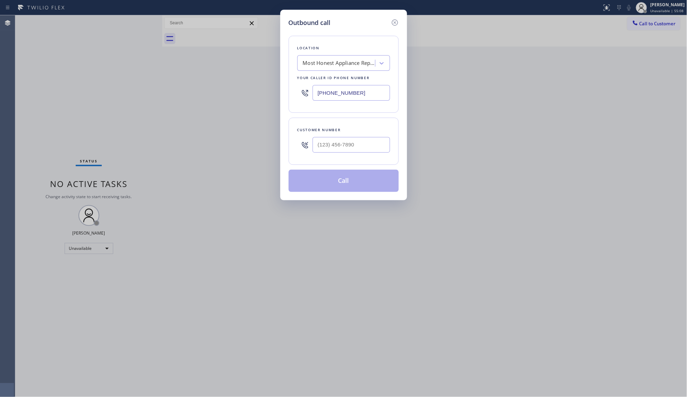
click at [347, 138] on div at bounding box center [351, 145] width 77 height 23
click at [356, 145] on input "(___) ___-____" at bounding box center [351, 145] width 77 height 16
paste input "858) 945-3216"
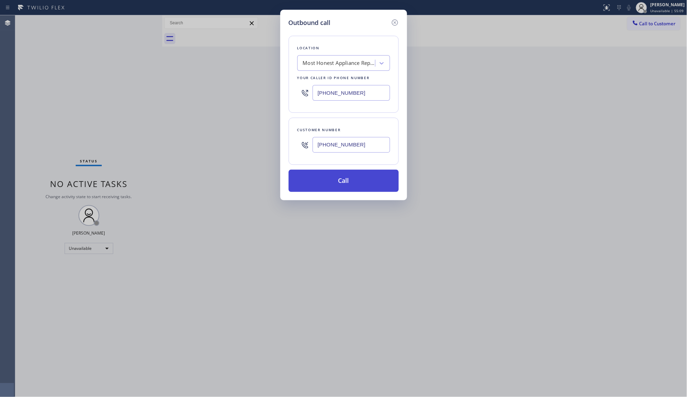
type input "[PHONE_NUMBER]"
drag, startPoint x: 341, startPoint y: 183, endPoint x: 348, endPoint y: 175, distance: 10.6
click at [342, 182] on button "Call" at bounding box center [344, 181] width 110 height 22
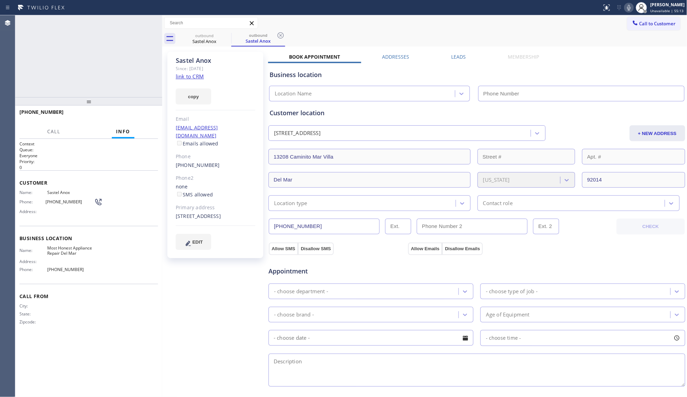
type input "[PHONE_NUMBER]"
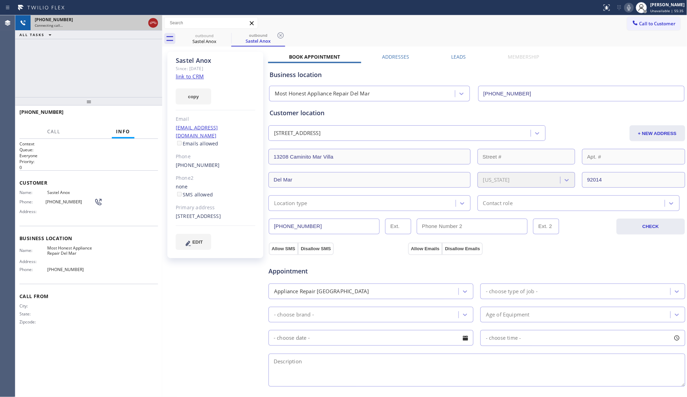
click at [155, 24] on icon at bounding box center [153, 23] width 8 height 8
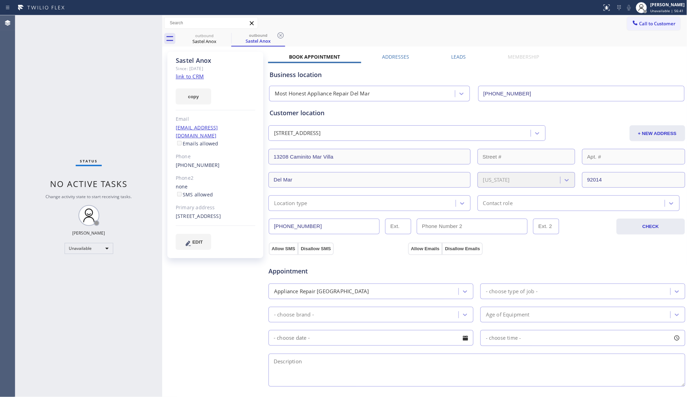
click at [145, 116] on div "Status No active tasks Change activity state to start receiving tasks. [PERSON_…" at bounding box center [88, 206] width 147 height 382
drag, startPoint x: 210, startPoint y: 39, endPoint x: 225, endPoint y: 38, distance: 15.4
click at [219, 39] on div "Sastel Anox" at bounding box center [204, 41] width 52 height 6
drag, startPoint x: 233, startPoint y: 37, endPoint x: 229, endPoint y: 35, distance: 5.2
click at [233, 36] on div "outbound" at bounding box center [258, 35] width 52 height 5
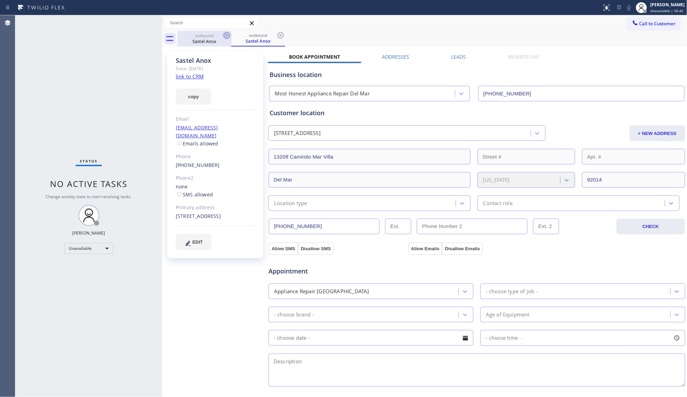
click at [227, 35] on icon at bounding box center [227, 35] width 6 height 6
click at [278, 35] on icon at bounding box center [281, 35] width 6 height 6
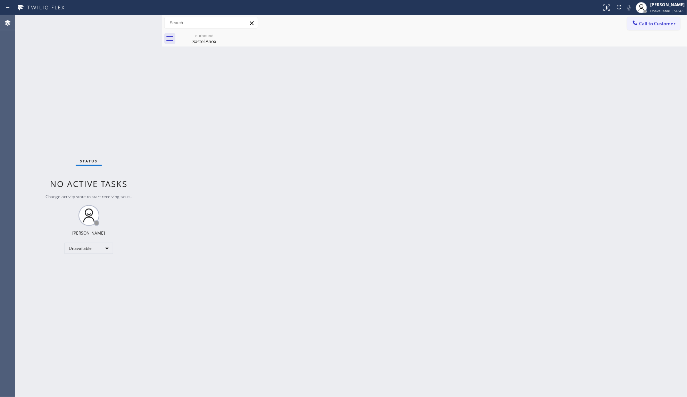
click at [0, 0] on icon at bounding box center [0, 0] width 0 height 0
click at [202, 39] on div "Sastel Anox" at bounding box center [204, 41] width 52 height 6
click at [641, 22] on span "Call to Customer" at bounding box center [658, 23] width 36 height 6
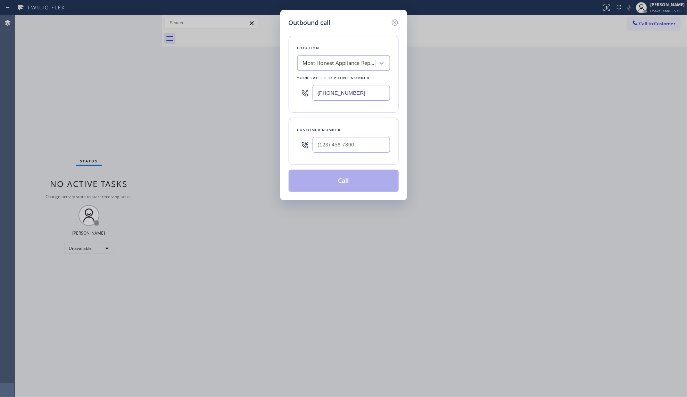
drag, startPoint x: 368, startPoint y: 92, endPoint x: 333, endPoint y: 94, distance: 35.1
click at [312, 102] on div "[PHONE_NUMBER]" at bounding box center [343, 93] width 93 height 23
paste input "442) 227-3120"
paste input "text"
type input "[PHONE_NUMBER]"
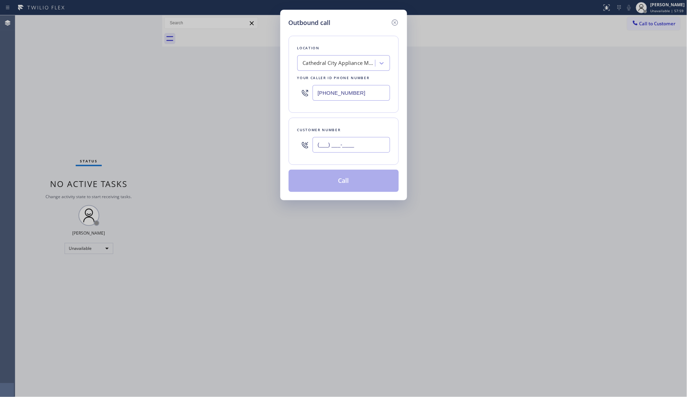
click at [378, 146] on input "(___) ___-____" at bounding box center [351, 145] width 77 height 16
paste input "323) 712-3415"
type input "[PHONE_NUMBER]"
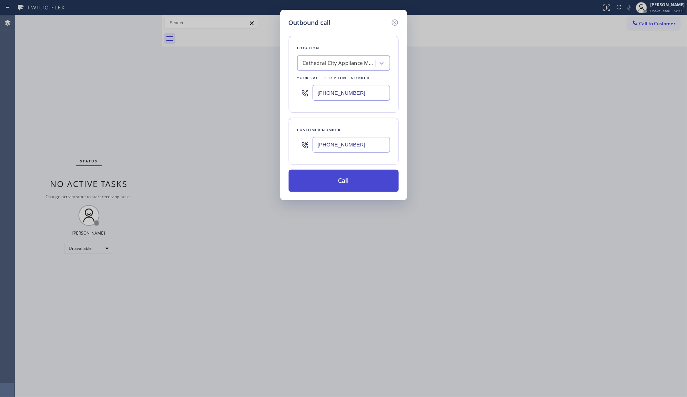
click at [354, 177] on button "Call" at bounding box center [344, 181] width 110 height 22
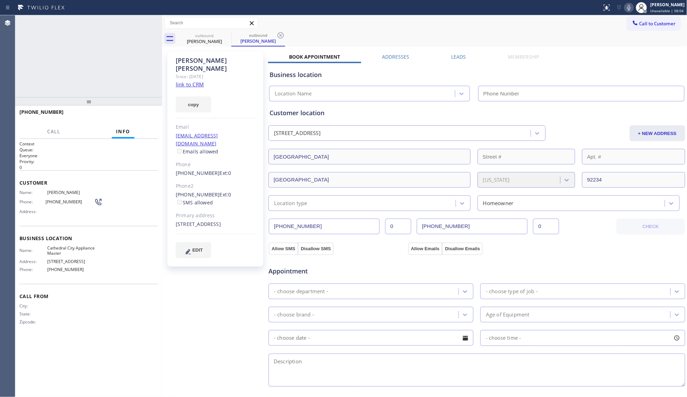
type input "[PHONE_NUMBER]"
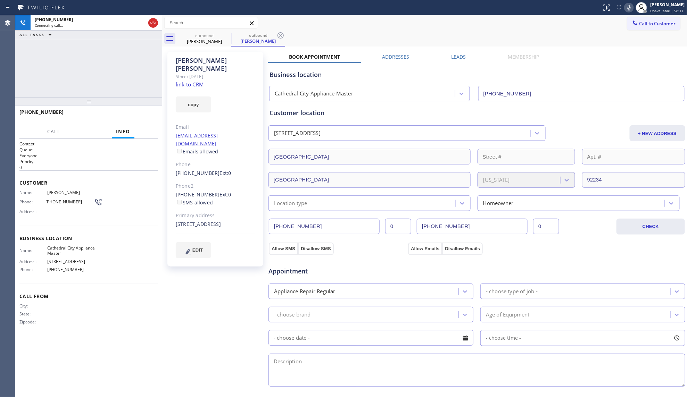
drag, startPoint x: 409, startPoint y: 31, endPoint x: 377, endPoint y: 42, distance: 34.2
click at [394, 37] on div "outbound [PERSON_NAME] outbound [PERSON_NAME]" at bounding box center [433, 39] width 510 height 16
click at [280, 35] on icon at bounding box center [281, 35] width 6 height 6
drag, startPoint x: 149, startPoint y: 24, endPoint x: 167, endPoint y: 24, distance: 17.7
click at [149, 24] on icon at bounding box center [153, 23] width 8 height 8
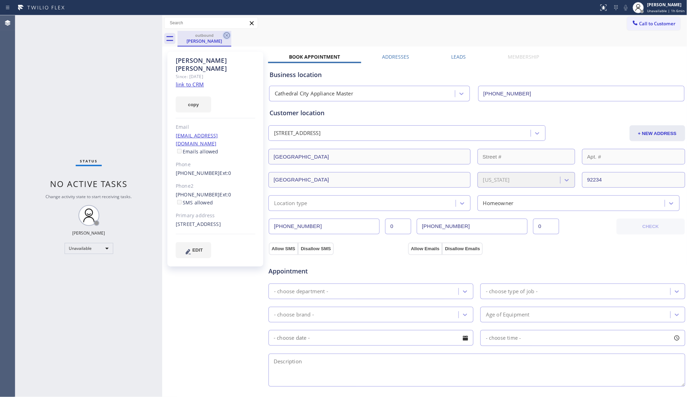
click at [227, 35] on icon at bounding box center [227, 35] width 8 height 8
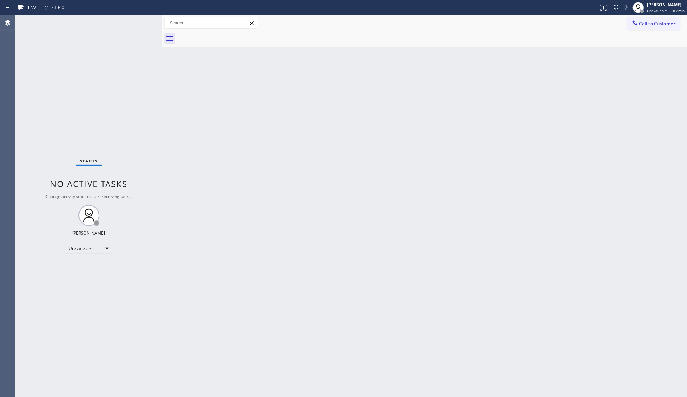
drag, startPoint x: 360, startPoint y: 117, endPoint x: 371, endPoint y: 118, distance: 10.9
click at [361, 116] on div "Back to Dashboard Change Sender ID Customers Technicians Select a contact Outbo…" at bounding box center [424, 206] width 525 height 382
click at [644, 23] on span "Call to Customer" at bounding box center [658, 23] width 36 height 6
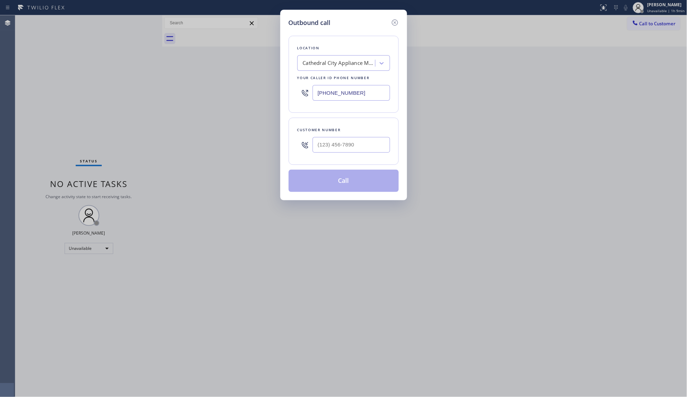
drag, startPoint x: 366, startPoint y: 91, endPoint x: 307, endPoint y: 78, distance: 59.8
click at [264, 92] on div "Outbound call Location [GEOGRAPHIC_DATA] Appliance Master Your caller id phone …" at bounding box center [343, 198] width 687 height 397
paste input "15) 366-3233"
type input "[PHONE_NUMBER]"
click at [352, 142] on input "(___) ___-____" at bounding box center [351, 145] width 77 height 16
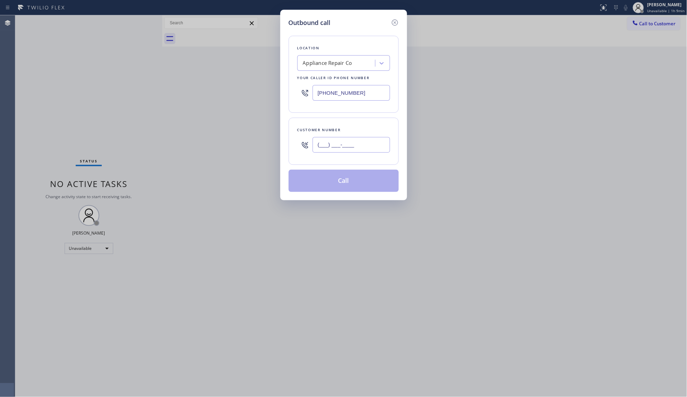
paste input "415) 317-3350"
type input "[PHONE_NUMBER]"
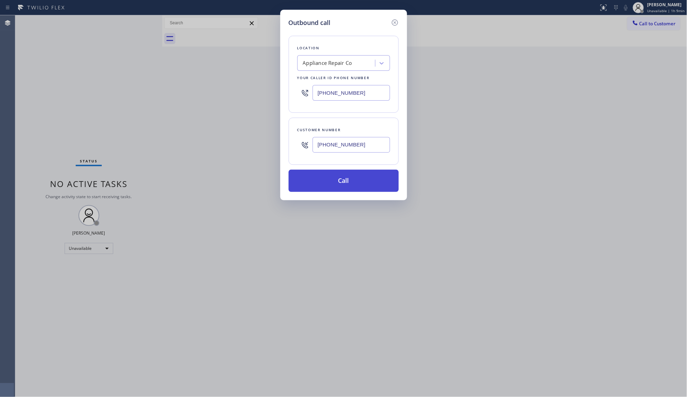
click at [352, 179] on button "Call" at bounding box center [344, 181] width 110 height 22
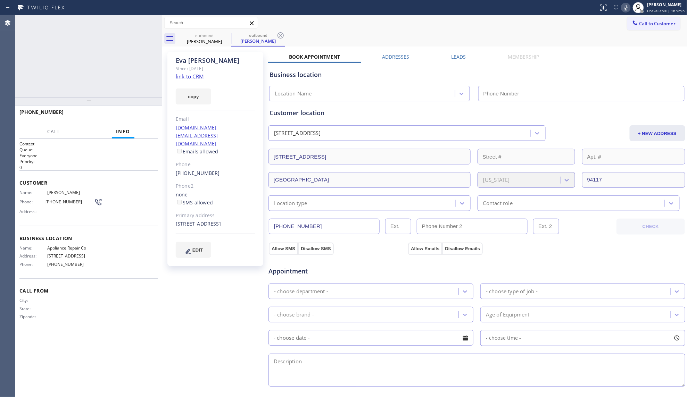
type input "[PHONE_NUMBER]"
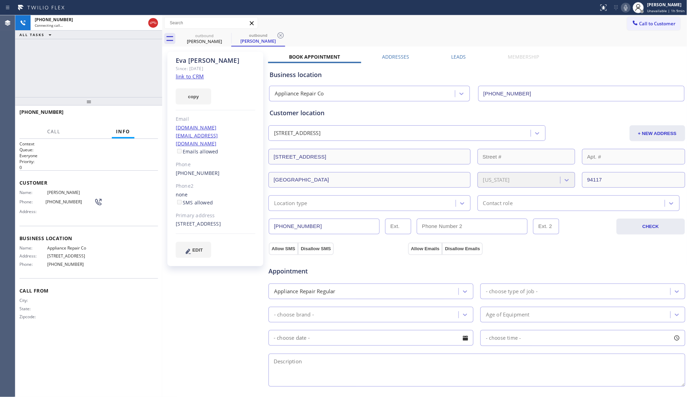
click at [280, 36] on icon at bounding box center [281, 35] width 8 height 8
drag, startPoint x: 478, startPoint y: 34, endPoint x: 471, endPoint y: 31, distance: 7.3
click at [476, 33] on div "outbound [PERSON_NAME]" at bounding box center [433, 39] width 510 height 16
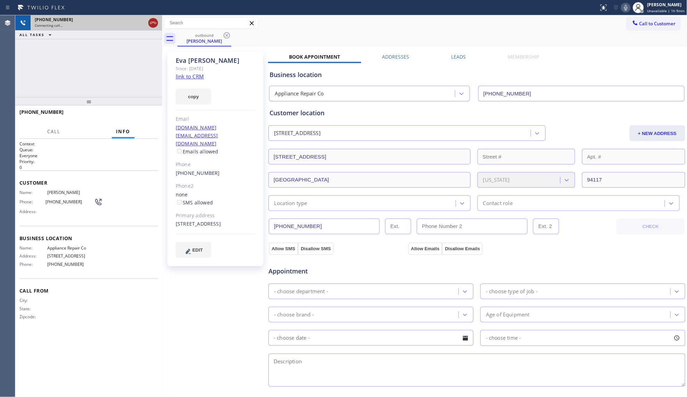
click at [154, 23] on icon at bounding box center [153, 23] width 8 height 8
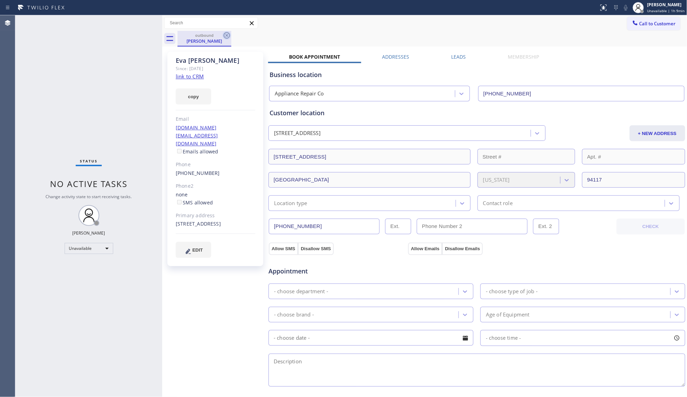
click at [223, 34] on icon at bounding box center [227, 35] width 8 height 8
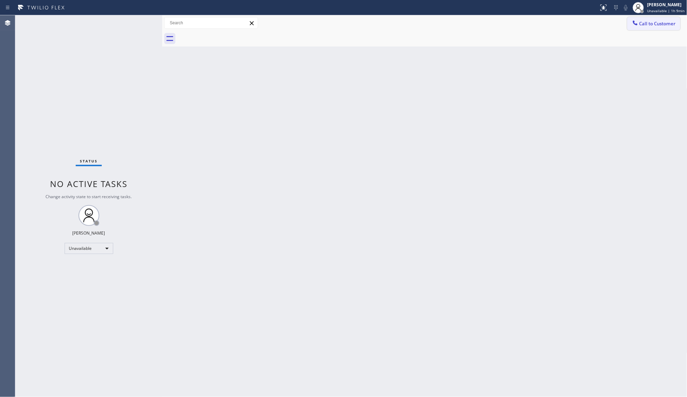
click at [641, 20] on span "Call to Customer" at bounding box center [658, 23] width 36 height 6
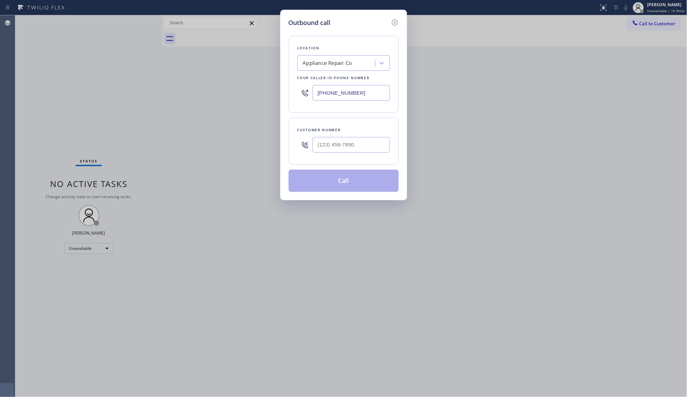
drag, startPoint x: 363, startPoint y: 94, endPoint x: 293, endPoint y: 90, distance: 71.0
click at [293, 91] on div "Location Appliance Repair Co Your caller id phone number [PHONE_NUMBER]" at bounding box center [344, 74] width 110 height 77
paste input "248) 671-6118"
type input "[PHONE_NUMBER]"
click at [380, 149] on input "(___) ___-____" at bounding box center [351, 145] width 77 height 16
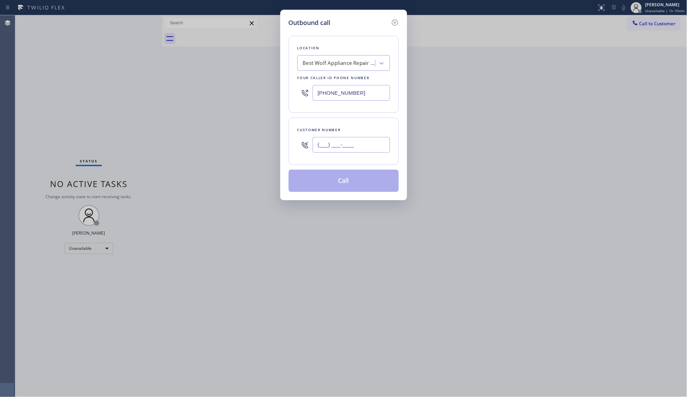
paste input "734) 371-2592"
type input "[PHONE_NUMBER]"
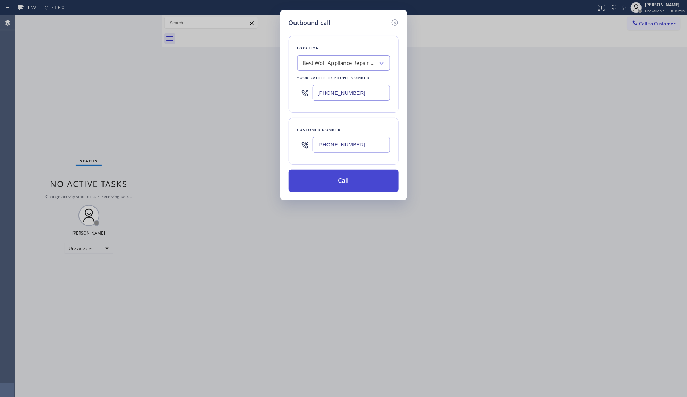
click at [352, 177] on button "Call" at bounding box center [344, 181] width 110 height 22
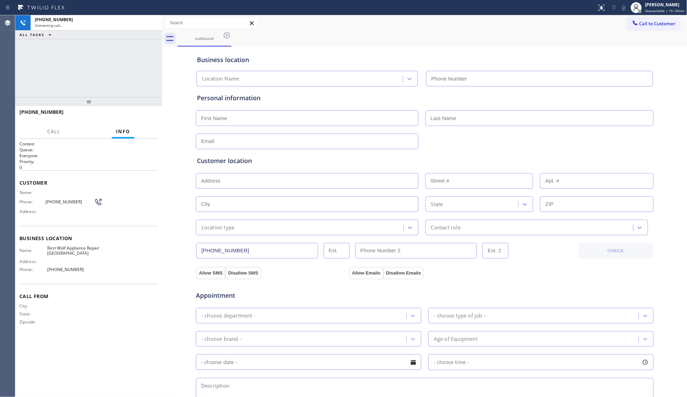
type input "[PHONE_NUMBER]"
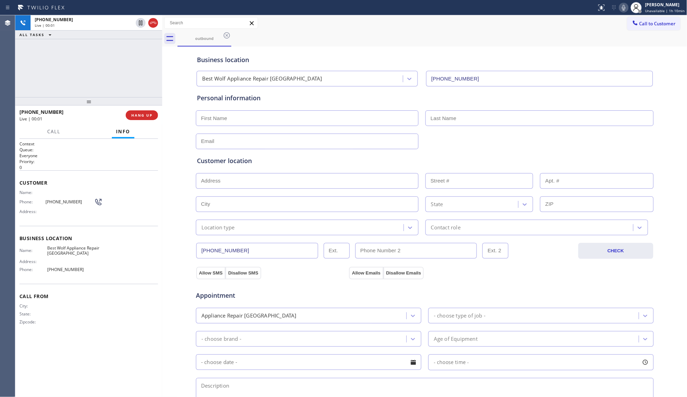
click at [149, 108] on div "[PHONE_NUMBER] Live | 00:01 HANG UP" at bounding box center [88, 115] width 139 height 18
click at [143, 113] on button "HANG UP" at bounding box center [142, 115] width 32 height 10
click at [142, 113] on button "HANG UP" at bounding box center [142, 115] width 32 height 10
click at [142, 112] on button "COMPLETE" at bounding box center [140, 115] width 35 height 10
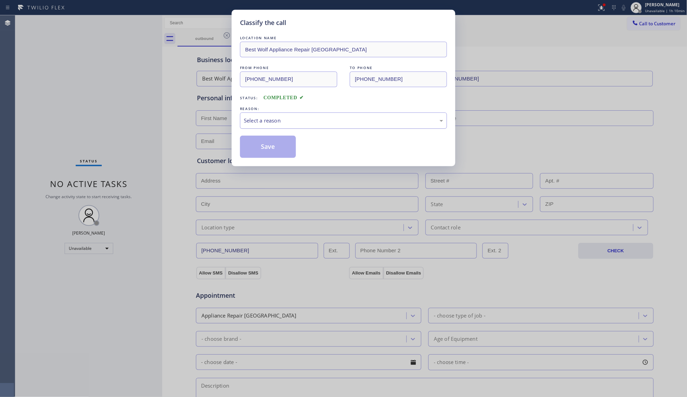
click at [304, 120] on div "Select a reason" at bounding box center [343, 121] width 199 height 8
click at [267, 143] on button "Save" at bounding box center [268, 147] width 56 height 22
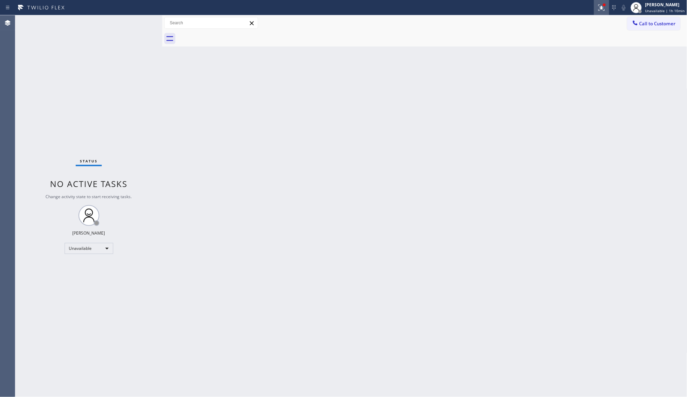
click at [600, 8] on icon at bounding box center [602, 7] width 8 height 8
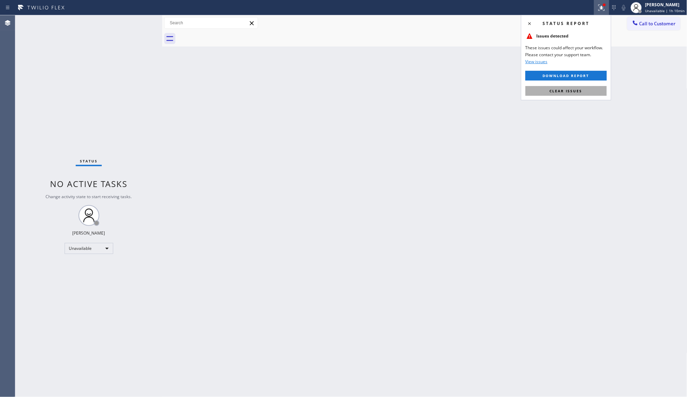
click at [582, 95] on button "Clear issues" at bounding box center [566, 91] width 81 height 10
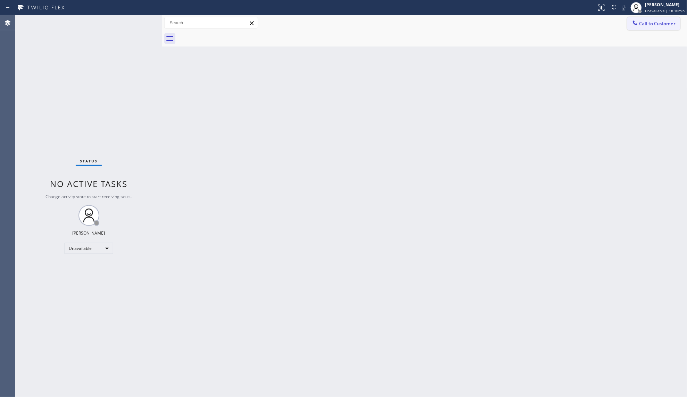
click at [638, 23] on icon at bounding box center [635, 22] width 7 height 7
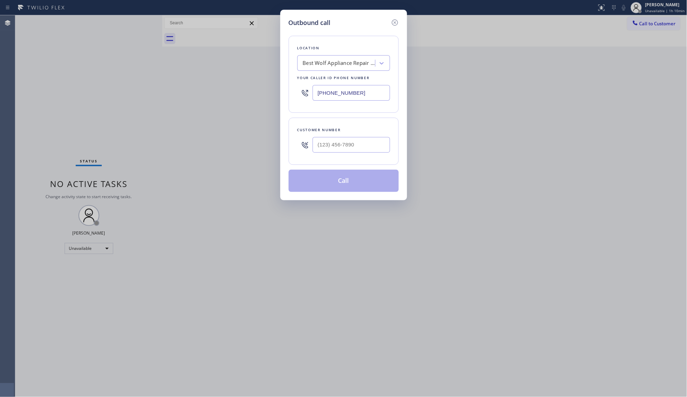
drag, startPoint x: 367, startPoint y: 97, endPoint x: 297, endPoint y: 96, distance: 69.8
click at [298, 96] on div "[PHONE_NUMBER]" at bounding box center [343, 93] width 93 height 23
paste input "480) 725-304"
type input "[PHONE_NUMBER]"
click at [384, 145] on input "(___) ___-____" at bounding box center [351, 145] width 77 height 16
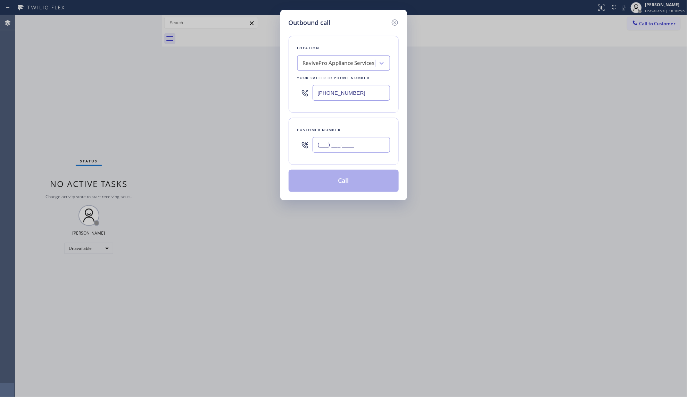
paste
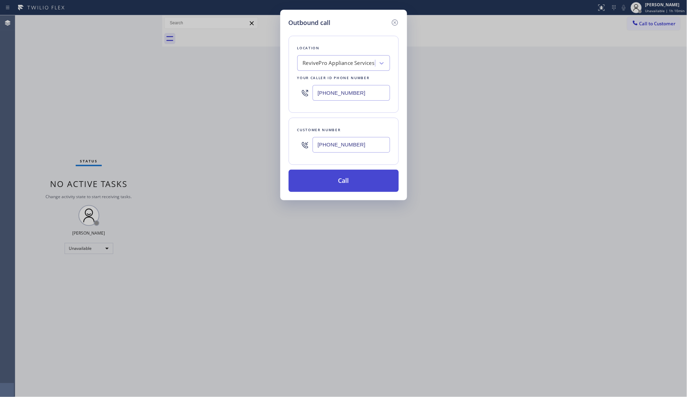
type input "[PHONE_NUMBER]"
click at [347, 175] on button "Call" at bounding box center [344, 181] width 110 height 22
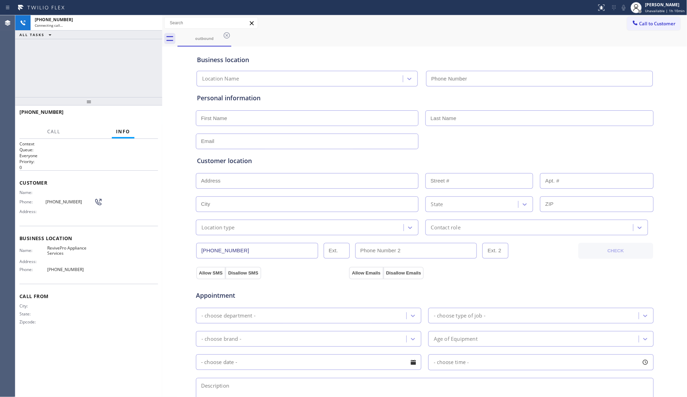
type input "[PHONE_NUMBER]"
click at [350, 46] on div "Business location RevivePro Appliance Services [PHONE_NUMBER]" at bounding box center [425, 66] width 459 height 41
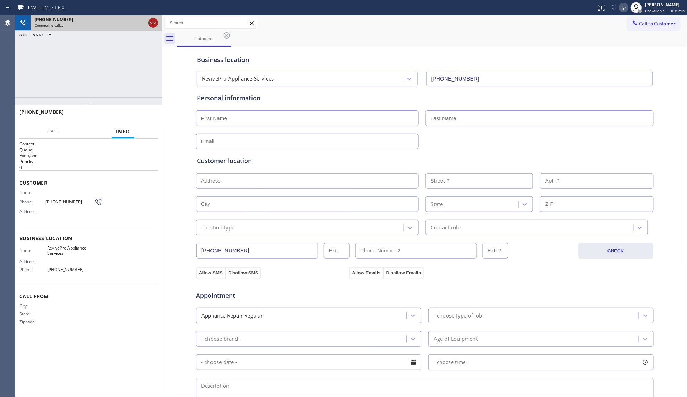
click at [155, 24] on icon at bounding box center [153, 23] width 6 height 2
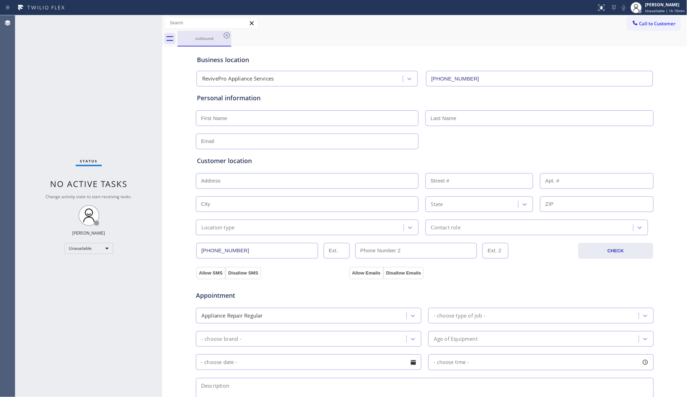
click at [221, 38] on div "outbound" at bounding box center [204, 38] width 52 height 5
click at [224, 36] on icon at bounding box center [227, 35] width 6 height 6
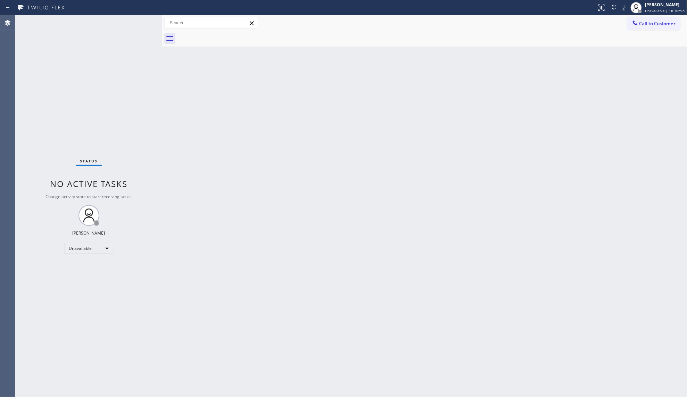
drag, startPoint x: 637, startPoint y: 24, endPoint x: 593, endPoint y: 24, distance: 43.8
click at [637, 24] on icon at bounding box center [635, 22] width 5 height 5
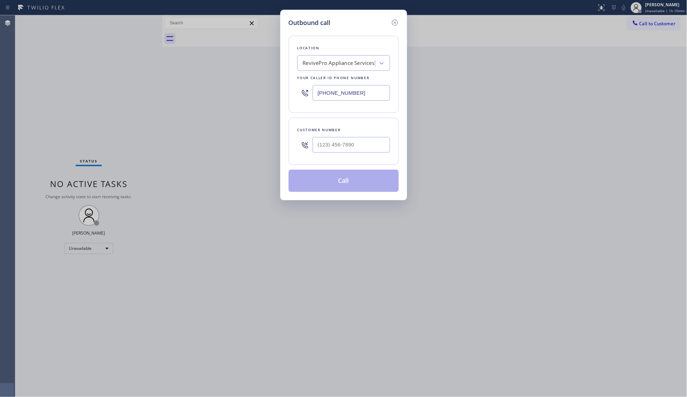
drag, startPoint x: 361, startPoint y: 89, endPoint x: 360, endPoint y: 93, distance: 4.4
click at [360, 90] on input "[PHONE_NUMBER]" at bounding box center [351, 93] width 77 height 16
drag, startPoint x: 360, startPoint y: 93, endPoint x: 305, endPoint y: 93, distance: 54.9
click at [305, 93] on div "[PHONE_NUMBER]" at bounding box center [343, 93] width 93 height 23
type input "[PHONE_NUMBER]"
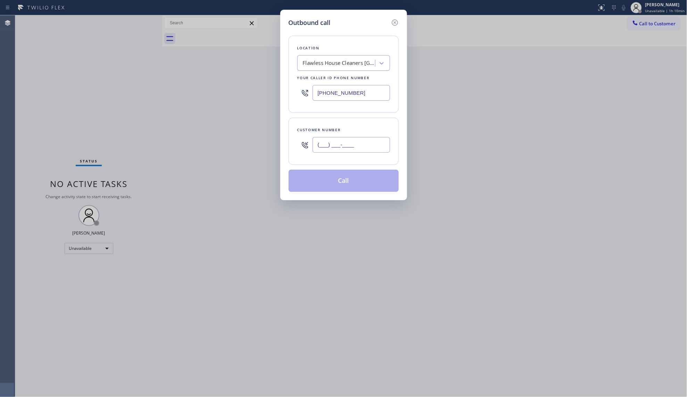
click at [365, 147] on input "(___) ___-____" at bounding box center [351, 145] width 77 height 16
type input "[PHONE_NUMBER]"
click at [356, 175] on button "Call" at bounding box center [344, 181] width 110 height 22
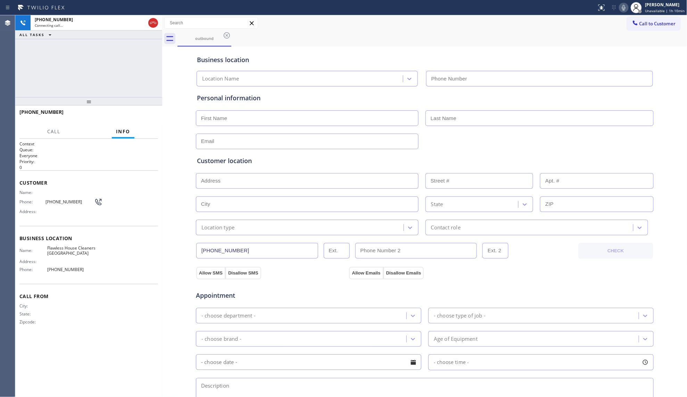
type input "[PHONE_NUMBER]"
click at [139, 113] on span "HANG UP" at bounding box center [141, 115] width 21 height 5
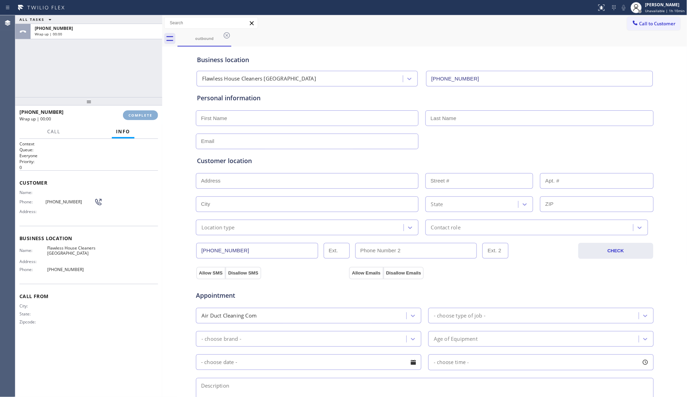
click at [139, 113] on span "COMPLETE" at bounding box center [141, 115] width 24 height 5
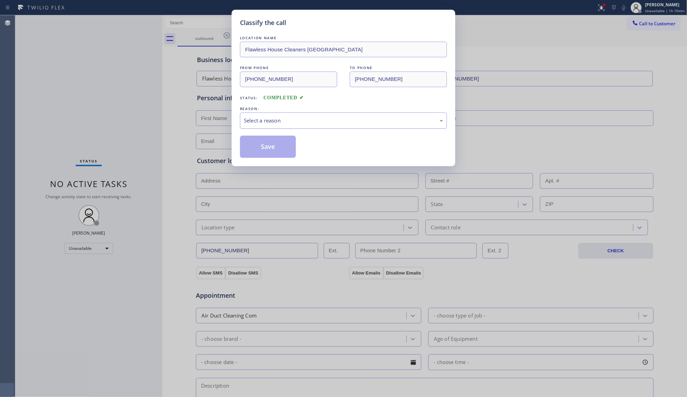
click at [272, 119] on div "Select a reason" at bounding box center [343, 121] width 199 height 8
click at [256, 150] on button "Save" at bounding box center [268, 147] width 56 height 22
drag, startPoint x: 256, startPoint y: 150, endPoint x: 256, endPoint y: 145, distance: 5.2
click at [256, 150] on button "Save" at bounding box center [268, 147] width 56 height 22
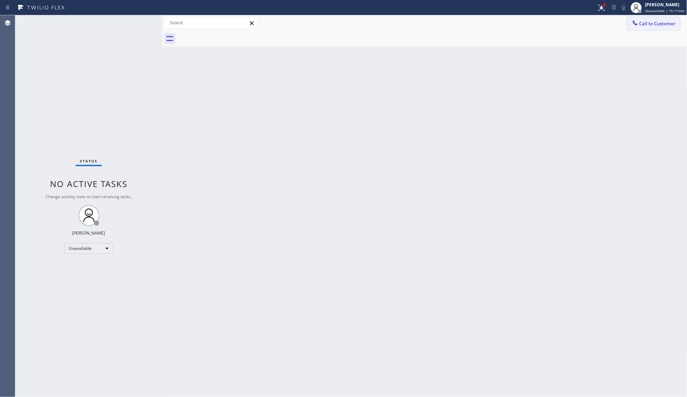
click at [640, 25] on span "Call to Customer" at bounding box center [658, 23] width 36 height 6
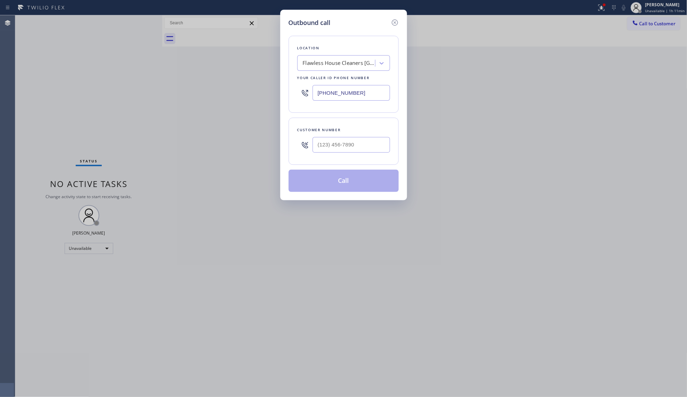
drag, startPoint x: 375, startPoint y: 92, endPoint x: 281, endPoint y: 112, distance: 95.5
click at [273, 112] on div "Outbound call Location Flawless House Cleaners [GEOGRAPHIC_DATA] Your caller id…" at bounding box center [343, 198] width 687 height 397
type input "[PHONE_NUMBER]"
click at [376, 153] on input "(___) ___-____" at bounding box center [351, 145] width 77 height 16
type input "[PHONE_NUMBER]"
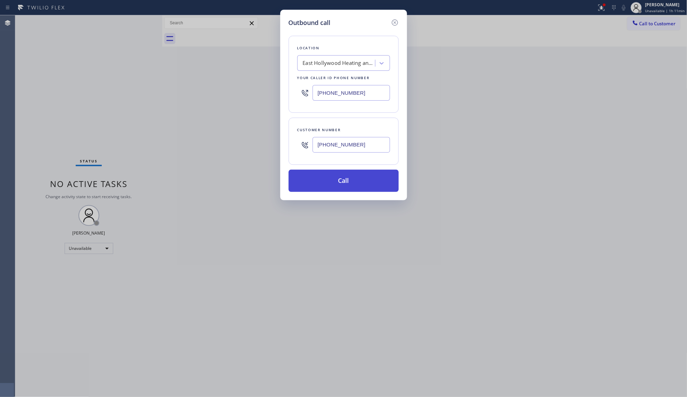
click at [366, 183] on button "Call" at bounding box center [344, 181] width 110 height 22
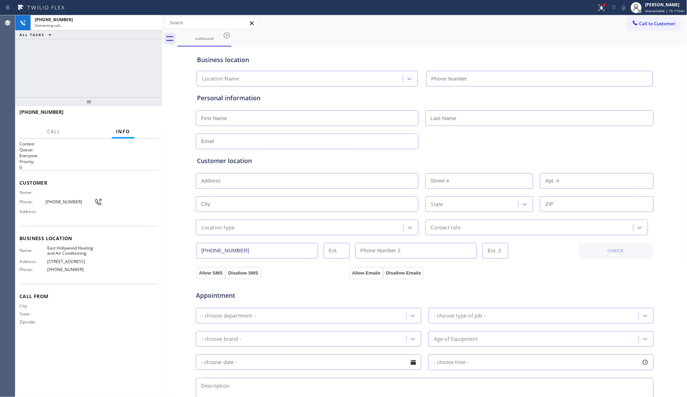
type input "[PHONE_NUMBER]"
click at [492, 54] on div "Business location [GEOGRAPHIC_DATA] Heating and Air Conditioning [PHONE_NUMBER]" at bounding box center [425, 67] width 459 height 38
click at [609, 11] on div at bounding box center [601, 7] width 15 height 8
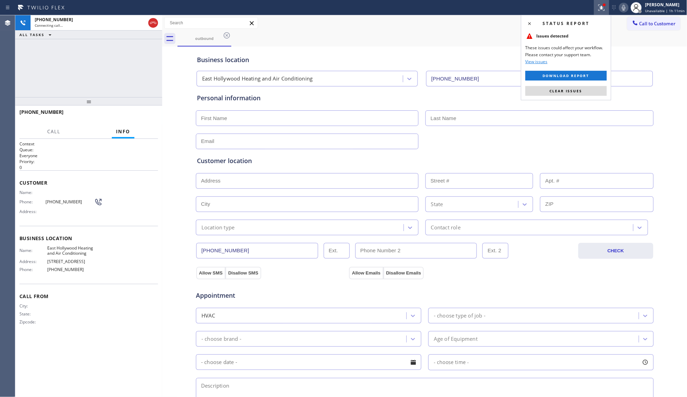
click at [574, 97] on div "Status report Issues detected These issues could affect your workflow. Please c…" at bounding box center [566, 57] width 90 height 85
click at [572, 95] on button "Clear issues" at bounding box center [566, 91] width 81 height 10
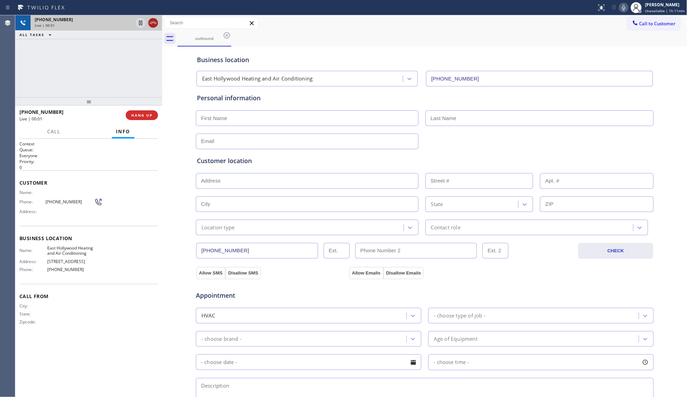
click at [155, 24] on icon at bounding box center [153, 23] width 8 height 8
click at [148, 118] on button "HANG UP" at bounding box center [142, 115] width 32 height 10
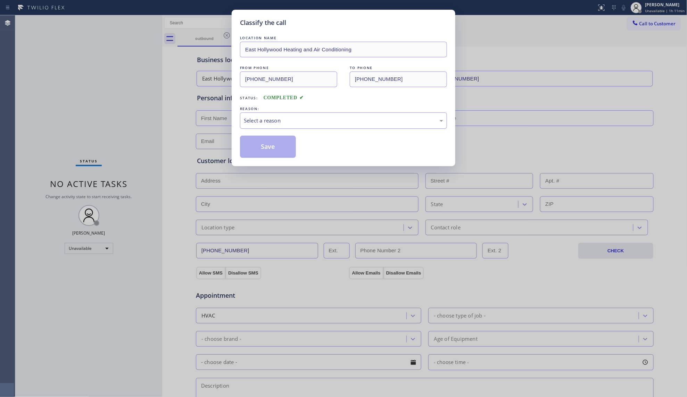
click at [264, 124] on div "Select a reason" at bounding box center [343, 121] width 199 height 8
click at [267, 146] on button "Save" at bounding box center [268, 147] width 56 height 22
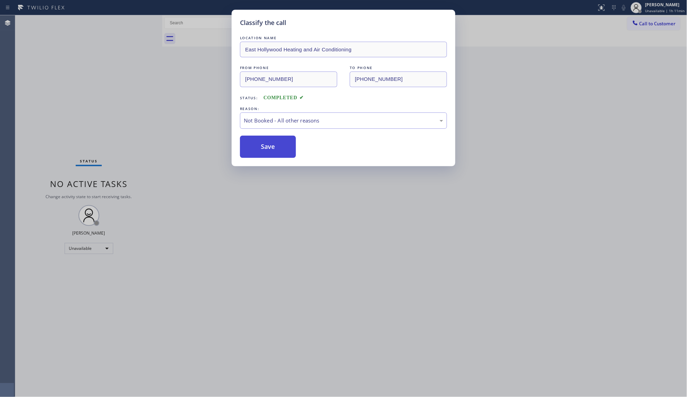
click at [266, 154] on button "Save" at bounding box center [268, 147] width 56 height 22
drag, startPoint x: 638, startPoint y: 24, endPoint x: 633, endPoint y: 26, distance: 6.2
click at [638, 23] on div "Classify the call LOCATION NAME [GEOGRAPHIC_DATA] Heating and Air Conditioning …" at bounding box center [343, 198] width 687 height 397
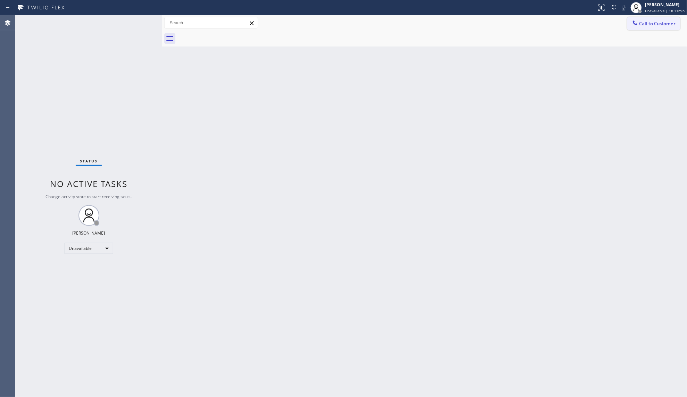
click at [634, 28] on button "Call to Customer" at bounding box center [653, 23] width 53 height 13
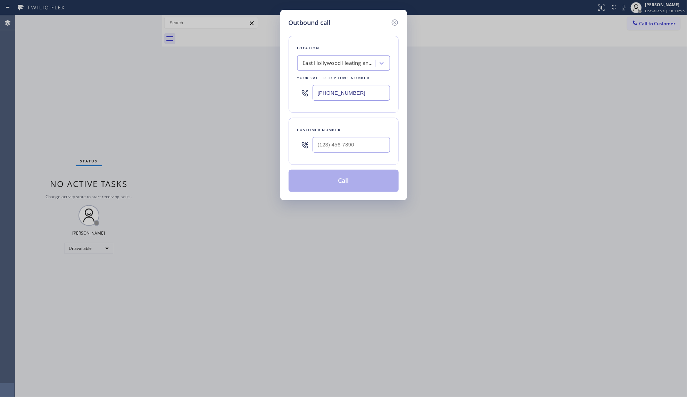
drag, startPoint x: 360, startPoint y: 95, endPoint x: 319, endPoint y: 104, distance: 42.2
click at [314, 92] on input "[PHONE_NUMBER]" at bounding box center [351, 93] width 77 height 16
type input "[PHONE_NUMBER]"
drag, startPoint x: 381, startPoint y: 153, endPoint x: 377, endPoint y: 149, distance: 5.4
click at [379, 150] on input "(___) ___-____" at bounding box center [351, 145] width 77 height 16
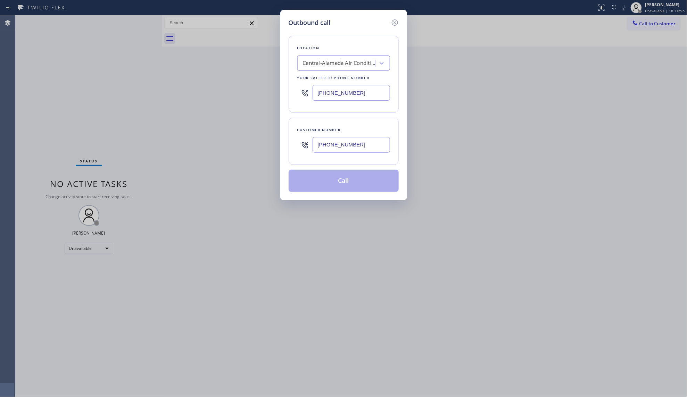
type input "[PHONE_NUMBER]"
click at [360, 183] on button "Call" at bounding box center [344, 181] width 110 height 22
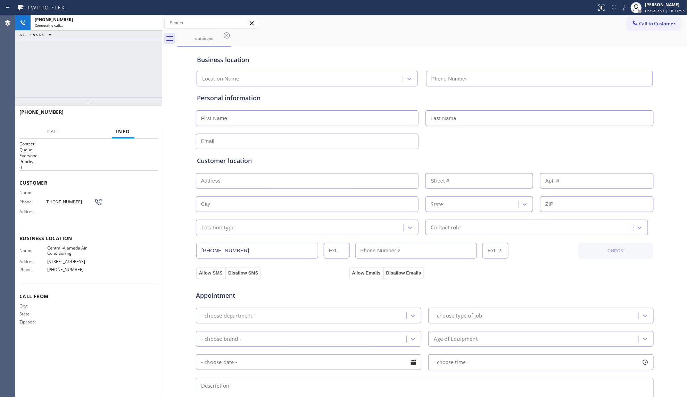
type input "[PHONE_NUMBER]"
click at [460, 67] on div "Business location [GEOGRAPHIC_DATA] Air Conditioning [PHONE_NUMBER]" at bounding box center [425, 67] width 459 height 38
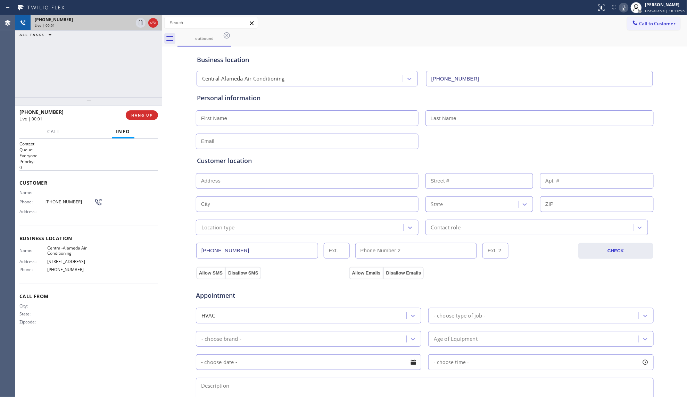
click at [156, 28] on div at bounding box center [146, 22] width 25 height 15
click at [146, 116] on span "HANG UP" at bounding box center [141, 115] width 21 height 5
click at [146, 115] on span "HANG UP" at bounding box center [141, 115] width 21 height 5
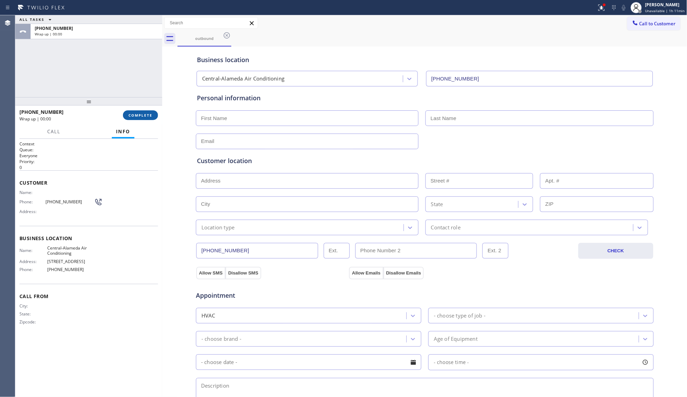
click at [147, 115] on span "COMPLETE" at bounding box center [141, 115] width 24 height 5
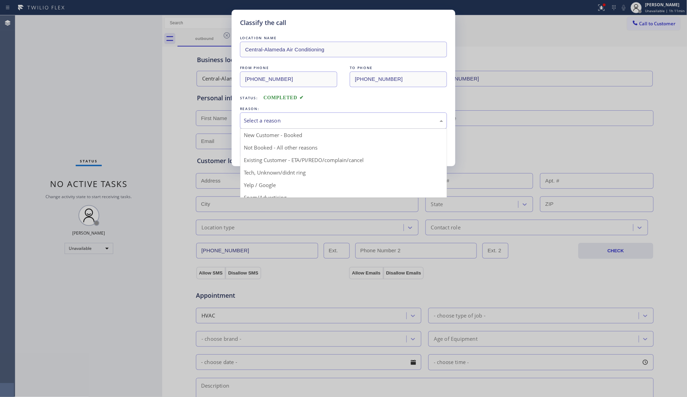
click at [264, 113] on div "Select a reason" at bounding box center [343, 121] width 207 height 16
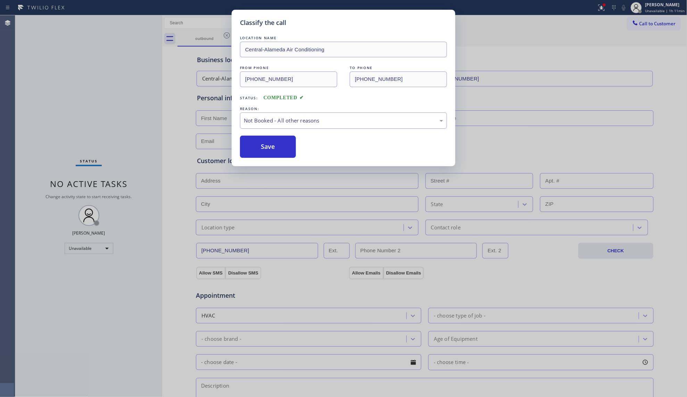
click at [264, 148] on button "Save" at bounding box center [268, 147] width 56 height 22
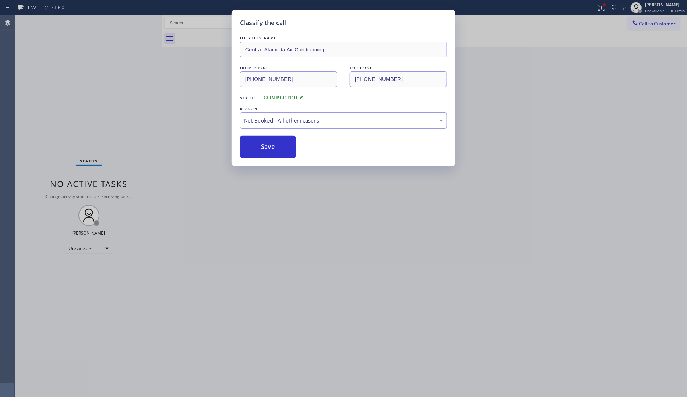
drag, startPoint x: 264, startPoint y: 148, endPoint x: 427, endPoint y: 114, distance: 165.7
click at [295, 144] on button "Save" at bounding box center [268, 147] width 56 height 22
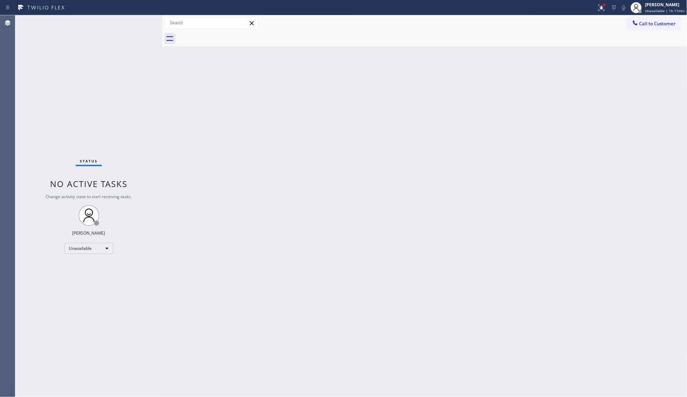
drag, startPoint x: 601, startPoint y: 6, endPoint x: 593, endPoint y: 27, distance: 22.4
click at [601, 7] on icon at bounding box center [602, 7] width 8 height 8
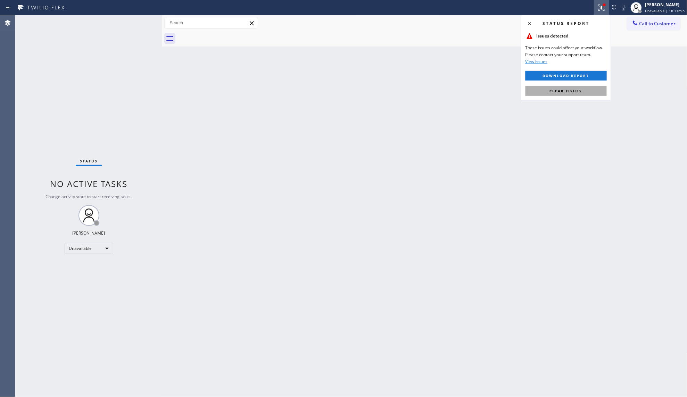
click at [577, 92] on span "Clear issues" at bounding box center [566, 91] width 33 height 5
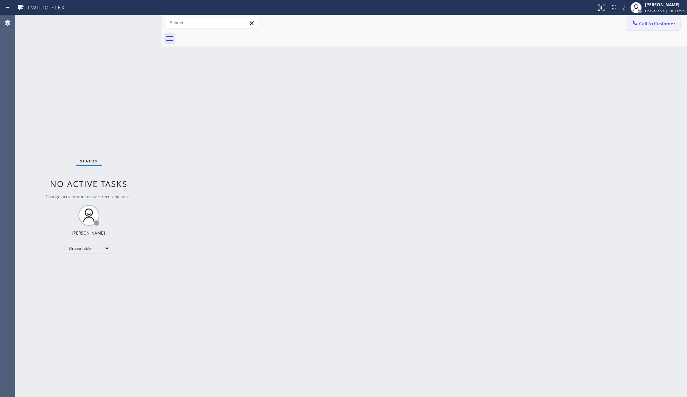
click at [645, 25] on span "Call to Customer" at bounding box center [658, 23] width 36 height 6
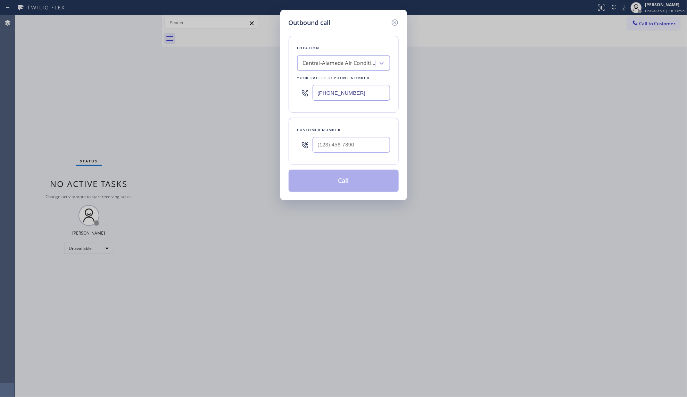
drag, startPoint x: 372, startPoint y: 96, endPoint x: 296, endPoint y: 93, distance: 76.1
click at [296, 93] on div "Location [GEOGRAPHIC_DATA] Air Conditioning Your caller id phone number [PHONE_…" at bounding box center [344, 74] width 110 height 77
type input "[PHONE_NUMBER]"
click at [337, 148] on input "(___) ___-____" at bounding box center [351, 145] width 77 height 16
type input "[PHONE_NUMBER]"
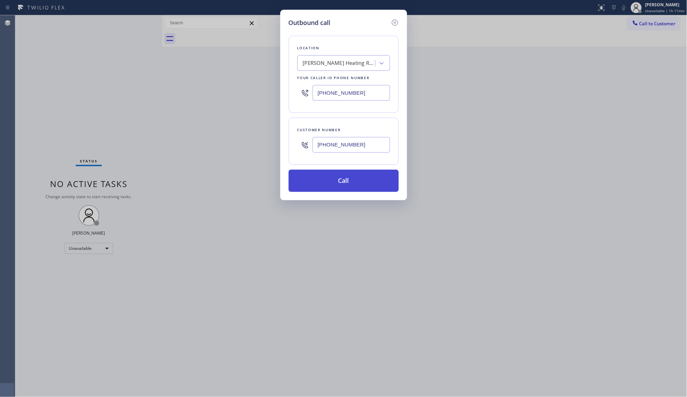
click at [347, 182] on button "Call" at bounding box center [344, 181] width 110 height 22
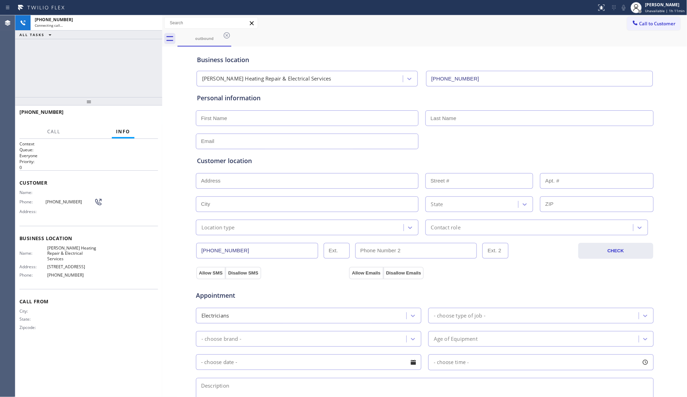
type input "[PHONE_NUMBER]"
click at [419, 38] on div "outbound" at bounding box center [433, 39] width 510 height 16
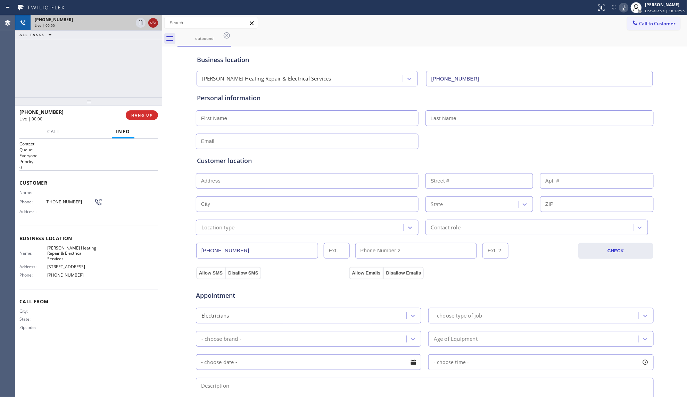
click at [156, 23] on icon at bounding box center [153, 23] width 8 height 8
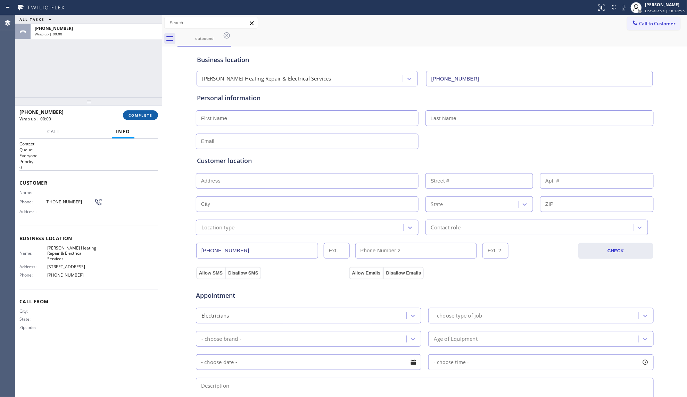
click at [147, 116] on span "COMPLETE" at bounding box center [141, 115] width 24 height 5
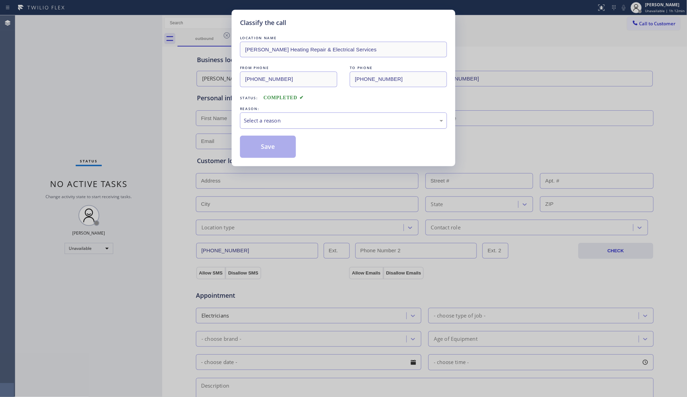
click at [272, 128] on div "Select a reason" at bounding box center [343, 121] width 207 height 16
click at [261, 129] on div "Existing Customer - ETA/PI/REDO/complain/cancel" at bounding box center [343, 121] width 207 height 16
click at [267, 147] on button "Save" at bounding box center [268, 147] width 56 height 22
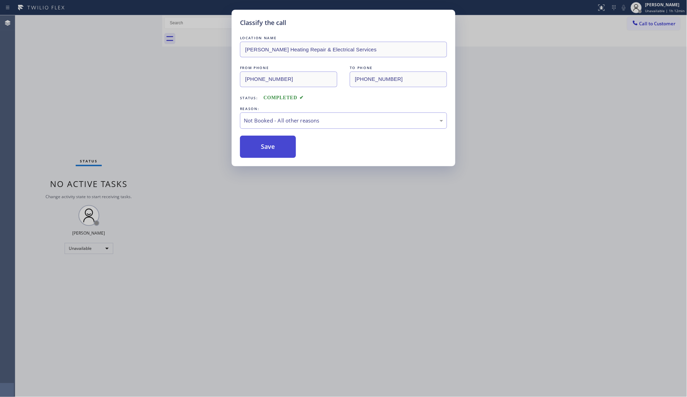
drag, startPoint x: 267, startPoint y: 147, endPoint x: 260, endPoint y: 138, distance: 11.8
click at [268, 147] on button "Save" at bounding box center [268, 147] width 56 height 22
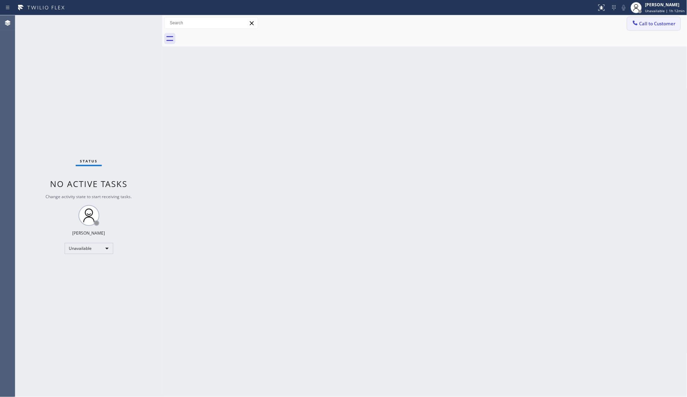
drag, startPoint x: 651, startPoint y: 25, endPoint x: 444, endPoint y: 91, distance: 217.2
click at [651, 25] on span "Call to Customer" at bounding box center [658, 23] width 36 height 6
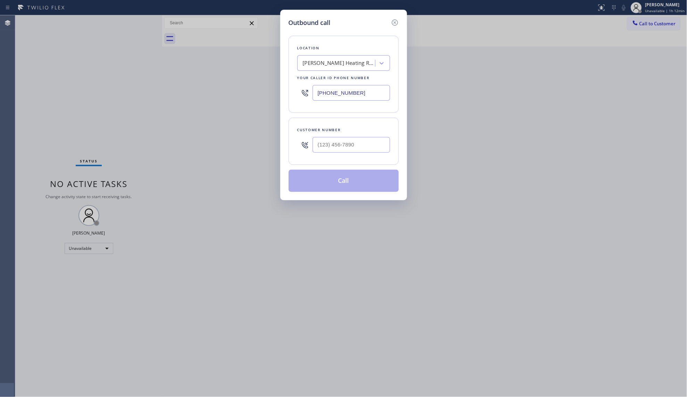
drag, startPoint x: 368, startPoint y: 99, endPoint x: 299, endPoint y: 98, distance: 68.5
click at [299, 98] on div "[PHONE_NUMBER]" at bounding box center [343, 93] width 93 height 23
type input "[PHONE_NUMBER]"
click at [360, 151] on input "(___) ___-____" at bounding box center [351, 145] width 77 height 16
type input "[PHONE_NUMBER]"
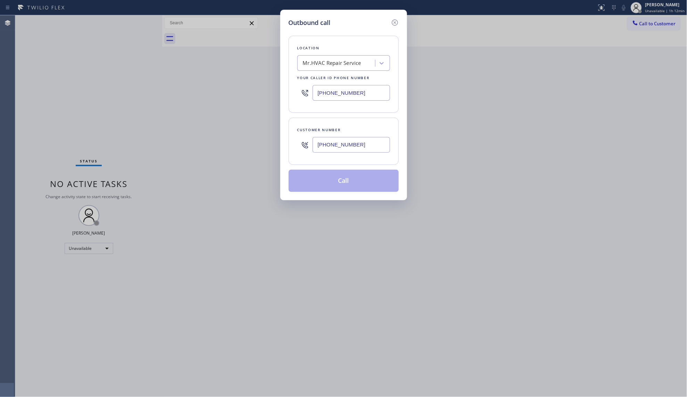
click at [359, 186] on button "Call" at bounding box center [344, 181] width 110 height 22
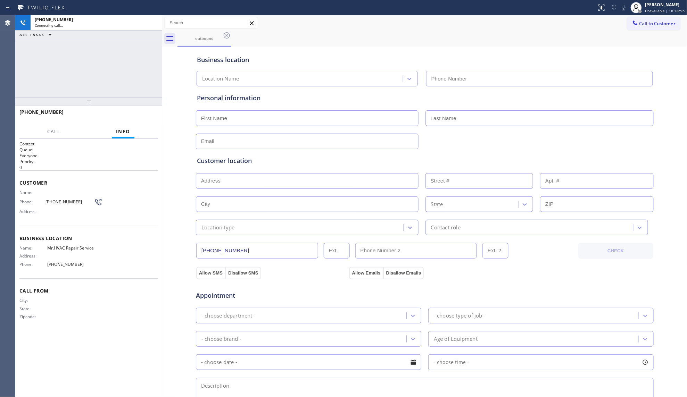
type input "[PHONE_NUMBER]"
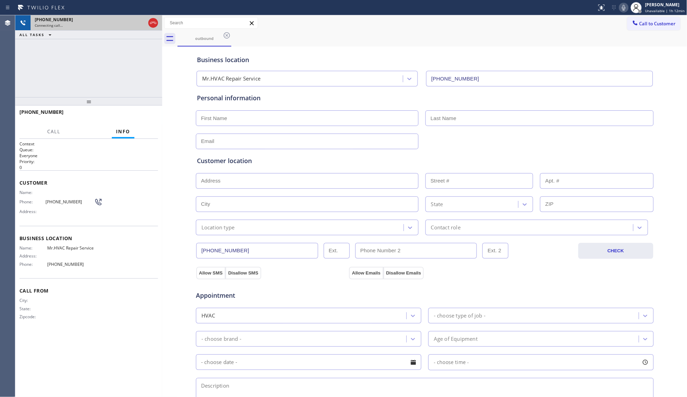
click at [152, 24] on icon at bounding box center [153, 23] width 8 height 8
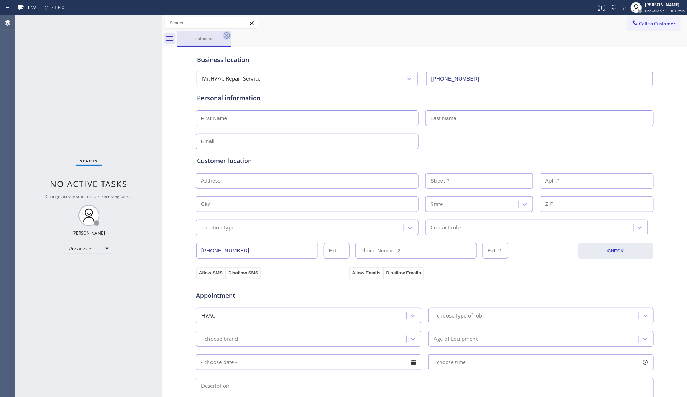
click at [227, 33] on icon at bounding box center [227, 35] width 8 height 8
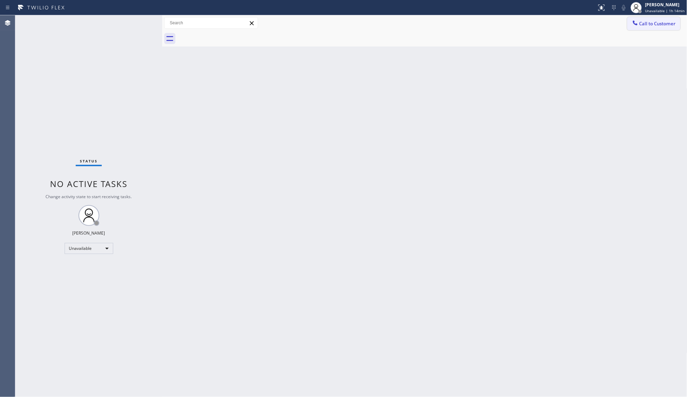
click at [654, 24] on span "Call to Customer" at bounding box center [658, 23] width 36 height 6
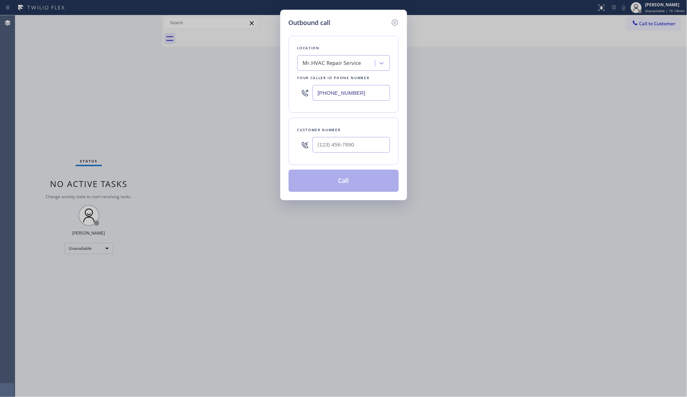
drag, startPoint x: 378, startPoint y: 99, endPoint x: 301, endPoint y: 88, distance: 78.2
click at [302, 90] on div "[PHONE_NUMBER]" at bounding box center [343, 93] width 93 height 23
type input "[PHONE_NUMBER]"
drag, startPoint x: 361, startPoint y: 142, endPoint x: 358, endPoint y: 152, distance: 10.1
click at [360, 142] on input "(___) ___-____" at bounding box center [351, 145] width 77 height 16
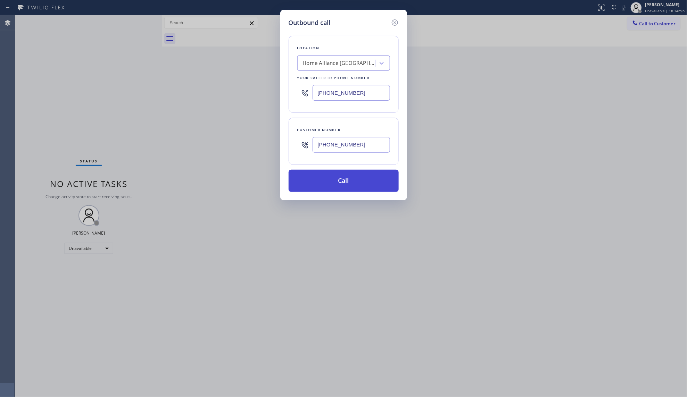
type input "[PHONE_NUMBER]"
click at [337, 186] on button "Call" at bounding box center [344, 181] width 110 height 22
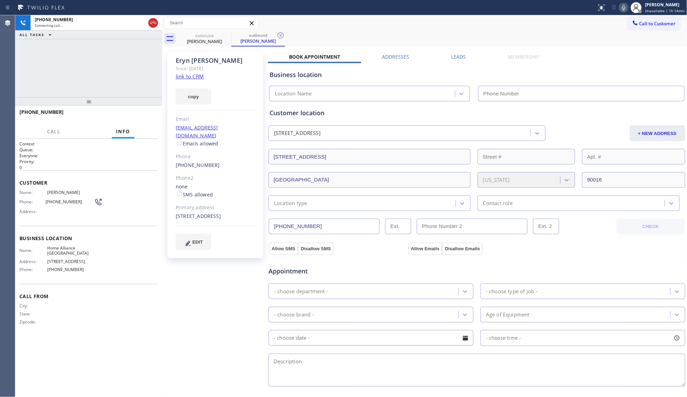
type input "[PHONE_NUMBER]"
click at [144, 113] on span "HANG UP" at bounding box center [141, 115] width 21 height 5
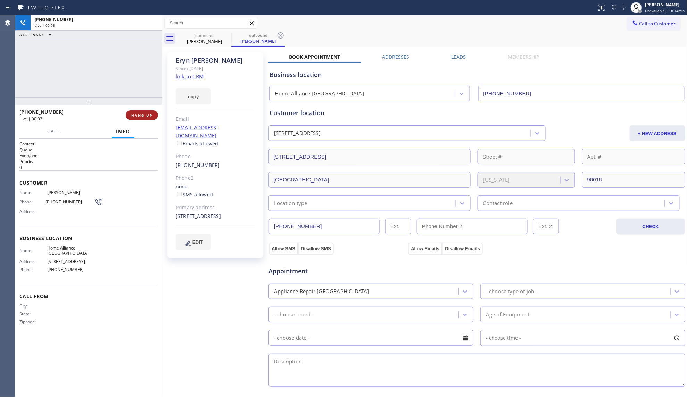
click at [144, 113] on span "HANG UP" at bounding box center [141, 115] width 21 height 5
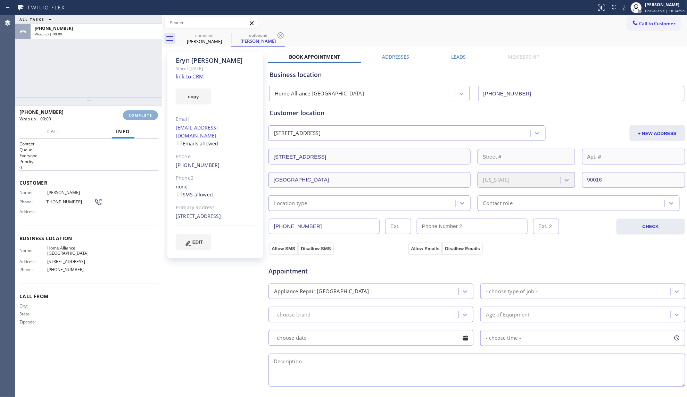
click at [143, 113] on span "COMPLETE" at bounding box center [141, 115] width 24 height 5
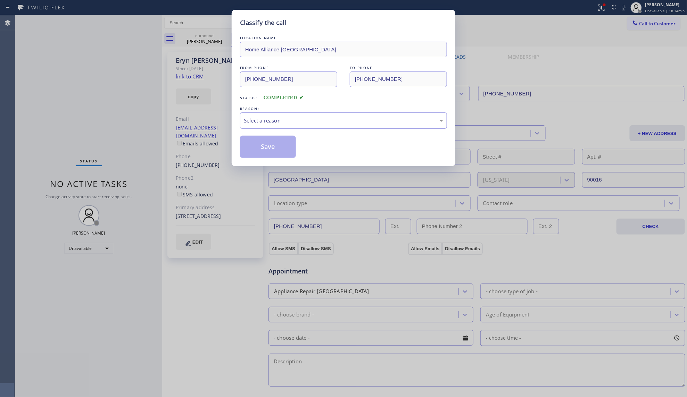
click at [301, 125] on div "Select a reason" at bounding box center [343, 121] width 207 height 16
click at [262, 149] on button "Save" at bounding box center [268, 147] width 56 height 22
drag, startPoint x: 262, startPoint y: 149, endPoint x: 261, endPoint y: 145, distance: 3.9
click at [263, 148] on button "Save" at bounding box center [268, 147] width 56 height 22
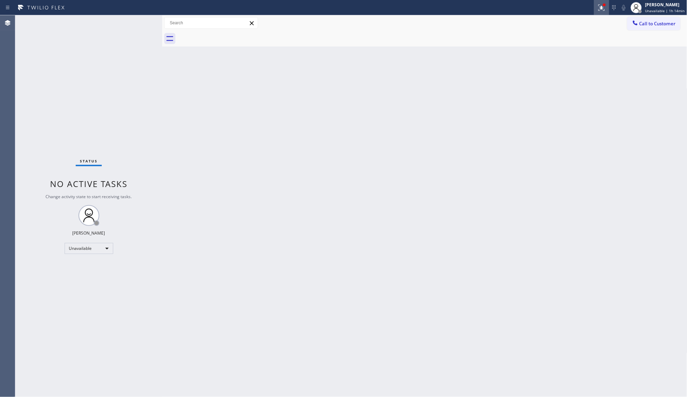
click at [609, 6] on div at bounding box center [601, 7] width 15 height 8
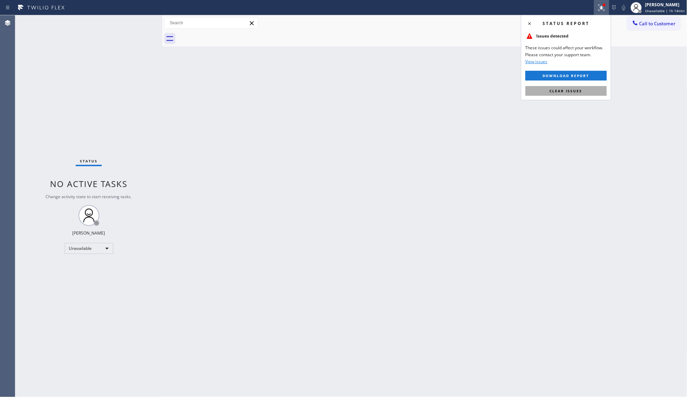
click at [566, 92] on span "Clear issues" at bounding box center [566, 91] width 33 height 5
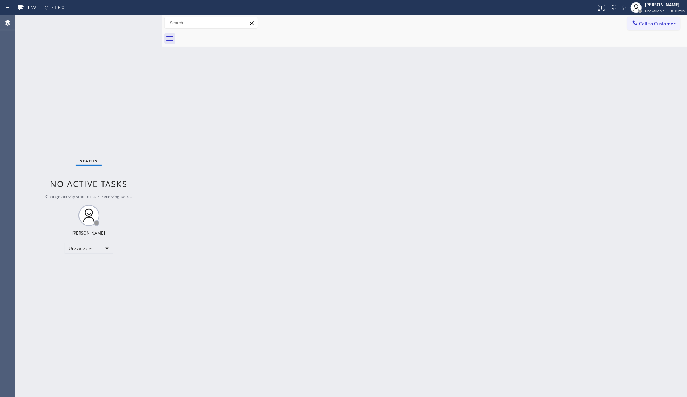
drag, startPoint x: 628, startPoint y: 20, endPoint x: 597, endPoint y: 41, distance: 37.6
click at [628, 20] on button "Call to Customer" at bounding box center [653, 23] width 53 height 13
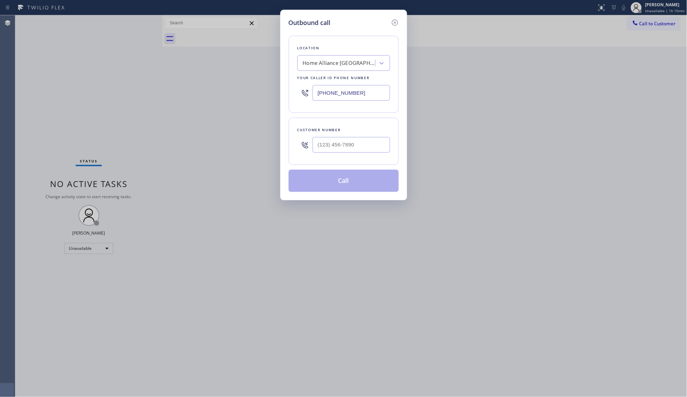
drag, startPoint x: 383, startPoint y: 91, endPoint x: 305, endPoint y: 96, distance: 77.6
click at [305, 96] on div "[PHONE_NUMBER]" at bounding box center [343, 93] width 93 height 23
type input "[PHONE_NUMBER]"
click at [361, 147] on input "(___) ___-____" at bounding box center [351, 145] width 77 height 16
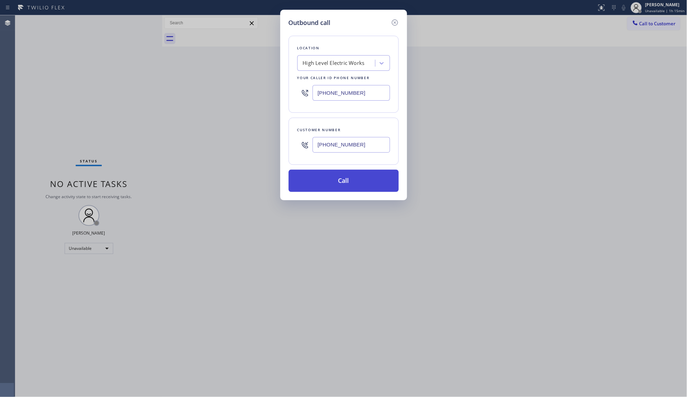
type input "[PHONE_NUMBER]"
click at [352, 183] on button "Call" at bounding box center [344, 181] width 110 height 22
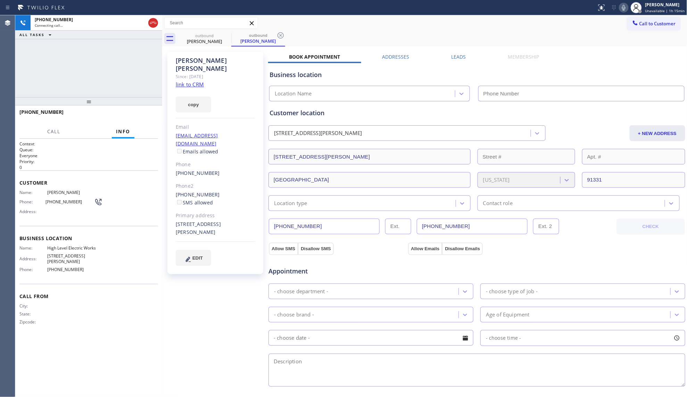
type input "[PHONE_NUMBER]"
click at [454, 29] on div "Call to Customer Outbound call Location High Level Electric Works Your caller i…" at bounding box center [424, 23] width 525 height 16
click at [147, 112] on button "HANG UP" at bounding box center [142, 115] width 32 height 10
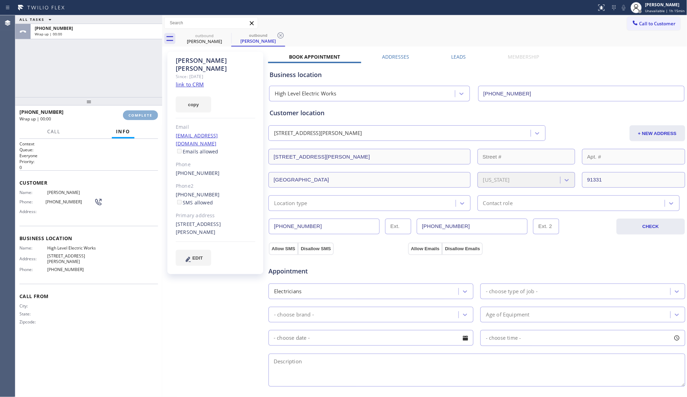
click at [147, 112] on button "COMPLETE" at bounding box center [140, 115] width 35 height 10
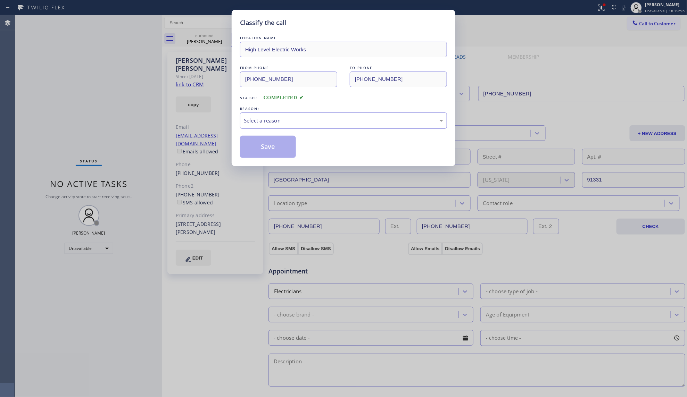
drag, startPoint x: 302, startPoint y: 118, endPoint x: 294, endPoint y: 127, distance: 12.3
click at [302, 120] on div "Select a reason" at bounding box center [343, 121] width 199 height 8
drag, startPoint x: 280, startPoint y: 145, endPoint x: 293, endPoint y: 140, distance: 14.4
click at [281, 145] on button "Save" at bounding box center [268, 147] width 56 height 22
click at [602, 8] on div "Status report Issues detected These issues could affect your workflow. Please c…" at bounding box center [343, 198] width 687 height 397
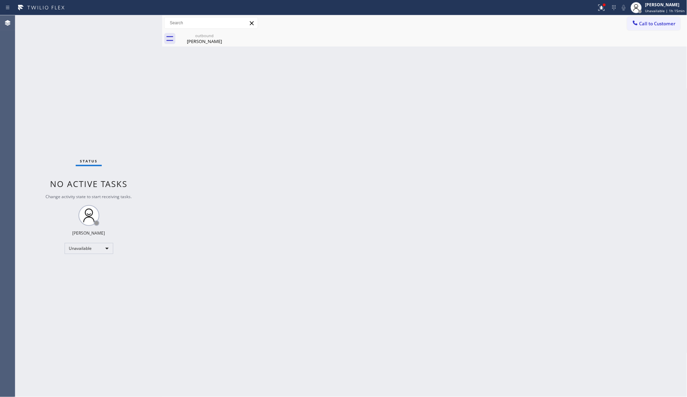
click at [600, 18] on div "Call to Customer Outbound call Location High Level Electric Works Your caller i…" at bounding box center [424, 23] width 525 height 12
click at [601, 11] on button at bounding box center [601, 7] width 15 height 15
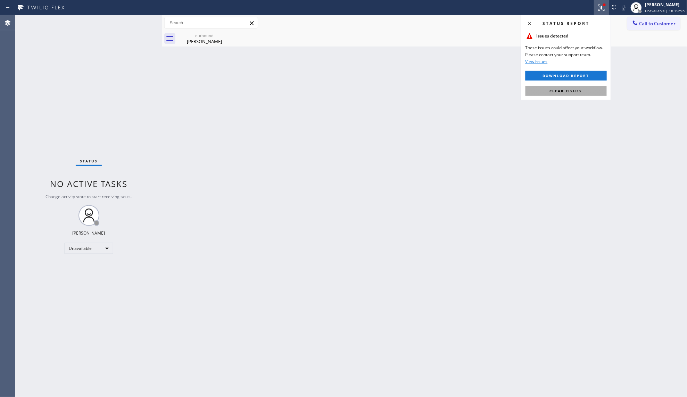
click at [571, 88] on button "Clear issues" at bounding box center [566, 91] width 81 height 10
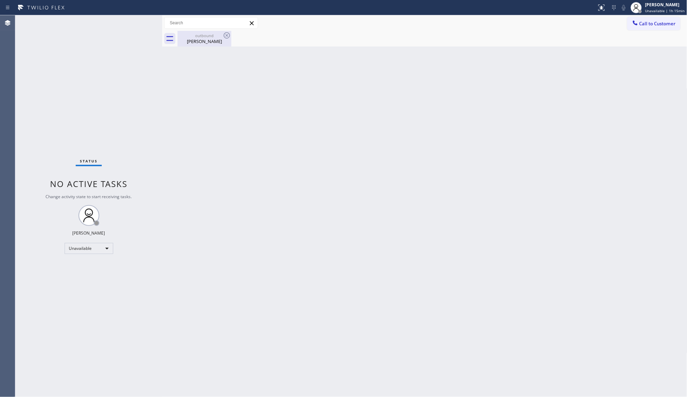
drag, startPoint x: 205, startPoint y: 39, endPoint x: 217, endPoint y: 36, distance: 13.2
click at [206, 39] on div "[PERSON_NAME]" at bounding box center [204, 41] width 52 height 6
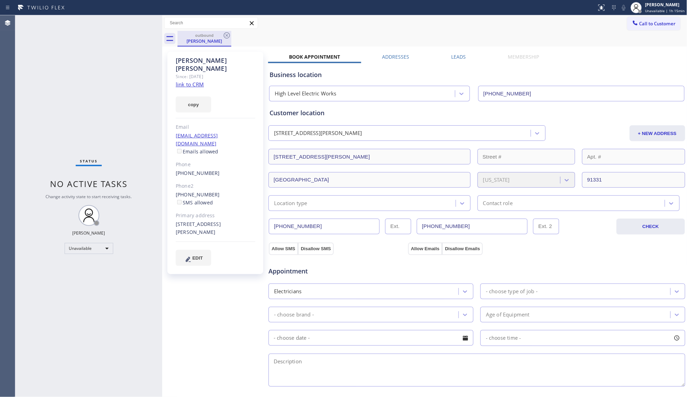
click at [220, 36] on div "outbound" at bounding box center [204, 35] width 52 height 5
click at [221, 35] on div "outbound" at bounding box center [204, 35] width 52 height 5
click at [224, 35] on icon at bounding box center [227, 35] width 6 height 6
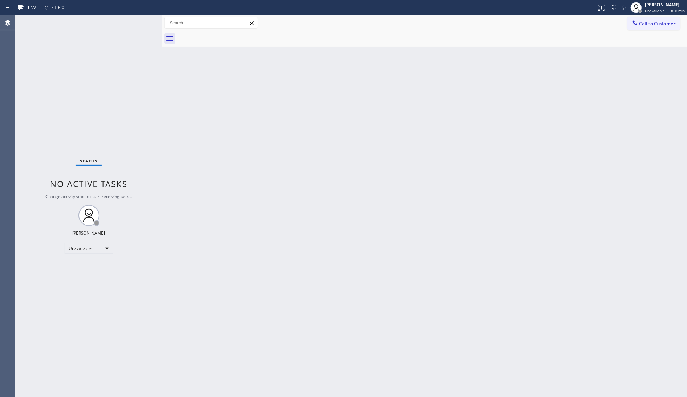
drag, startPoint x: 637, startPoint y: 21, endPoint x: 624, endPoint y: 24, distance: 13.2
click at [635, 21] on icon at bounding box center [635, 22] width 7 height 7
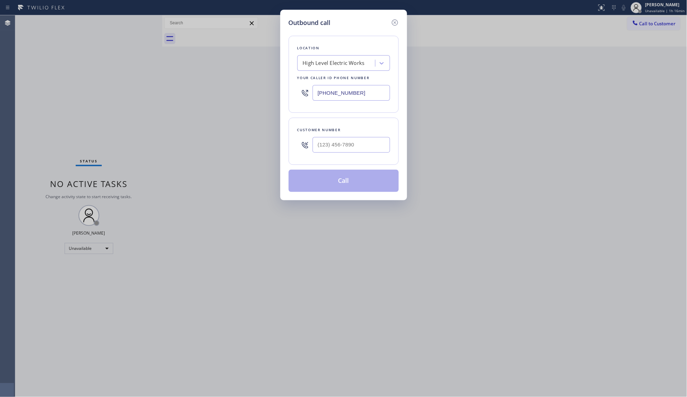
drag, startPoint x: 351, startPoint y: 101, endPoint x: 363, endPoint y: 98, distance: 12.6
click at [354, 101] on input "[PHONE_NUMBER]" at bounding box center [351, 93] width 77 height 16
click at [328, 98] on input "[PHONE_NUMBER]" at bounding box center [351, 93] width 77 height 16
click at [319, 97] on input "[PHONE_NUMBER]" at bounding box center [351, 93] width 77 height 16
type input "[PHONE_NUMBER]"
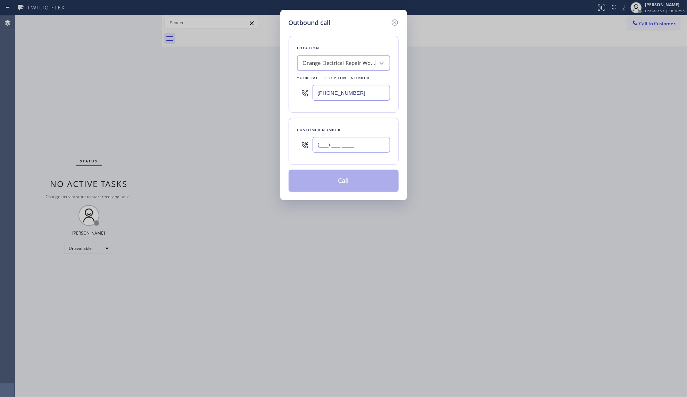
click at [369, 149] on input "(___) ___-____" at bounding box center [351, 145] width 77 height 16
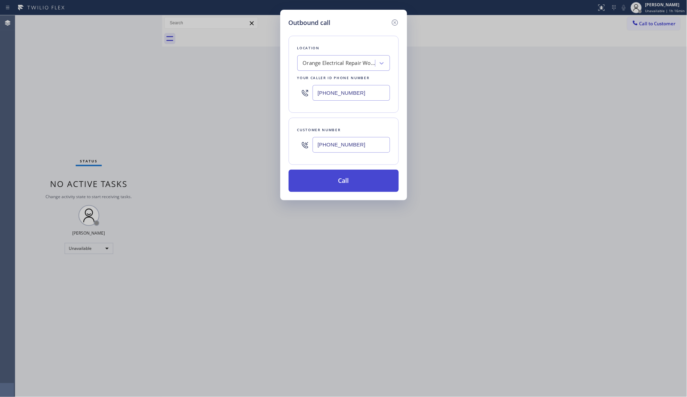
type input "[PHONE_NUMBER]"
click at [356, 185] on button "Call" at bounding box center [344, 181] width 110 height 22
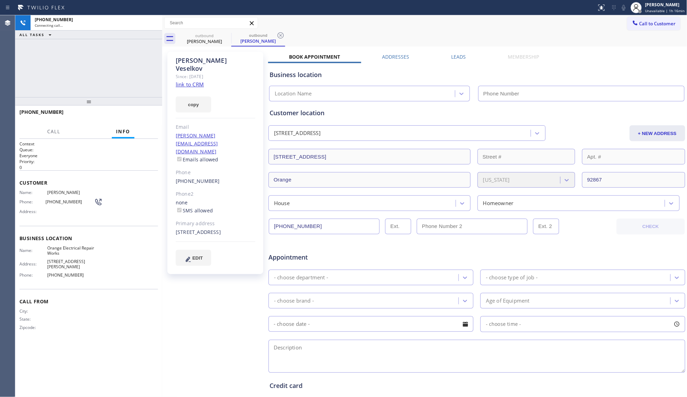
type input "[PHONE_NUMBER]"
click at [401, 39] on div "outbound [PERSON_NAME] outbound [PERSON_NAME]" at bounding box center [433, 39] width 510 height 16
drag, startPoint x: 282, startPoint y: 35, endPoint x: 290, endPoint y: 35, distance: 7.3
click at [284, 35] on icon at bounding box center [281, 35] width 8 height 8
click at [294, 35] on div "outbound [PERSON_NAME]" at bounding box center [433, 39] width 510 height 16
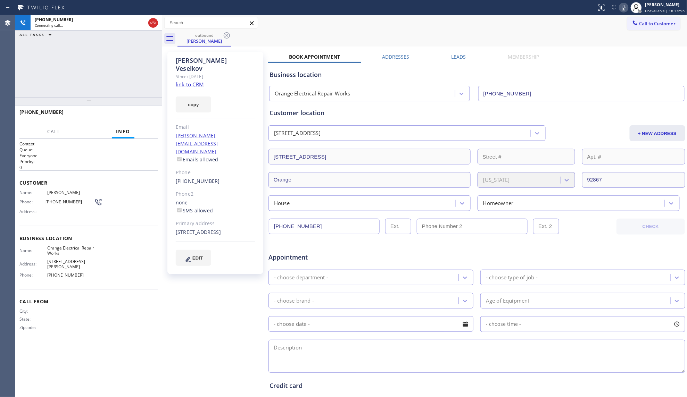
click at [114, 63] on div "[PHONE_NUMBER] Connecting call… ALL TASKS ALL TASKS ACTIVE TASKS TASKS IN WRAP …" at bounding box center [88, 56] width 147 height 82
click at [154, 24] on icon at bounding box center [153, 23] width 8 height 8
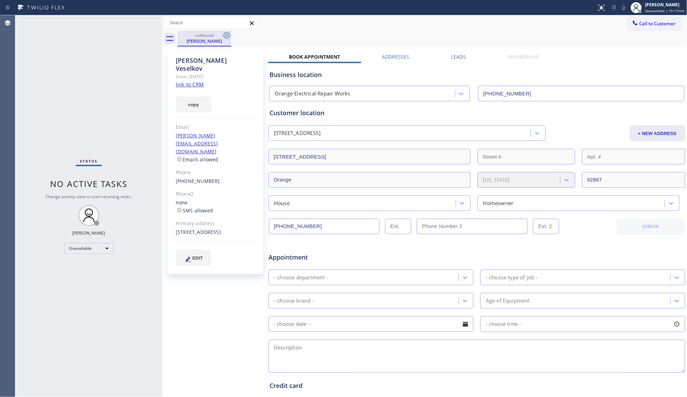
click at [228, 36] on icon at bounding box center [227, 35] width 8 height 8
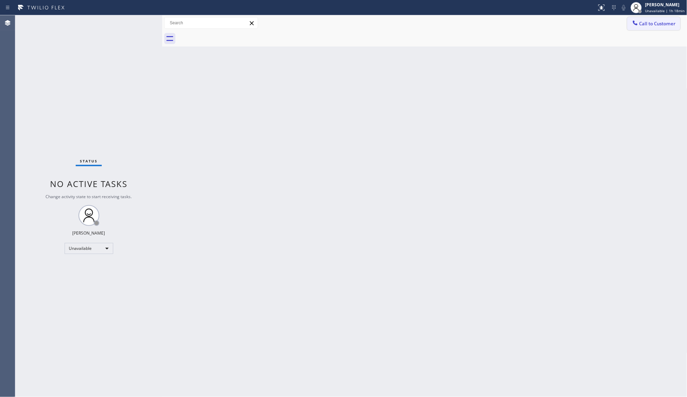
drag, startPoint x: 649, startPoint y: 23, endPoint x: 639, endPoint y: 25, distance: 9.9
click at [648, 23] on span "Call to Customer" at bounding box center [658, 23] width 36 height 6
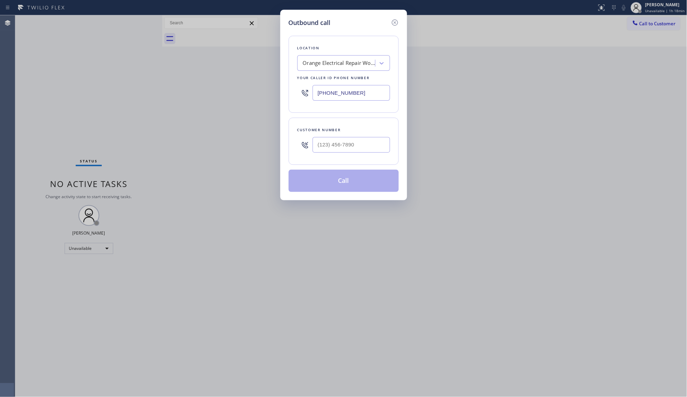
drag, startPoint x: 364, startPoint y: 92, endPoint x: 302, endPoint y: 92, distance: 62.2
click at [302, 92] on div "[PHONE_NUMBER]" at bounding box center [343, 93] width 93 height 23
type input "[PHONE_NUMBER]"
click at [360, 146] on input "(___) ___-____" at bounding box center [351, 145] width 77 height 16
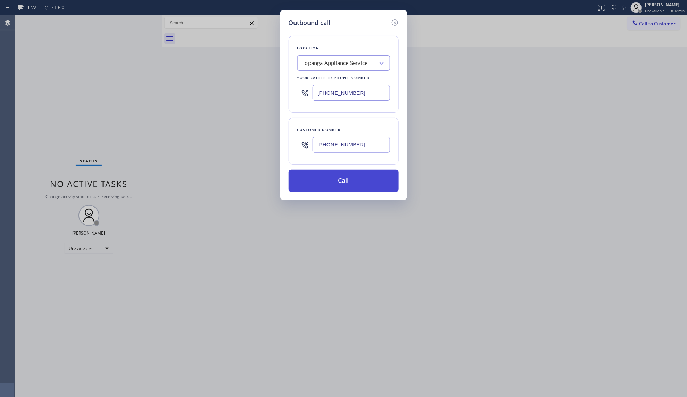
type input "[PHONE_NUMBER]"
click at [351, 177] on button "Call" at bounding box center [344, 181] width 110 height 22
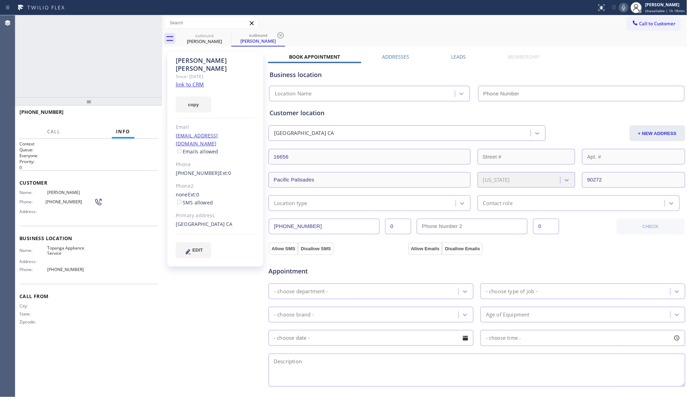
type input "[PHONE_NUMBER]"
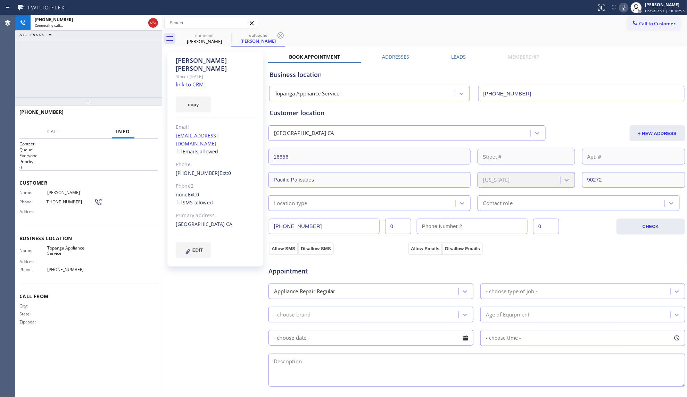
click at [448, 13] on div "Status report No issues detected If you experience an issue, please download th…" at bounding box center [343, 7] width 687 height 15
click at [449, 38] on div "outbound [PERSON_NAME] outbound [PERSON_NAME]" at bounding box center [433, 39] width 510 height 16
click at [132, 34] on div "ALL TASKS ALL TASKS ACTIVE TASKS TASKS IN WRAP UP" at bounding box center [88, 35] width 147 height 9
drag, startPoint x: 180, startPoint y: 107, endPoint x: 190, endPoint y: 99, distance: 12.9
click at [180, 106] on div "[PERSON_NAME] Since: [DATE] link to CRM copy Email [EMAIL_ADDRESS][DOMAIN_NAME]…" at bounding box center [215, 159] width 96 height 215
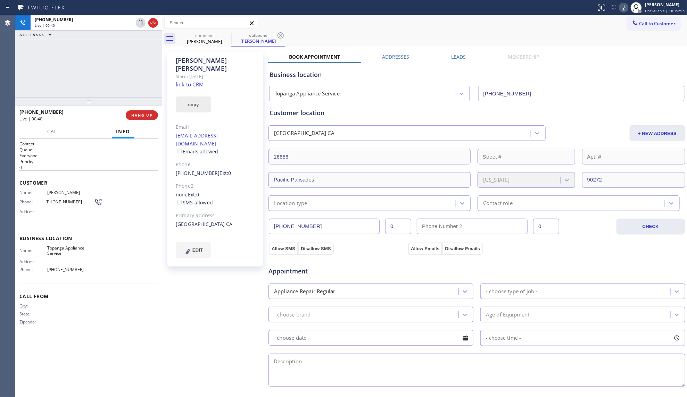
click at [192, 97] on button "copy" at bounding box center [193, 105] width 35 height 16
click at [251, 221] on div "[GEOGRAPHIC_DATA] CA" at bounding box center [216, 225] width 80 height 8
click at [577, 249] on div "Allow SMS Disallow SMS Allow Emails Disallow Emails" at bounding box center [477, 248] width 418 height 14
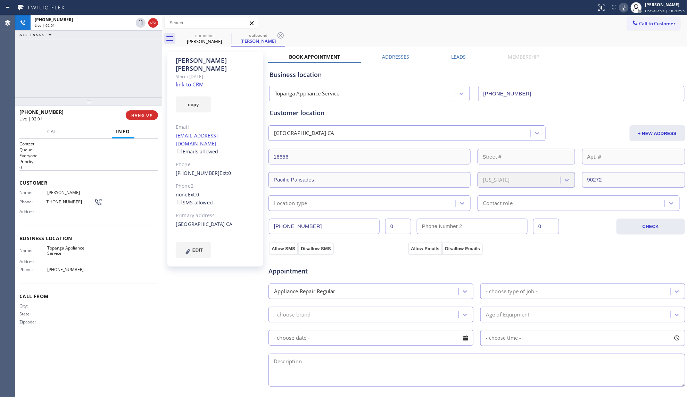
click at [419, 32] on div "outbound [PERSON_NAME] outbound [PERSON_NAME]" at bounding box center [433, 39] width 510 height 16
click at [425, 30] on div "Call to Customer Outbound call Location Topanga Appliance Service Your caller i…" at bounding box center [424, 23] width 525 height 16
drag, startPoint x: 583, startPoint y: 33, endPoint x: 592, endPoint y: 36, distance: 9.6
click at [584, 33] on div "outbound [PERSON_NAME] outbound [PERSON_NAME]" at bounding box center [433, 39] width 510 height 16
click at [627, 5] on icon at bounding box center [624, 7] width 8 height 8
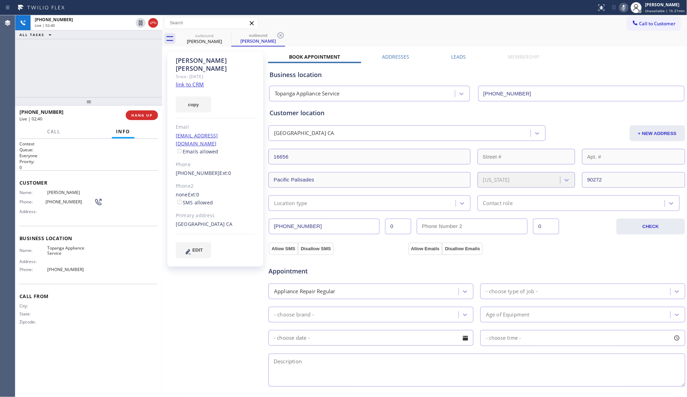
drag, startPoint x: 602, startPoint y: 36, endPoint x: 679, endPoint y: 85, distance: 90.6
click at [604, 38] on div "outbound [PERSON_NAME] outbound [PERSON_NAME]" at bounding box center [433, 39] width 510 height 16
click at [624, 8] on icon at bounding box center [624, 7] width 8 height 8
click at [594, 31] on div "outbound [PERSON_NAME] outbound [PERSON_NAME]" at bounding box center [433, 39] width 510 height 16
click at [115, 64] on div "[PHONE_NUMBER] Live | 05:40 ALL TASKS ALL TASKS ACTIVE TASKS TASKS IN WRAP UP" at bounding box center [88, 56] width 147 height 82
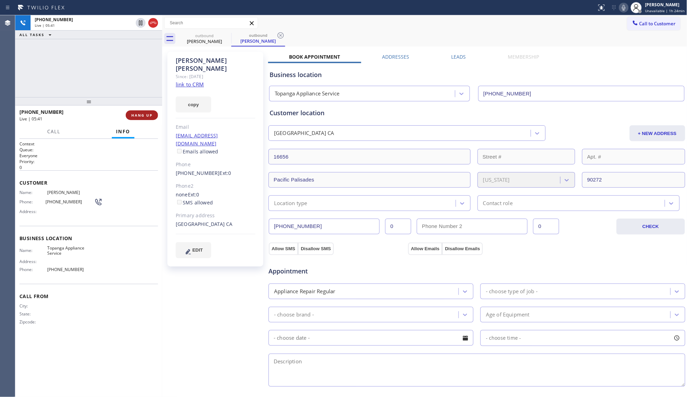
click at [142, 116] on span "HANG UP" at bounding box center [141, 115] width 21 height 5
click at [132, 95] on div "[PHONE_NUMBER] Live | 05:42 ALL TASKS ALL TASKS ACTIVE TASKS TASKS IN WRAP UP" at bounding box center [88, 56] width 147 height 82
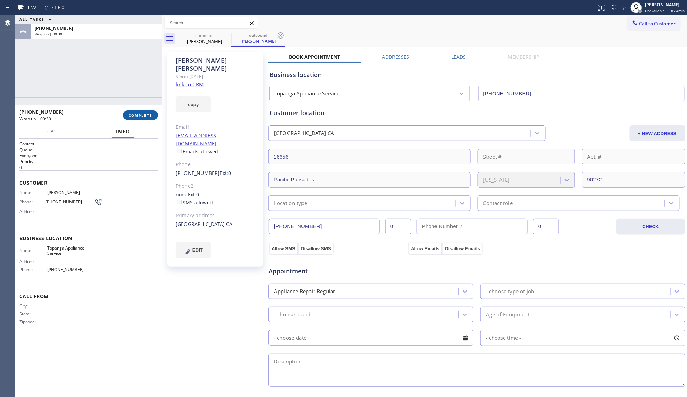
click at [144, 114] on span "COMPLETE" at bounding box center [141, 115] width 24 height 5
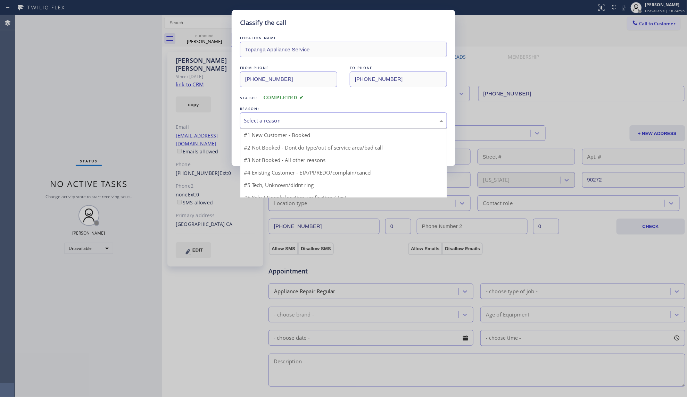
click at [265, 121] on div "Select a reason" at bounding box center [343, 121] width 199 height 8
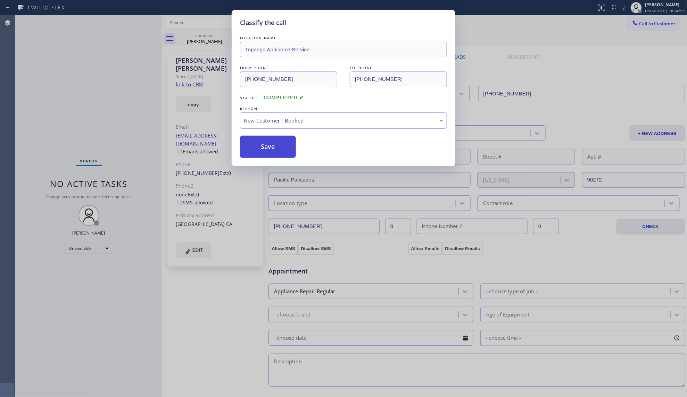
click at [266, 137] on button "Save" at bounding box center [268, 147] width 56 height 22
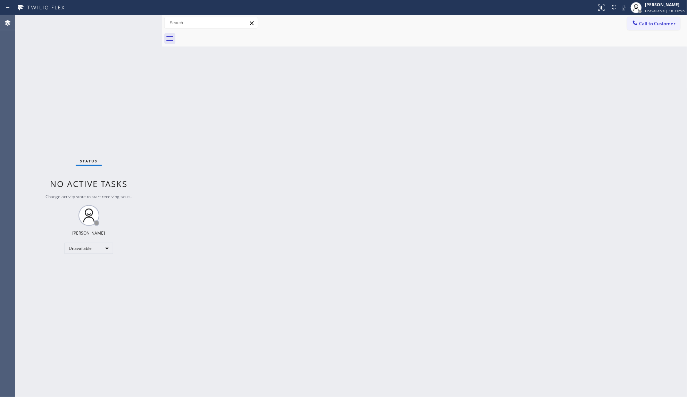
click at [445, 99] on div "Back to Dashboard Change Sender ID Customers Technicians Select a contact Outbo…" at bounding box center [424, 206] width 525 height 382
click at [652, 24] on span "Call to Customer" at bounding box center [658, 23] width 36 height 6
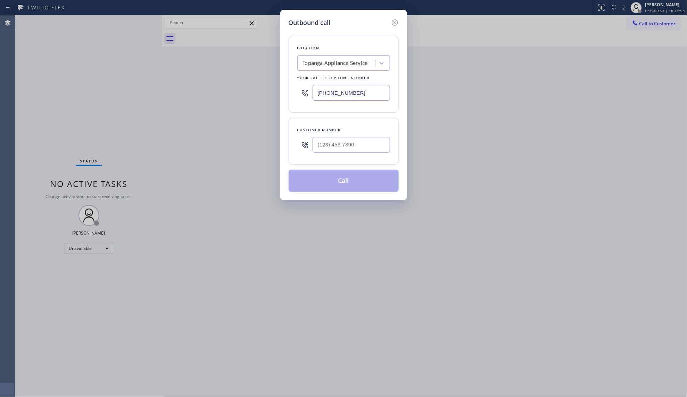
drag, startPoint x: 368, startPoint y: 93, endPoint x: 294, endPoint y: 96, distance: 74.4
click at [294, 96] on div "Location Topanga Appliance Service Your caller id phone number [PHONE_NUMBER]" at bounding box center [344, 74] width 110 height 77
type input "[PHONE_NUMBER]"
click at [373, 156] on div at bounding box center [351, 145] width 77 height 23
click at [370, 152] on input "[PHONE_NUMBER]" at bounding box center [351, 145] width 77 height 16
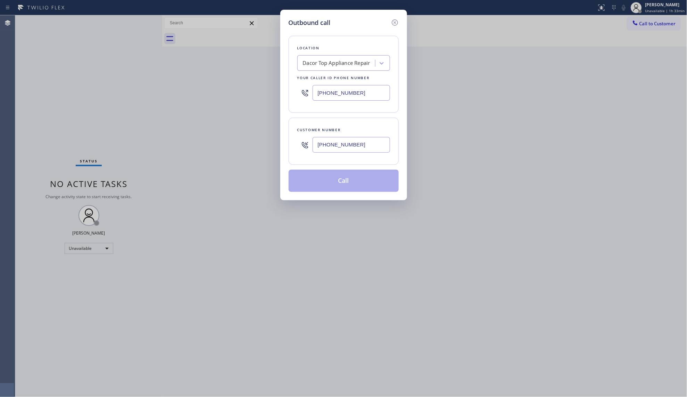
type input "[PHONE_NUMBER]"
click at [355, 181] on button "Call" at bounding box center [344, 181] width 110 height 22
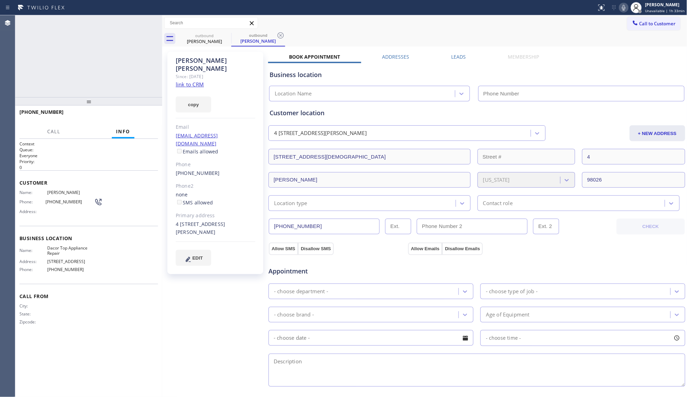
type input "[PHONE_NUMBER]"
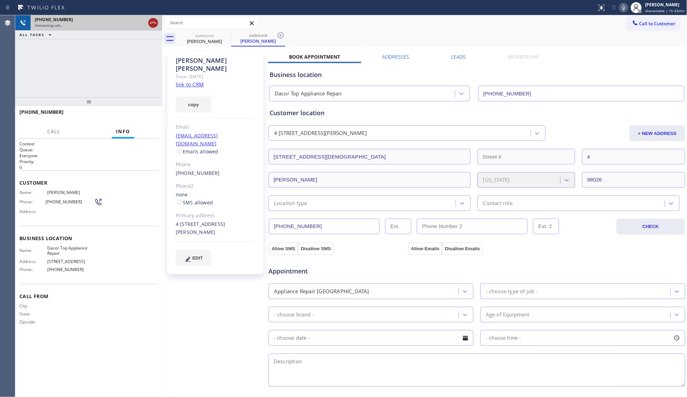
click at [151, 24] on icon at bounding box center [153, 23] width 6 height 2
click at [151, 24] on div "Connecting call…" at bounding box center [96, 25] width 123 height 5
click at [152, 24] on div "Connecting call…" at bounding box center [96, 25] width 123 height 5
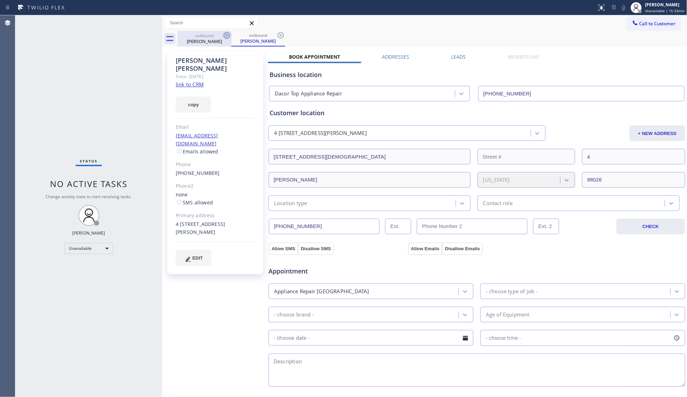
drag, startPoint x: 223, startPoint y: 42, endPoint x: 229, endPoint y: 38, distance: 6.9
click at [223, 42] on div "[PERSON_NAME]" at bounding box center [204, 41] width 52 height 6
click at [230, 36] on icon at bounding box center [227, 35] width 8 height 8
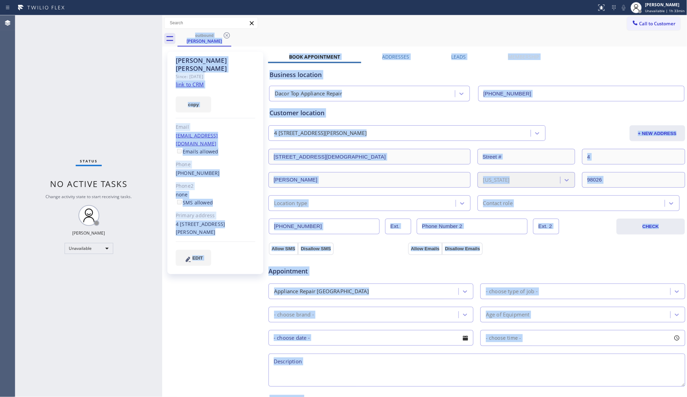
click at [230, 35] on div "outbound [PERSON_NAME]" at bounding box center [433, 39] width 510 height 16
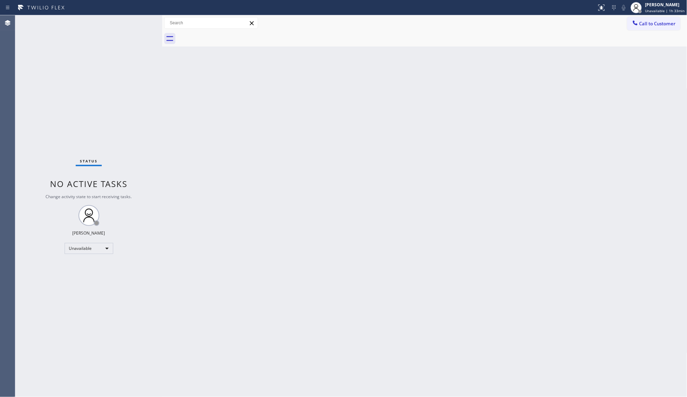
click at [426, 48] on div "Back to Dashboard Change Sender ID Customers Technicians Select a contact Outbo…" at bounding box center [424, 206] width 525 height 382
click at [636, 22] on icon at bounding box center [635, 22] width 7 height 7
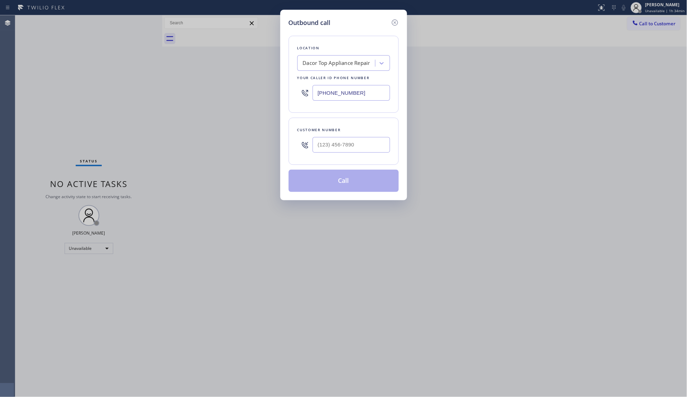
drag, startPoint x: 366, startPoint y: 98, endPoint x: 274, endPoint y: 98, distance: 91.4
click at [275, 98] on div "Outbound call Location Dacor Top Appliance Repair Your caller id phone number […" at bounding box center [343, 198] width 687 height 397
type input "[PHONE_NUMBER]"
drag, startPoint x: 360, startPoint y: 138, endPoint x: 361, endPoint y: 142, distance: 3.8
click at [360, 139] on div at bounding box center [351, 145] width 77 height 23
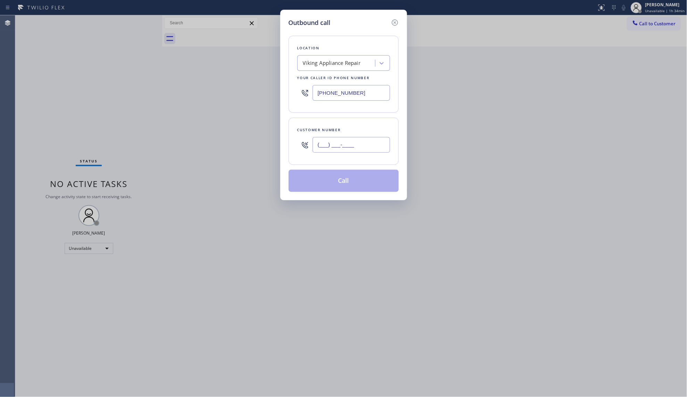
click at [362, 143] on input "(___) ___-____" at bounding box center [351, 145] width 77 height 16
type input "[PHONE_NUMBER]"
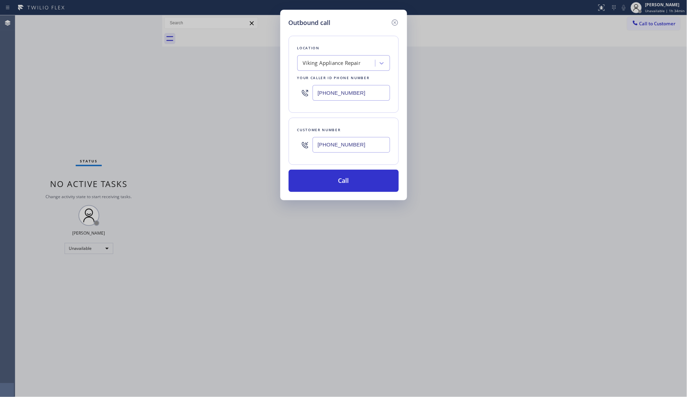
click at [371, 132] on div "Customer number" at bounding box center [343, 129] width 93 height 7
click at [354, 176] on button "Call" at bounding box center [344, 181] width 110 height 22
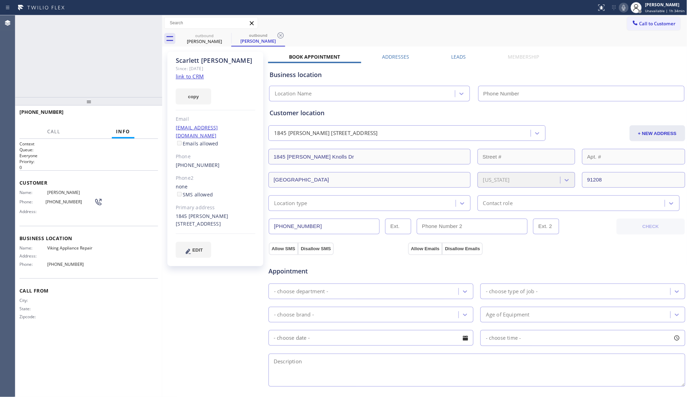
type input "[PHONE_NUMBER]"
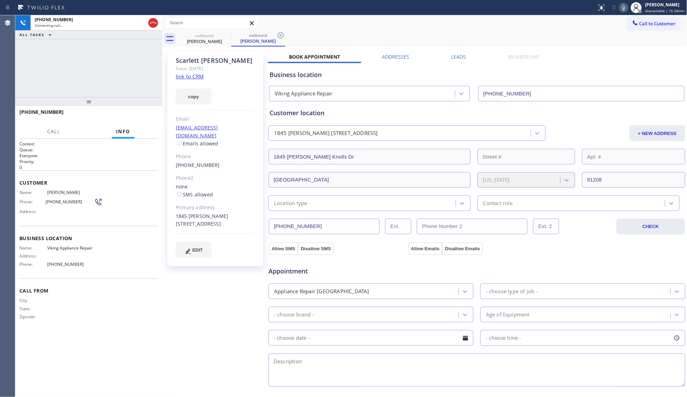
drag, startPoint x: 279, startPoint y: 35, endPoint x: 291, endPoint y: 34, distance: 12.6
click at [279, 35] on icon at bounding box center [281, 35] width 8 height 8
click at [291, 34] on div "outbound [PERSON_NAME] outbound [PERSON_NAME]" at bounding box center [433, 39] width 510 height 16
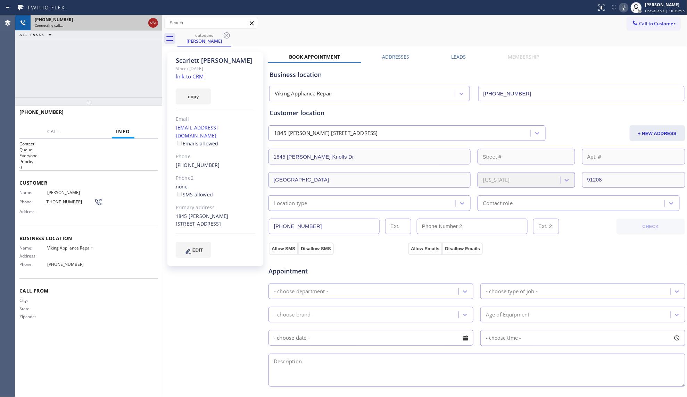
click at [152, 21] on icon at bounding box center [153, 23] width 8 height 8
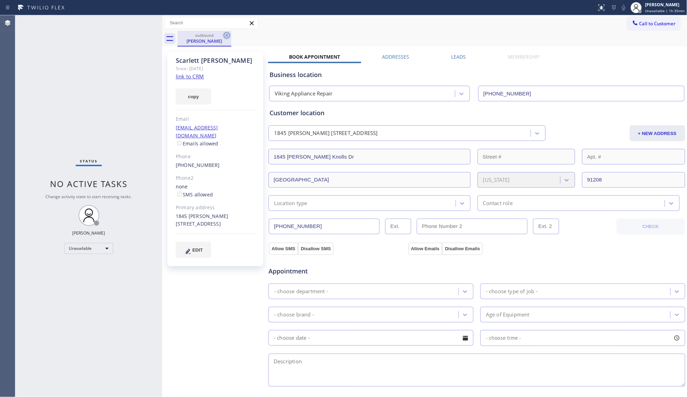
click at [228, 34] on icon at bounding box center [227, 35] width 8 height 8
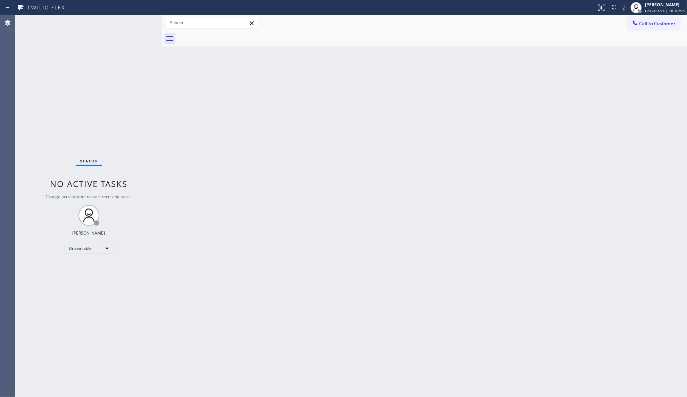
click at [662, 31] on div at bounding box center [433, 39] width 510 height 16
click at [662, 28] on button "Call to Customer" at bounding box center [653, 23] width 53 height 13
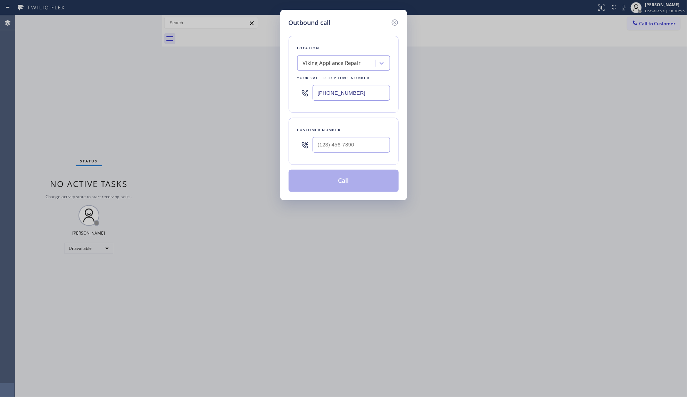
drag, startPoint x: 367, startPoint y: 99, endPoint x: 299, endPoint y: 93, distance: 67.6
click at [299, 93] on div "[PHONE_NUMBER]" at bounding box center [343, 93] width 93 height 23
type input "[PHONE_NUMBER]"
click at [358, 149] on input "(___) ___-____" at bounding box center [351, 145] width 77 height 16
type input "[PHONE_NUMBER]"
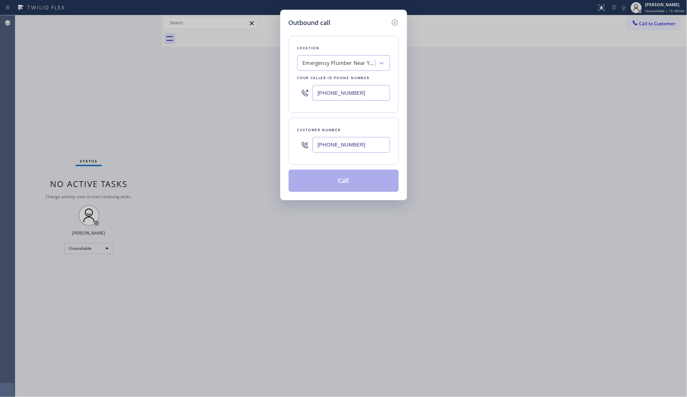
click at [344, 180] on button "Call" at bounding box center [344, 181] width 110 height 22
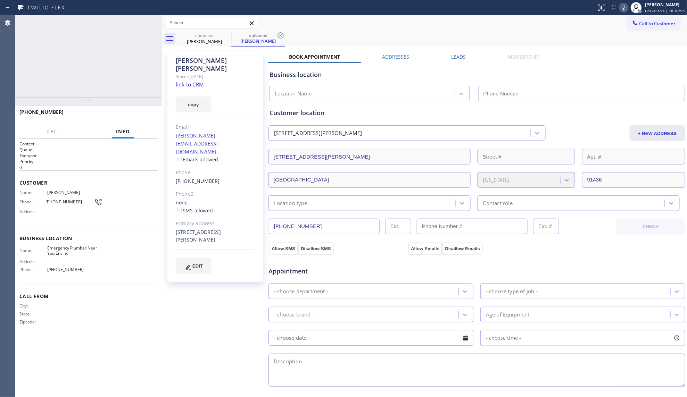
type input "[PHONE_NUMBER]"
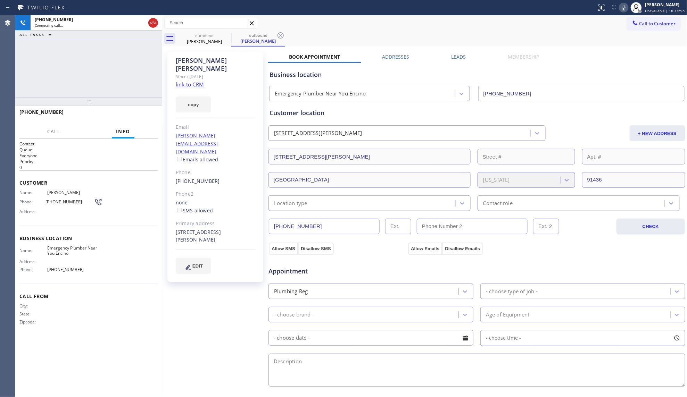
click at [424, 20] on div "Call to Customer Outbound call Location Emergency Plumber Near You Encino Your …" at bounding box center [424, 23] width 525 height 12
drag, startPoint x: 277, startPoint y: 35, endPoint x: 307, endPoint y: 31, distance: 30.5
click at [281, 33] on icon at bounding box center [281, 35] width 8 height 8
click at [312, 29] on div "Call to Customer Outbound call Location Emergency Plumber Near You Encino Your …" at bounding box center [424, 23] width 525 height 16
click at [118, 60] on div "[PHONE_NUMBER] Connecting call… ALL TASKS ALL TASKS ACTIVE TASKS TASKS IN WRAP …" at bounding box center [88, 56] width 147 height 82
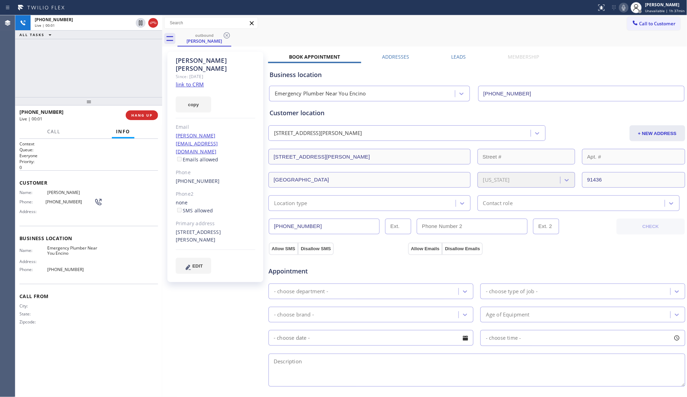
click at [151, 106] on div at bounding box center [88, 101] width 147 height 8
click at [147, 116] on span "HANG UP" at bounding box center [141, 117] width 21 height 5
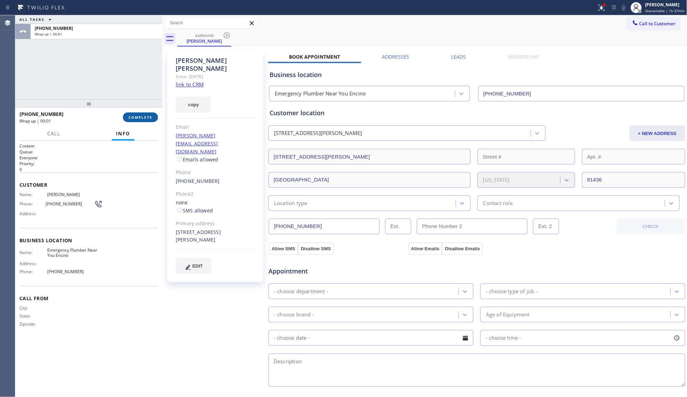
click at [147, 116] on span "COMPLETE" at bounding box center [141, 117] width 24 height 5
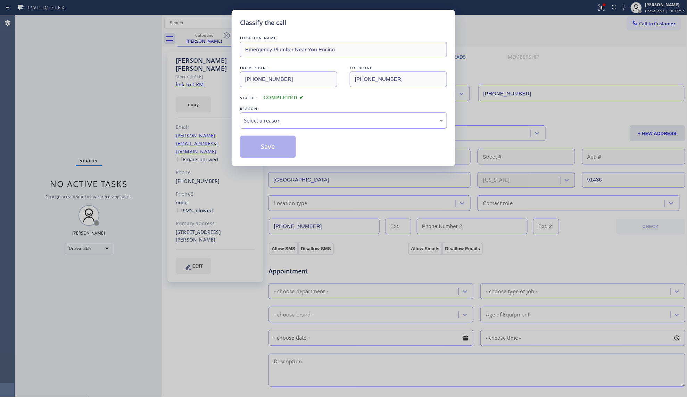
click at [286, 124] on div "Select a reason" at bounding box center [343, 121] width 199 height 8
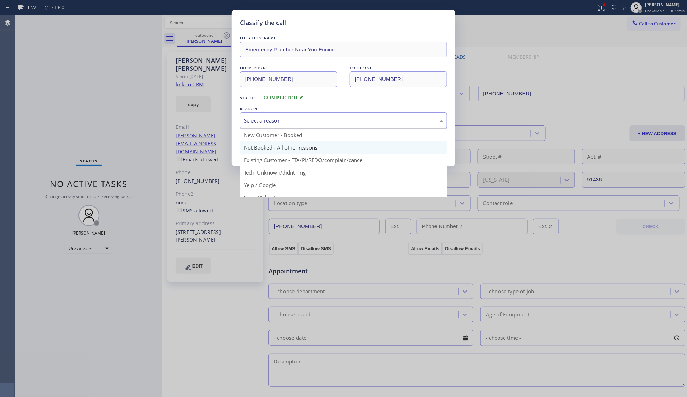
click at [252, 143] on button "Save" at bounding box center [268, 147] width 56 height 22
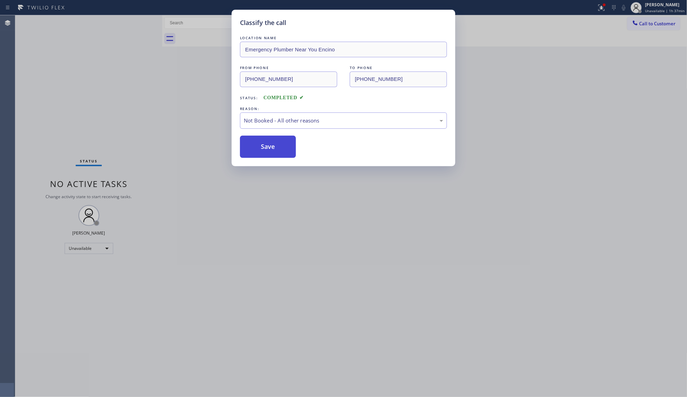
click at [253, 142] on button "Save" at bounding box center [268, 147] width 56 height 22
click at [254, 141] on button "Save" at bounding box center [268, 147] width 56 height 22
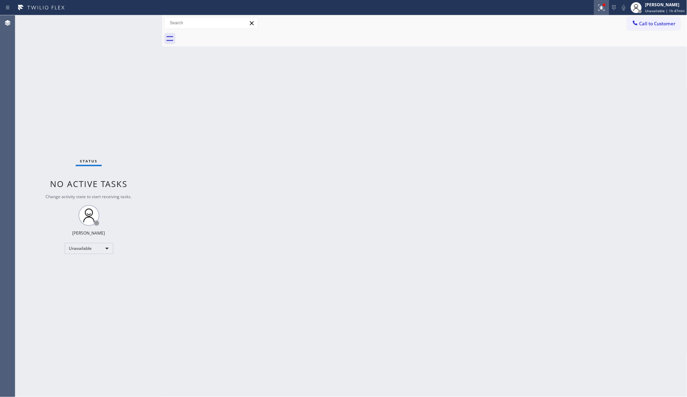
drag, startPoint x: 605, startPoint y: 6, endPoint x: 605, endPoint y: 13, distance: 6.9
click at [605, 6] on div at bounding box center [604, 5] width 4 height 4
drag, startPoint x: 594, startPoint y: 91, endPoint x: 566, endPoint y: 88, distance: 28.3
click at [592, 90] on button "Clear issues" at bounding box center [566, 91] width 81 height 10
click at [655, 25] on button "Call to Customer" at bounding box center [653, 23] width 53 height 13
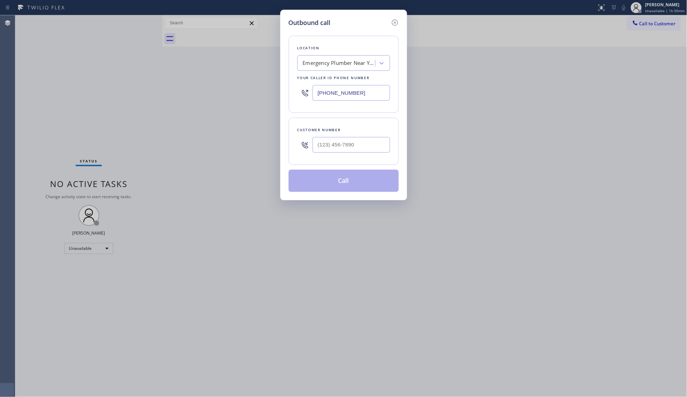
drag, startPoint x: 372, startPoint y: 91, endPoint x: 315, endPoint y: 99, distance: 56.9
click at [315, 99] on input "[PHONE_NUMBER]" at bounding box center [351, 93] width 77 height 16
type input "[PHONE_NUMBER]"
click at [355, 153] on input "(___) ___-____" at bounding box center [351, 145] width 77 height 16
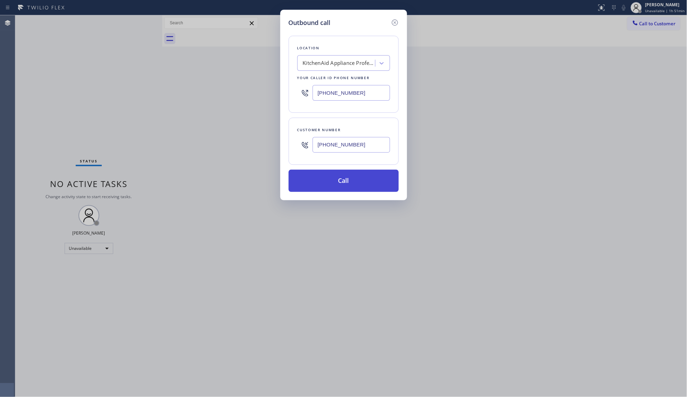
type input "[PHONE_NUMBER]"
click at [348, 181] on button "Call" at bounding box center [344, 181] width 110 height 22
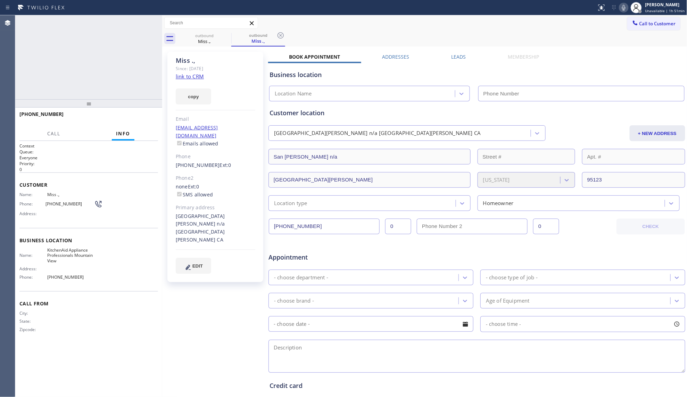
type input "[PHONE_NUMBER]"
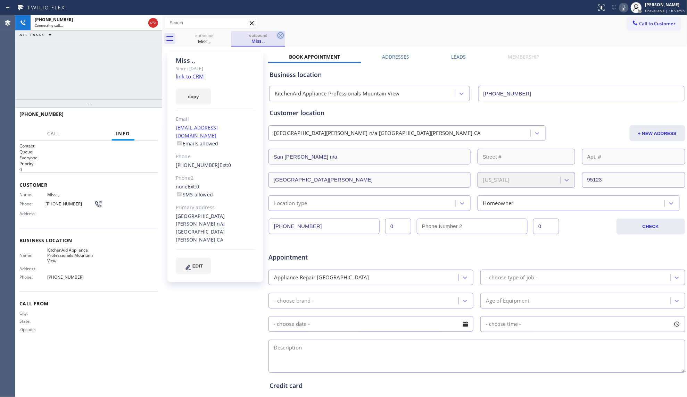
click at [278, 35] on icon at bounding box center [281, 35] width 8 height 8
click at [227, 36] on icon at bounding box center [227, 35] width 8 height 8
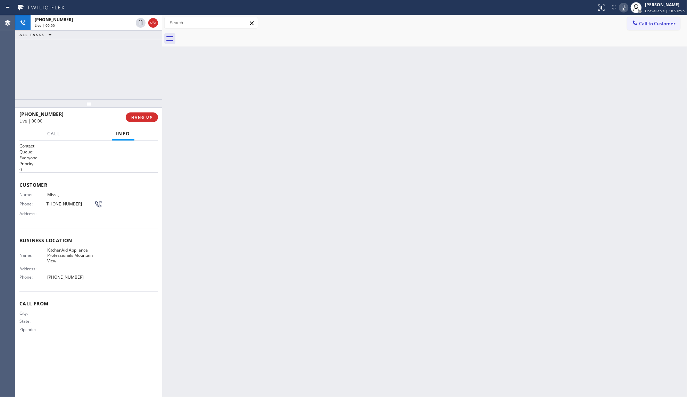
click at [320, 31] on div at bounding box center [433, 39] width 510 height 16
click at [104, 82] on div "[PHONE_NUMBER] Live | 00:01 ALL TASKS ALL TASKS ACTIVE TASKS TASKS IN WRAP UP" at bounding box center [88, 57] width 147 height 84
click at [85, 23] on div "Live | 00:01" at bounding box center [84, 25] width 98 height 5
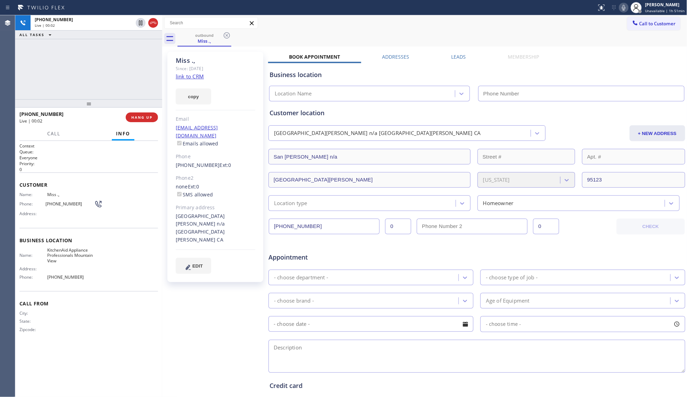
type input "[PHONE_NUMBER]"
click at [144, 116] on span "HANG UP" at bounding box center [141, 117] width 21 height 5
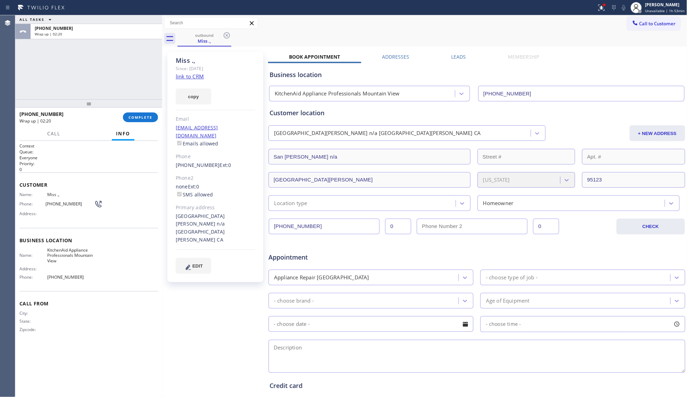
click at [158, 116] on div "[PHONE_NUMBER] Wrap up | 02:20 COMPLETE" at bounding box center [88, 117] width 139 height 18
click at [133, 114] on button "COMPLETE" at bounding box center [140, 118] width 35 height 10
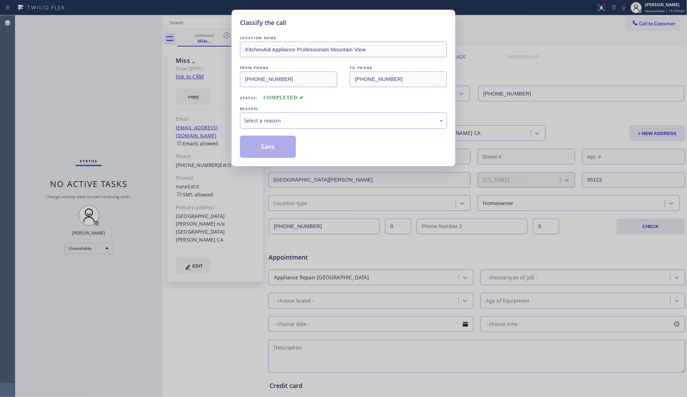
drag, startPoint x: 402, startPoint y: 123, endPoint x: 389, endPoint y: 128, distance: 13.9
click at [393, 125] on div "Select a reason" at bounding box center [343, 121] width 199 height 8
click at [284, 147] on button "Save" at bounding box center [268, 147] width 56 height 22
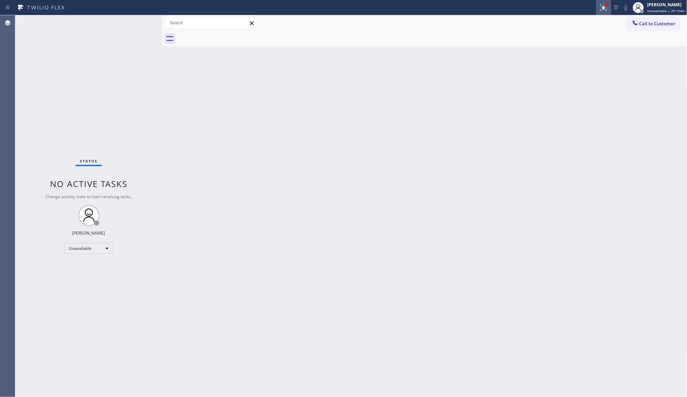
click at [602, 8] on icon at bounding box center [604, 7] width 8 height 8
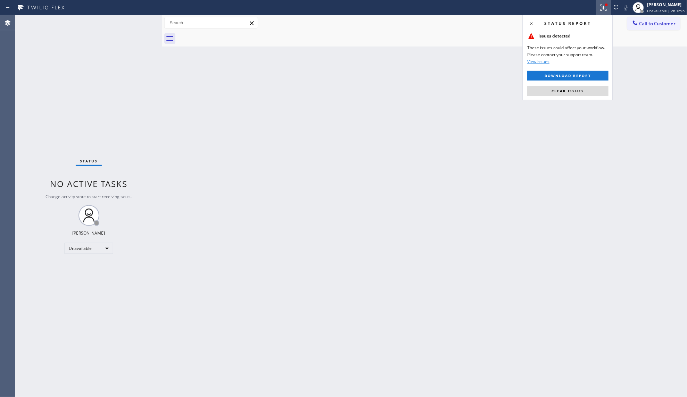
drag, startPoint x: 565, startPoint y: 92, endPoint x: 559, endPoint y: 90, distance: 5.8
click at [563, 91] on span "Clear issues" at bounding box center [568, 91] width 33 height 5
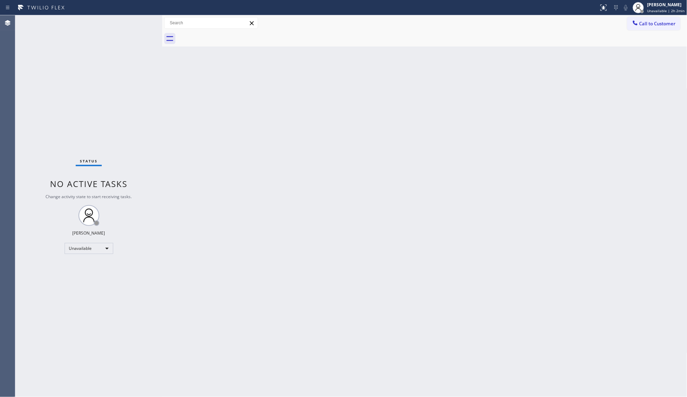
click at [480, 97] on div "Back to Dashboard Change Sender ID Customers Technicians Select a contact Outbo…" at bounding box center [424, 206] width 525 height 382
click at [534, 93] on div "Back to Dashboard Change Sender ID Customers Technicians Select a contact Outbo…" at bounding box center [424, 206] width 525 height 382
click at [646, 24] on span "Call to Customer" at bounding box center [658, 23] width 36 height 6
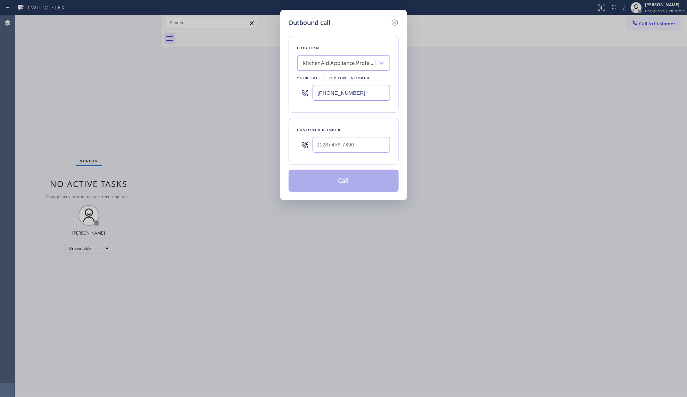
drag, startPoint x: 368, startPoint y: 94, endPoint x: 282, endPoint y: 99, distance: 85.3
click at [284, 99] on div "Outbound call Location KitchenAid Appliance Professionals Mountain View Your ca…" at bounding box center [343, 105] width 127 height 191
type input "[PHONE_NUMBER]"
click at [360, 154] on div at bounding box center [351, 145] width 77 height 23
click at [356, 147] on input "(___) ___-____" at bounding box center [351, 145] width 77 height 16
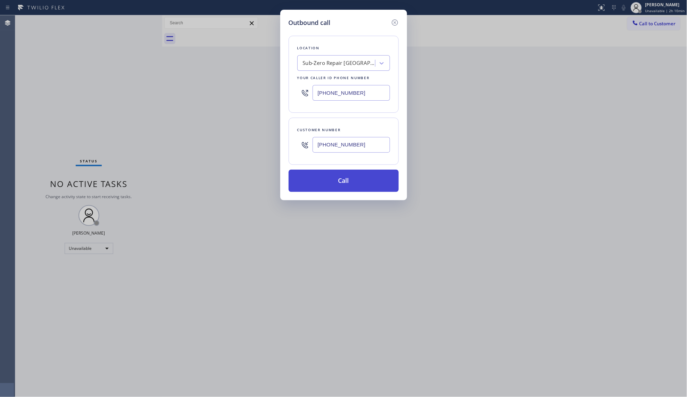
type input "[PHONE_NUMBER]"
click at [340, 180] on button "Call" at bounding box center [344, 181] width 110 height 22
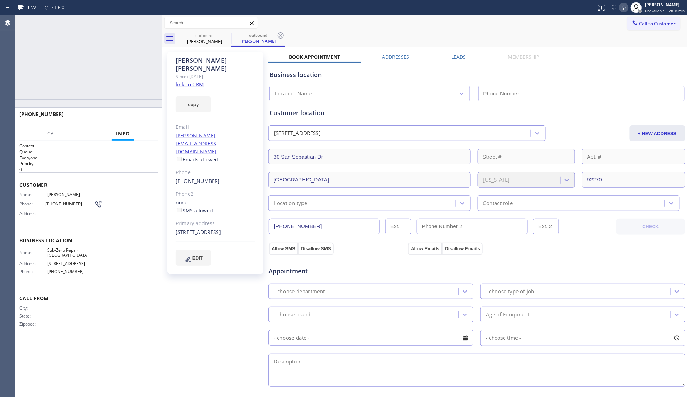
type input "[PHONE_NUMBER]"
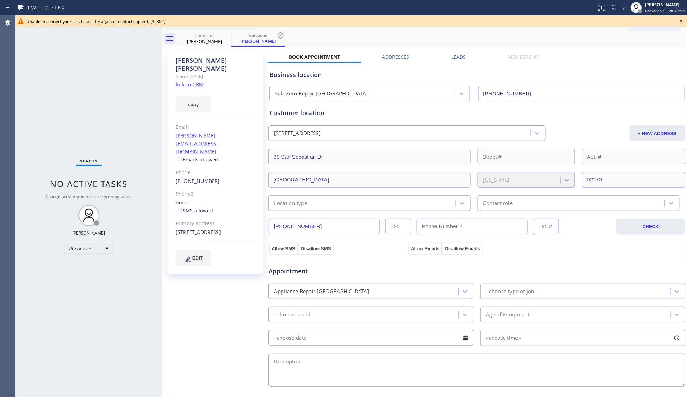
click at [682, 21] on icon at bounding box center [682, 21] width 8 height 8
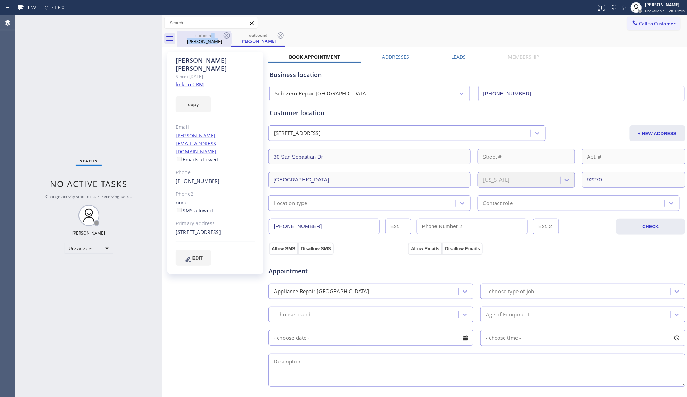
drag, startPoint x: 211, startPoint y: 38, endPoint x: 222, endPoint y: 38, distance: 11.1
click at [217, 38] on div "outbound [PERSON_NAME]" at bounding box center [204, 39] width 52 height 16
click at [230, 35] on icon at bounding box center [227, 35] width 8 height 8
click at [230, 35] on icon at bounding box center [227, 35] width 6 height 6
click at [230, 35] on div "outbound [PERSON_NAME]" at bounding box center [433, 39] width 510 height 16
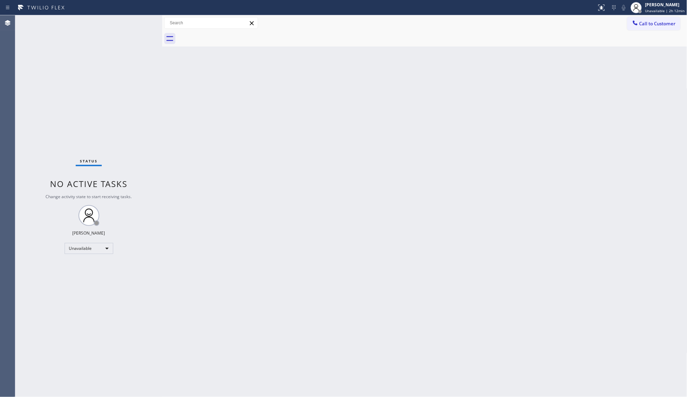
click at [229, 35] on div at bounding box center [433, 39] width 510 height 16
click at [659, 17] on button "Call to Customer" at bounding box center [653, 23] width 53 height 13
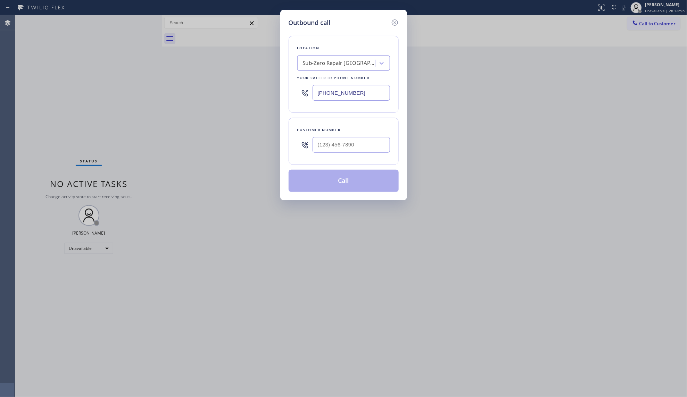
drag, startPoint x: 343, startPoint y: 93, endPoint x: 291, endPoint y: 91, distance: 51.8
click at [291, 92] on div "Location Sub-Zero Repair [GEOGRAPHIC_DATA] Your caller id phone number [PHONE_N…" at bounding box center [344, 74] width 110 height 77
type input "[PHONE_NUMBER]"
click at [364, 142] on input "(___) ___-____" at bounding box center [351, 145] width 77 height 16
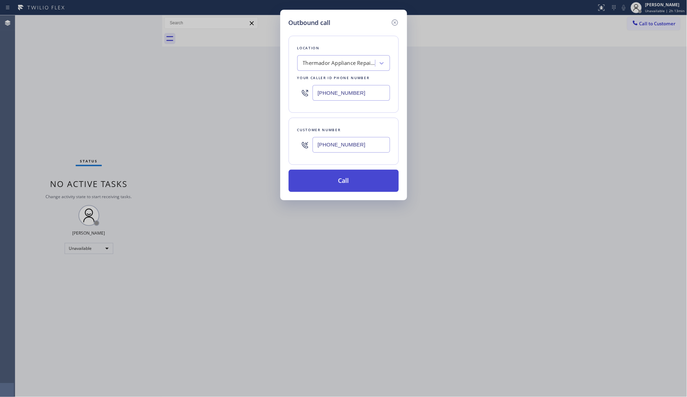
type input "[PHONE_NUMBER]"
click at [348, 176] on button "Call" at bounding box center [344, 181] width 110 height 22
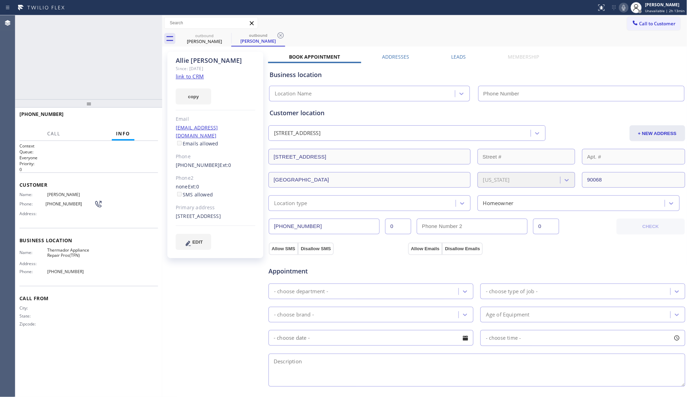
type input "[PHONE_NUMBER]"
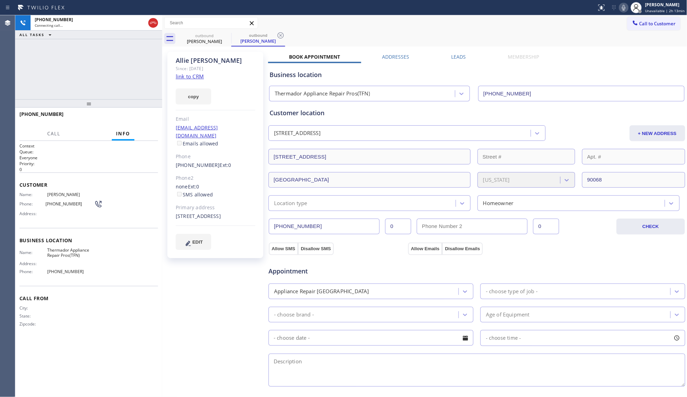
click at [280, 31] on icon at bounding box center [281, 35] width 8 height 8
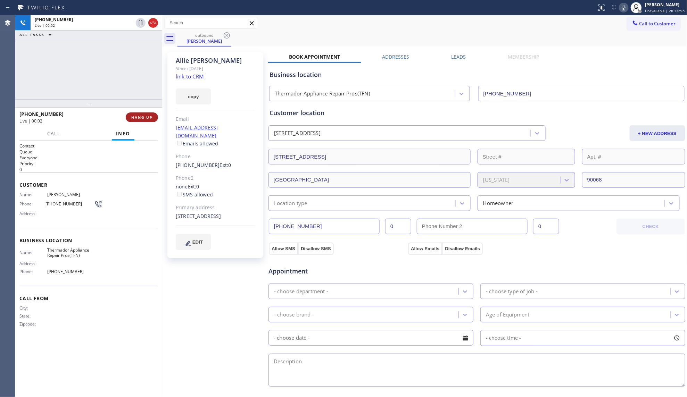
click at [139, 120] on button "HANG UP" at bounding box center [142, 118] width 32 height 10
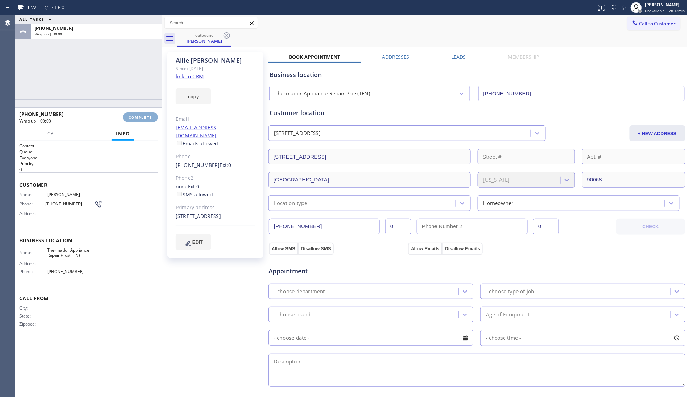
click at [139, 120] on span "COMPLETE" at bounding box center [141, 117] width 24 height 5
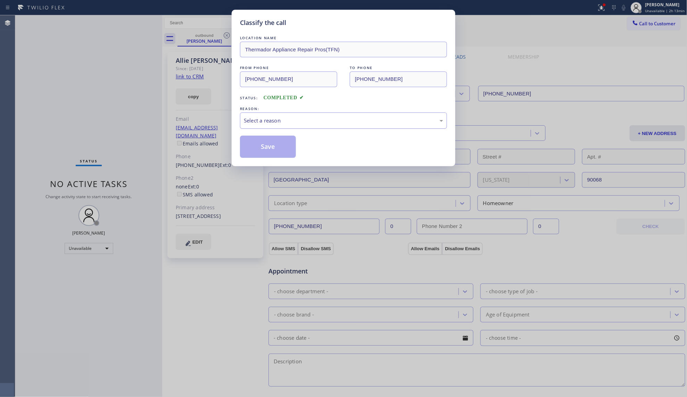
click at [243, 123] on div "Select a reason" at bounding box center [343, 121] width 207 height 16
click at [252, 149] on button "Save" at bounding box center [268, 147] width 56 height 22
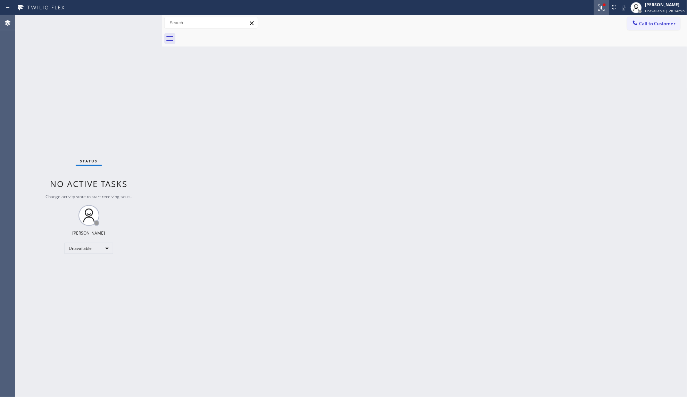
drag, startPoint x: 593, startPoint y: 8, endPoint x: 601, endPoint y: 11, distance: 7.8
click at [594, 8] on div at bounding box center [298, 7] width 591 height 11
click at [608, 13] on button at bounding box center [601, 7] width 15 height 15
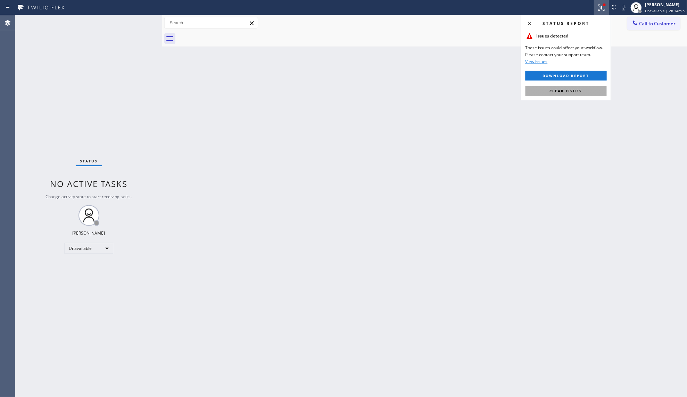
click at [575, 94] on button "Clear issues" at bounding box center [566, 91] width 81 height 10
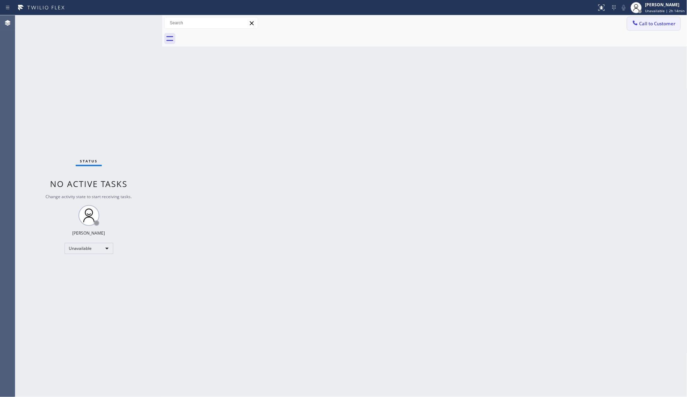
click at [654, 27] on button "Call to Customer" at bounding box center [653, 23] width 53 height 13
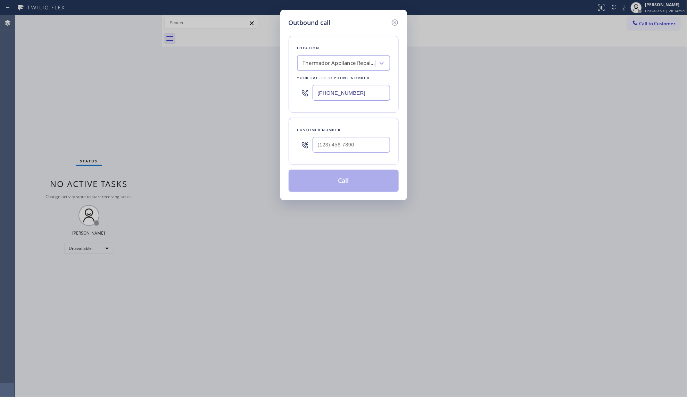
drag, startPoint x: 366, startPoint y: 91, endPoint x: 279, endPoint y: 96, distance: 87.0
click at [279, 97] on div "Outbound call Location Thermador Appliance Repair Pros(TFN) Your caller id phon…" at bounding box center [343, 198] width 687 height 397
type input "[PHONE_NUMBER]"
drag, startPoint x: 369, startPoint y: 137, endPoint x: 367, endPoint y: 140, distance: 3.9
click at [368, 137] on div at bounding box center [351, 145] width 77 height 23
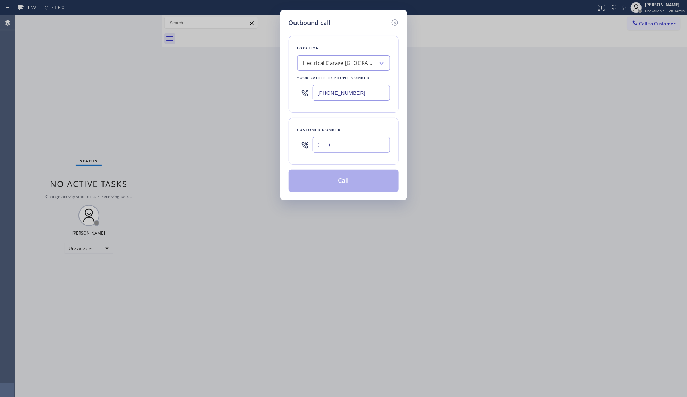
click at [366, 143] on input "(___) ___-____" at bounding box center [351, 145] width 77 height 16
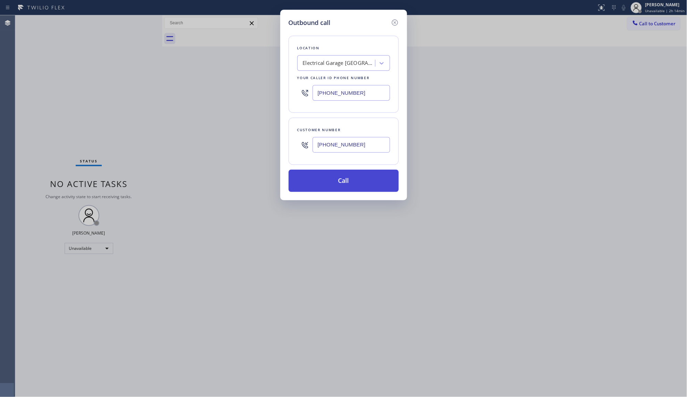
type input "[PHONE_NUMBER]"
click at [341, 185] on button "Call" at bounding box center [344, 181] width 110 height 22
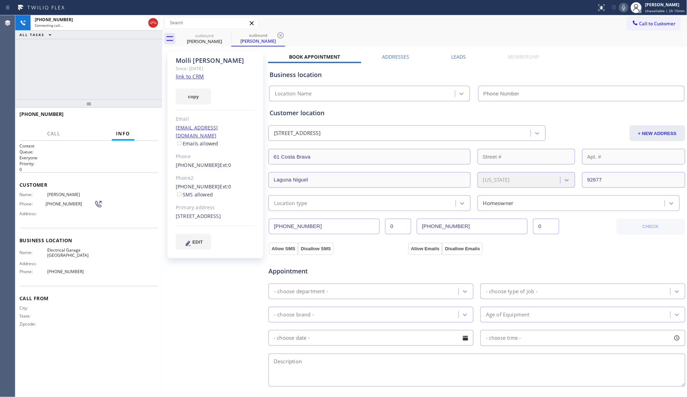
type input "[PHONE_NUMBER]"
drag, startPoint x: 284, startPoint y: 35, endPoint x: 278, endPoint y: 40, distance: 6.7
click at [283, 36] on icon at bounding box center [281, 35] width 6 height 6
click at [223, 35] on icon at bounding box center [227, 35] width 8 height 8
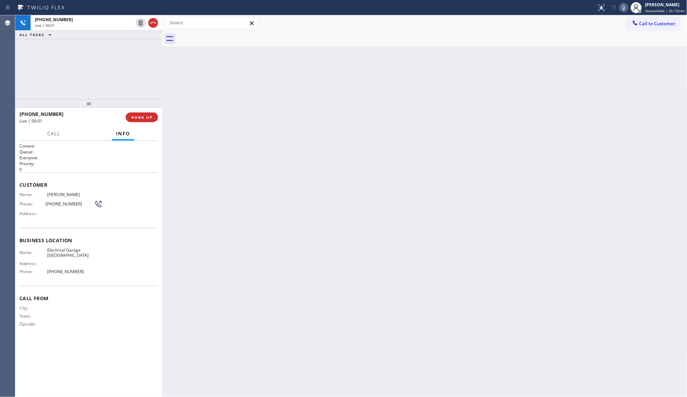
drag, startPoint x: 138, startPoint y: 56, endPoint x: 141, endPoint y: 58, distance: 3.8
click at [139, 58] on div "[PHONE_NUMBER] Live | 00:01 ALL TASKS ALL TASKS ACTIVE TASKS TASKS IN WRAP UP" at bounding box center [88, 57] width 147 height 84
click at [148, 115] on span "HANG UP" at bounding box center [141, 117] width 21 height 5
click at [147, 115] on span "HANG UP" at bounding box center [141, 117] width 21 height 5
click at [148, 115] on span "HANG UP" at bounding box center [141, 117] width 21 height 5
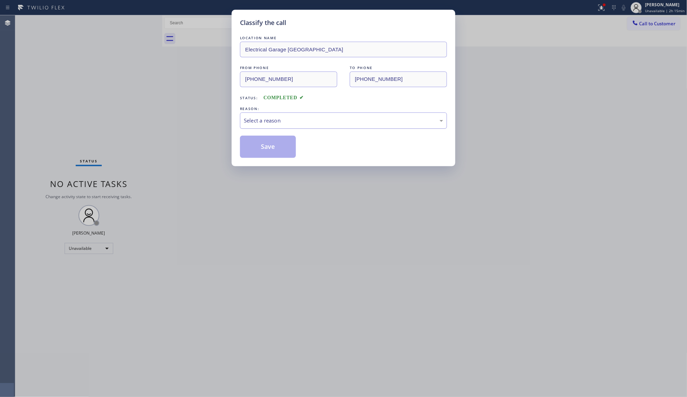
click at [245, 124] on div "Select a reason" at bounding box center [343, 121] width 199 height 8
click at [255, 146] on button "Save" at bounding box center [268, 147] width 56 height 22
click at [258, 146] on button "Save" at bounding box center [268, 147] width 56 height 22
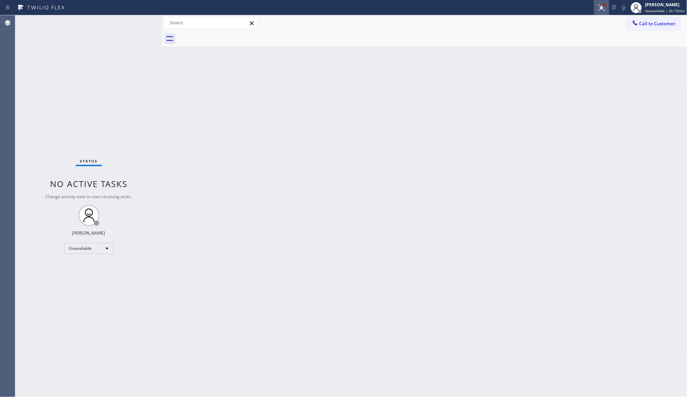
click at [605, 10] on icon at bounding box center [602, 8] width 6 height 6
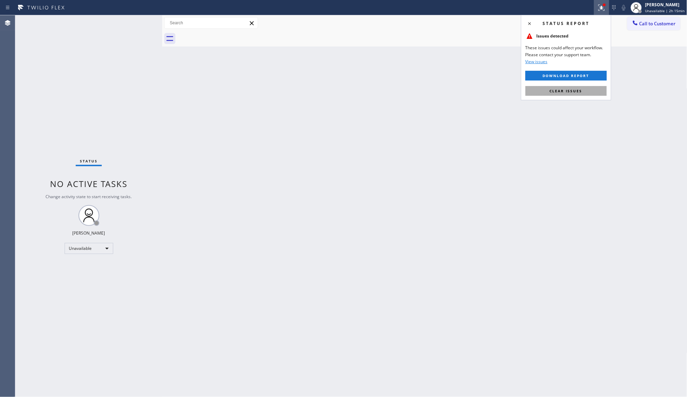
click at [562, 88] on button "Clear issues" at bounding box center [566, 91] width 81 height 10
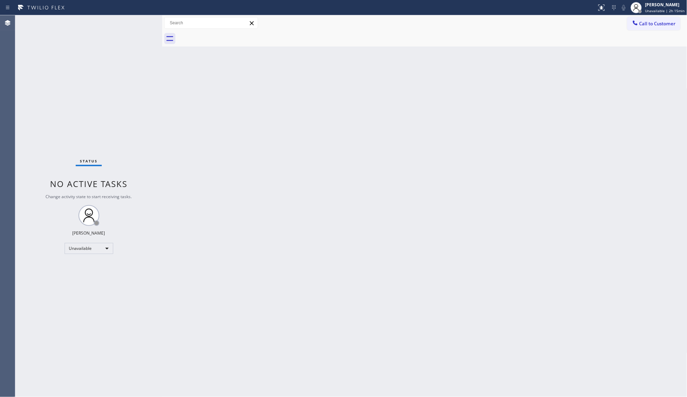
click at [657, 24] on span "Call to Customer" at bounding box center [658, 23] width 36 height 6
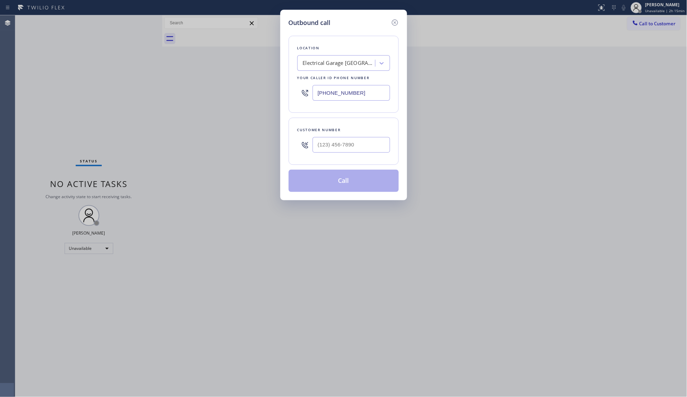
drag, startPoint x: 356, startPoint y: 92, endPoint x: 306, endPoint y: 91, distance: 50.1
click at [306, 92] on div "[PHONE_NUMBER]" at bounding box center [343, 93] width 93 height 23
click at [366, 135] on div at bounding box center [351, 145] width 77 height 23
click at [364, 143] on input "[PHONE_NUMBER]" at bounding box center [351, 145] width 77 height 16
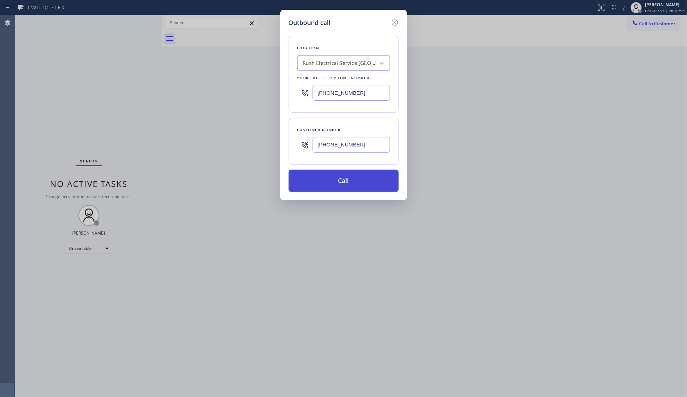
click at [361, 177] on button "Call" at bounding box center [344, 181] width 110 height 22
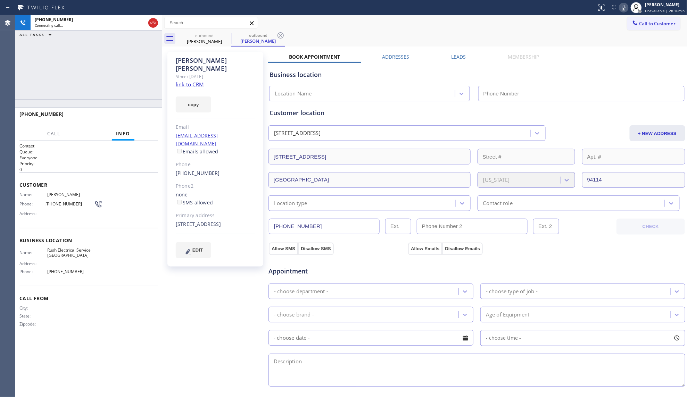
click at [437, 33] on div "outbound [PERSON_NAME] outbound [PERSON_NAME]" at bounding box center [433, 39] width 510 height 16
click at [279, 31] on icon at bounding box center [281, 35] width 8 height 8
click at [284, 32] on div "outbound [PERSON_NAME]" at bounding box center [433, 39] width 510 height 16
click at [144, 117] on span "HANG UP" at bounding box center [141, 117] width 21 height 5
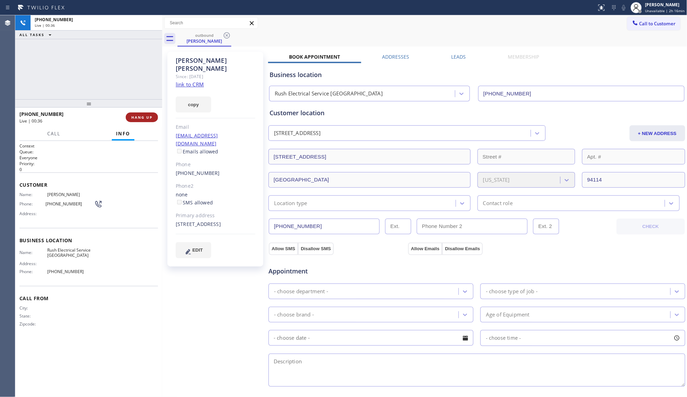
click at [145, 119] on span "HANG UP" at bounding box center [141, 117] width 21 height 5
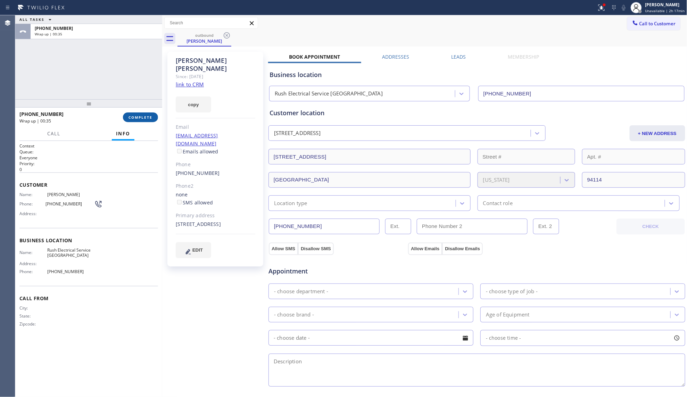
click at [148, 123] on div "[PHONE_NUMBER] Wrap up | 00:35 COMPLETE" at bounding box center [88, 117] width 139 height 18
click at [146, 119] on span "COMPLETE" at bounding box center [141, 117] width 24 height 5
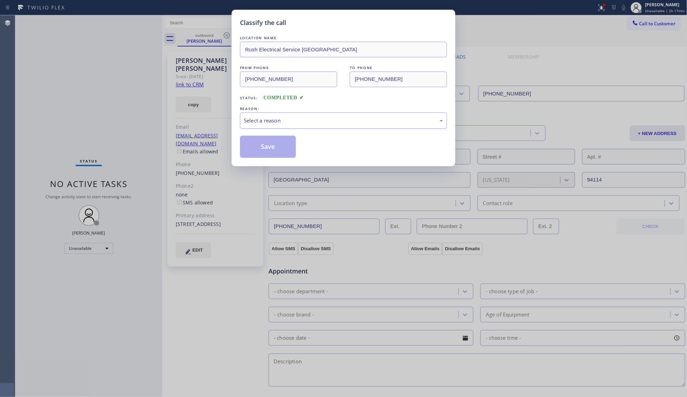
click at [269, 116] on div "Select a reason" at bounding box center [343, 121] width 207 height 16
click at [265, 147] on button "Save" at bounding box center [268, 147] width 56 height 22
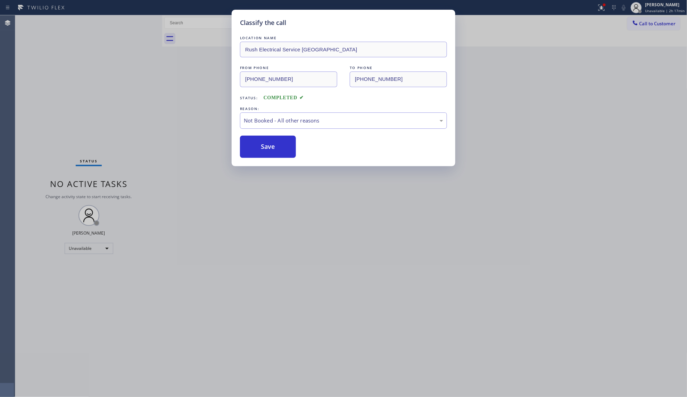
click at [265, 147] on button "Save" at bounding box center [268, 147] width 56 height 22
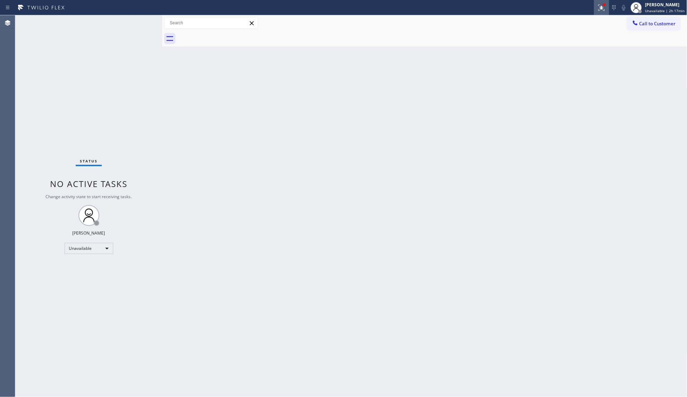
click at [601, 10] on icon at bounding box center [602, 8] width 6 height 6
click at [571, 95] on button "Clear issues" at bounding box center [566, 91] width 81 height 10
click at [640, 30] on button "Call to Customer" at bounding box center [653, 23] width 53 height 13
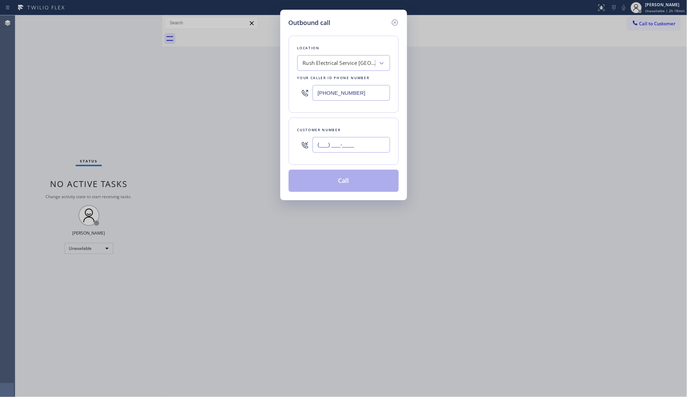
drag, startPoint x: 359, startPoint y: 145, endPoint x: 367, endPoint y: 143, distance: 8.7
click at [359, 145] on input "(___) ___-____" at bounding box center [351, 145] width 77 height 16
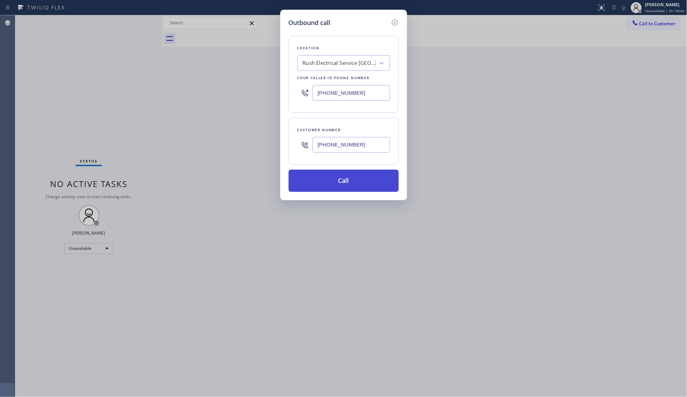
drag, startPoint x: 347, startPoint y: 179, endPoint x: 367, endPoint y: 174, distance: 20.1
click at [347, 179] on button "Call" at bounding box center [344, 181] width 110 height 22
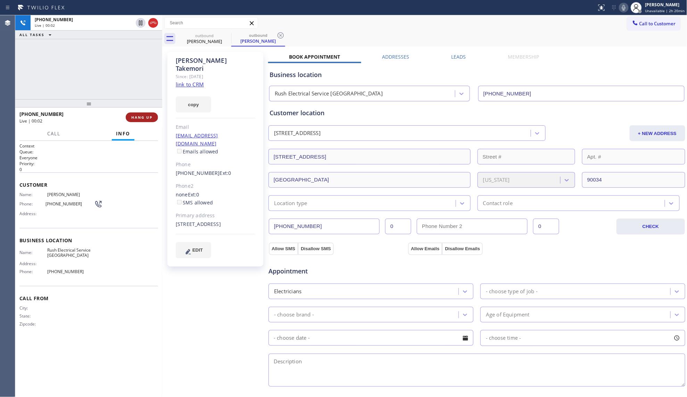
click at [135, 122] on button "HANG UP" at bounding box center [142, 118] width 32 height 10
click at [136, 122] on button "HANG UP" at bounding box center [142, 118] width 32 height 10
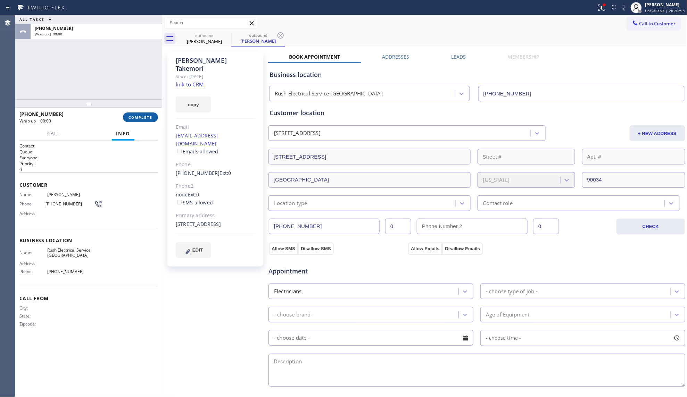
click at [136, 121] on button "COMPLETE" at bounding box center [140, 118] width 35 height 10
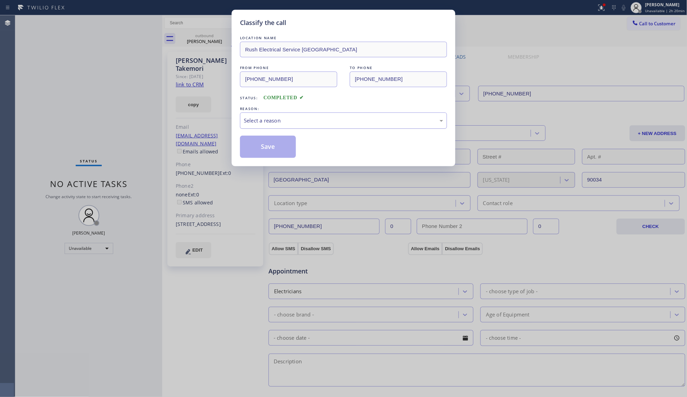
click at [282, 120] on div "Select a reason" at bounding box center [343, 121] width 199 height 8
click at [263, 151] on button "Save" at bounding box center [268, 147] width 56 height 22
click at [263, 150] on button "Save" at bounding box center [268, 147] width 56 height 22
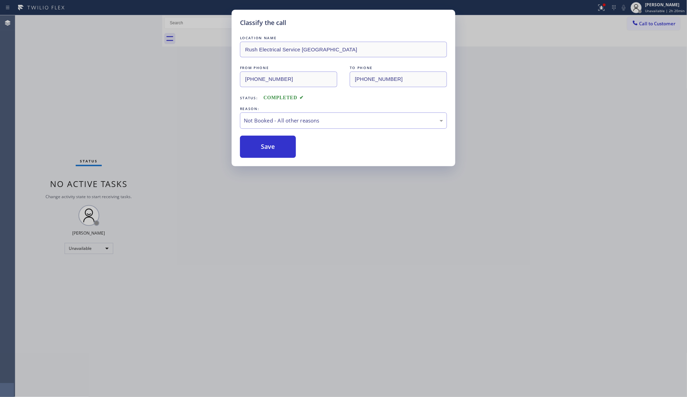
click at [135, 76] on div "Classify the call LOCATION NAME Rush Electrical Service [GEOGRAPHIC_DATA] FROM …" at bounding box center [343, 198] width 687 height 397
click at [198, 27] on div "Classify the call LOCATION NAME Red Electricians [GEOGRAPHIC_DATA] FROM PHONE […" at bounding box center [351, 206] width 672 height 382
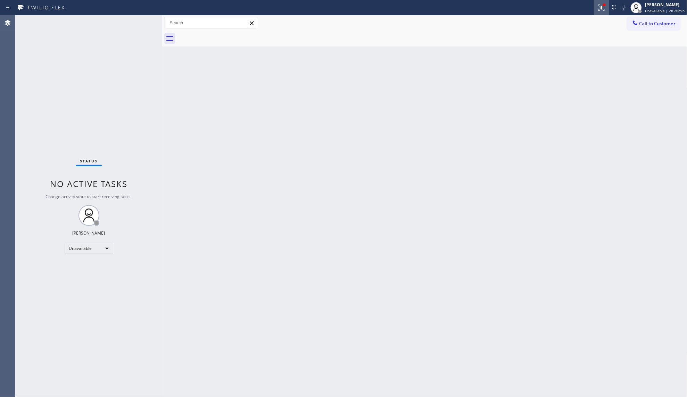
click at [603, 9] on icon at bounding box center [601, 7] width 4 height 5
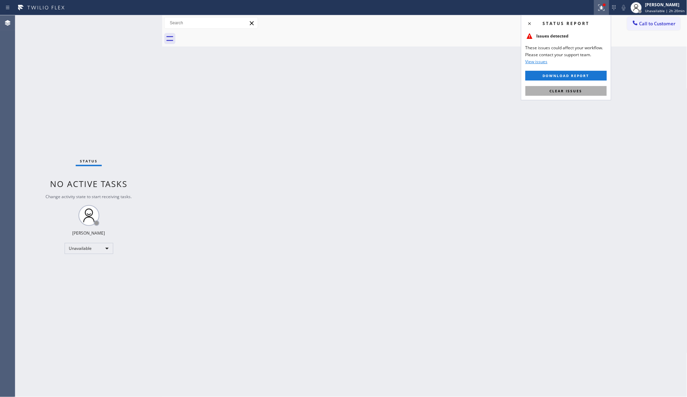
click at [557, 92] on span "Clear issues" at bounding box center [566, 91] width 33 height 5
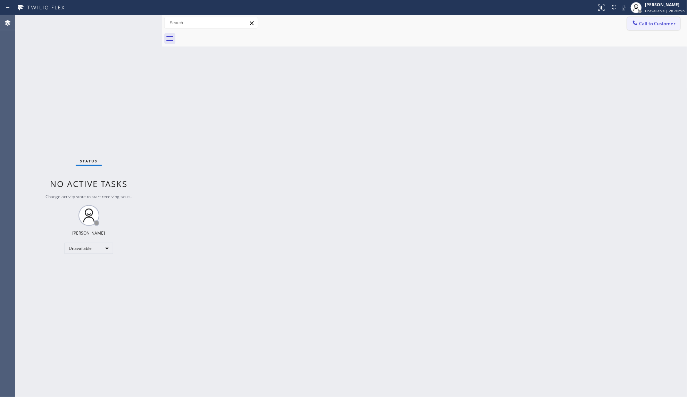
click at [643, 28] on button "Call to Customer" at bounding box center [653, 23] width 53 height 13
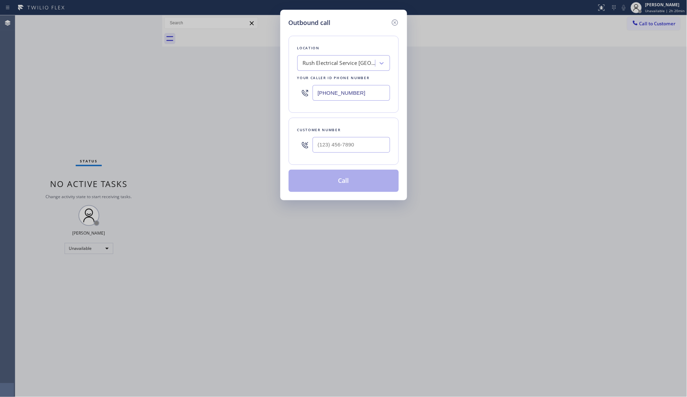
drag, startPoint x: 360, startPoint y: 92, endPoint x: 277, endPoint y: 88, distance: 83.9
click at [277, 88] on div "Outbound call Location Rush Electrical Service [GEOGRAPHIC_DATA] Your caller id…" at bounding box center [343, 198] width 687 height 397
click at [370, 148] on input "(___) ___-____" at bounding box center [351, 145] width 77 height 16
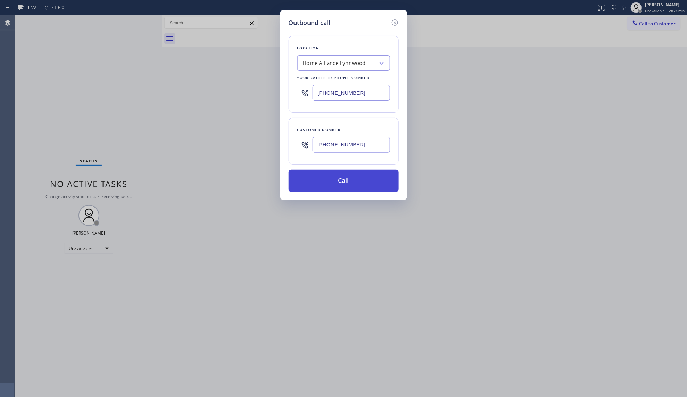
click at [342, 190] on button "Call" at bounding box center [344, 181] width 110 height 22
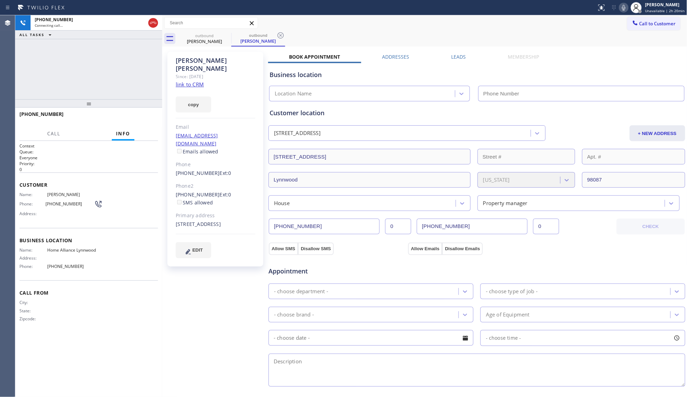
click at [477, 22] on div "Call to Customer Outbound call Location Home Alliance [GEOGRAPHIC_DATA] Your ca…" at bounding box center [424, 23] width 525 height 12
drag, startPoint x: 282, startPoint y: 34, endPoint x: 315, endPoint y: 34, distance: 32.7
click at [284, 34] on icon at bounding box center [281, 35] width 8 height 8
click at [315, 34] on div "outbound [PERSON_NAME] outbound [PERSON_NAME]" at bounding box center [433, 39] width 510 height 16
click at [306, 35] on div "outbound [PERSON_NAME]" at bounding box center [433, 39] width 510 height 16
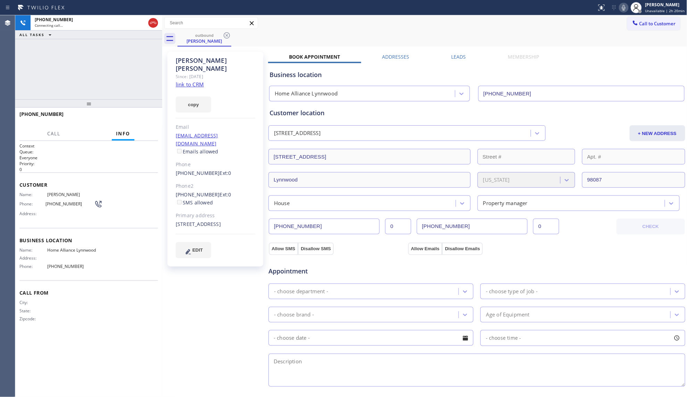
click at [459, 20] on div "Call to Customer Outbound call Location Home Alliance [GEOGRAPHIC_DATA] Your ca…" at bounding box center [424, 23] width 525 height 12
drag, startPoint x: 142, startPoint y: 113, endPoint x: 150, endPoint y: 120, distance: 10.6
click at [142, 113] on button "HANG UP" at bounding box center [142, 118] width 32 height 10
click at [173, 135] on div "[PERSON_NAME] Since: [DATE] link to CRM copy Email [EMAIL_ADDRESS][DOMAIN_NAME]…" at bounding box center [215, 159] width 96 height 215
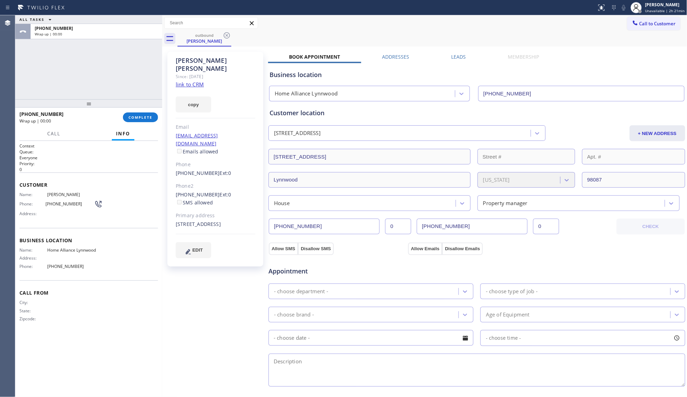
click at [139, 107] on div at bounding box center [88, 103] width 147 height 8
click at [147, 117] on span "COMPLETE" at bounding box center [141, 117] width 24 height 5
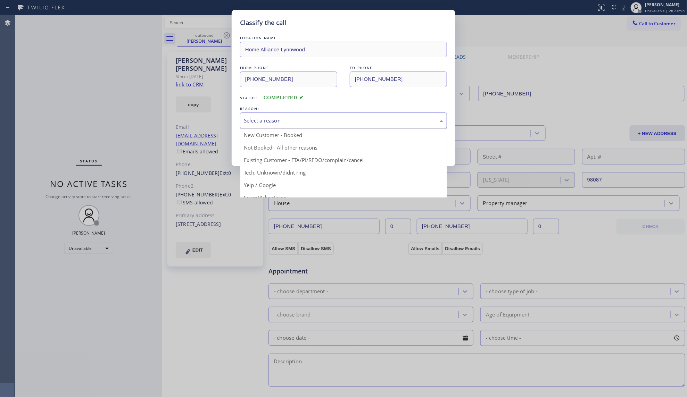
click at [307, 126] on div "Select a reason" at bounding box center [343, 121] width 207 height 16
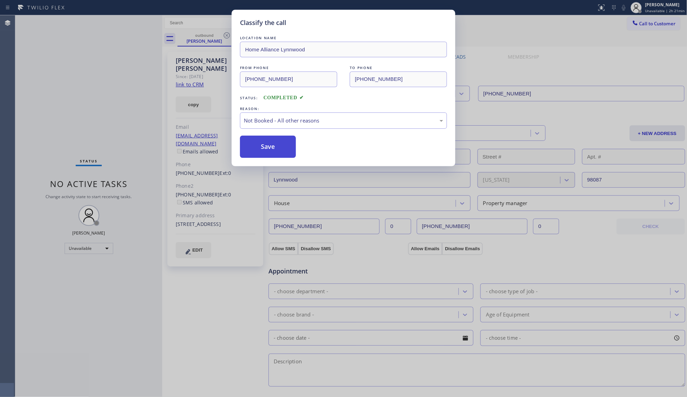
click at [263, 147] on button "Save" at bounding box center [268, 147] width 56 height 22
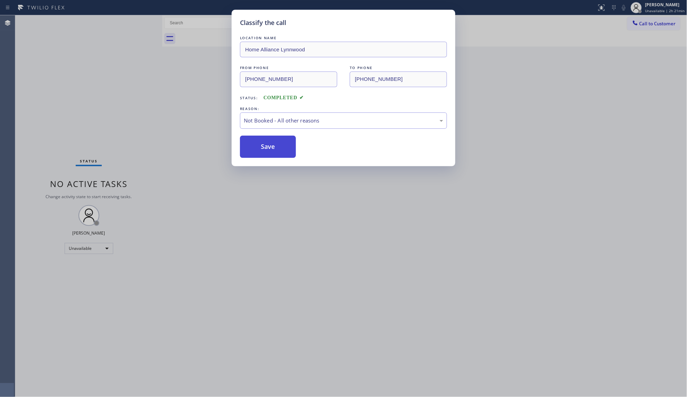
click at [263, 147] on button "Save" at bounding box center [268, 147] width 56 height 22
click at [257, 143] on button "Save" at bounding box center [268, 147] width 56 height 22
click at [175, 87] on div "Classify the call LOCATION NAME Home Alliance Lynnwood FROM PHONE [PHONE_NUMBER…" at bounding box center [343, 198] width 687 height 397
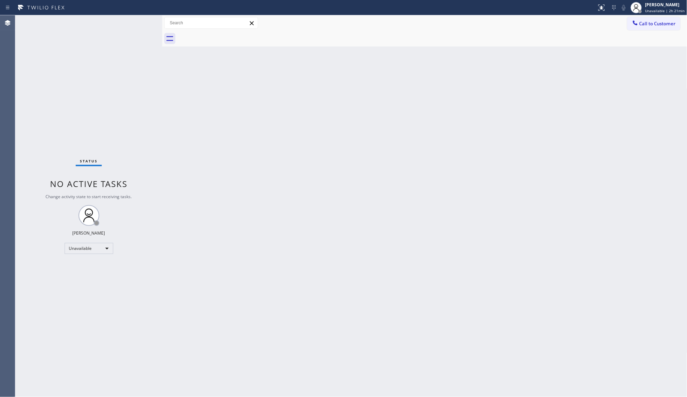
drag, startPoint x: 636, startPoint y: 23, endPoint x: 508, endPoint y: 57, distance: 132.8
click at [635, 23] on icon at bounding box center [635, 22] width 7 height 7
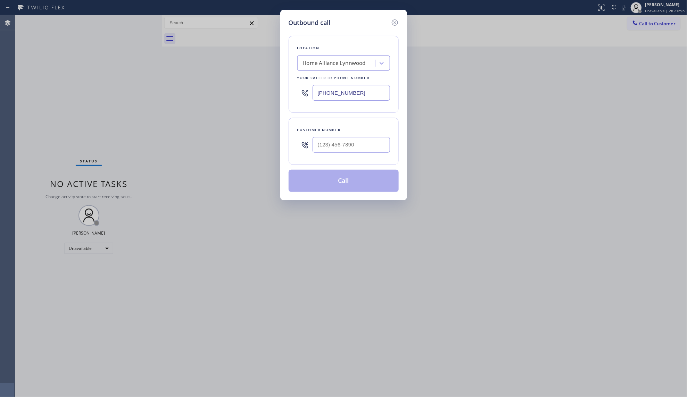
drag, startPoint x: 368, startPoint y: 92, endPoint x: 281, endPoint y: 97, distance: 87.3
click at [281, 97] on div "Outbound call Location Home Alliance [GEOGRAPHIC_DATA] Your caller id phone num…" at bounding box center [343, 105] width 127 height 191
click at [358, 149] on input "(___) ___-____" at bounding box center [351, 145] width 77 height 16
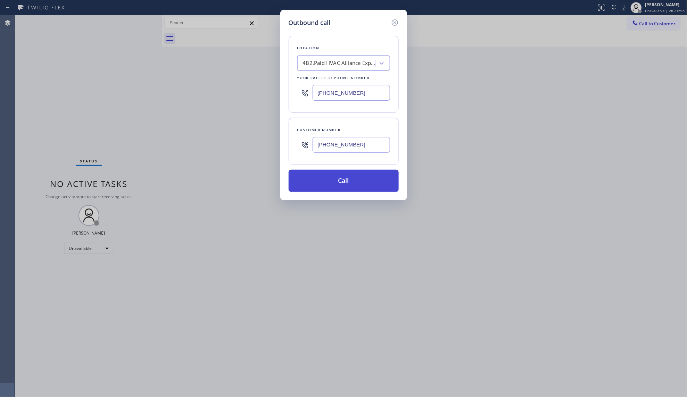
click at [354, 182] on button "Call" at bounding box center [344, 181] width 110 height 22
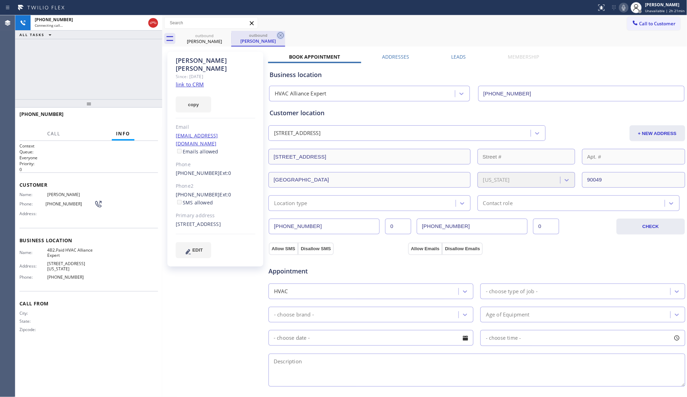
click at [279, 36] on icon at bounding box center [281, 35] width 8 height 8
click at [293, 34] on div "outbound [PERSON_NAME] outbound [PERSON_NAME]" at bounding box center [433, 39] width 510 height 16
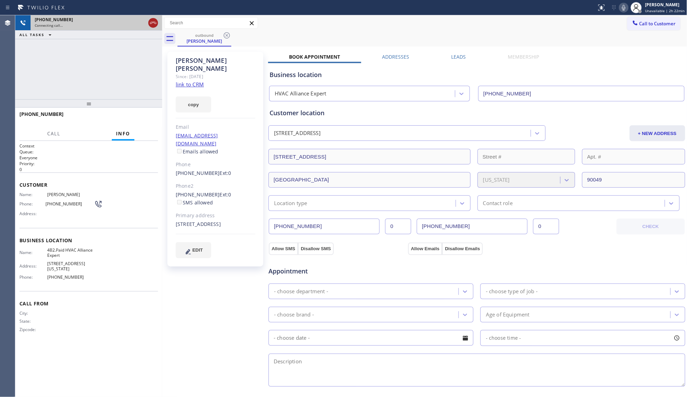
click at [151, 21] on icon at bounding box center [153, 23] width 8 height 8
drag, startPoint x: 209, startPoint y: 34, endPoint x: 218, endPoint y: 34, distance: 9.0
click at [215, 34] on div "outbound" at bounding box center [204, 35] width 52 height 5
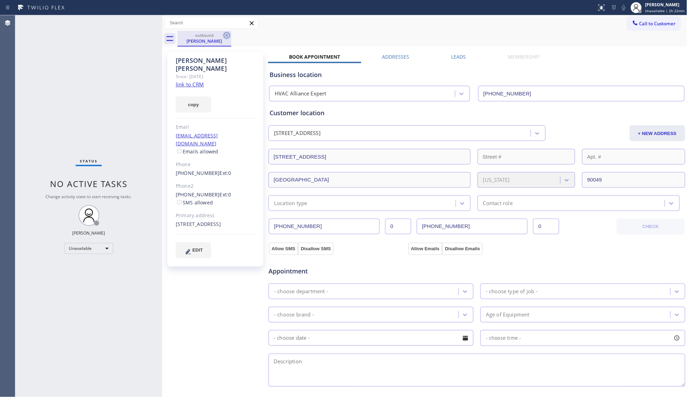
click at [228, 35] on icon at bounding box center [227, 35] width 6 height 6
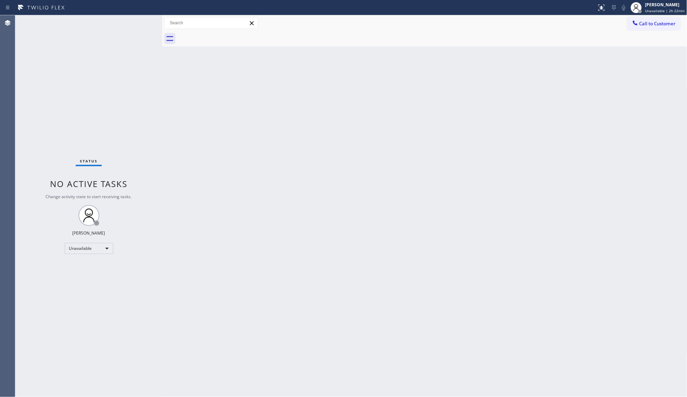
click at [228, 35] on div at bounding box center [433, 39] width 510 height 16
drag, startPoint x: 155, startPoint y: 127, endPoint x: 160, endPoint y: 124, distance: 6.3
click at [160, 126] on div "Status No active tasks Change activity state to start receiving tasks. [PERSON_…" at bounding box center [351, 206] width 672 height 382
click at [475, 86] on div "Back to Dashboard Change Sender ID Customers Technicians Select a contact Outbo…" at bounding box center [424, 206] width 525 height 382
drag, startPoint x: 348, startPoint y: 65, endPoint x: 364, endPoint y: 62, distance: 16.2
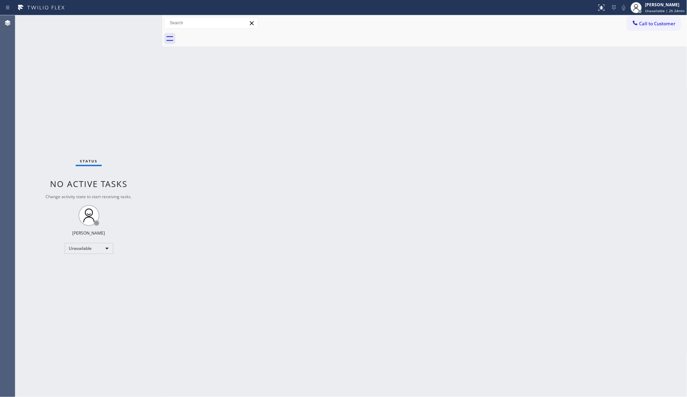
click at [364, 62] on div "Back to Dashboard Change Sender ID Customers Technicians Select a contact Outbo…" at bounding box center [424, 206] width 525 height 382
click at [658, 20] on button "Call to Customer" at bounding box center [653, 23] width 53 height 13
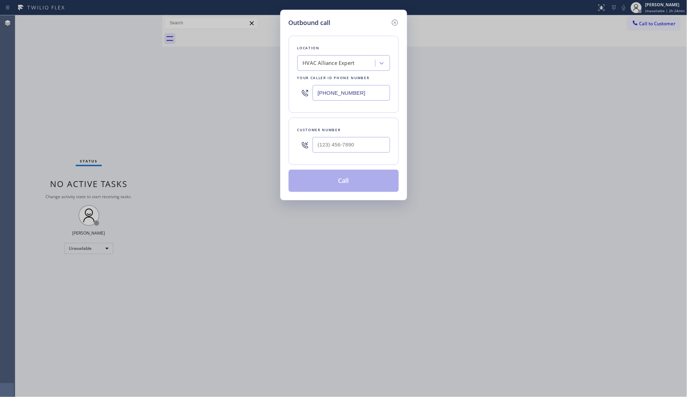
drag, startPoint x: 370, startPoint y: 93, endPoint x: 288, endPoint y: 98, distance: 81.8
click at [286, 101] on div "Outbound call Location HVAC Alliance Expert Your caller id phone number [PHONE_…" at bounding box center [343, 105] width 127 height 191
drag, startPoint x: 346, startPoint y: 160, endPoint x: 352, endPoint y: 140, distance: 20.3
click at [347, 159] on div "Customer number" at bounding box center [344, 141] width 110 height 47
click at [352, 140] on input "[PHONE_NUMBER]" at bounding box center [351, 145] width 77 height 16
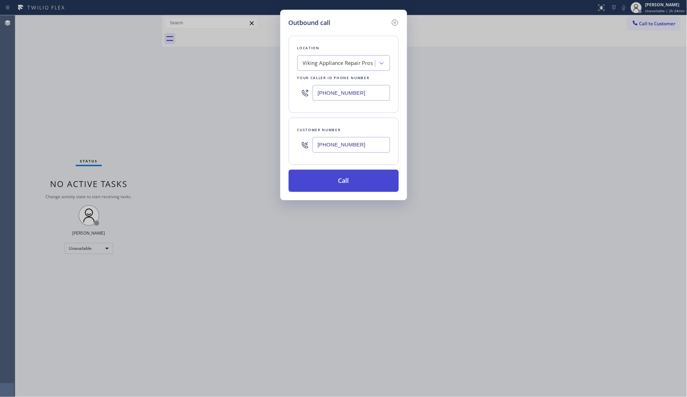
click at [360, 178] on button "Call" at bounding box center [344, 181] width 110 height 22
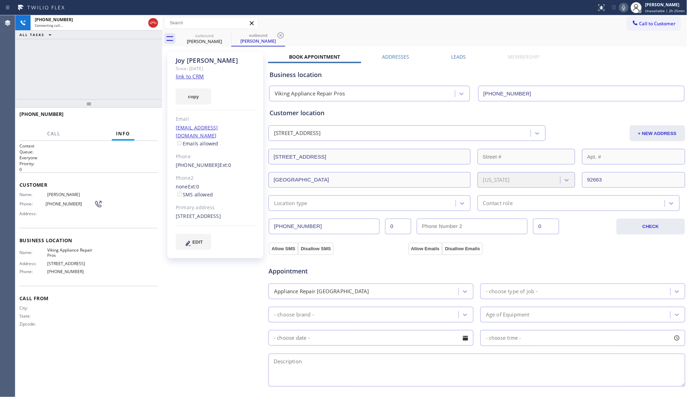
click at [152, 22] on icon at bounding box center [153, 23] width 8 height 8
click at [222, 35] on div "outbound [PERSON_NAME]" at bounding box center [205, 39] width 54 height 16
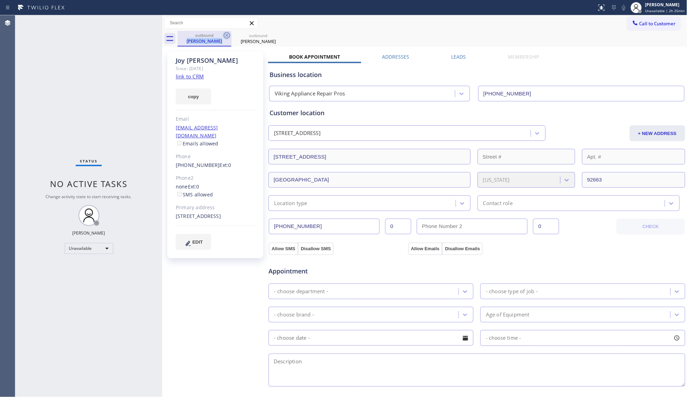
click at [227, 32] on icon at bounding box center [227, 35] width 6 height 6
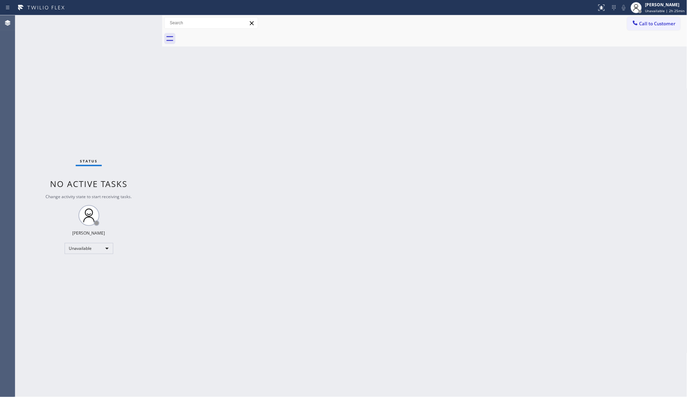
click at [227, 32] on div at bounding box center [433, 39] width 510 height 16
click at [638, 21] on icon at bounding box center [635, 22] width 7 height 7
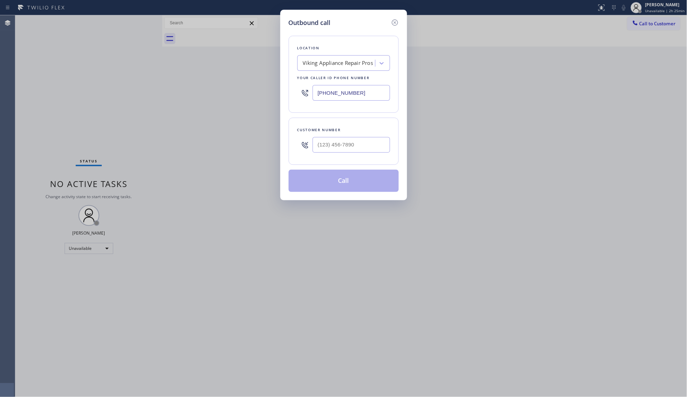
drag, startPoint x: 381, startPoint y: 91, endPoint x: 216, endPoint y: 96, distance: 165.1
click at [216, 97] on div "Outbound call Location Viking Appliance Repair Pros Your caller id phone number…" at bounding box center [343, 198] width 687 height 397
drag, startPoint x: 356, startPoint y: 149, endPoint x: 361, endPoint y: 146, distance: 5.3
click at [358, 149] on input "(___) ___-____" at bounding box center [351, 145] width 77 height 16
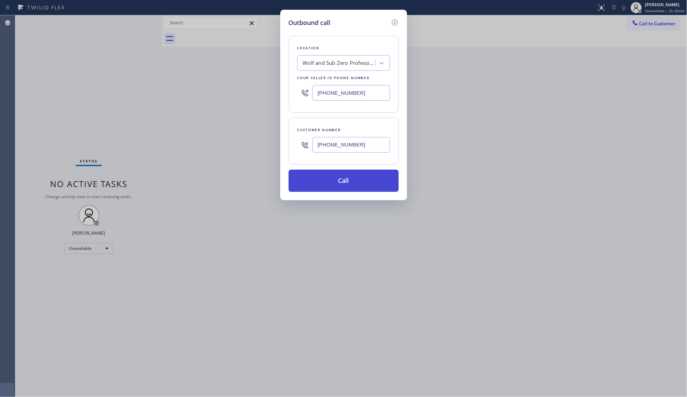
drag, startPoint x: 344, startPoint y: 178, endPoint x: 360, endPoint y: 191, distance: 20.6
click at [344, 179] on button "Call" at bounding box center [344, 181] width 110 height 22
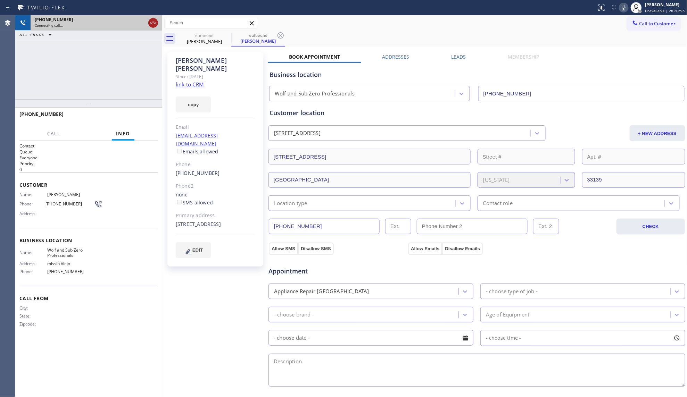
click at [151, 22] on icon at bounding box center [153, 23] width 8 height 8
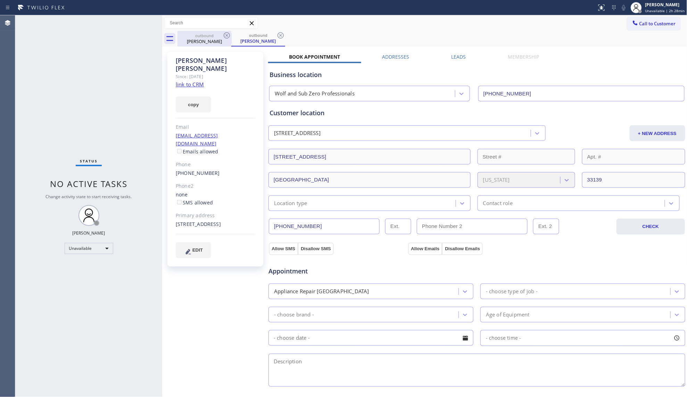
click at [211, 41] on div "[PERSON_NAME]" at bounding box center [204, 41] width 52 height 6
click at [224, 36] on icon at bounding box center [227, 35] width 6 height 6
click at [0, 0] on icon at bounding box center [0, 0] width 0 height 0
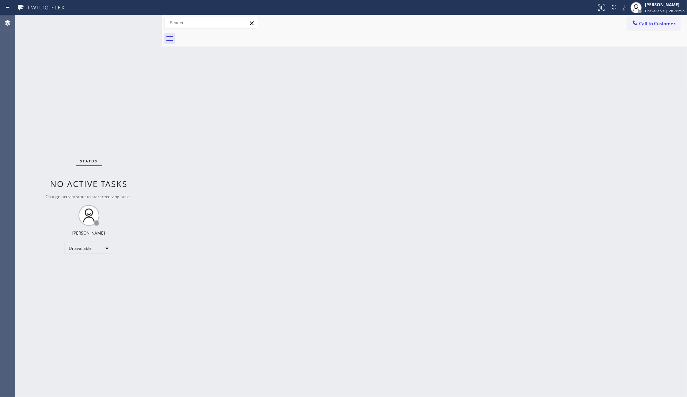
click at [224, 36] on div at bounding box center [433, 39] width 510 height 16
click at [632, 19] on button "Call to Customer" at bounding box center [653, 23] width 53 height 13
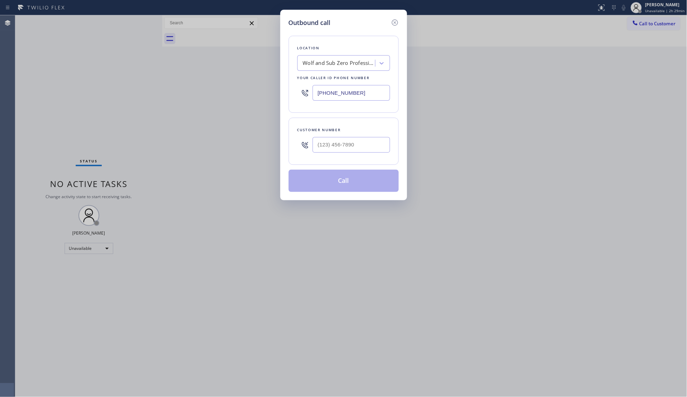
drag, startPoint x: 360, startPoint y: 95, endPoint x: 299, endPoint y: 97, distance: 60.5
click at [299, 97] on div "[PHONE_NUMBER]" at bounding box center [343, 93] width 93 height 23
click at [355, 140] on input "(___) ___-____" at bounding box center [351, 145] width 77 height 16
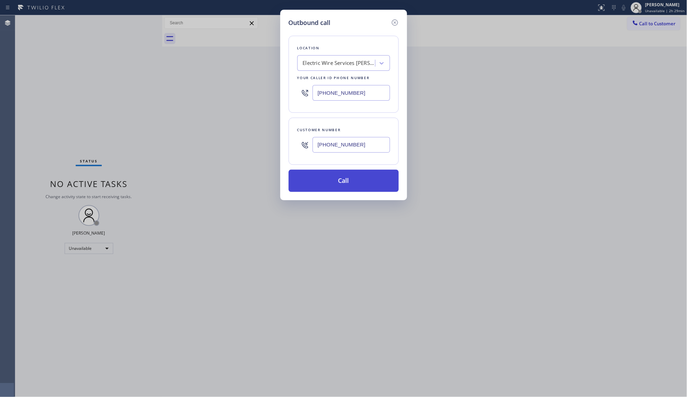
click at [350, 179] on button "Call" at bounding box center [344, 181] width 110 height 22
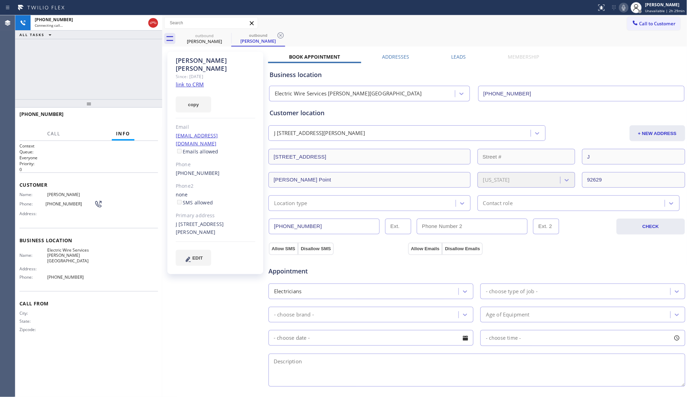
click at [312, 219] on div "[PHONE_NUMBER] CHECK" at bounding box center [477, 225] width 418 height 17
click at [311, 220] on div "[PHONE_NUMBER] CHECK" at bounding box center [477, 225] width 418 height 17
click at [311, 220] on input "[PHONE_NUMBER]" at bounding box center [324, 227] width 111 height 16
drag, startPoint x: 88, startPoint y: 81, endPoint x: 95, endPoint y: 81, distance: 7.3
click at [87, 81] on div "[PHONE_NUMBER] Connecting call… ALL TASKS ALL TASKS ACTIVE TASKS TASKS IN WRAP …" at bounding box center [88, 57] width 147 height 84
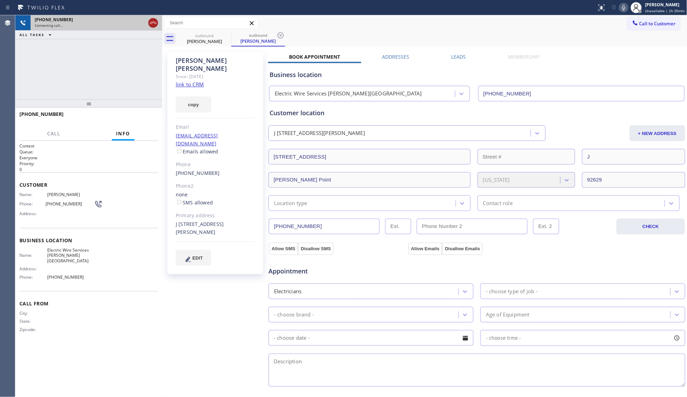
click at [153, 24] on icon at bounding box center [153, 23] width 8 height 8
click at [223, 42] on div "[PERSON_NAME]" at bounding box center [204, 41] width 52 height 6
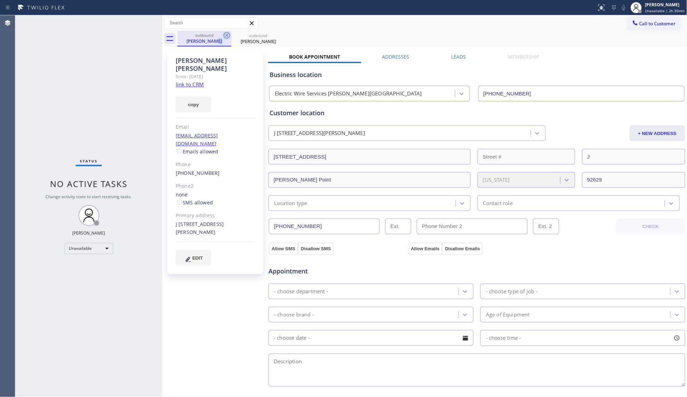
drag, startPoint x: 223, startPoint y: 38, endPoint x: 227, endPoint y: 35, distance: 4.9
click at [223, 36] on div "outbound [PERSON_NAME]" at bounding box center [205, 39] width 54 height 16
click at [227, 35] on icon at bounding box center [227, 35] width 6 height 6
click at [227, 35] on icon at bounding box center [227, 35] width 8 height 8
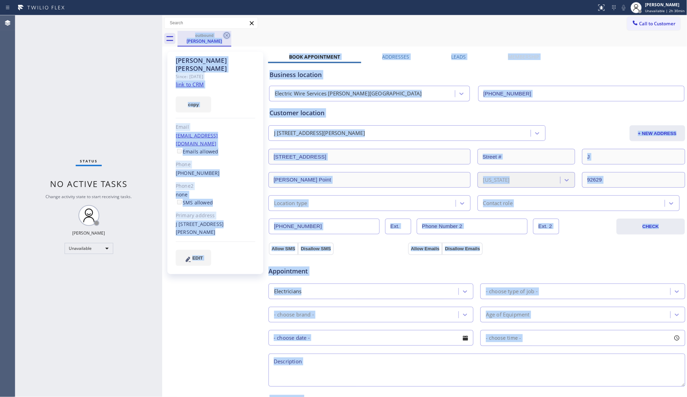
click at [227, 35] on div "outbound [PERSON_NAME]" at bounding box center [433, 39] width 510 height 16
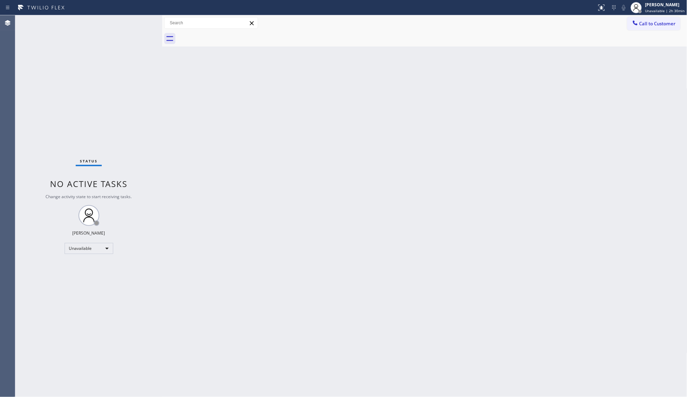
click at [211, 39] on div at bounding box center [433, 39] width 510 height 16
click at [645, 17] on button "Call to Customer" at bounding box center [653, 23] width 53 height 13
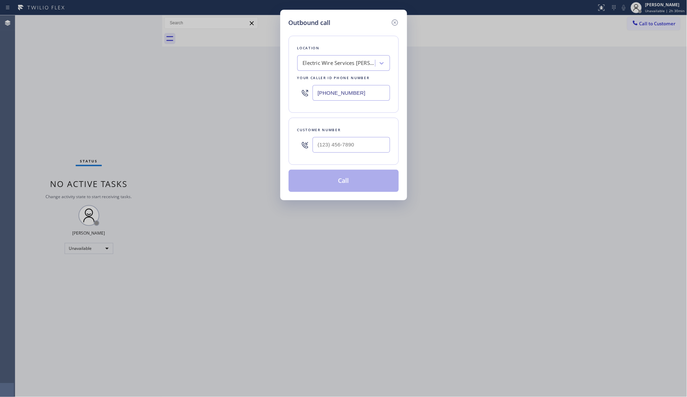
drag, startPoint x: 369, startPoint y: 88, endPoint x: 292, endPoint y: 88, distance: 76.8
click at [292, 88] on div "Location Electric Wire Services [PERSON_NAME][GEOGRAPHIC_DATA] Your caller id p…" at bounding box center [344, 74] width 110 height 77
click at [369, 151] on input "(___) ___-____" at bounding box center [351, 145] width 77 height 16
click at [356, 174] on button "Call" at bounding box center [344, 181] width 110 height 22
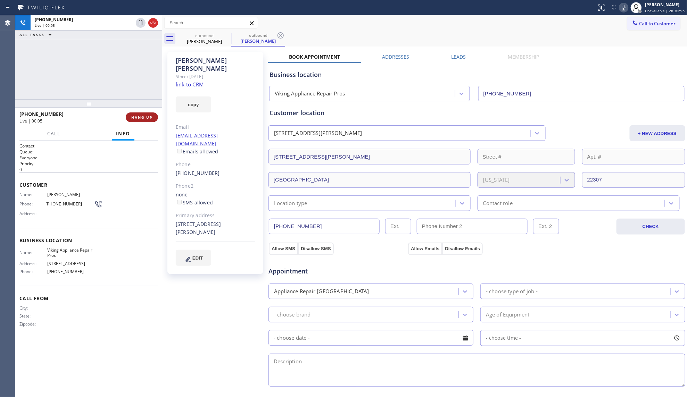
click at [151, 113] on button "HANG UP" at bounding box center [142, 118] width 32 height 10
click at [143, 115] on span "HANG UP" at bounding box center [141, 117] width 21 height 5
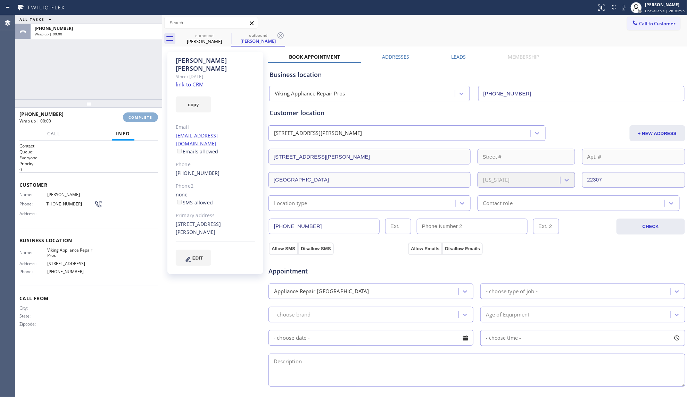
click at [143, 115] on span "COMPLETE" at bounding box center [141, 117] width 24 height 5
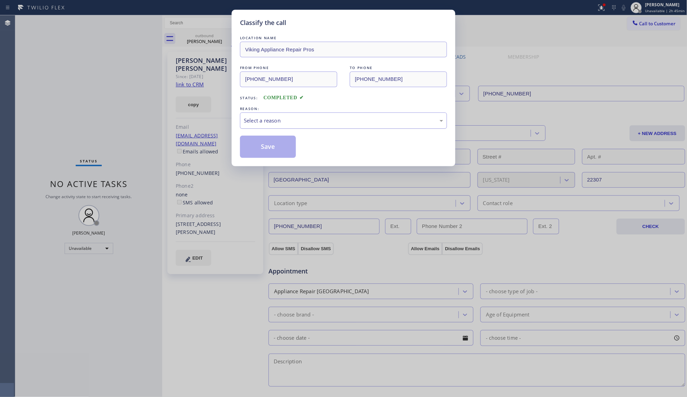
click at [303, 124] on div "Select a reason" at bounding box center [343, 121] width 199 height 8
click at [274, 147] on button "Save" at bounding box center [268, 147] width 56 height 22
click at [273, 146] on button "Save" at bounding box center [268, 147] width 56 height 22
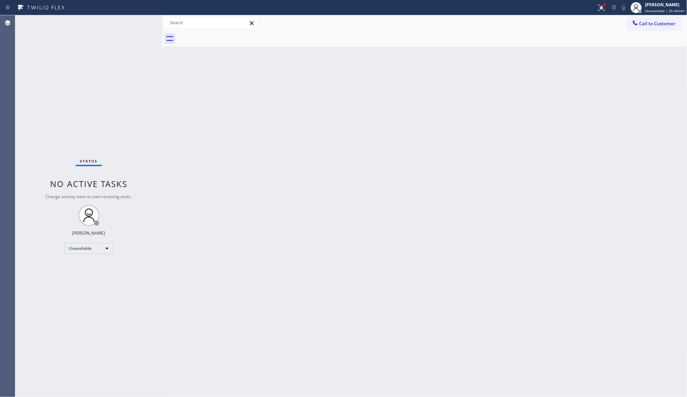
drag, startPoint x: 600, startPoint y: 6, endPoint x: 605, endPoint y: 30, distance: 24.3
click at [600, 12] on button at bounding box center [601, 7] width 15 height 15
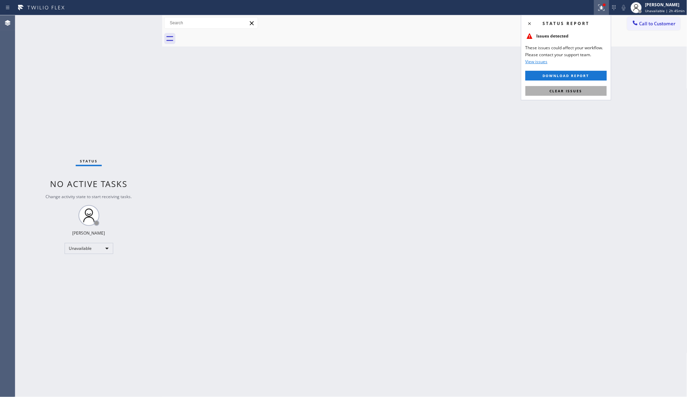
click at [580, 88] on button "Clear issues" at bounding box center [566, 91] width 81 height 10
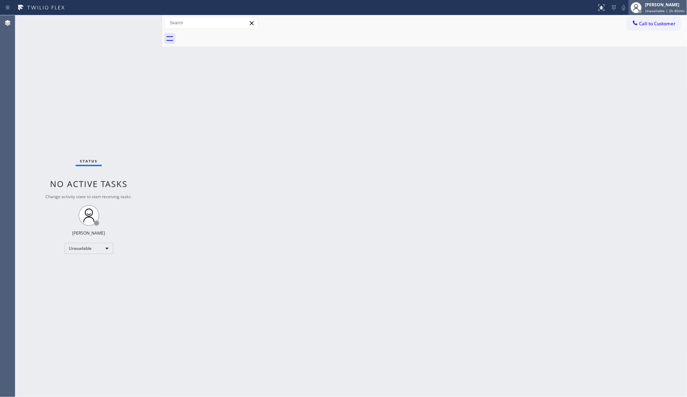
click at [666, 2] on div "[PERSON_NAME]" at bounding box center [666, 5] width 40 height 6
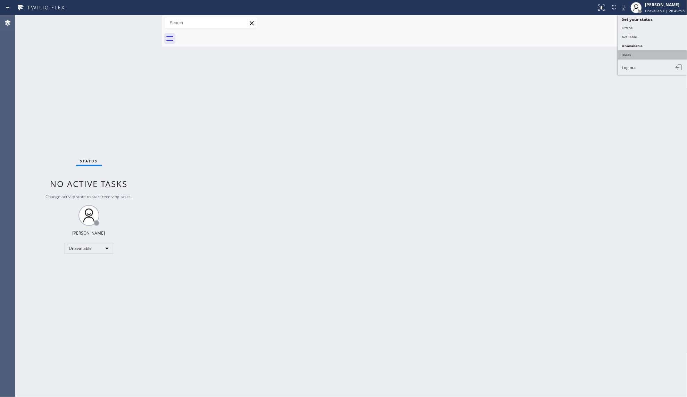
click at [634, 51] on button "Break" at bounding box center [652, 54] width 69 height 9
